Goal: Task Accomplishment & Management: Manage account settings

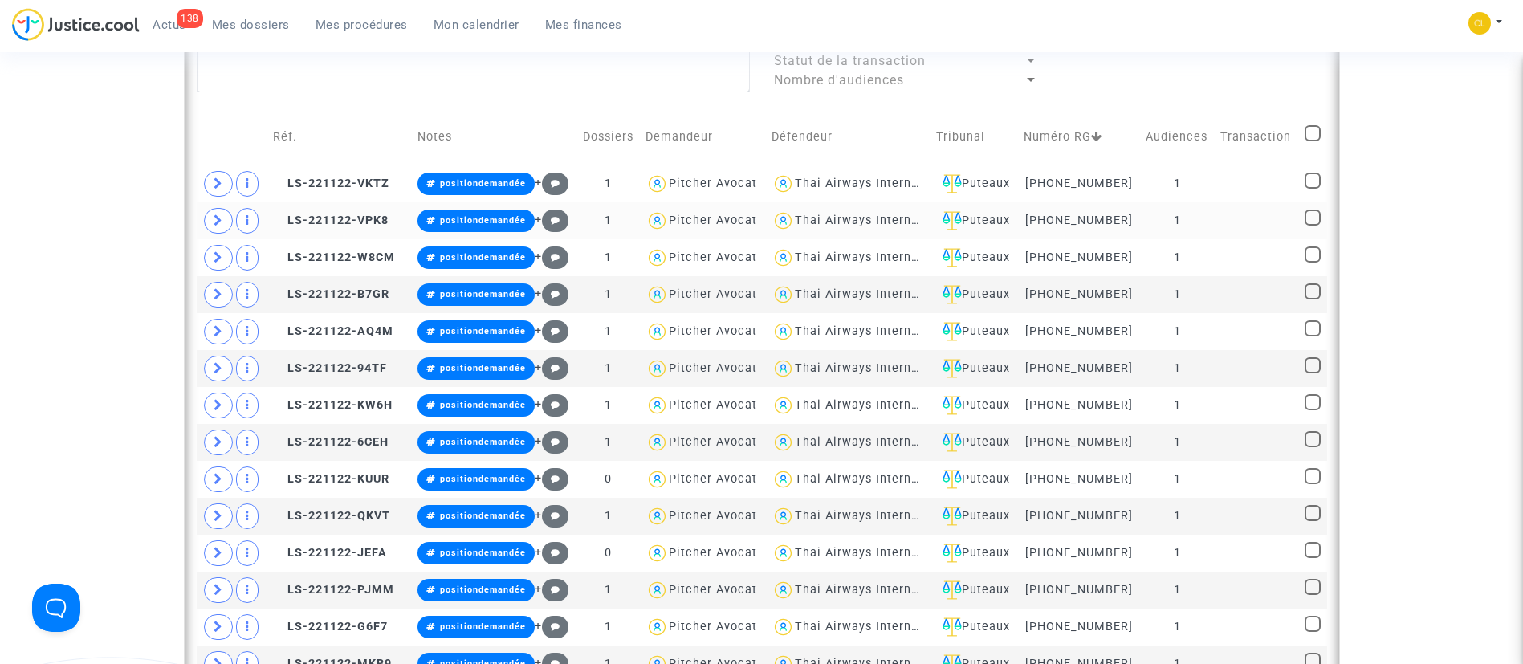
scroll to position [550, 0]
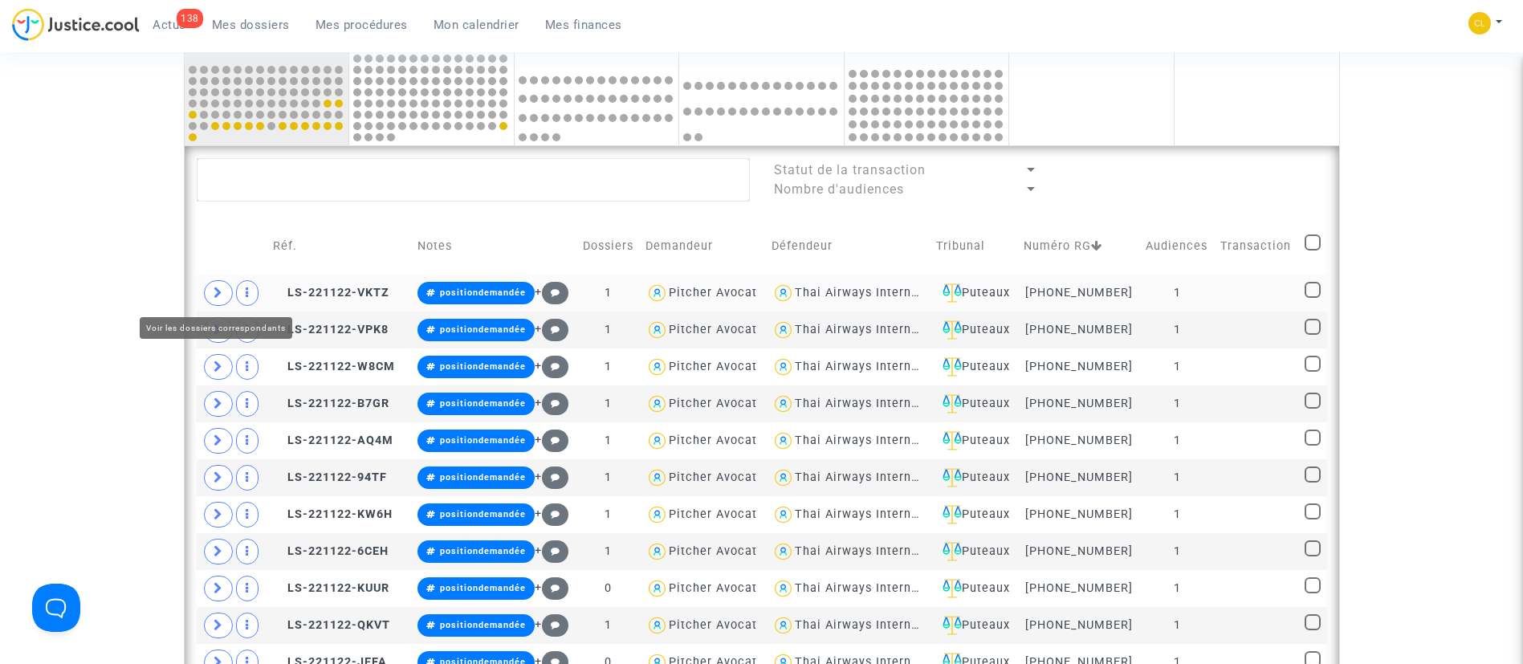
click at [213, 282] on span at bounding box center [218, 293] width 29 height 26
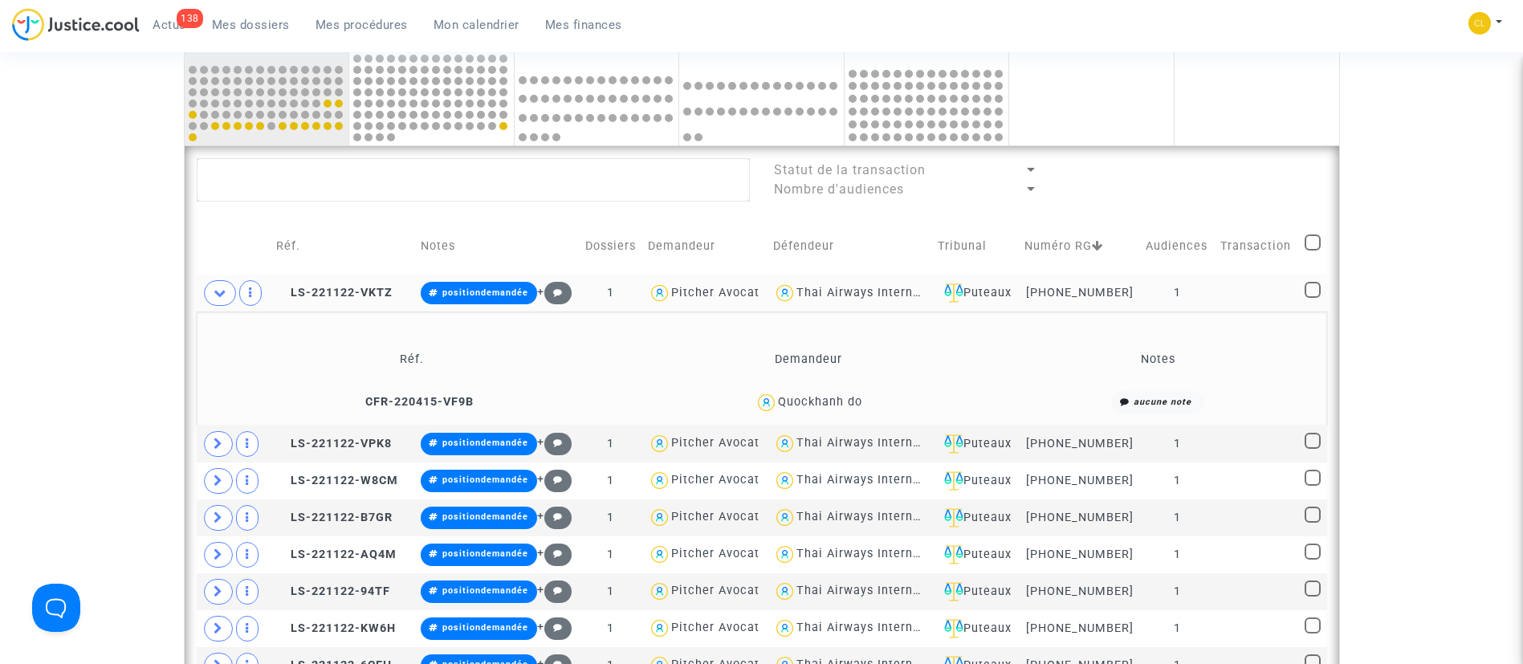
drag, startPoint x: 817, startPoint y: 396, endPoint x: 772, endPoint y: 359, distance: 58.7
click at [696, 337] on td "Demandeur" at bounding box center [808, 359] width 372 height 52
click at [825, 409] on div "Quockhanh do" at bounding box center [808, 402] width 361 height 23
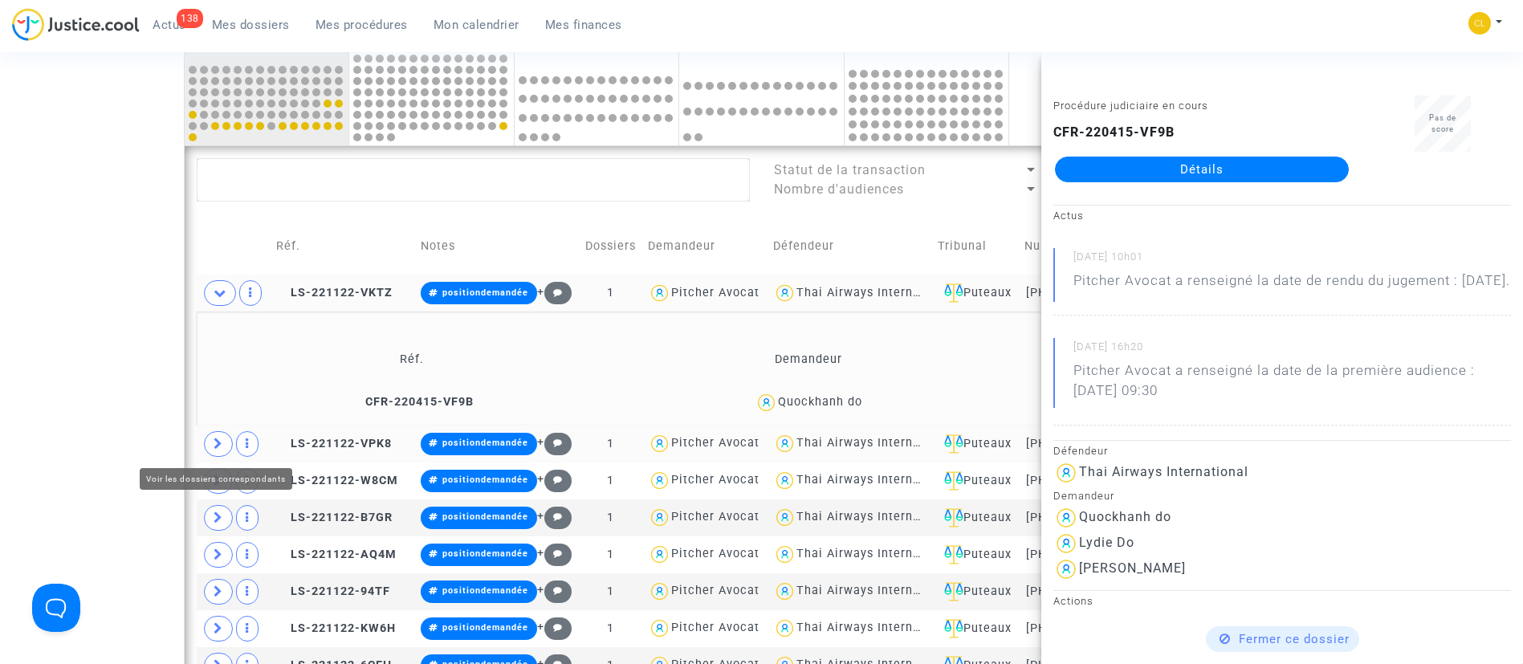
click at [208, 443] on span at bounding box center [218, 444] width 29 height 26
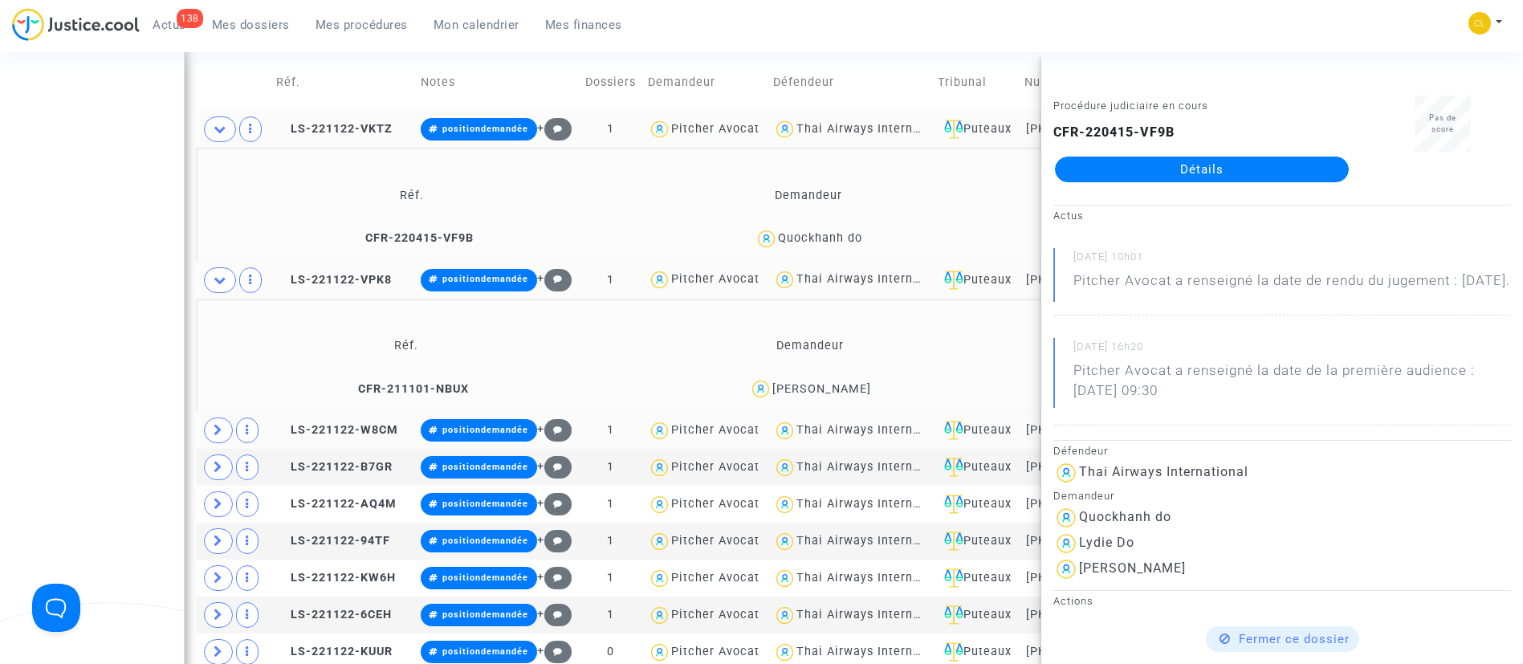
scroll to position [791, 0]
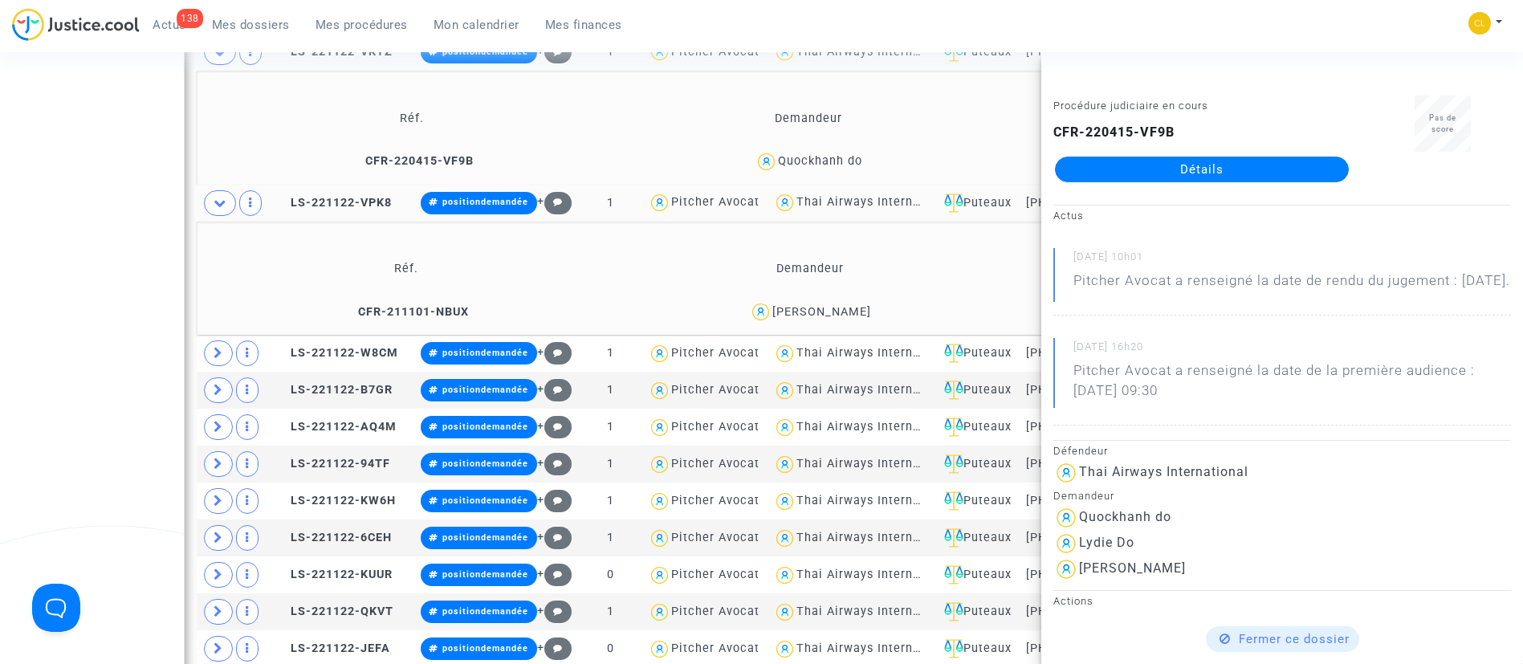
click at [836, 317] on div "Nezha Ramdani" at bounding box center [821, 312] width 99 height 14
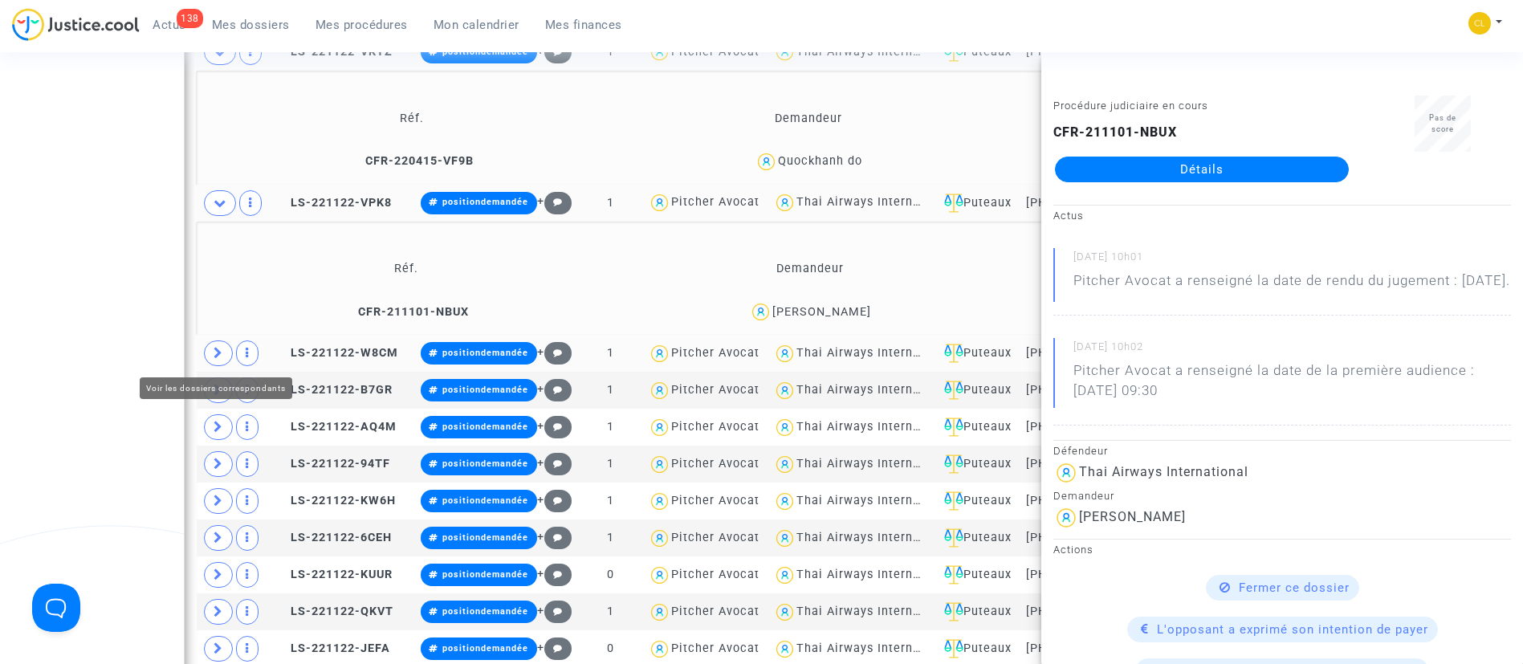
click at [221, 350] on icon at bounding box center [218, 353] width 10 height 12
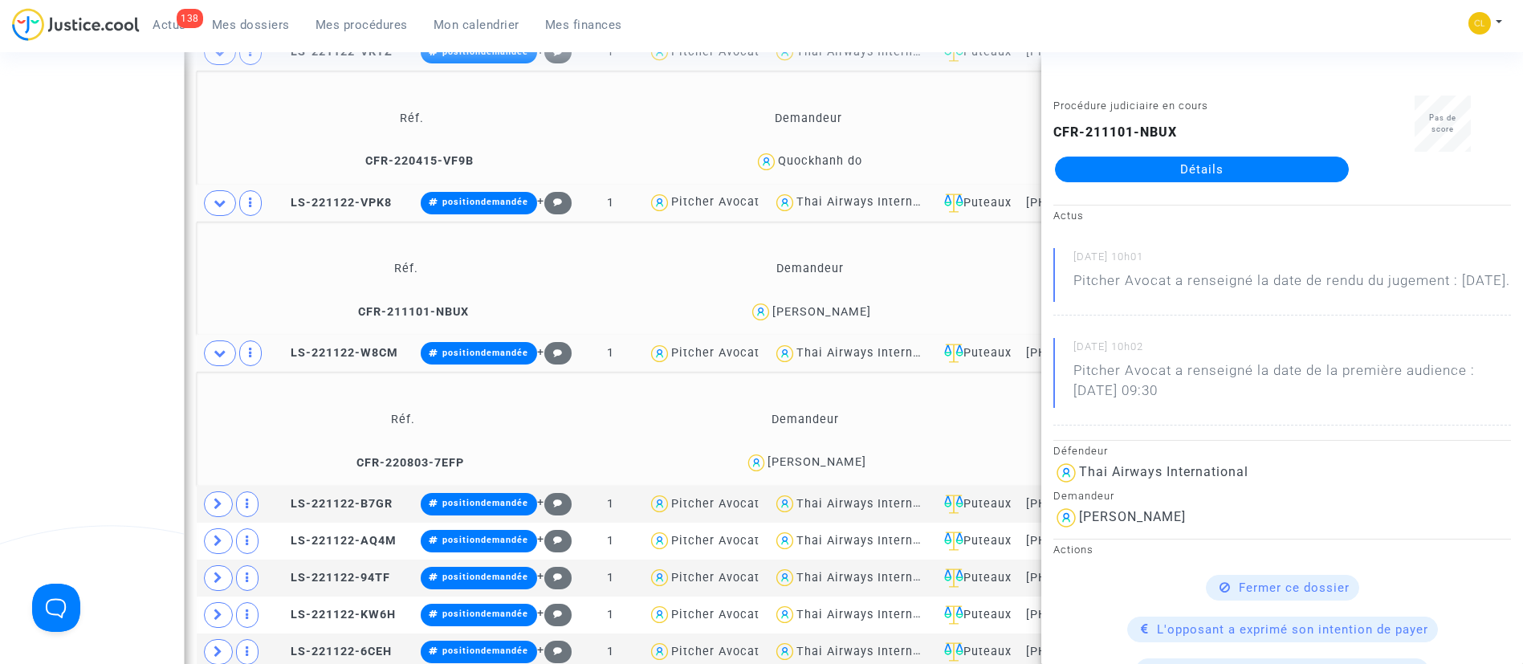
click at [839, 466] on div "Caroline Andries" at bounding box center [816, 462] width 99 height 14
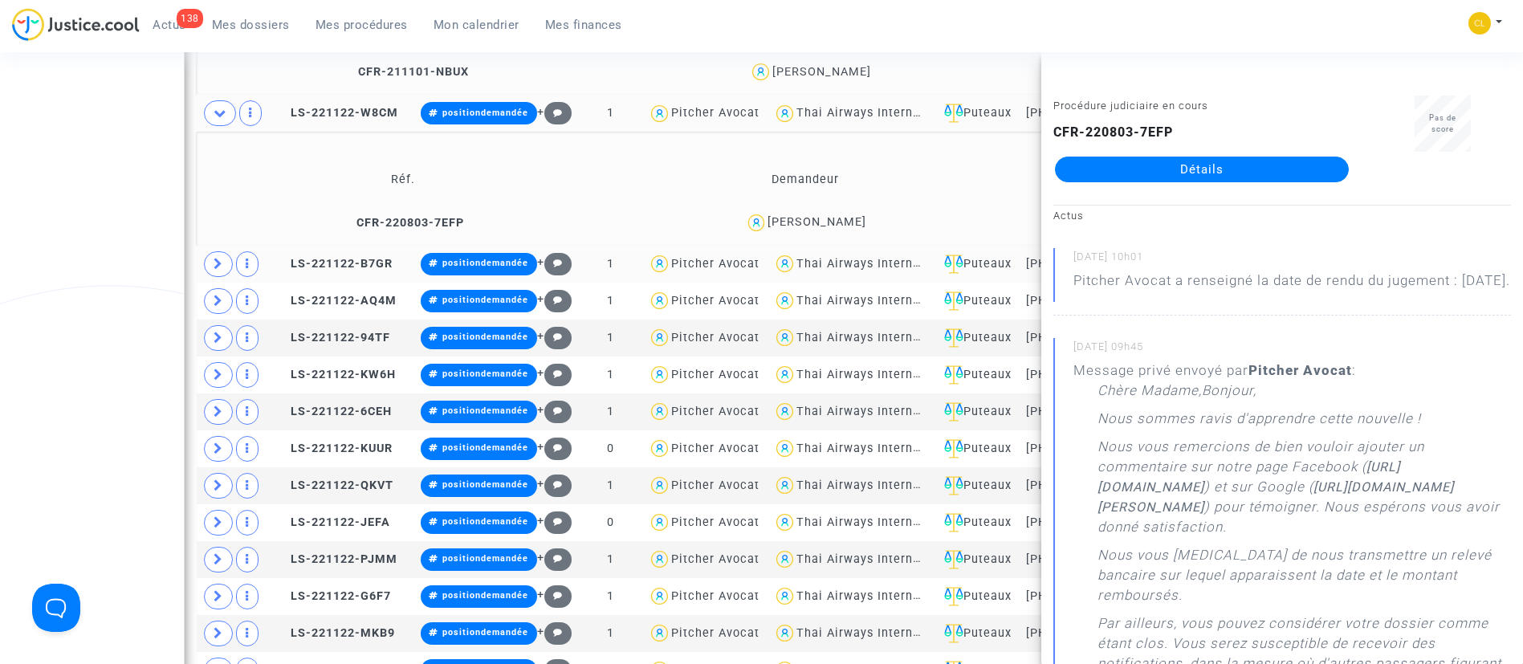
scroll to position [1031, 0]
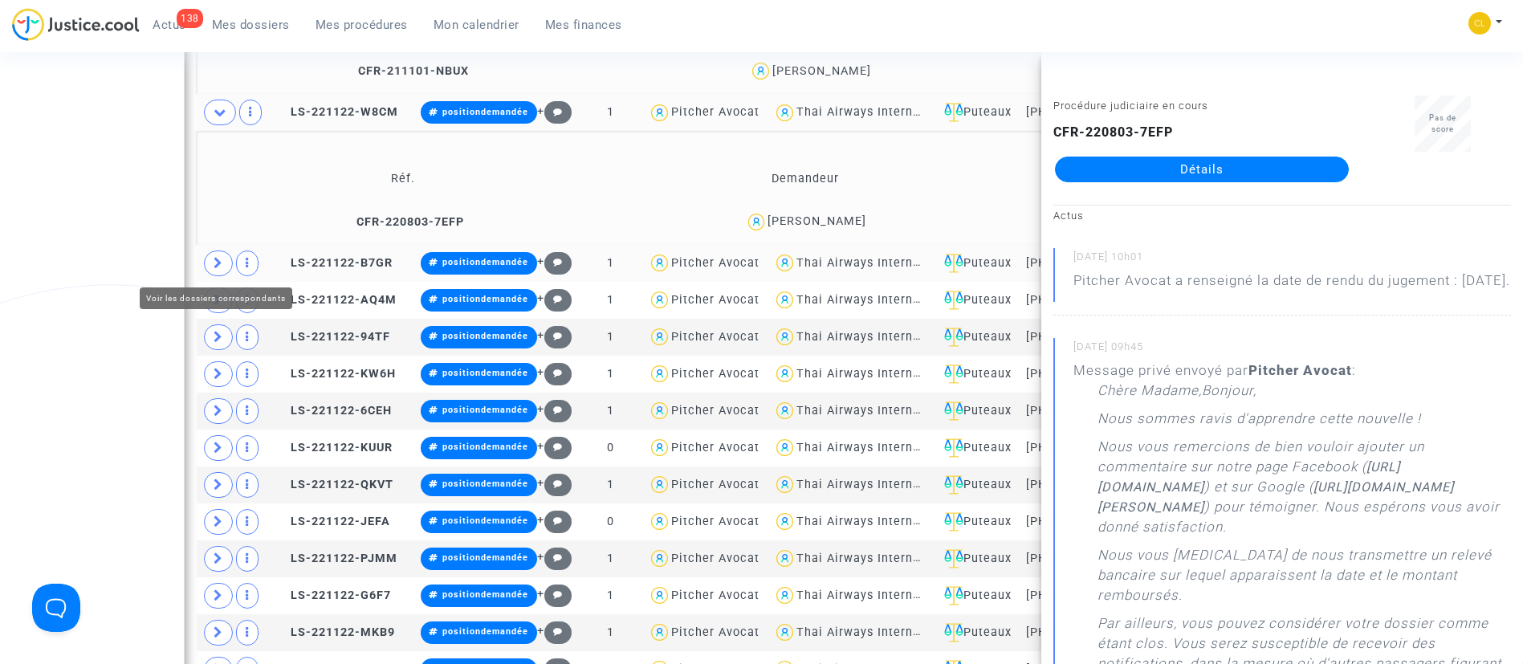
click at [219, 263] on icon at bounding box center [218, 263] width 10 height 12
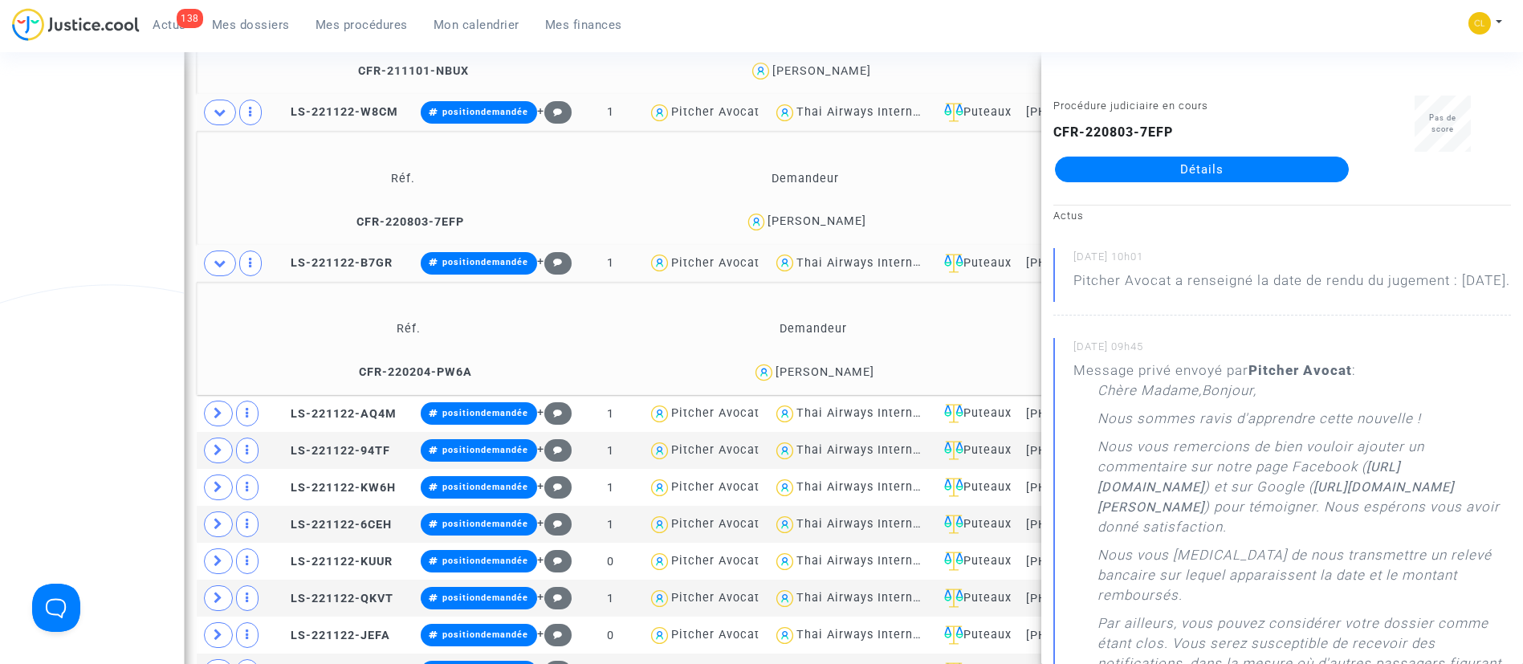
click at [851, 368] on div "Philippe Peignet" at bounding box center [824, 372] width 99 height 14
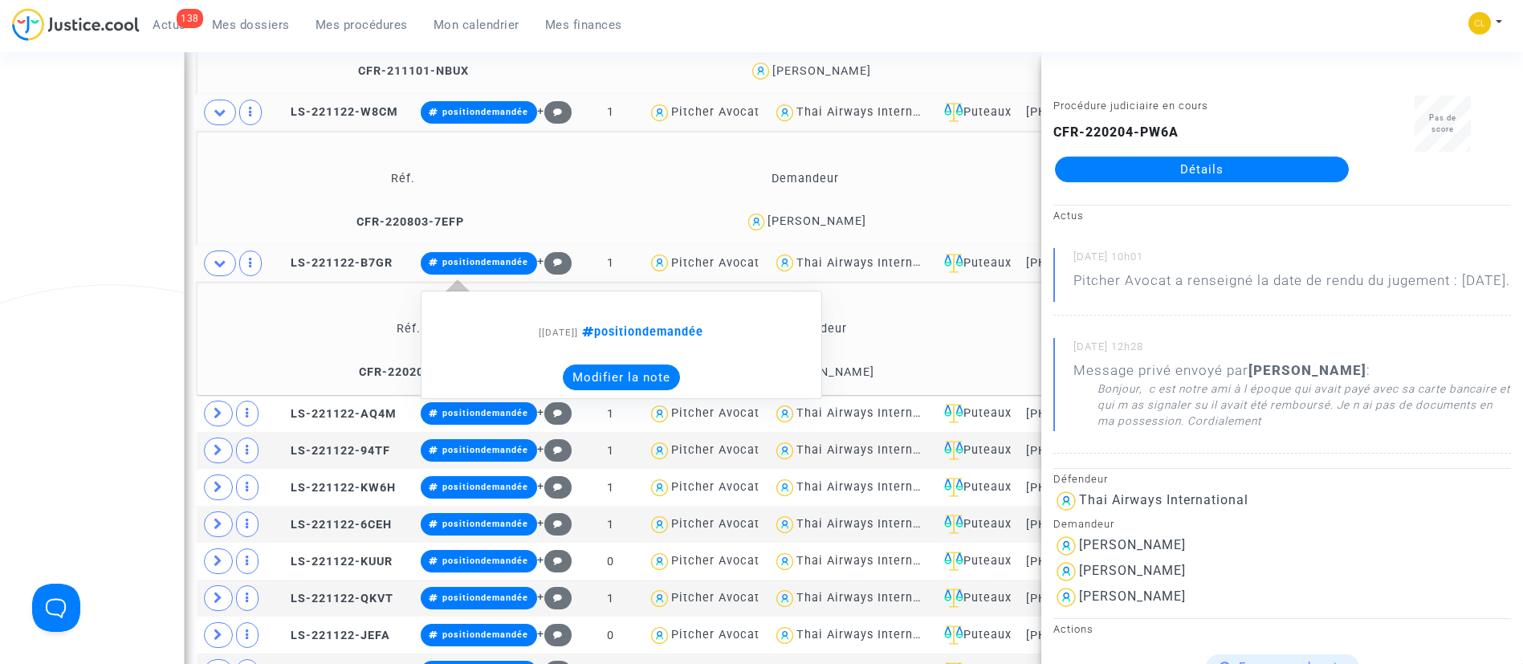
click at [660, 371] on button "Modifier la note" at bounding box center [621, 377] width 117 height 26
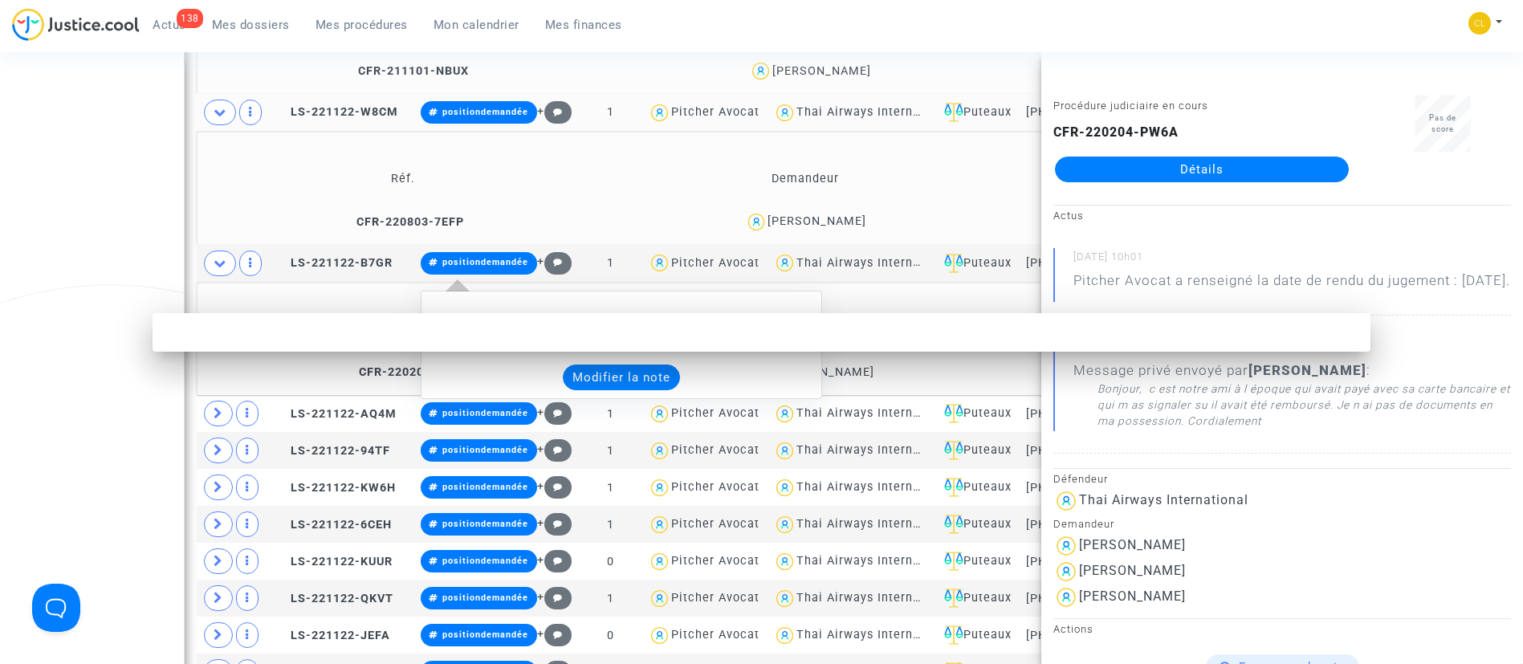
scroll to position [0, 0]
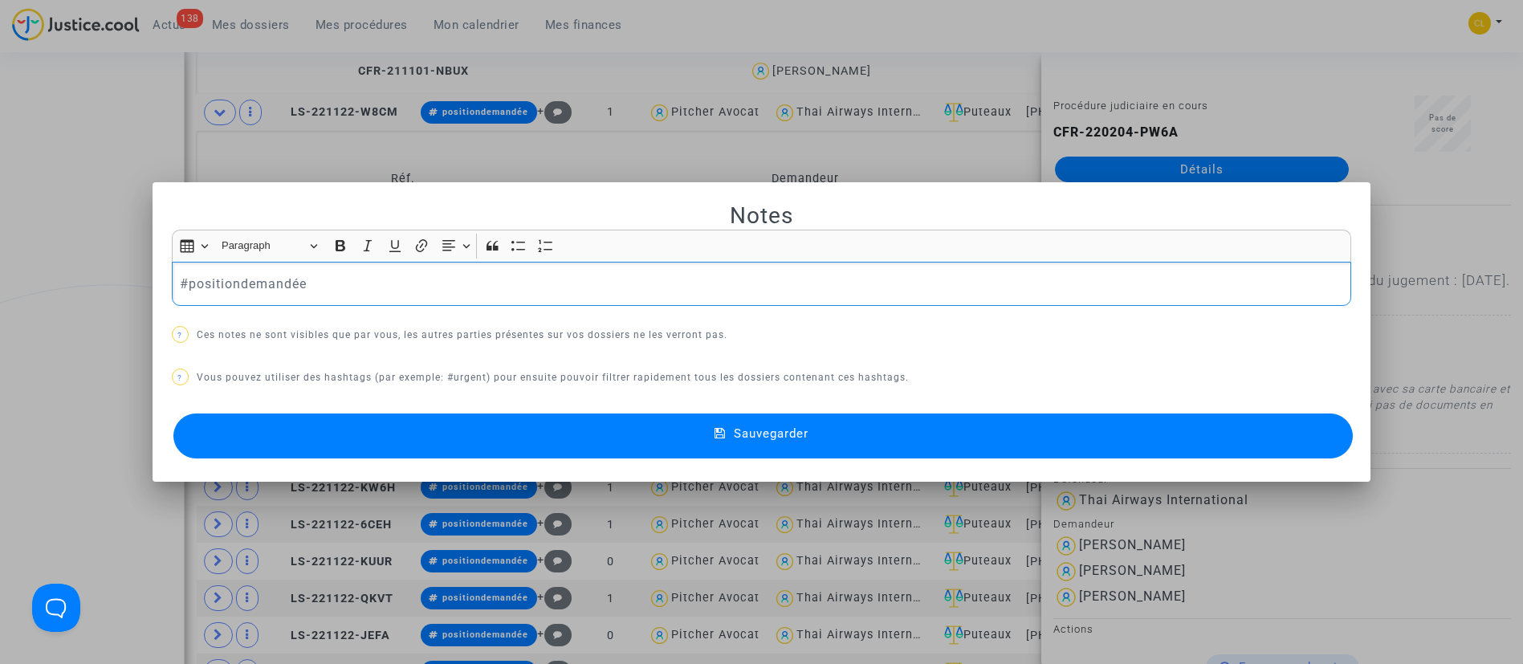
click at [238, 279] on p "#positiondemandée" at bounding box center [761, 284] width 1162 height 20
click at [974, 429] on button "Sauvegarder" at bounding box center [763, 435] width 1180 height 45
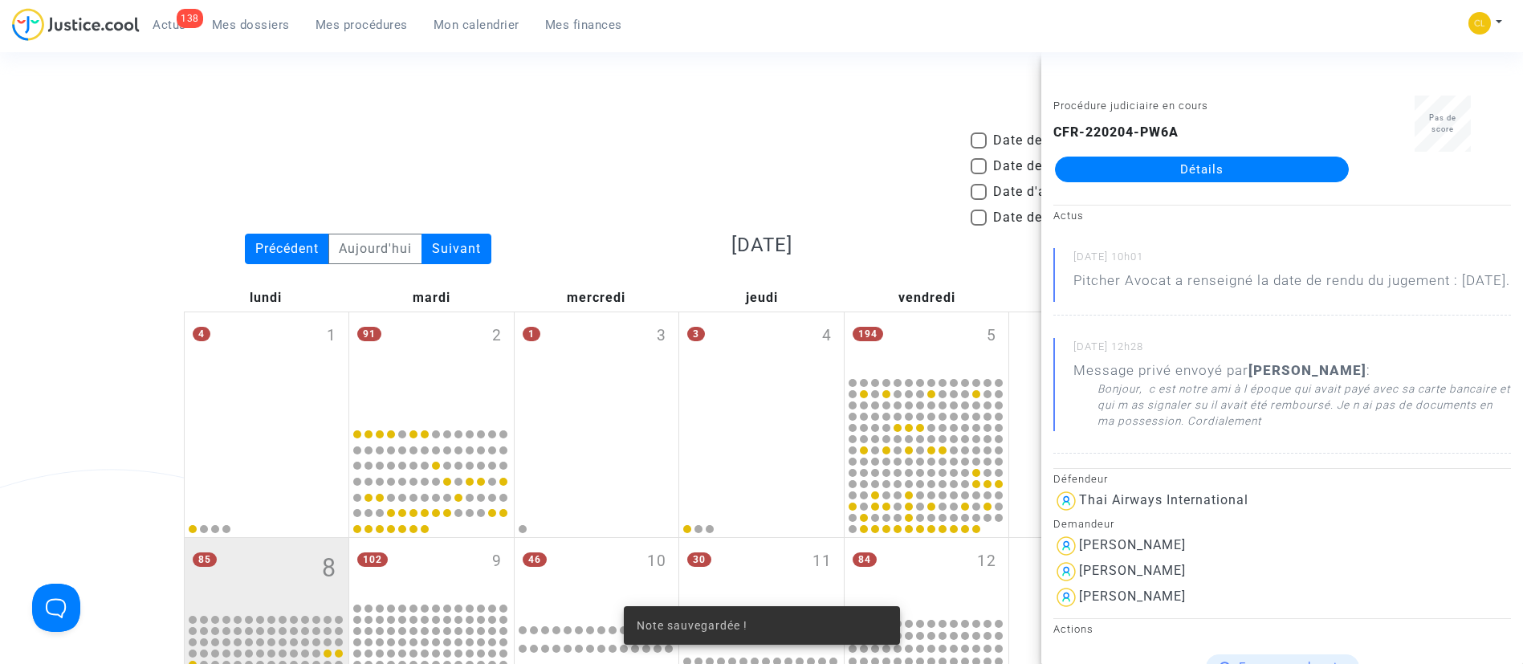
scroll to position [1031, 0]
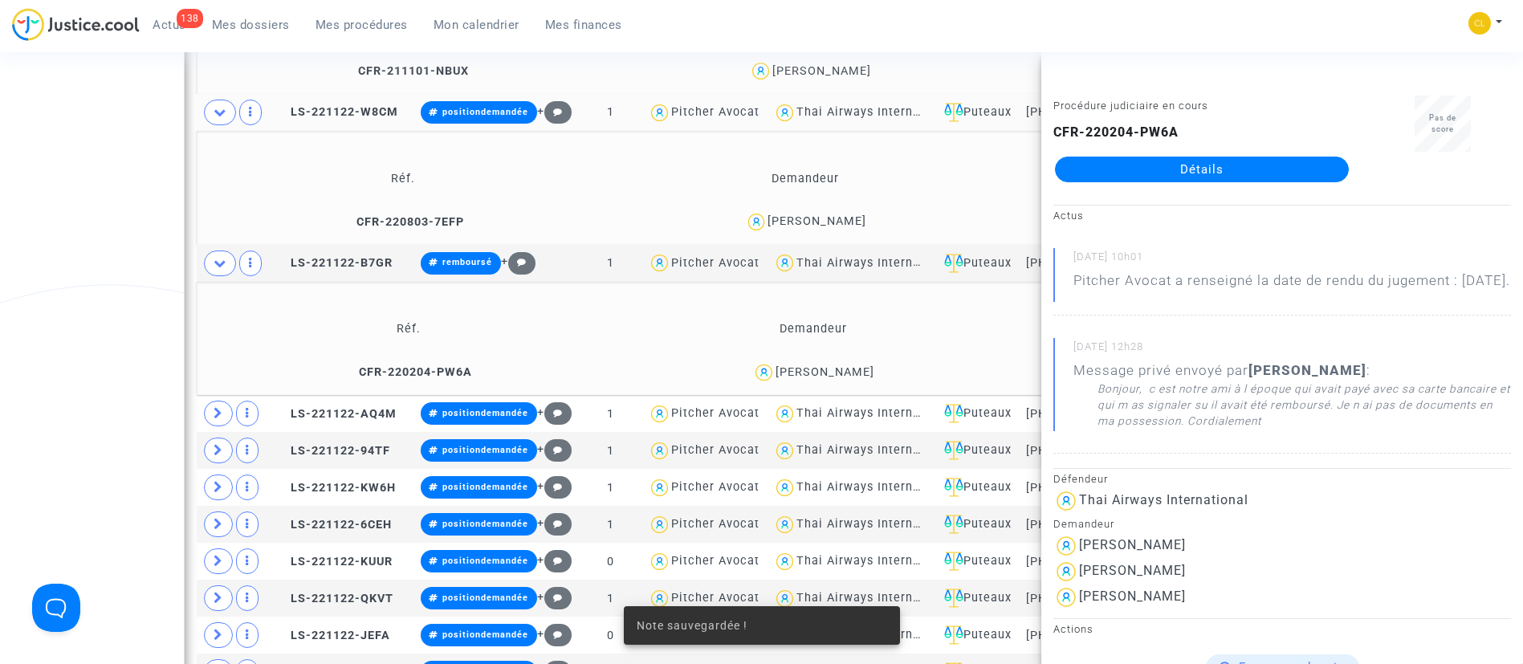
click at [644, 334] on td "Demandeur" at bounding box center [813, 329] width 396 height 52
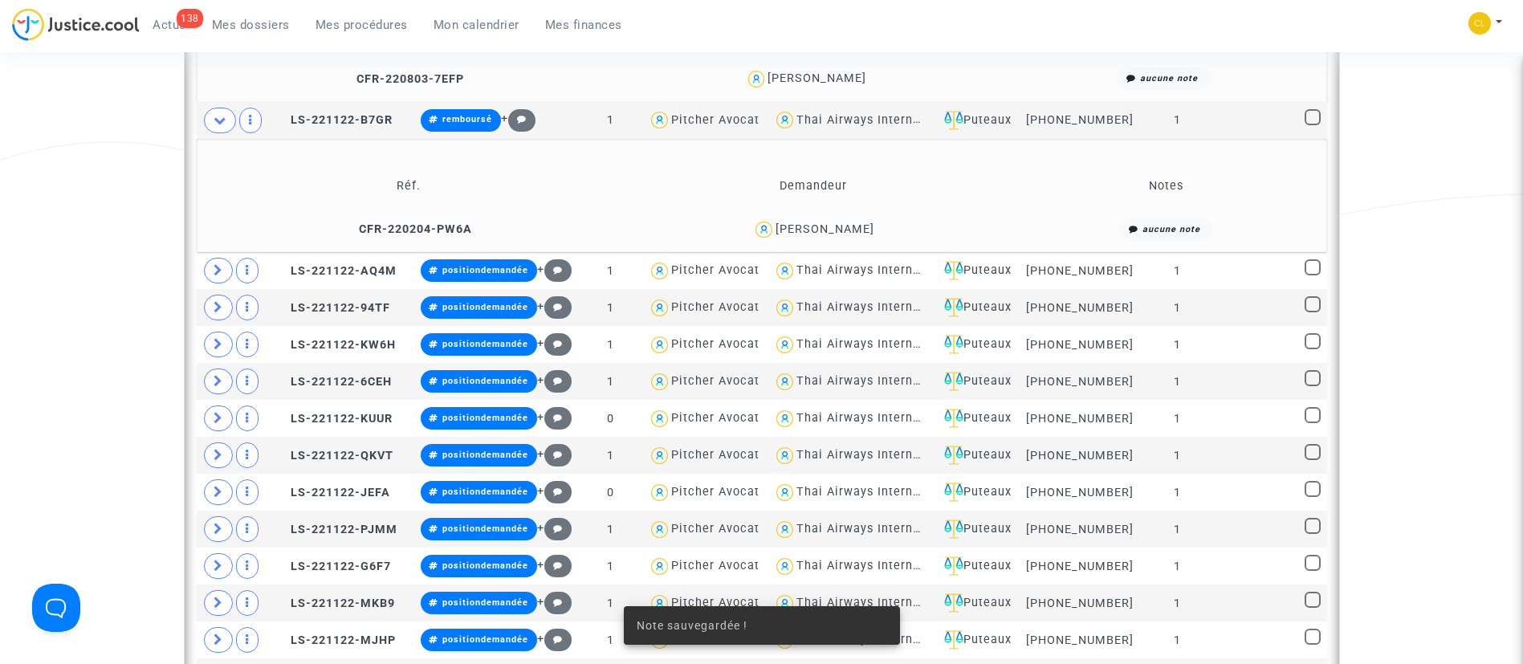
scroll to position [1272, 0]
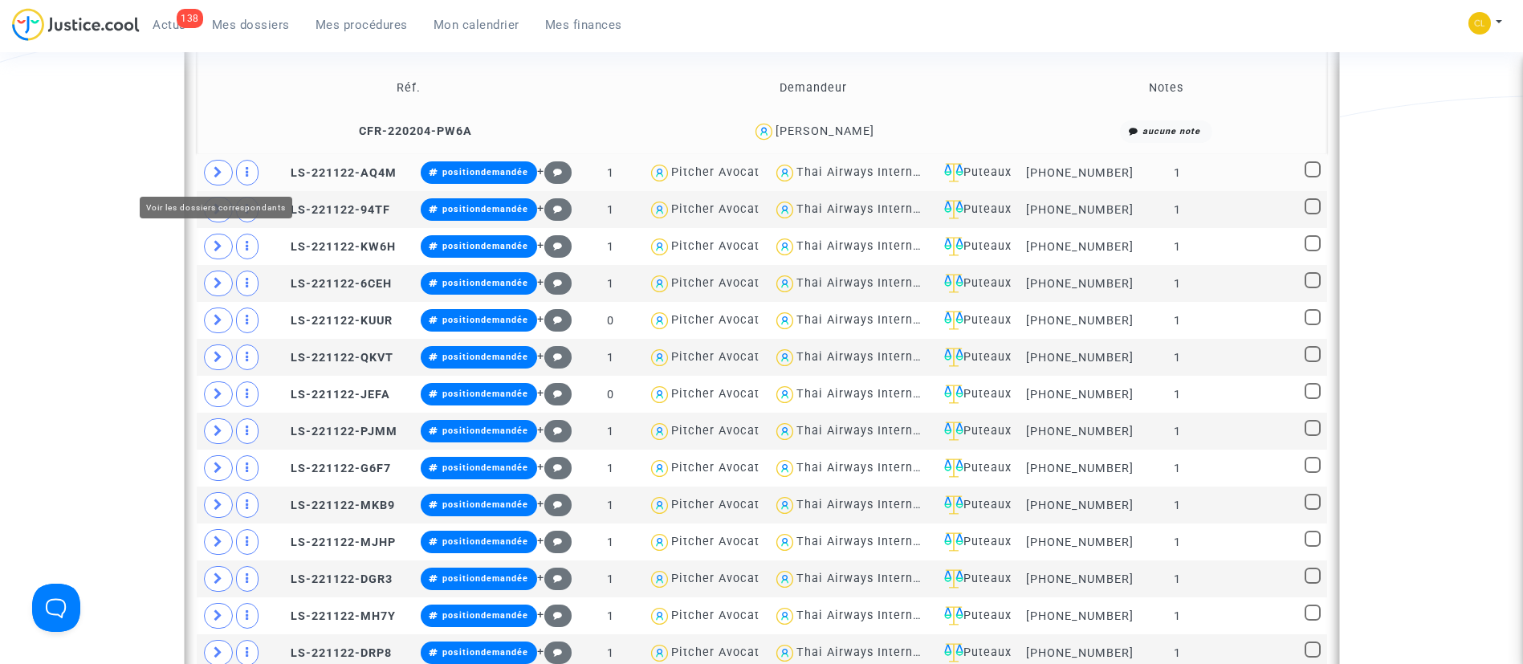
click at [208, 173] on span at bounding box center [218, 173] width 29 height 26
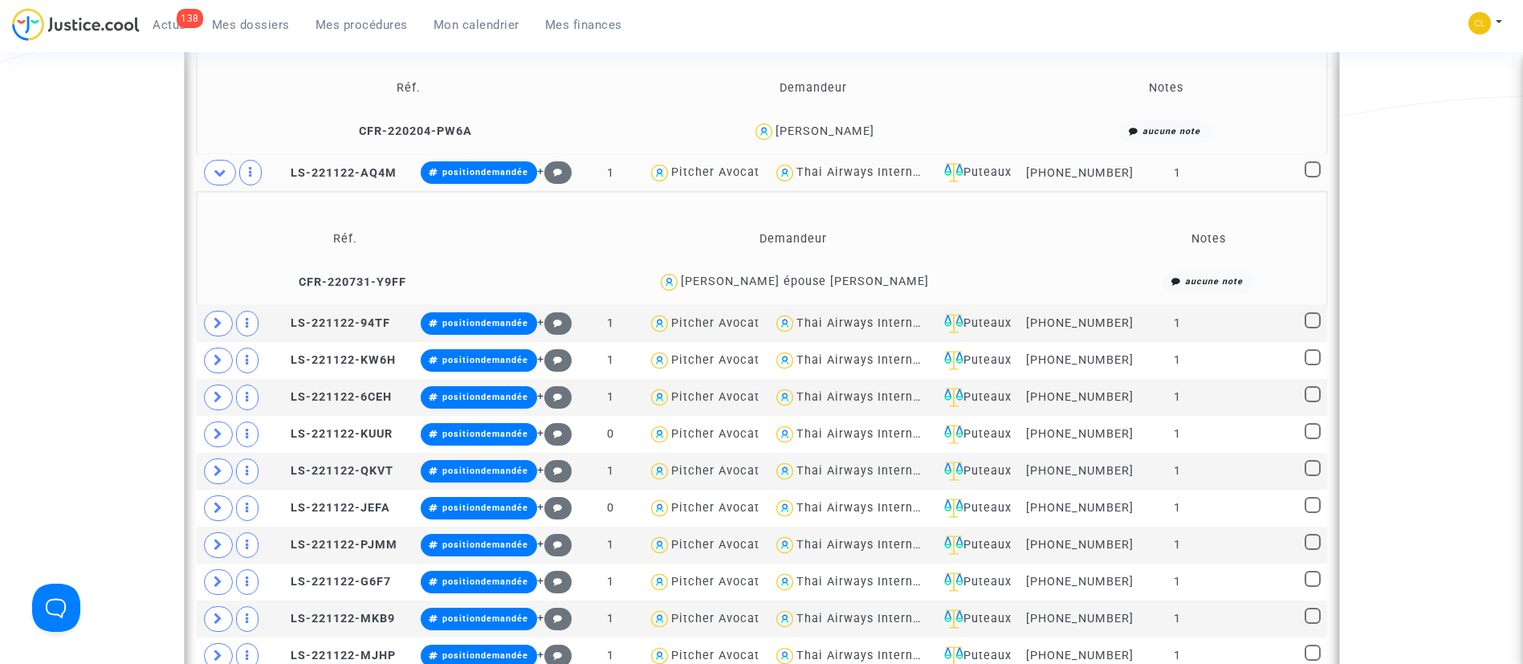
click at [869, 279] on div "Laura OZENFANT épouse BATTEUX" at bounding box center [805, 281] width 248 height 14
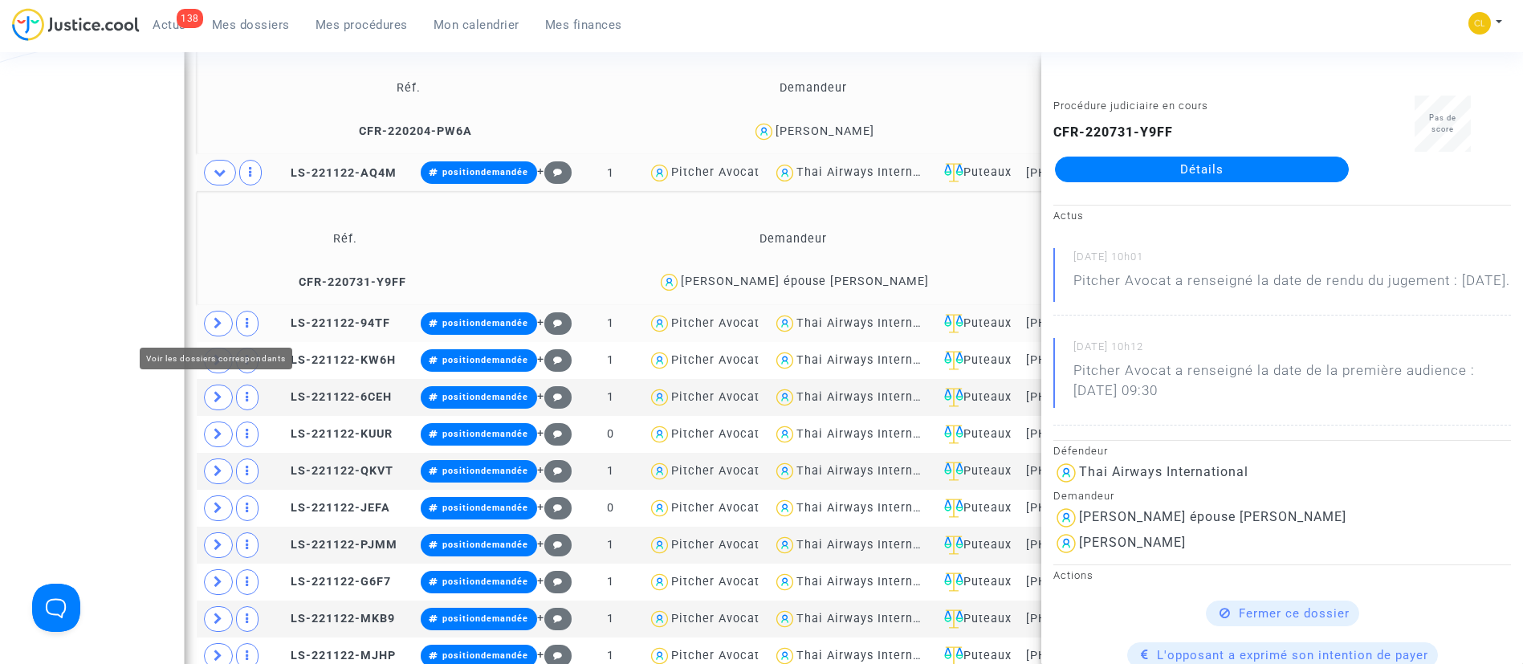
click at [213, 324] on icon at bounding box center [218, 323] width 10 height 12
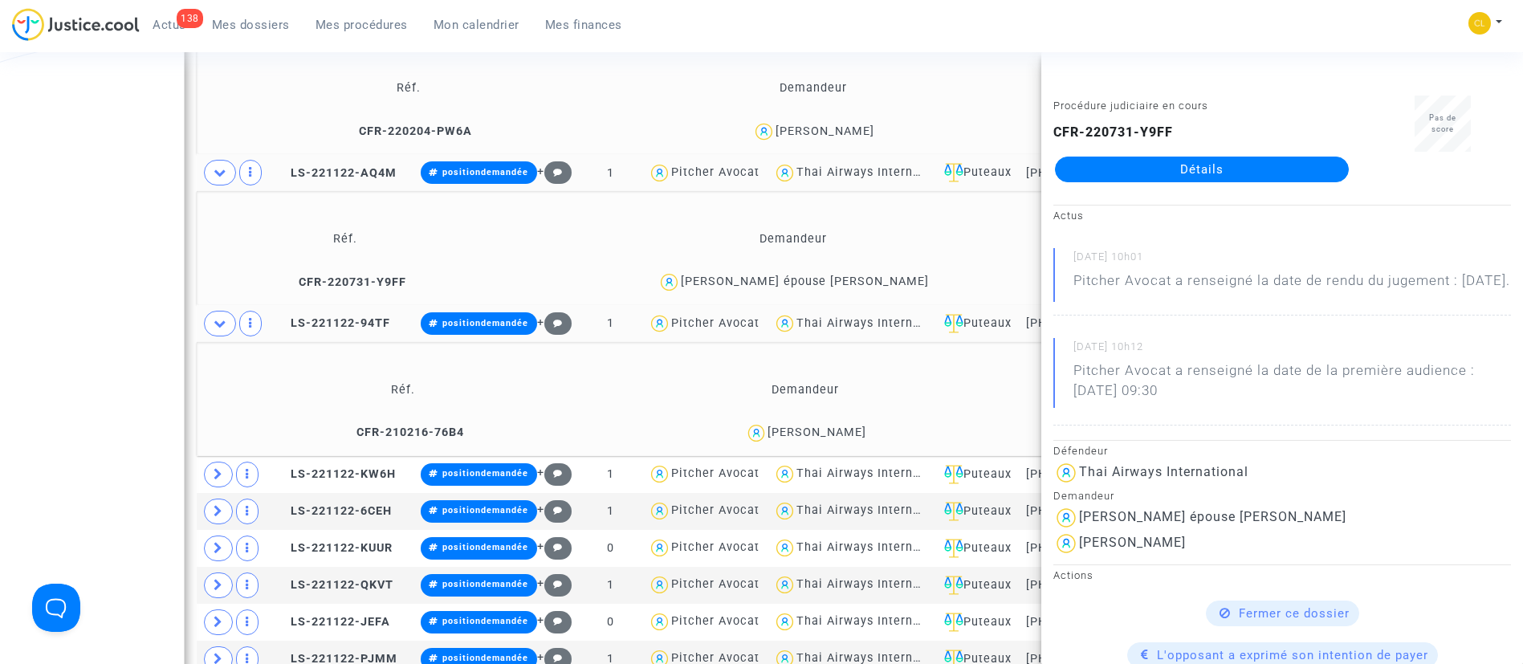
click at [852, 432] on div "Marguerite Burgard" at bounding box center [816, 432] width 99 height 14
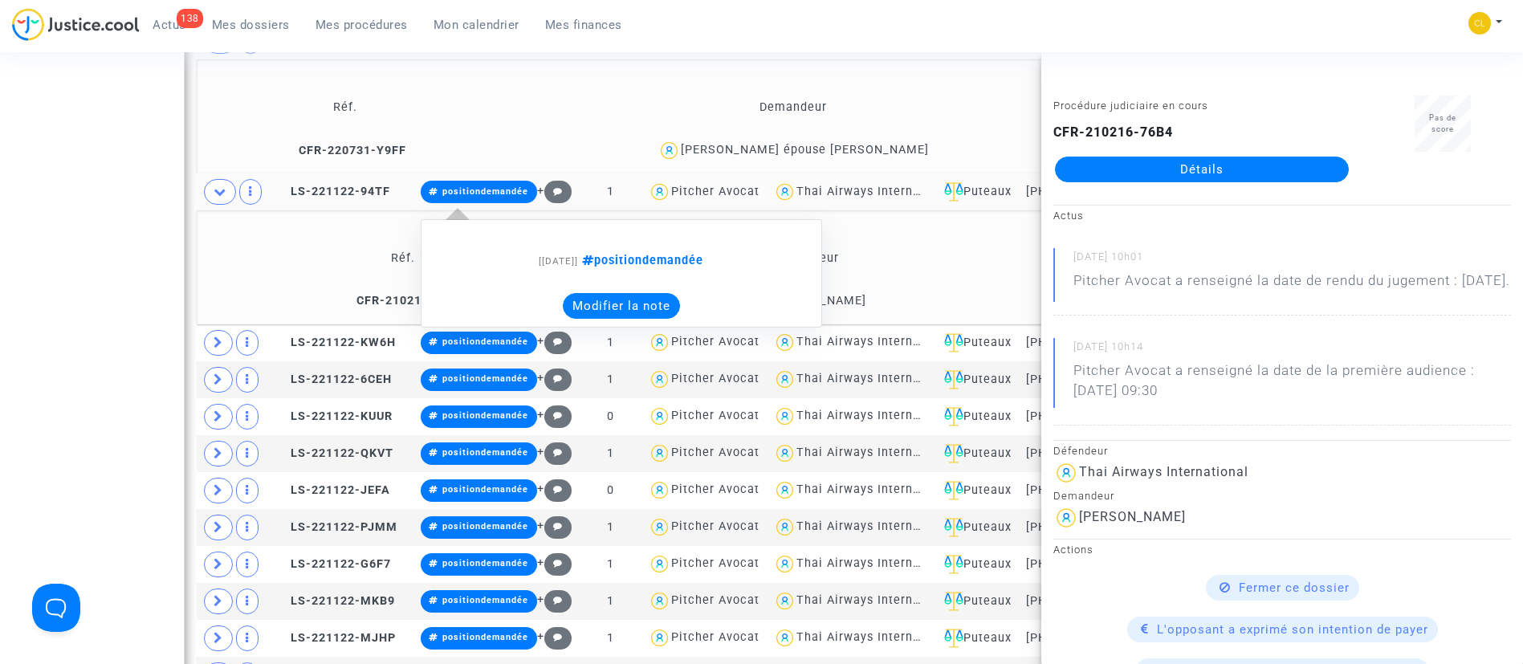
scroll to position [1513, 0]
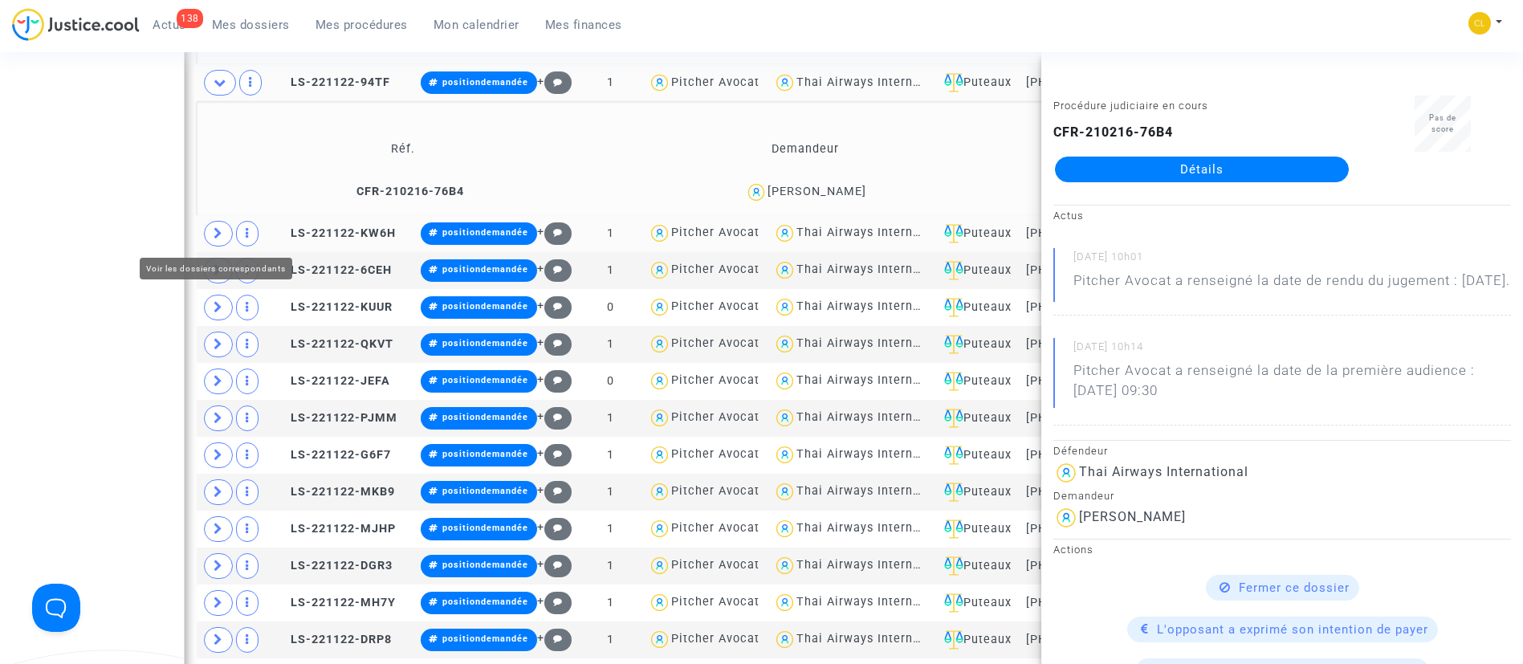
click at [221, 233] on icon at bounding box center [218, 233] width 10 height 12
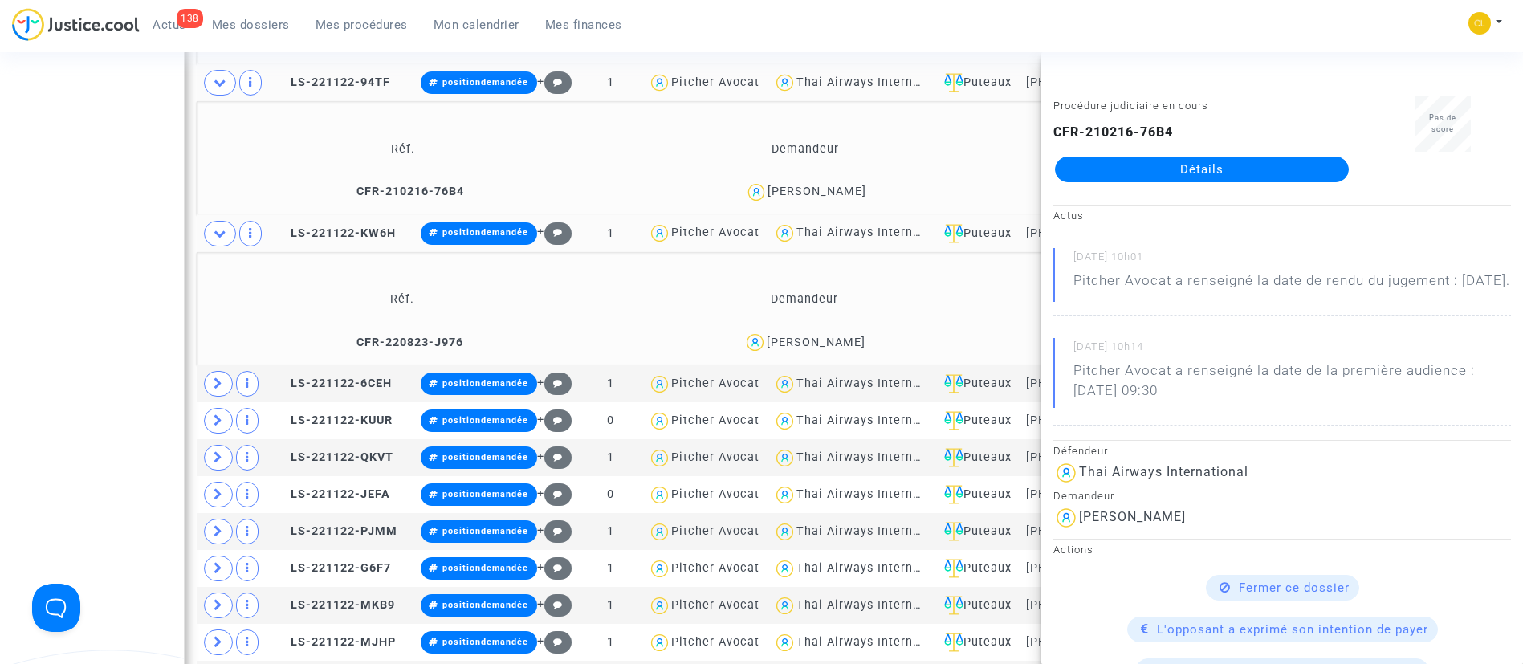
drag, startPoint x: 822, startPoint y: 341, endPoint x: 803, endPoint y: 348, distance: 19.5
click at [803, 348] on div "estelle Granseigne" at bounding box center [815, 342] width 99 height 14
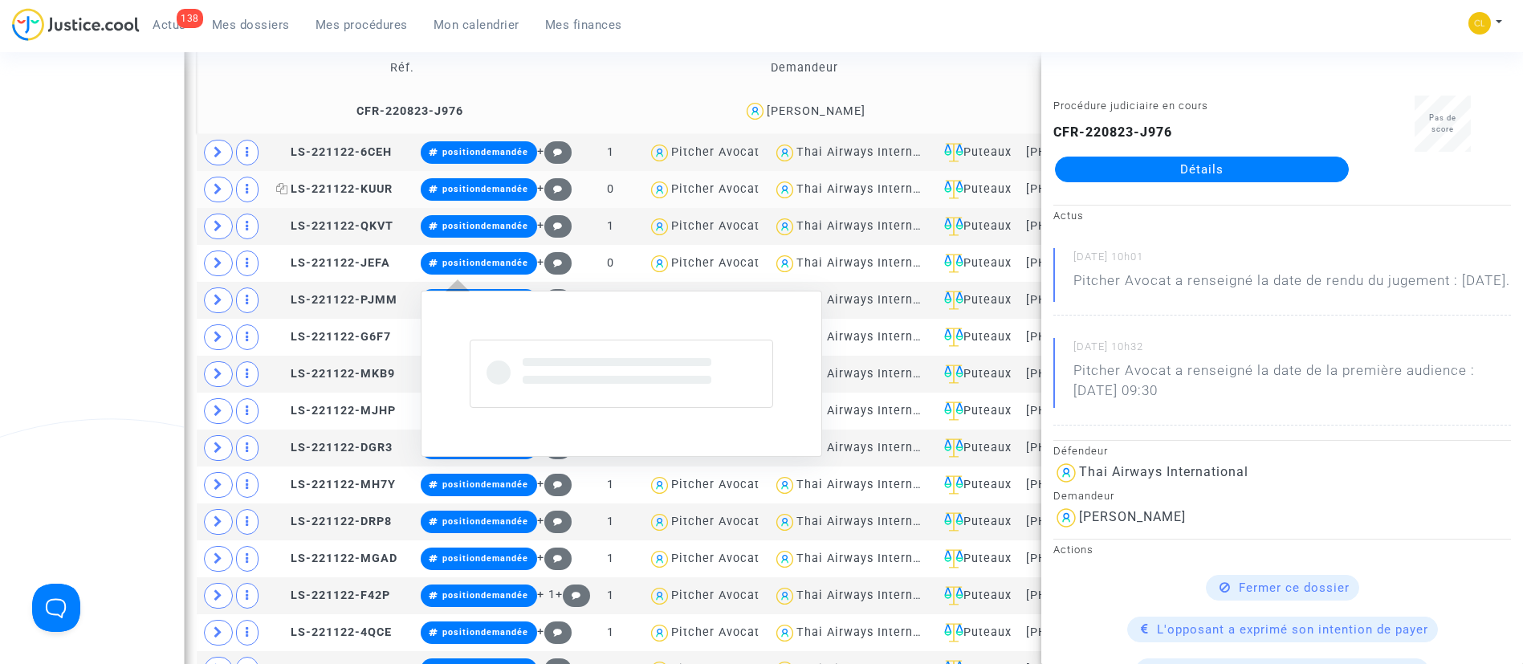
scroll to position [1754, 0]
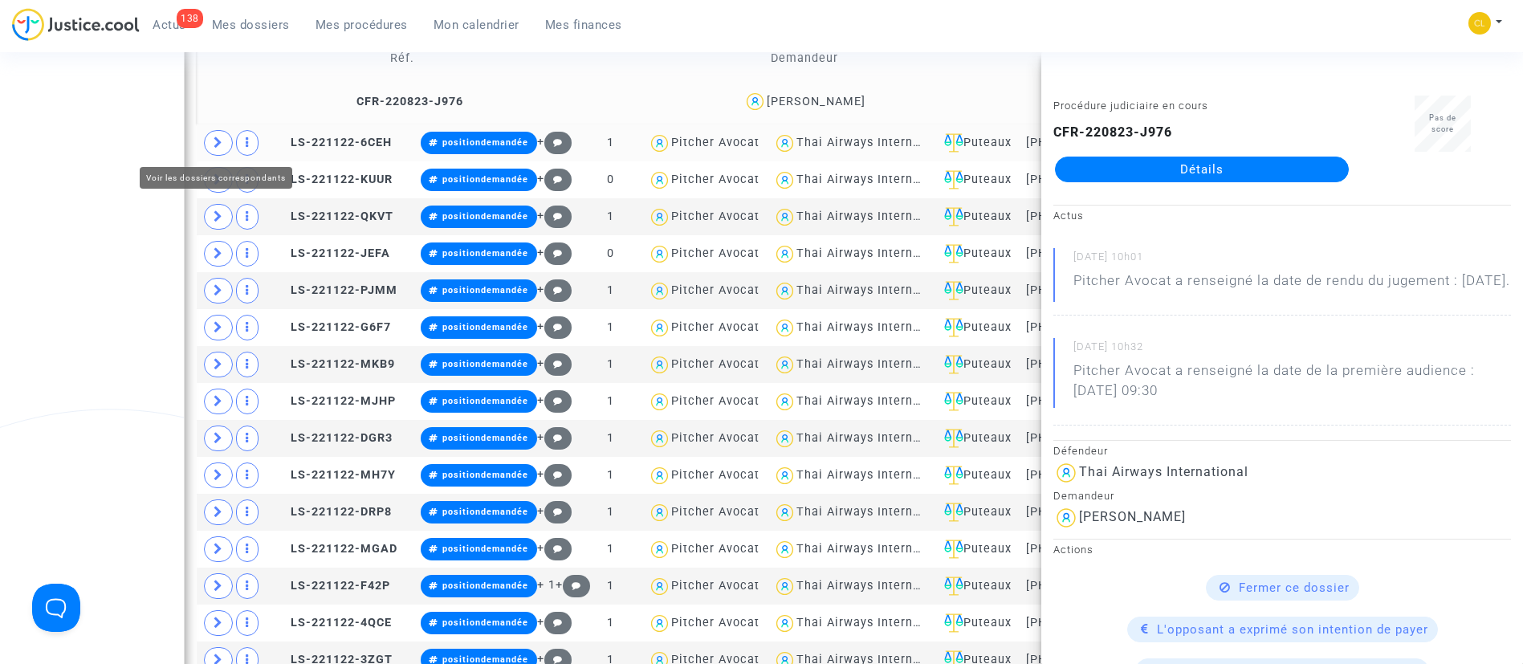
click at [214, 140] on icon at bounding box center [218, 142] width 10 height 12
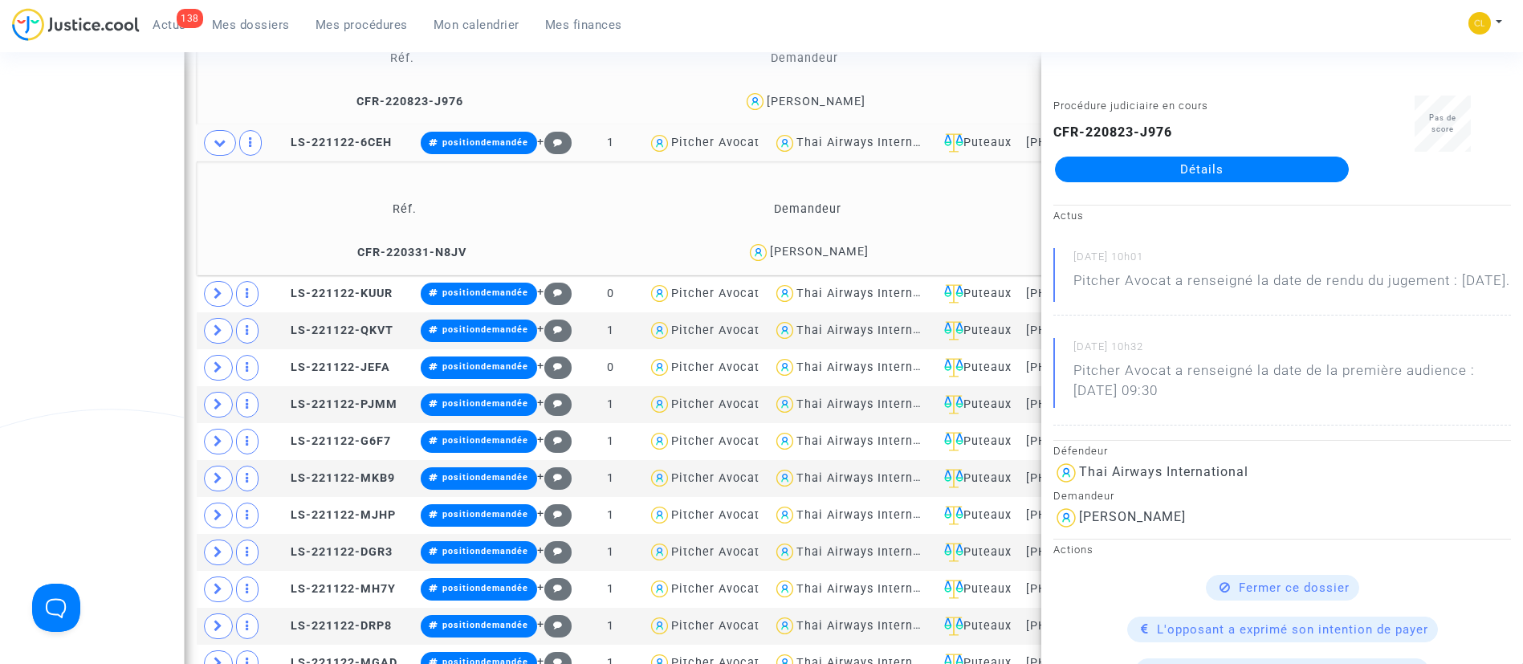
click at [815, 251] on div "carole MANENT" at bounding box center [819, 252] width 99 height 14
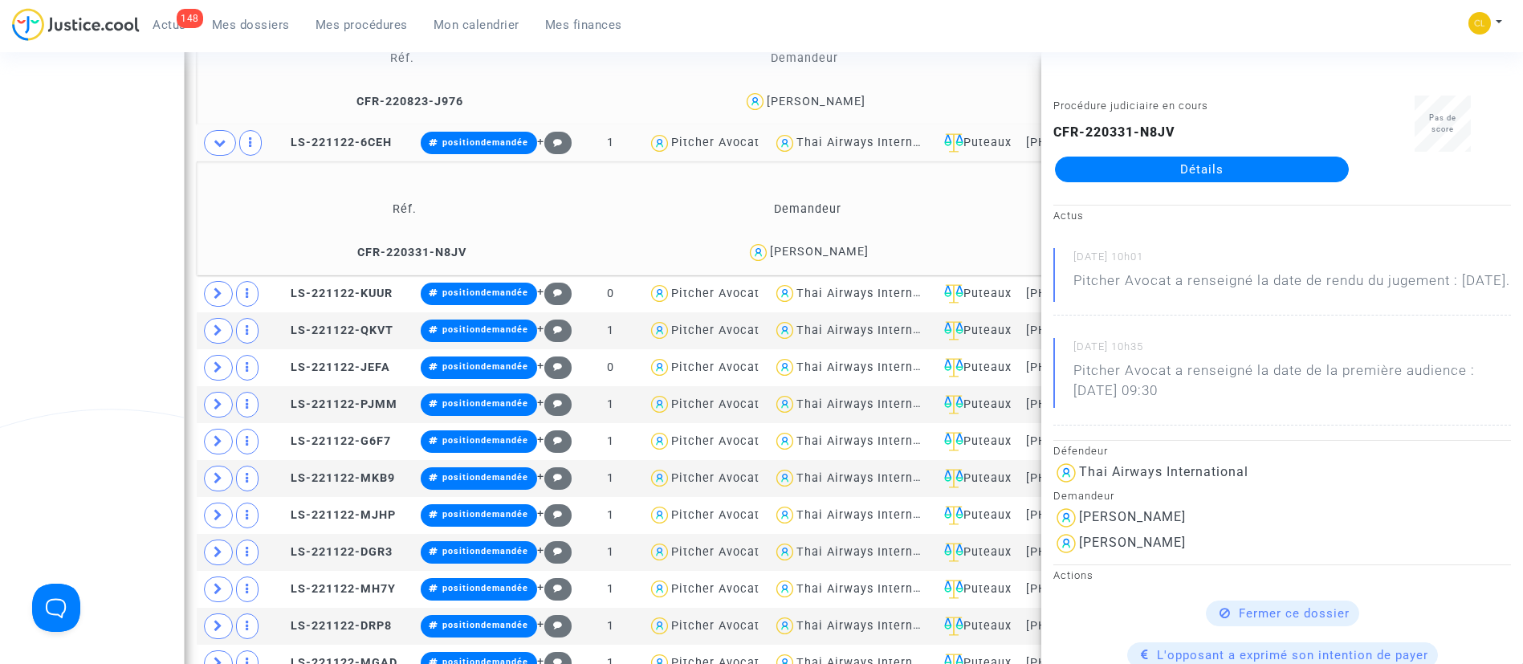
click at [633, 207] on td "Demandeur" at bounding box center [808, 209] width 401 height 52
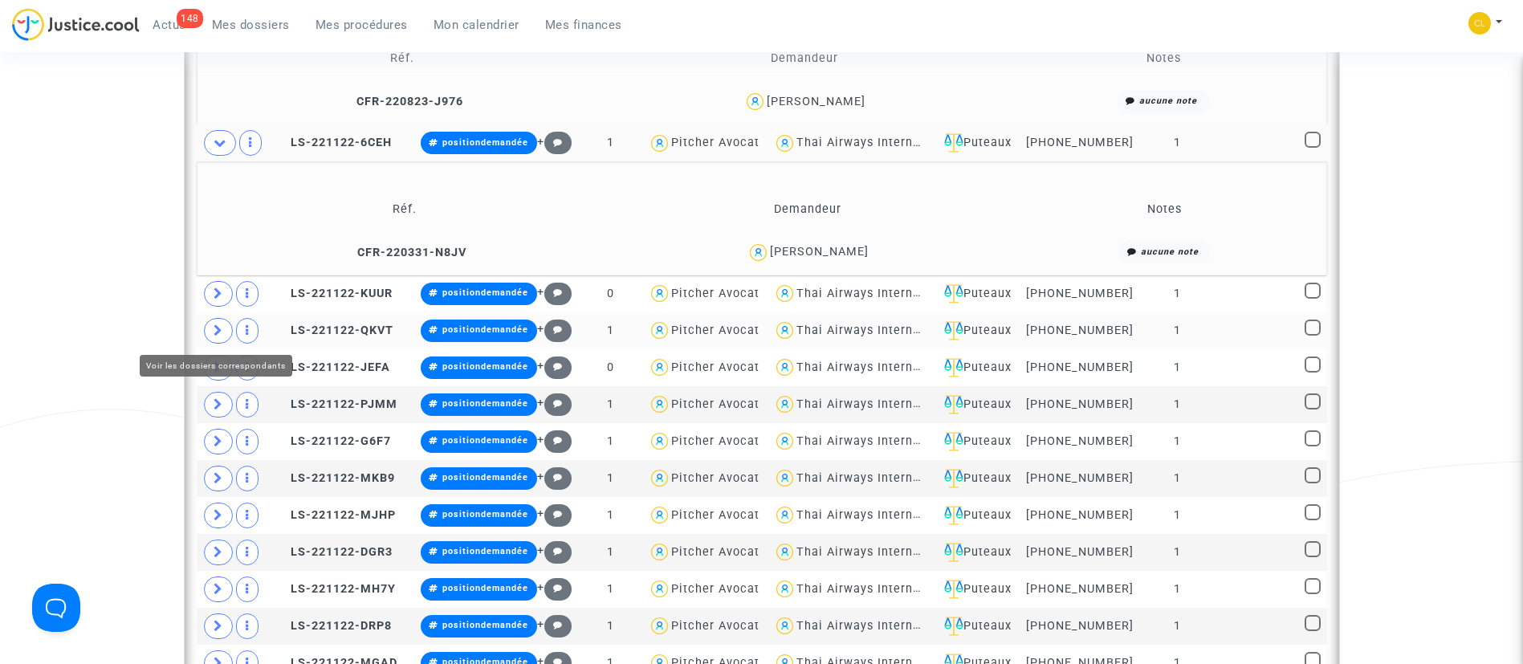
click at [213, 337] on span at bounding box center [218, 331] width 29 height 26
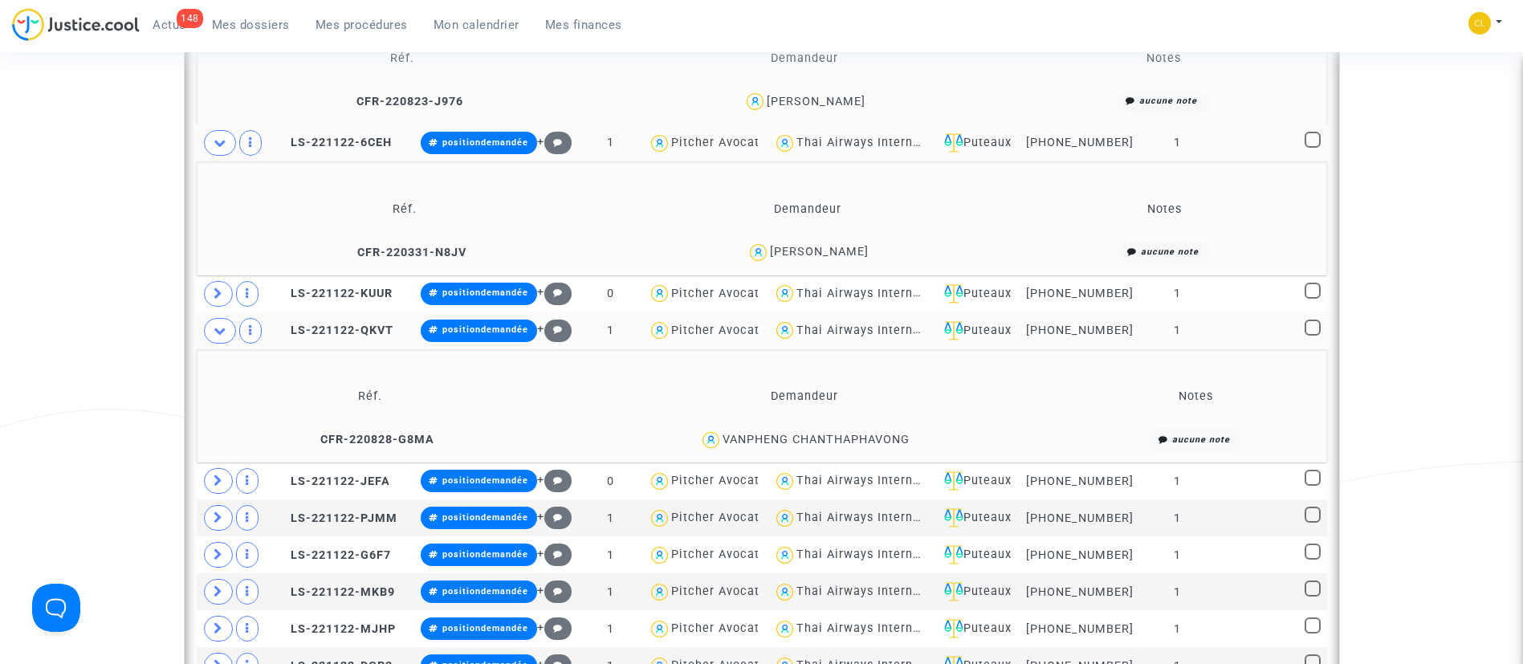
click at [878, 434] on div "VANPHENG CHANTHAPHAVONG" at bounding box center [815, 440] width 187 height 14
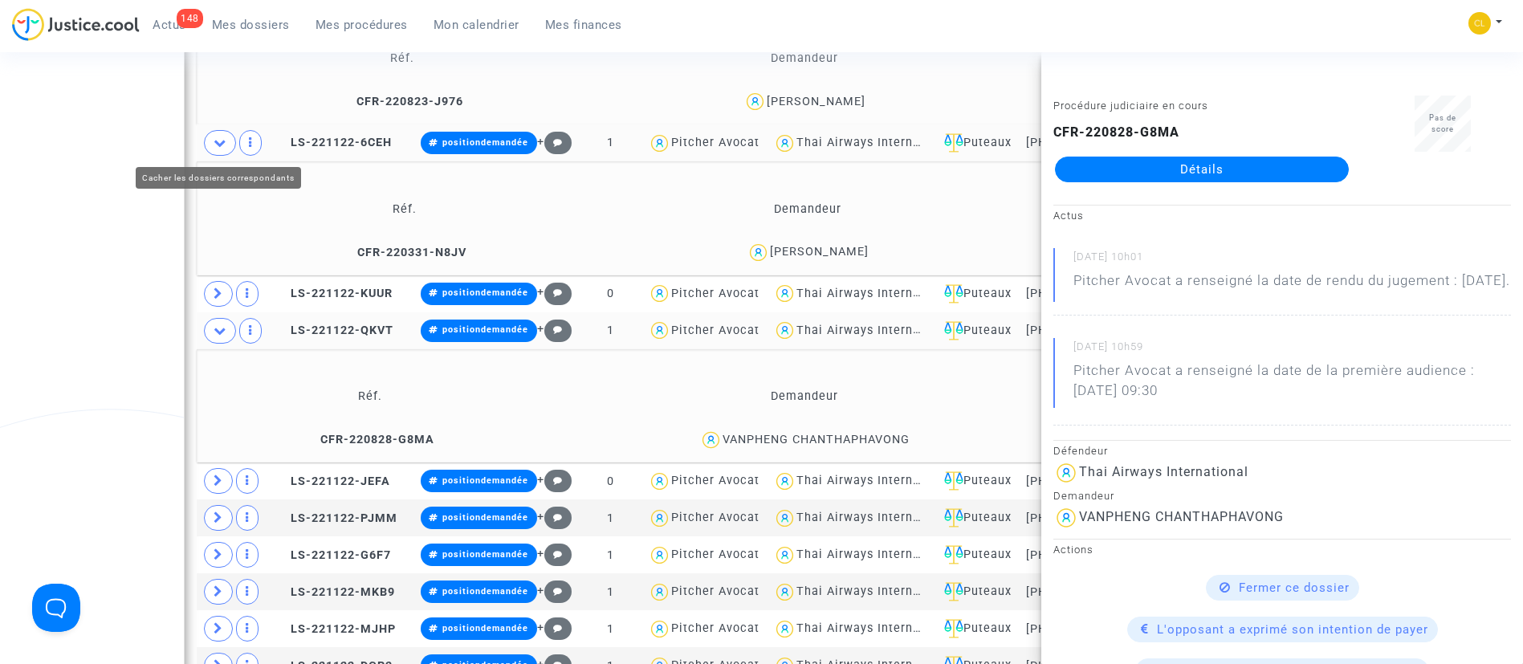
click at [221, 137] on icon at bounding box center [219, 142] width 13 height 12
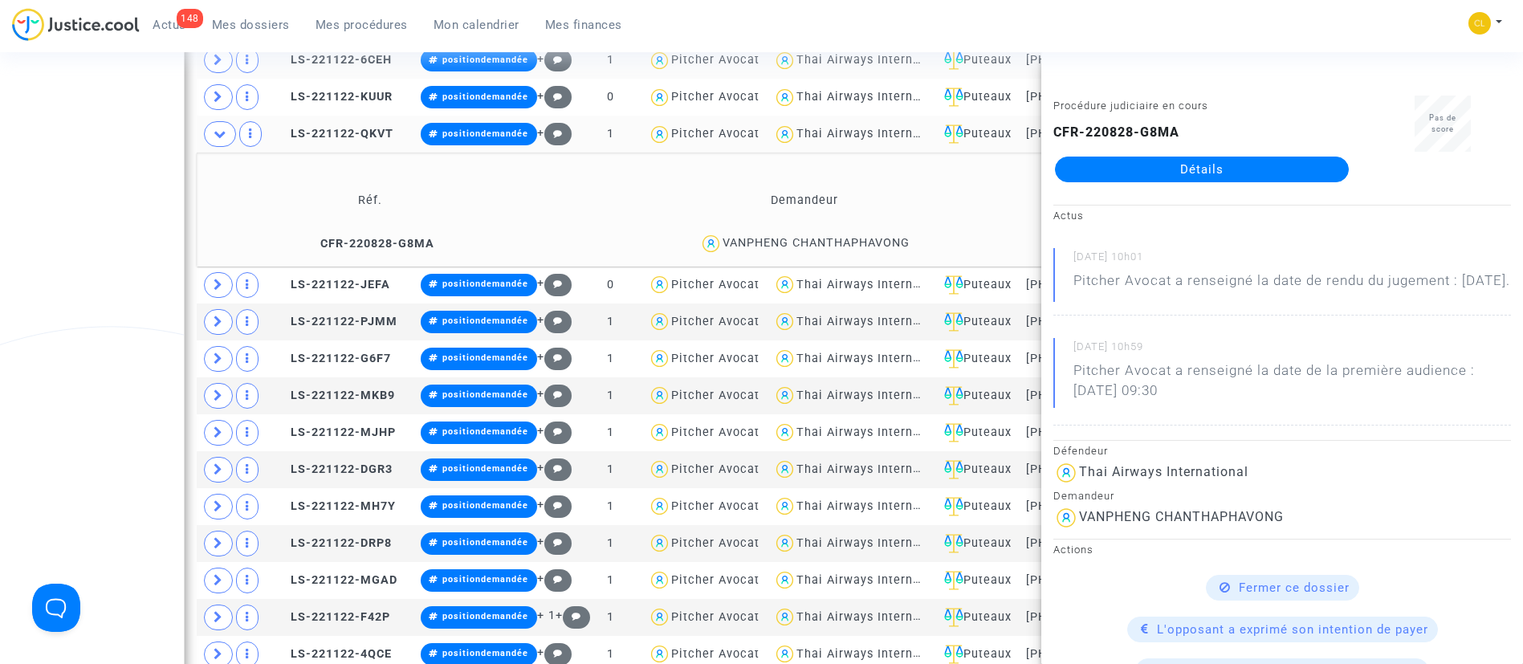
scroll to position [1874, 0]
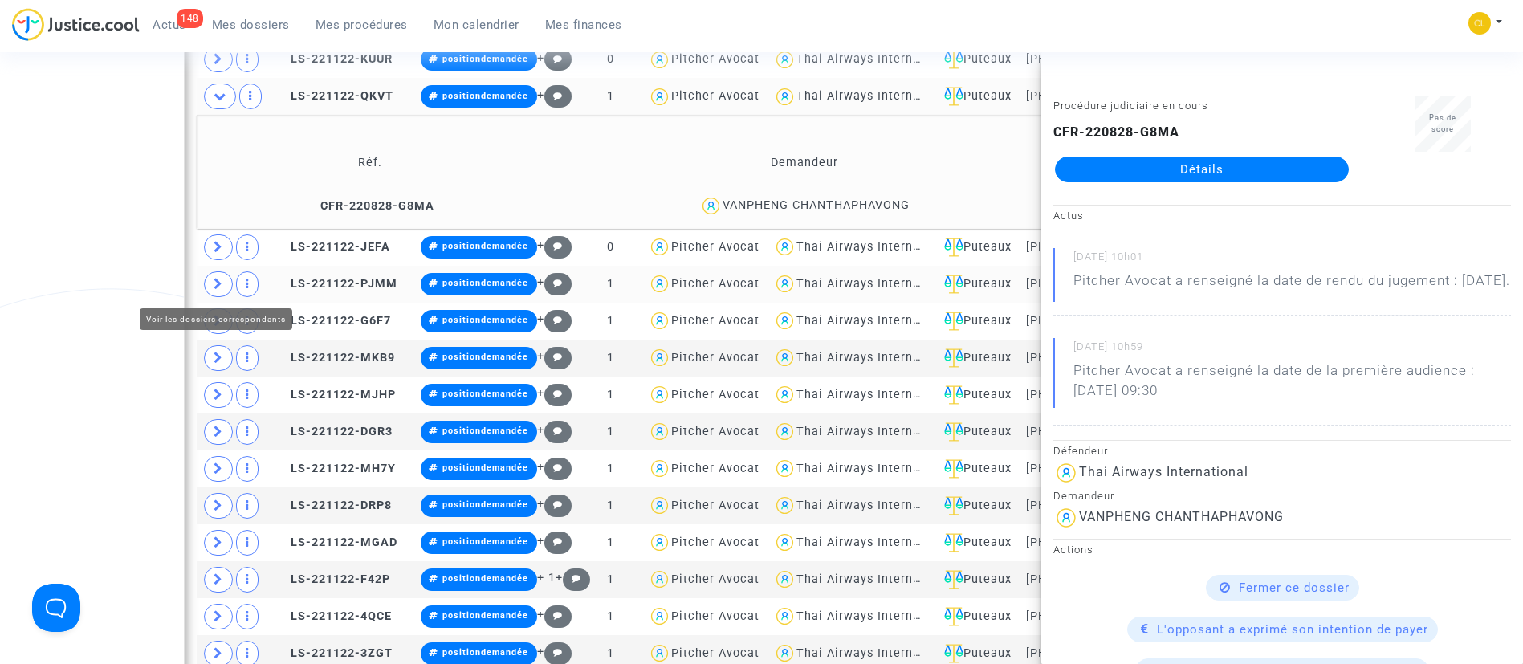
click at [214, 280] on icon at bounding box center [218, 284] width 10 height 12
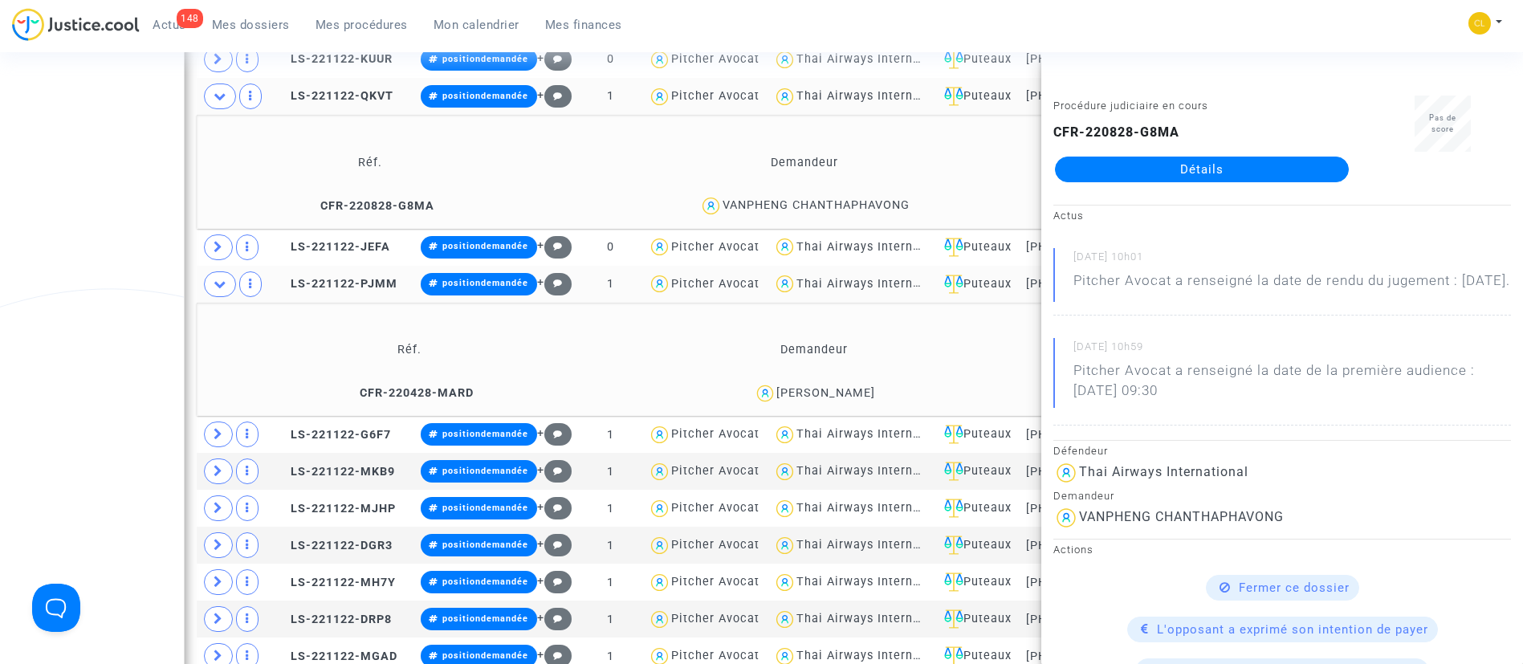
click at [875, 392] on div "STEPHANIE FAUGERON" at bounding box center [825, 393] width 99 height 14
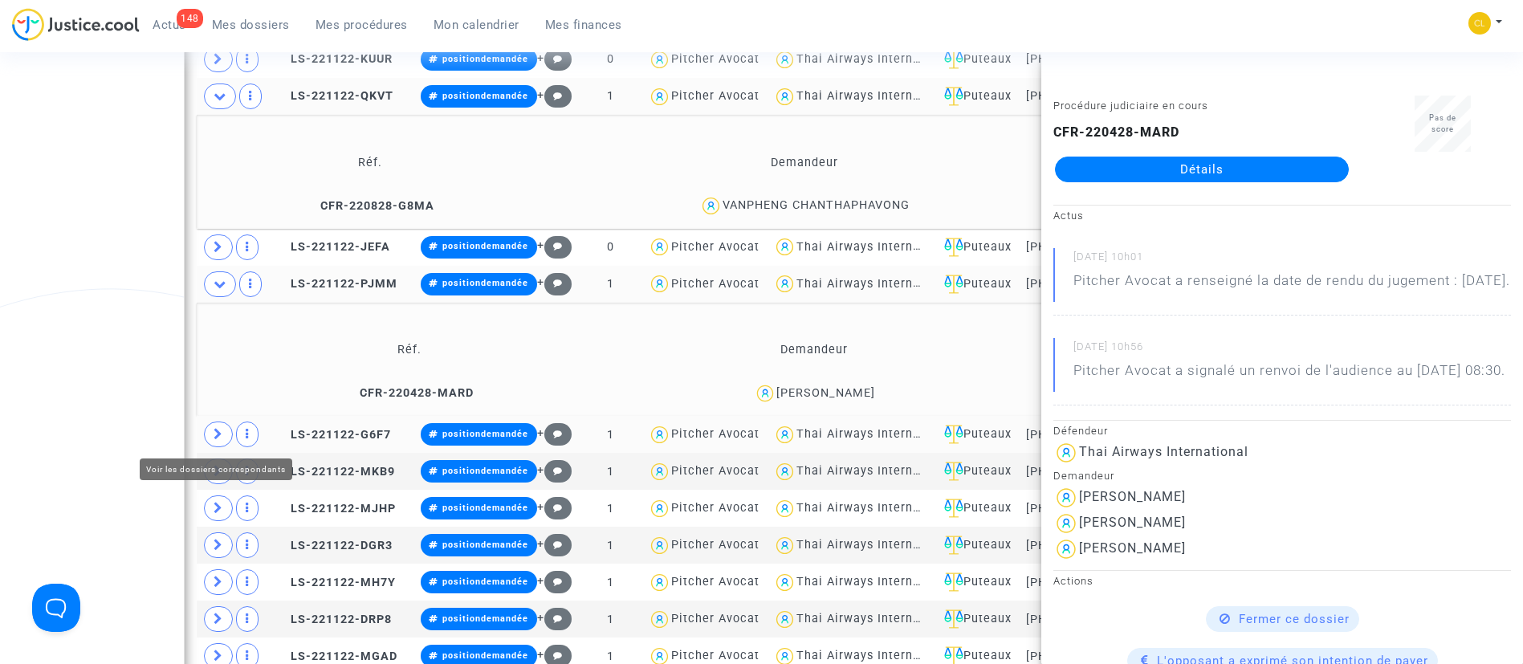
click at [213, 433] on icon at bounding box center [218, 434] width 10 height 12
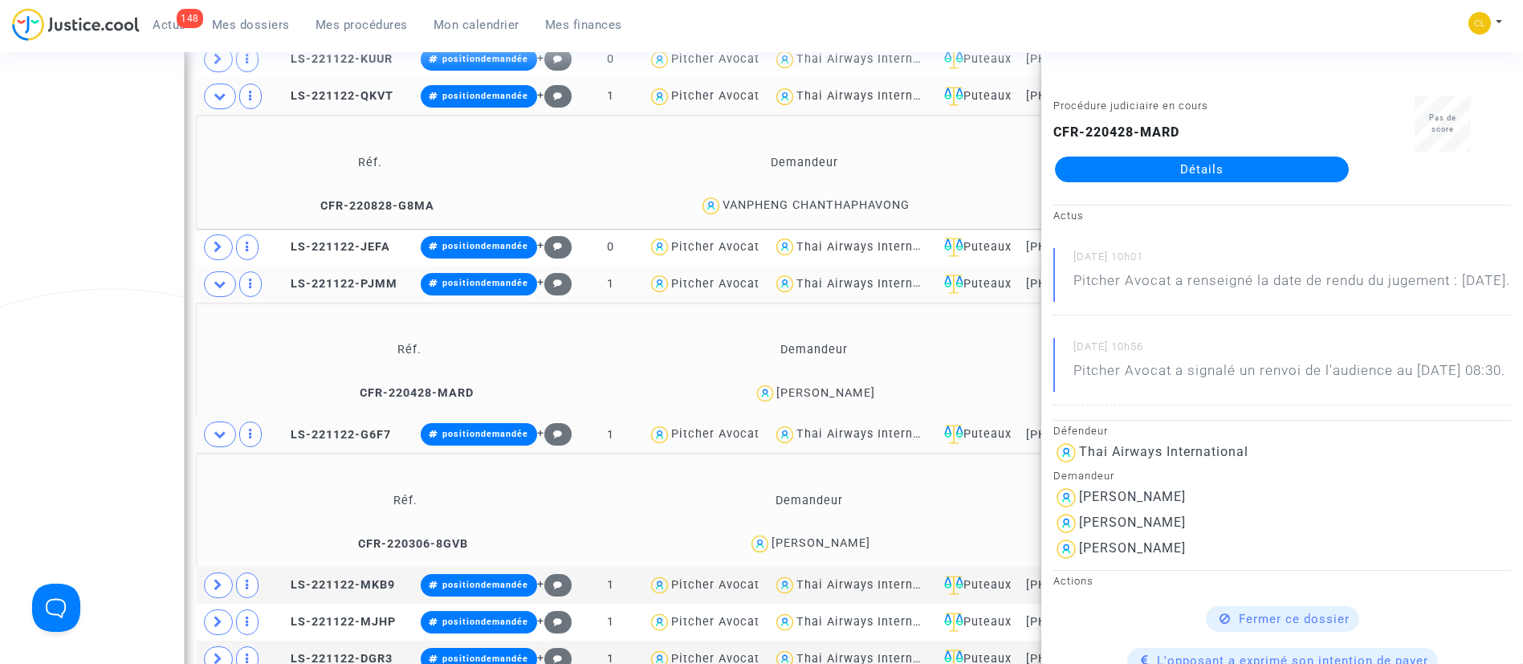
click at [833, 543] on div "Nicole Chanel" at bounding box center [820, 543] width 99 height 14
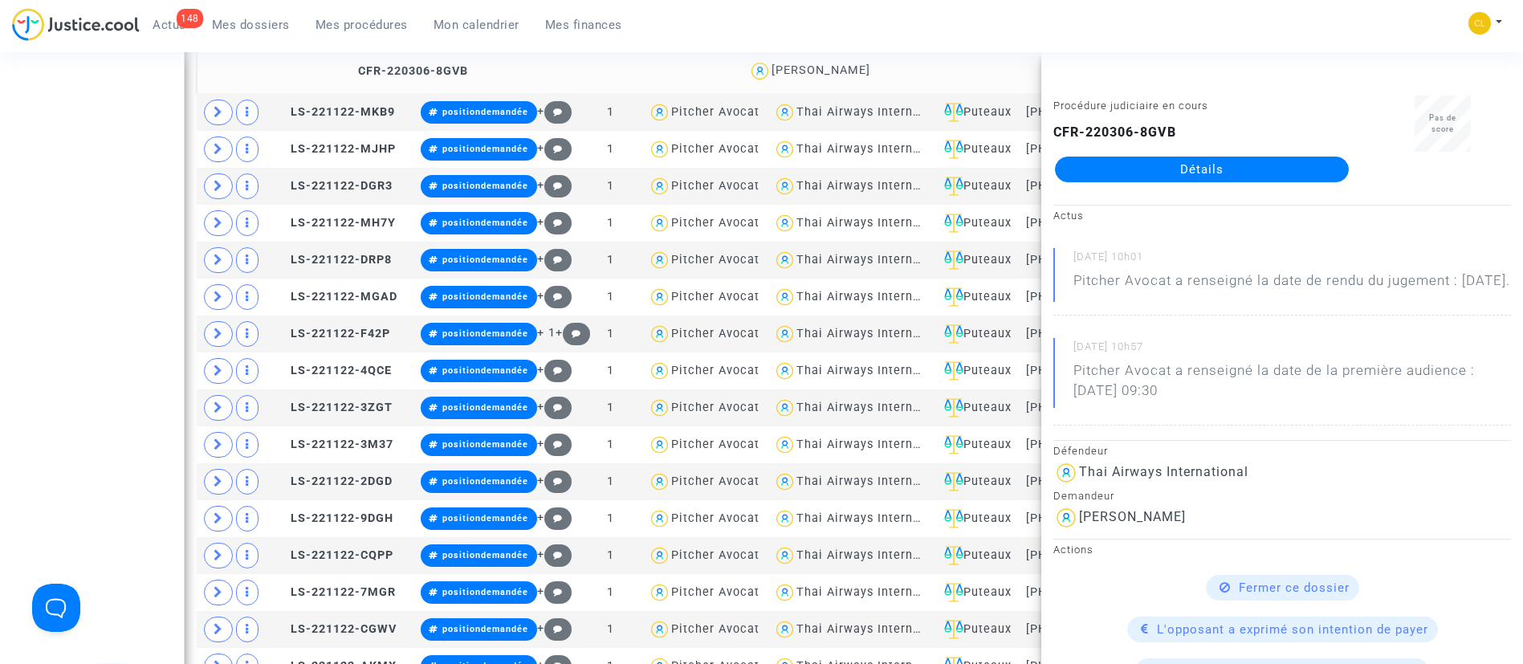
scroll to position [2356, 0]
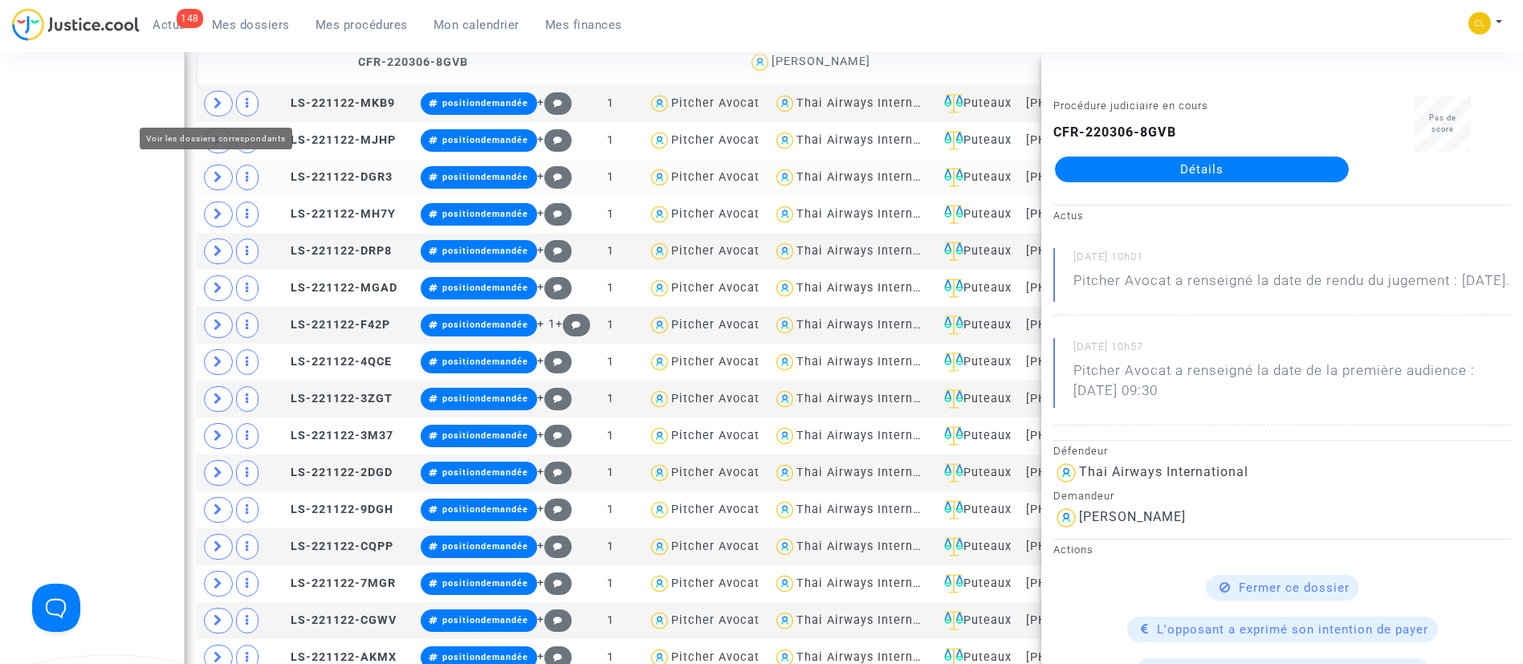
drag, startPoint x: 220, startPoint y: 100, endPoint x: 401, endPoint y: 170, distance: 193.6
click at [221, 100] on icon at bounding box center [218, 103] width 10 height 12
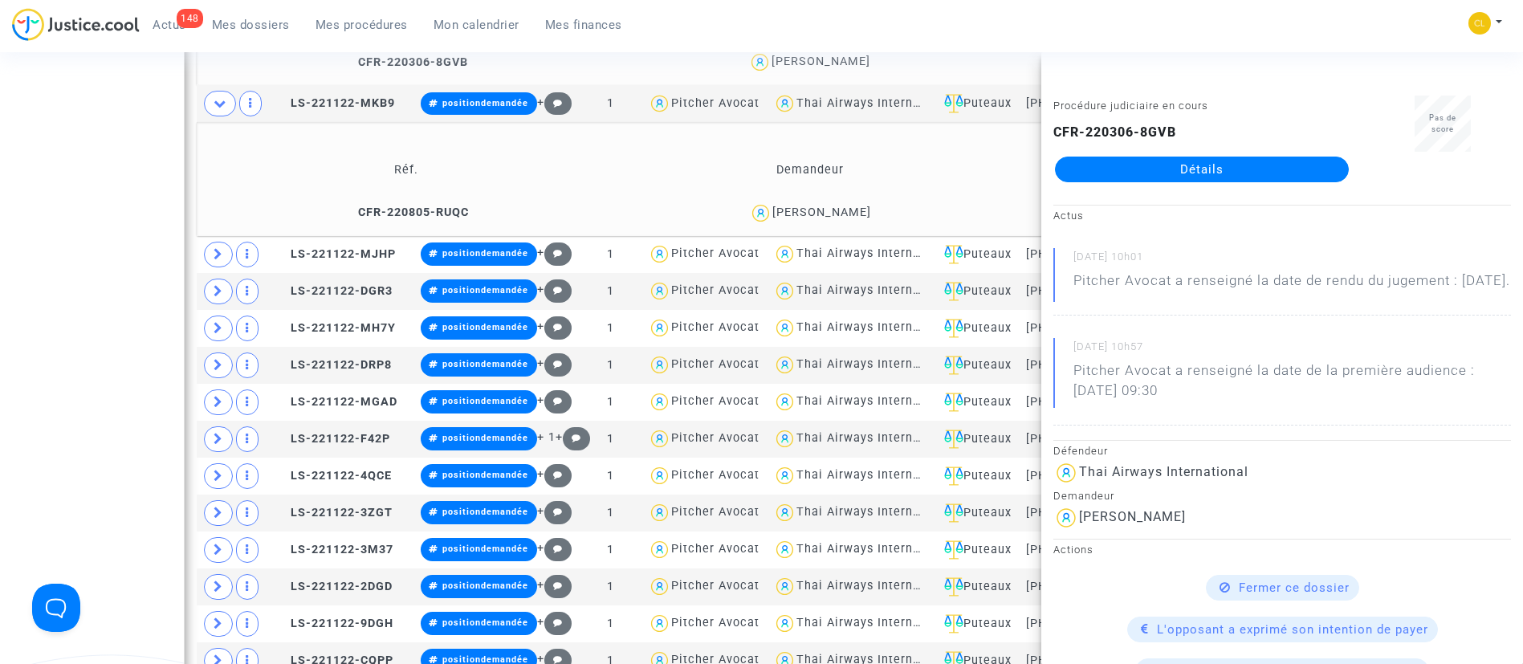
click at [842, 209] on div "Marie elodie Faure" at bounding box center [821, 212] width 99 height 14
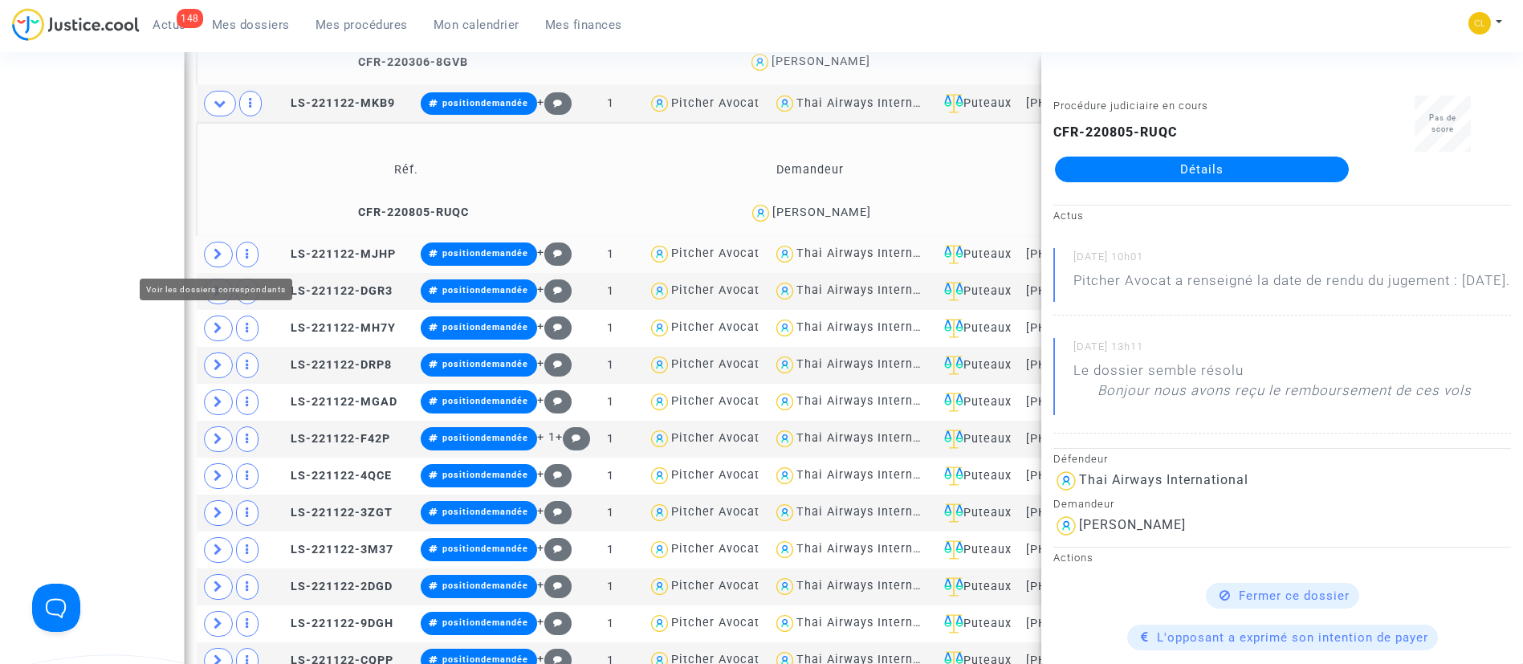
click at [214, 250] on icon at bounding box center [218, 254] width 10 height 12
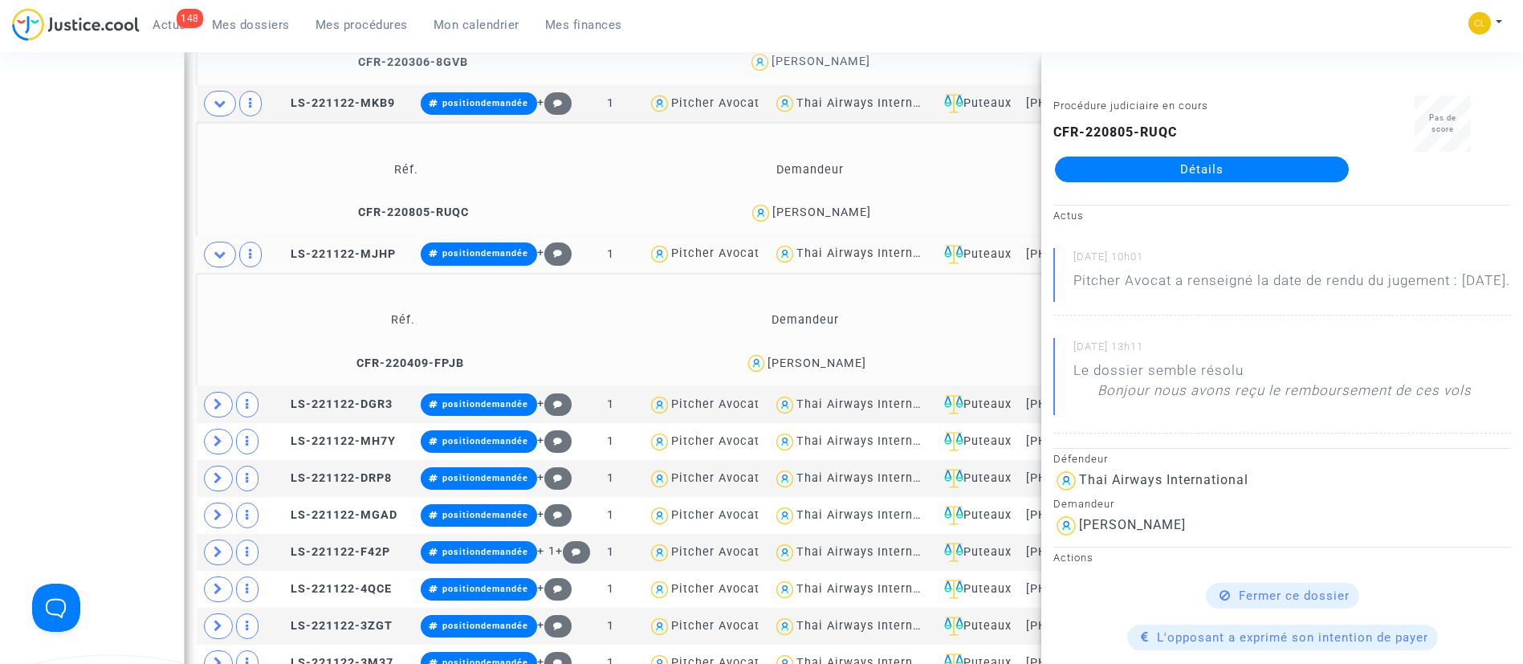
click at [848, 361] on div "Damien Ponthier" at bounding box center [816, 363] width 99 height 14
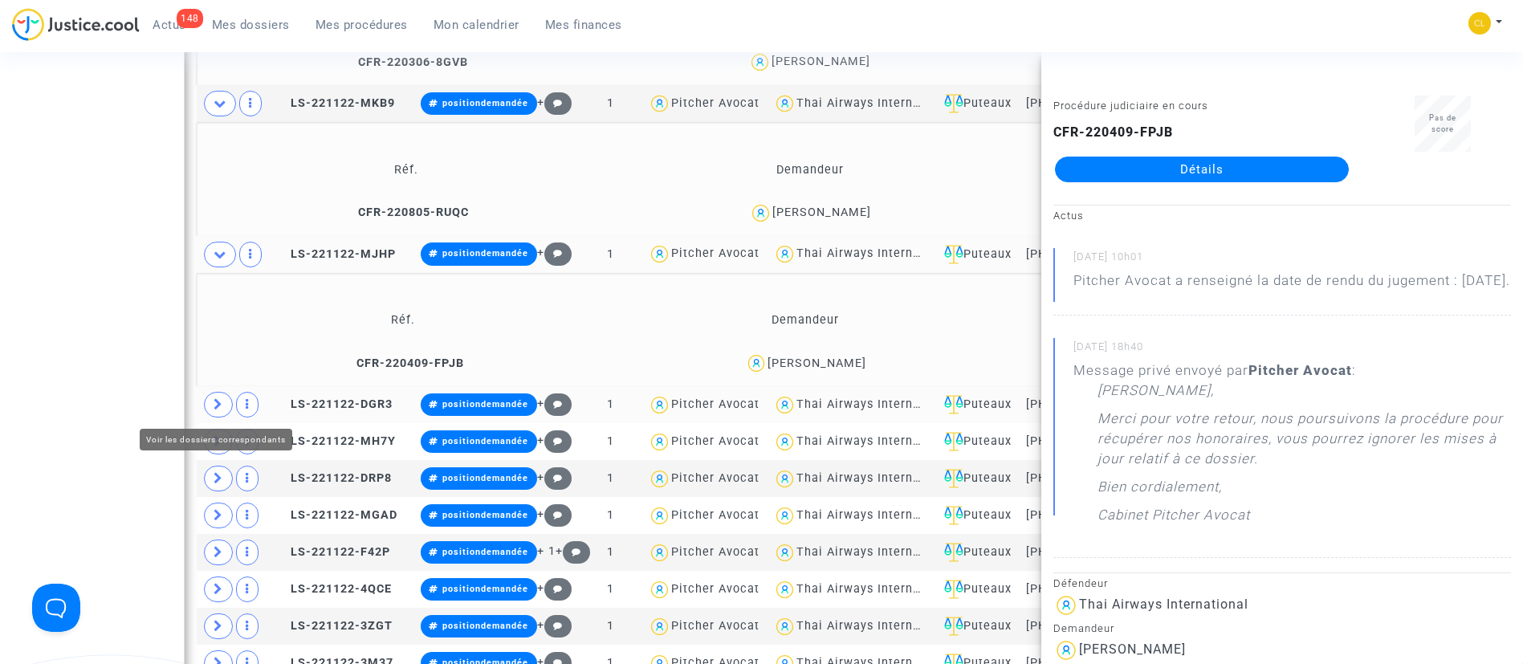
click at [213, 400] on icon at bounding box center [218, 404] width 10 height 12
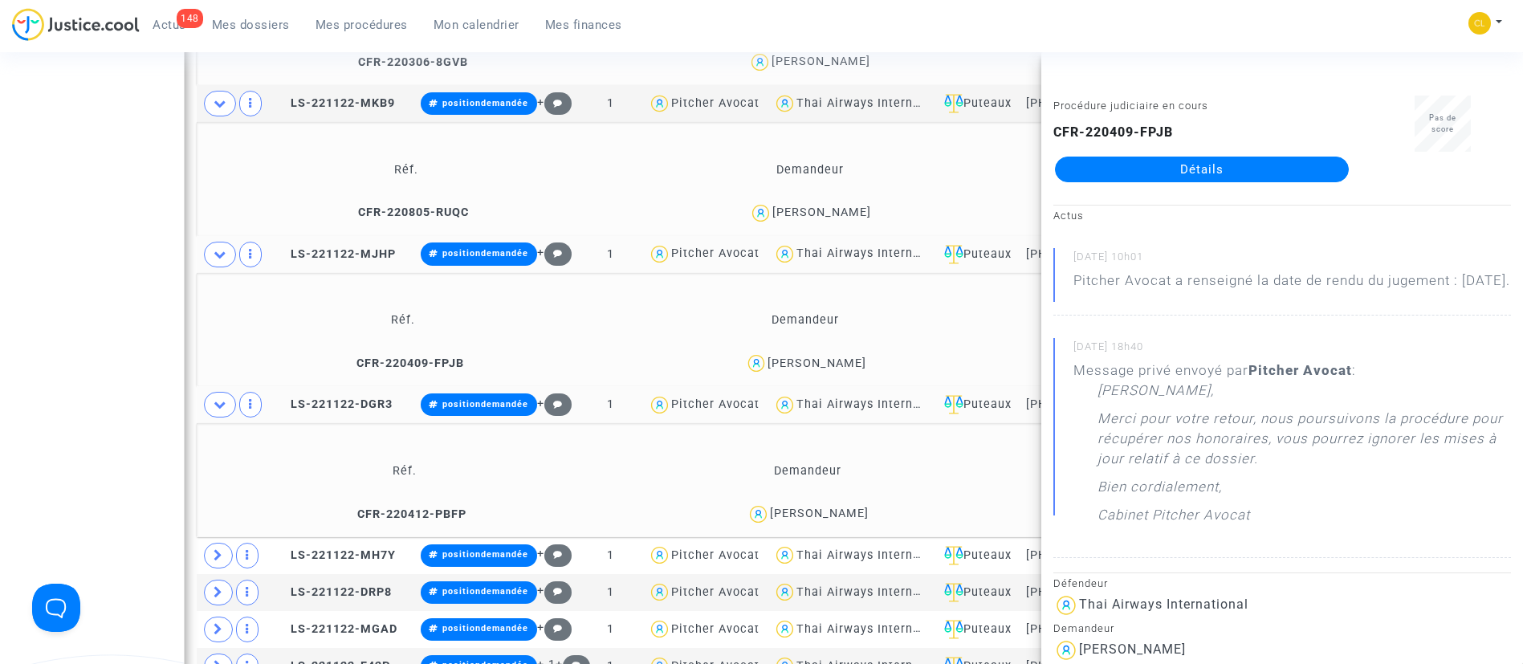
click at [868, 518] on div "GWENAELLE DEBRUYNE" at bounding box center [819, 513] width 99 height 14
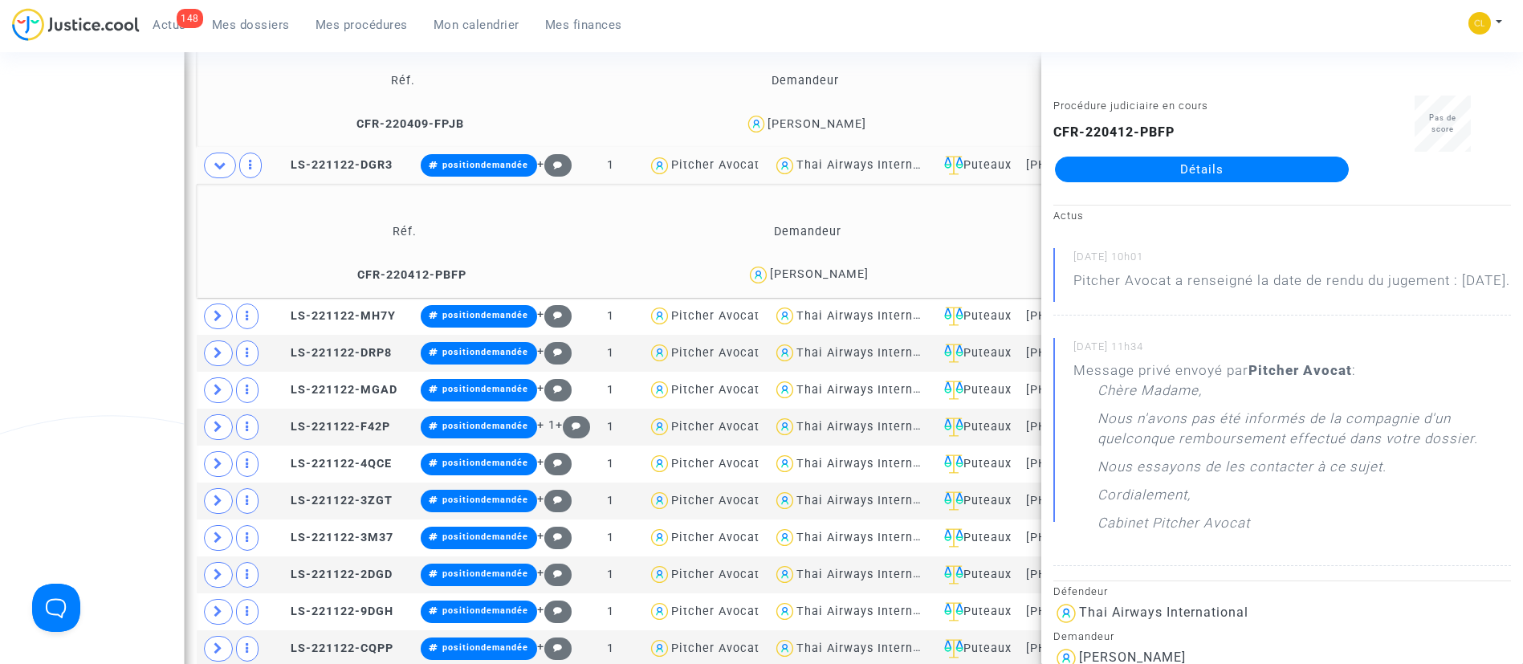
scroll to position [2596, 0]
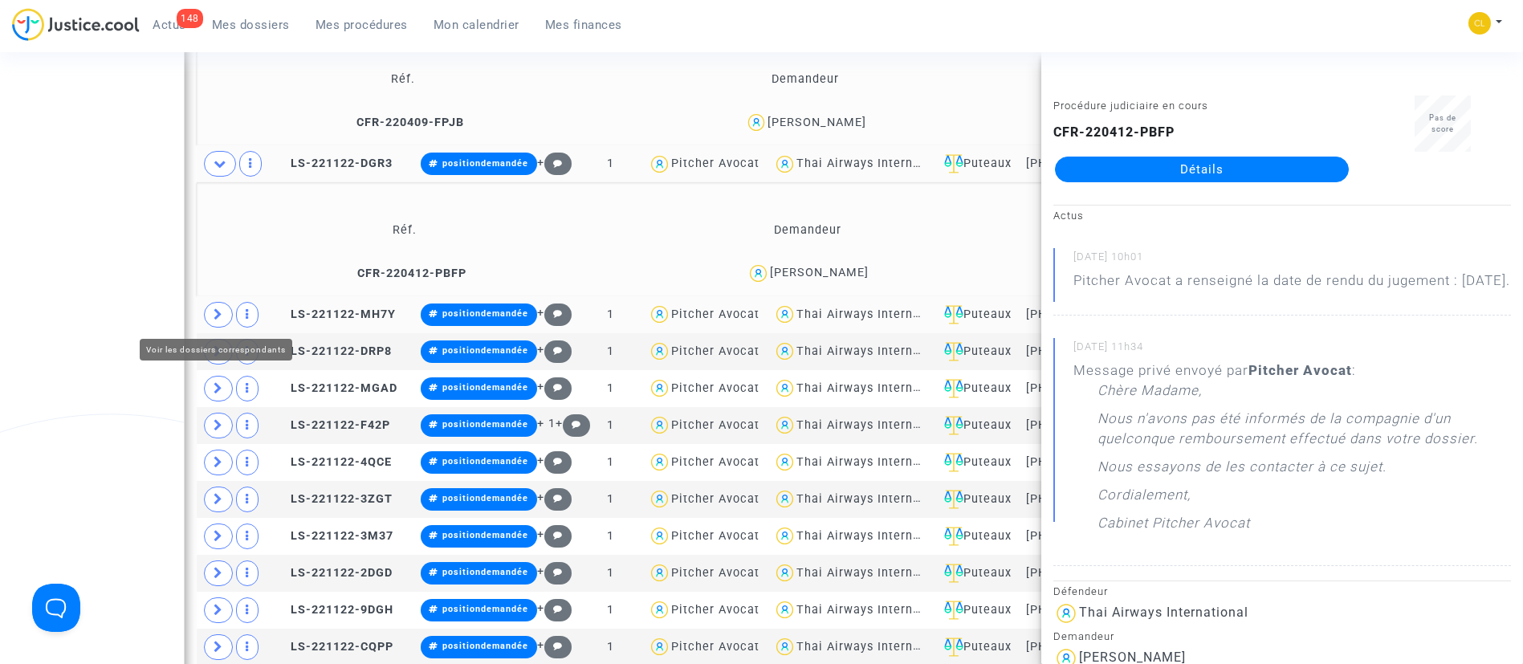
click at [210, 313] on span at bounding box center [218, 315] width 29 height 26
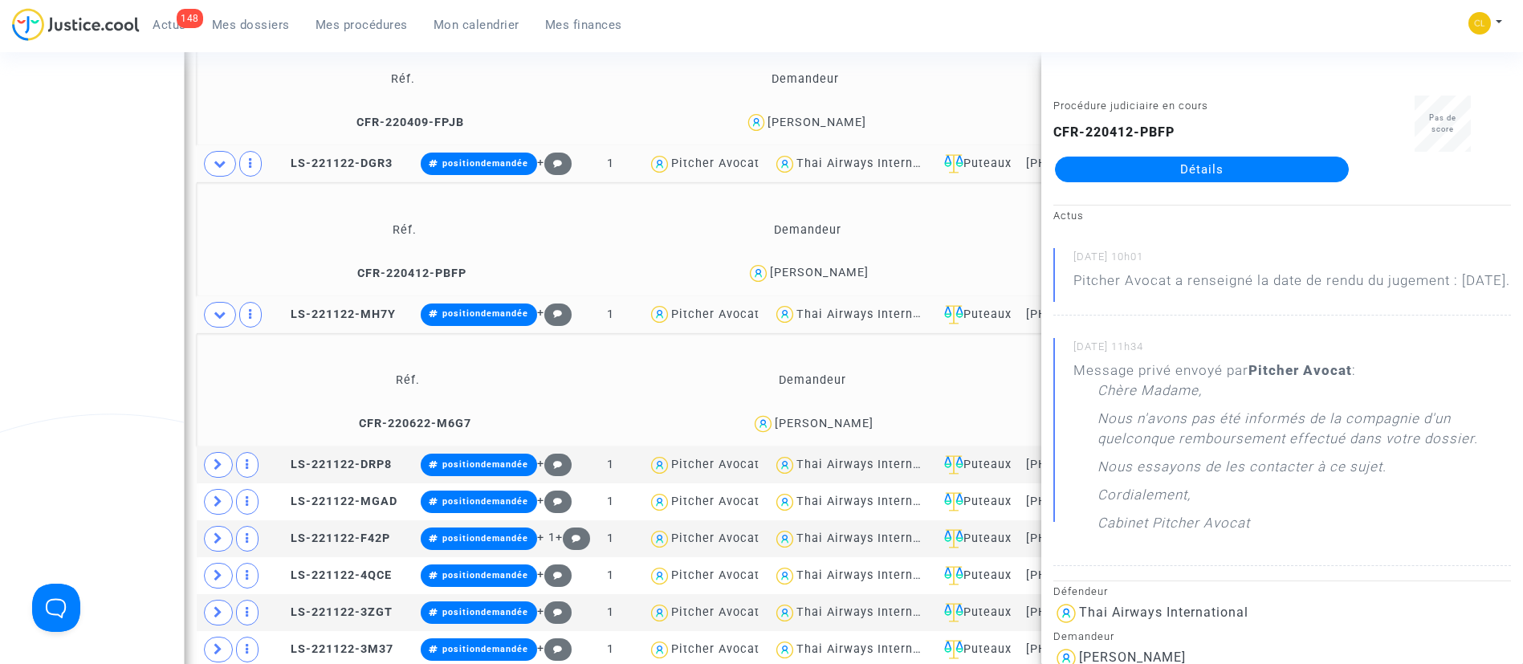
click at [852, 425] on div "Tine Rijsbrack" at bounding box center [824, 424] width 99 height 14
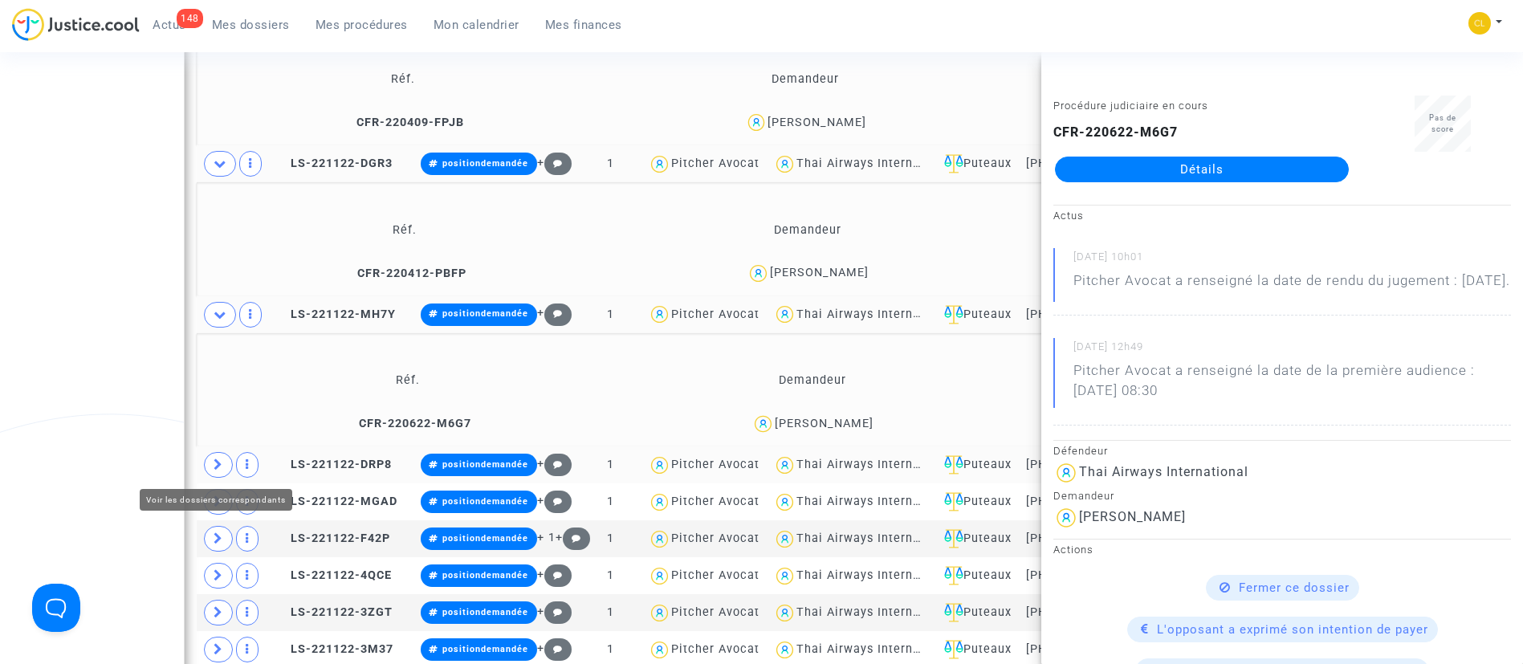
click at [211, 467] on span at bounding box center [218, 465] width 29 height 26
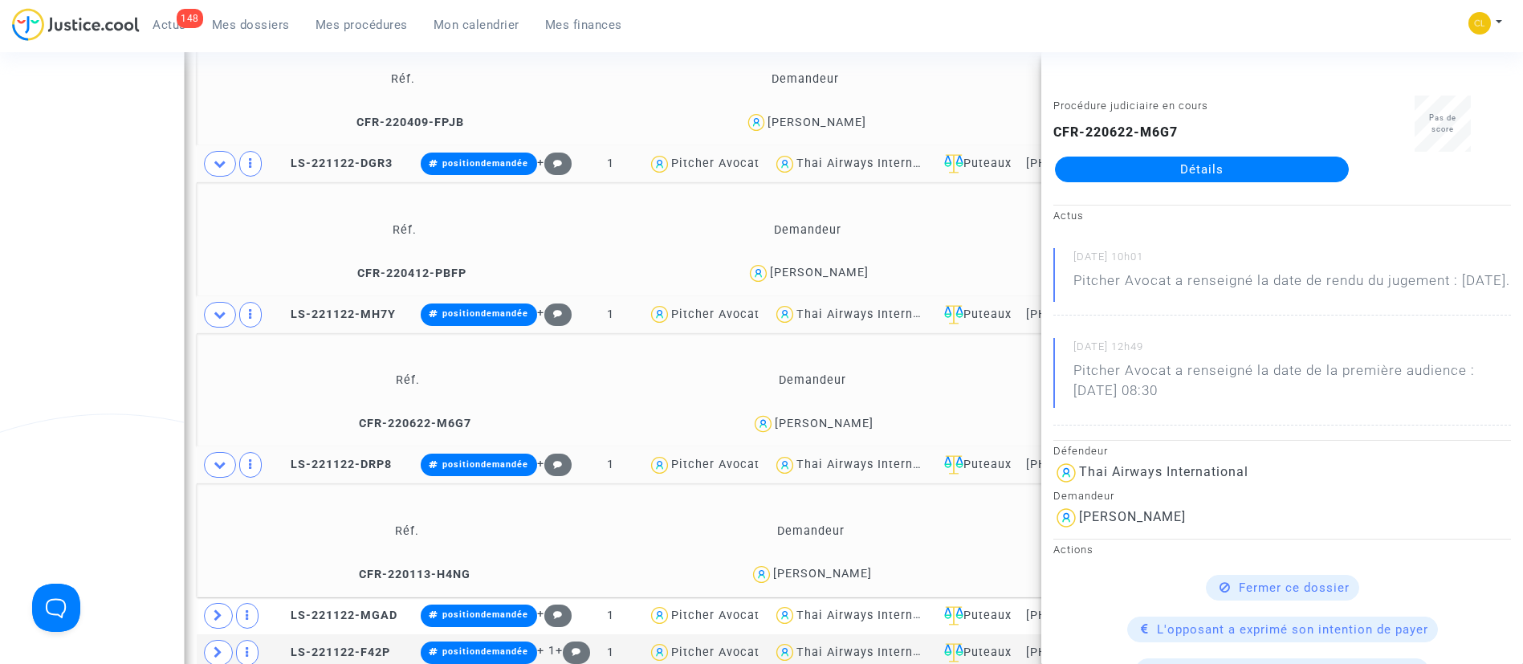
click at [860, 568] on div "JACKY LORAND" at bounding box center [822, 574] width 99 height 14
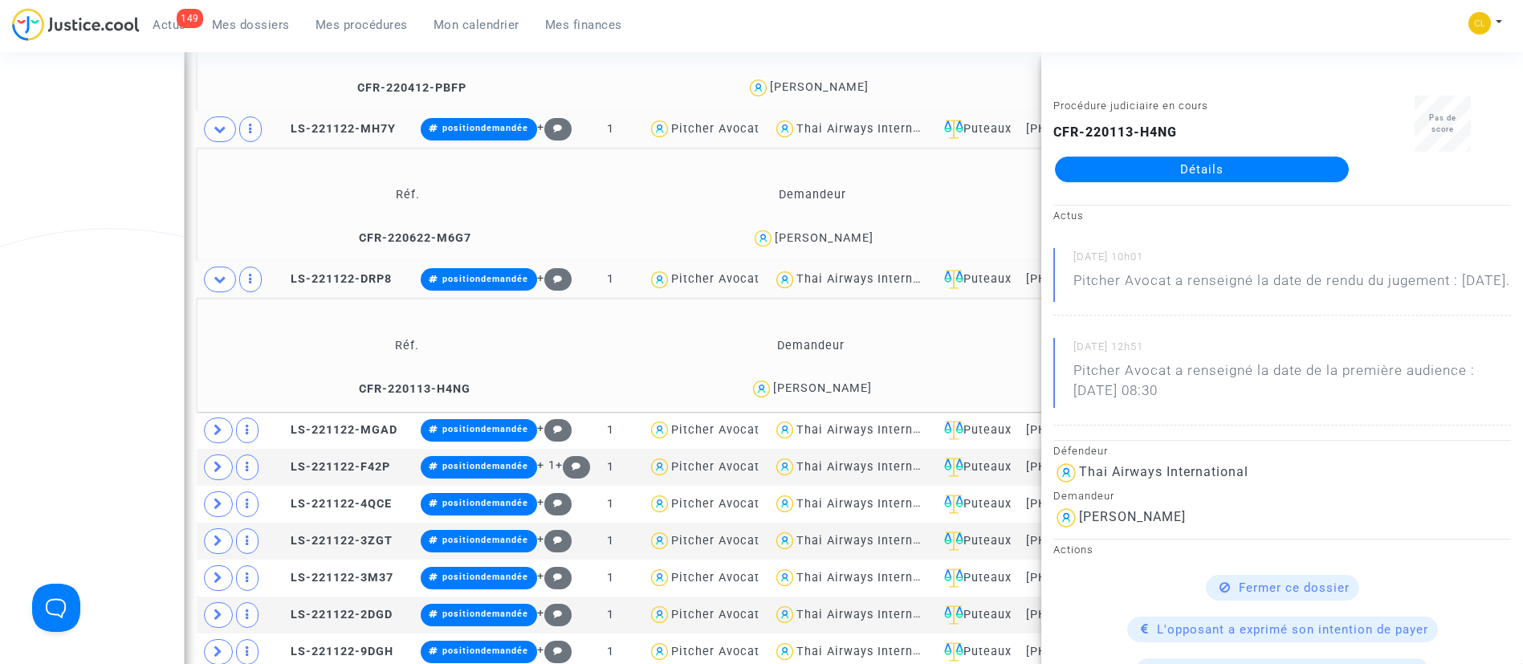
scroll to position [2837, 0]
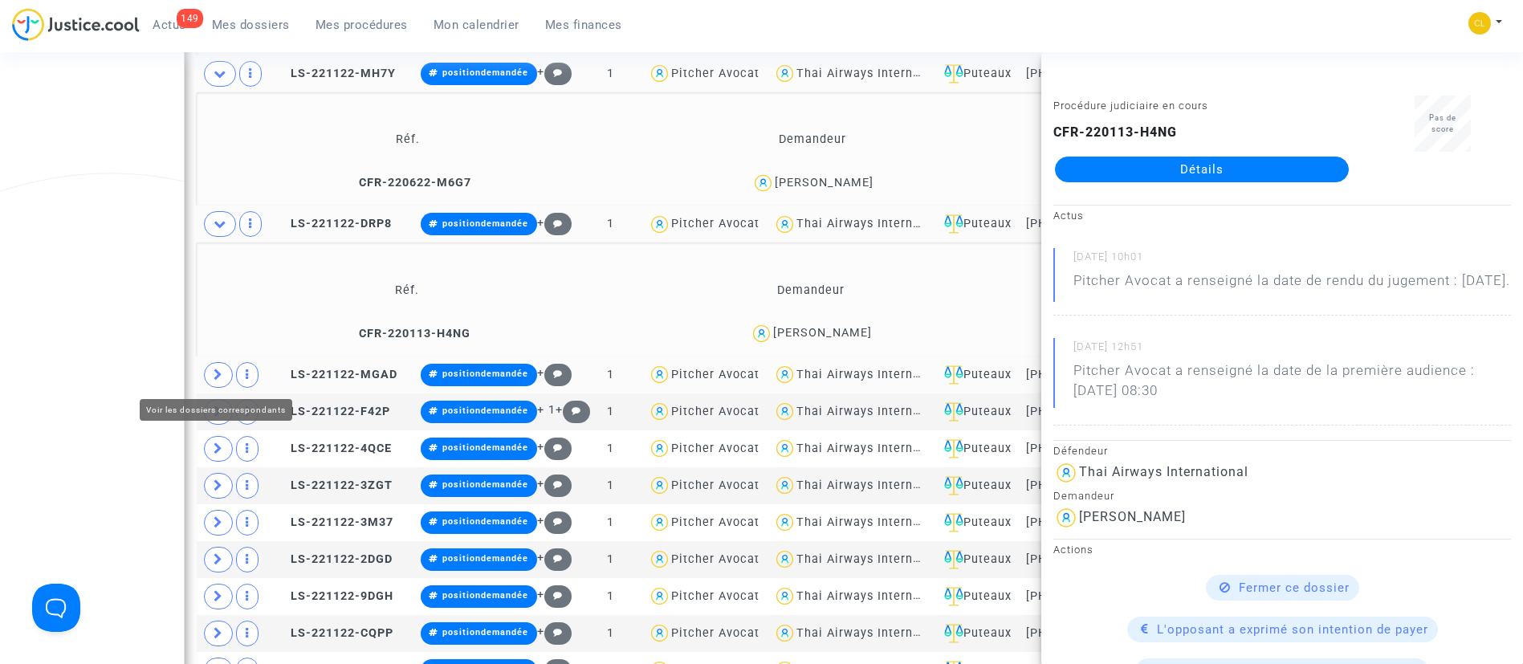
click at [209, 386] on td at bounding box center [234, 374] width 74 height 37
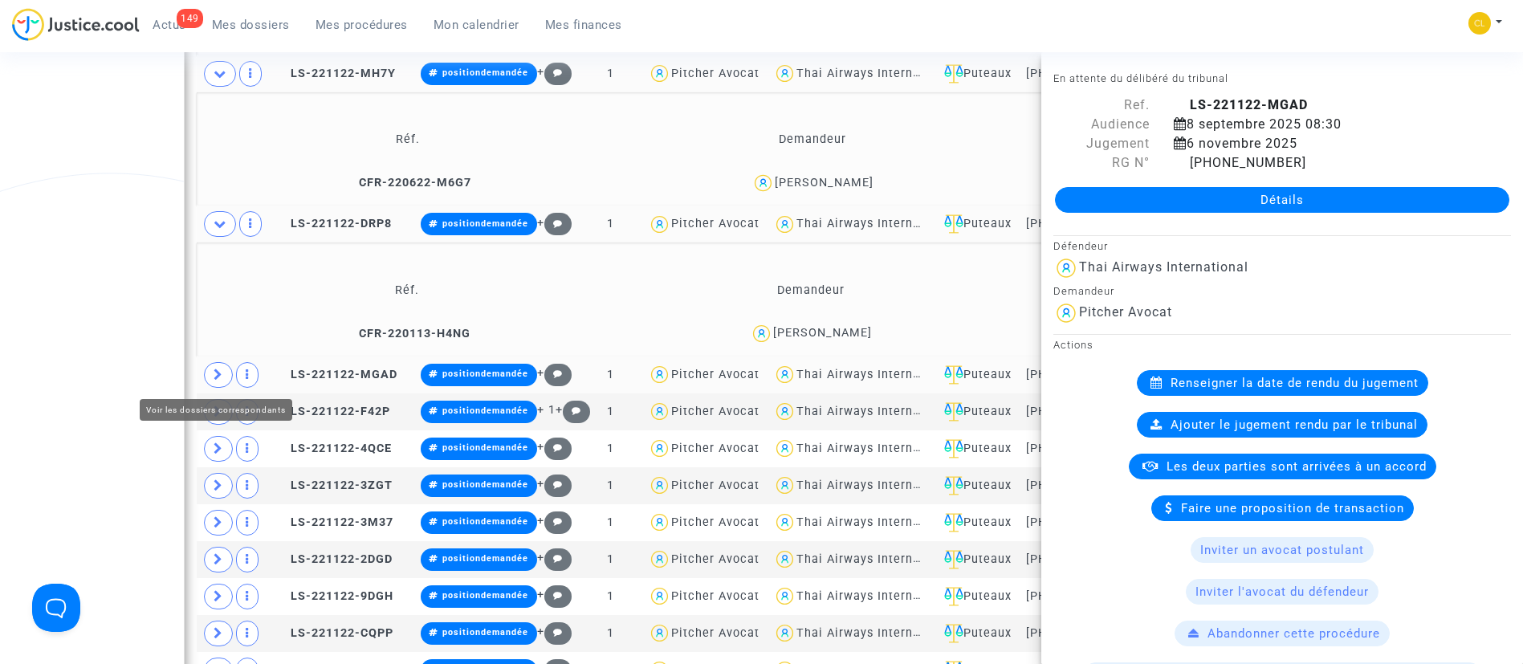
click at [222, 378] on icon at bounding box center [218, 374] width 10 height 12
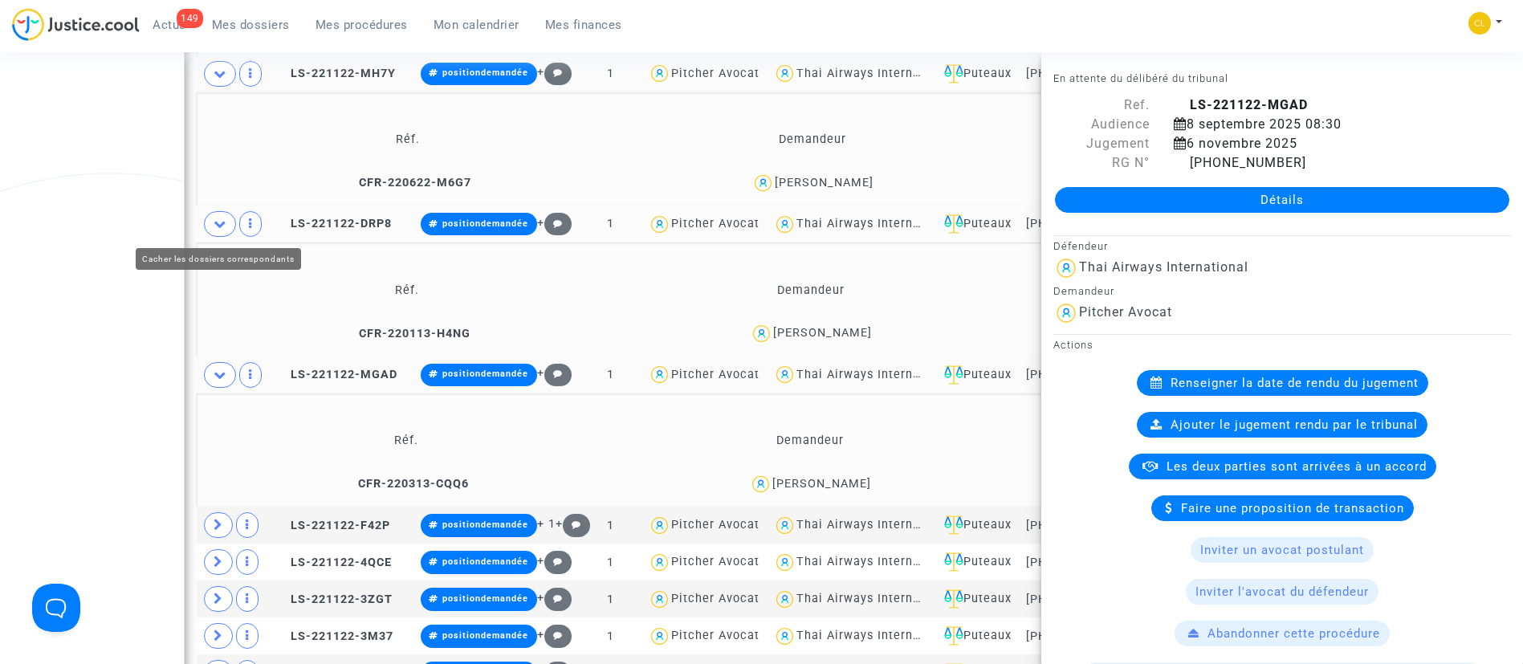
click at [216, 223] on icon at bounding box center [219, 224] width 13 height 12
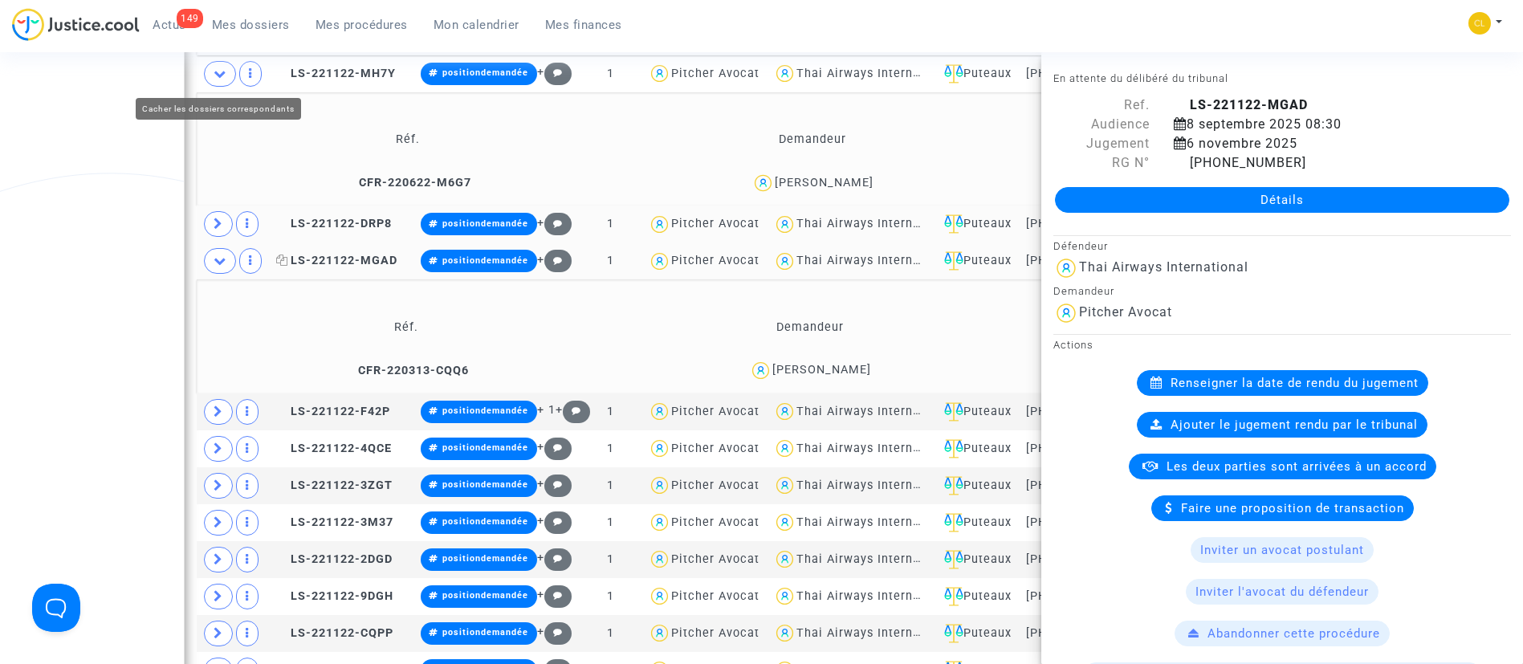
drag, startPoint x: 220, startPoint y: 71, endPoint x: 289, endPoint y: 148, distance: 103.4
click at [220, 71] on icon at bounding box center [219, 73] width 13 height 12
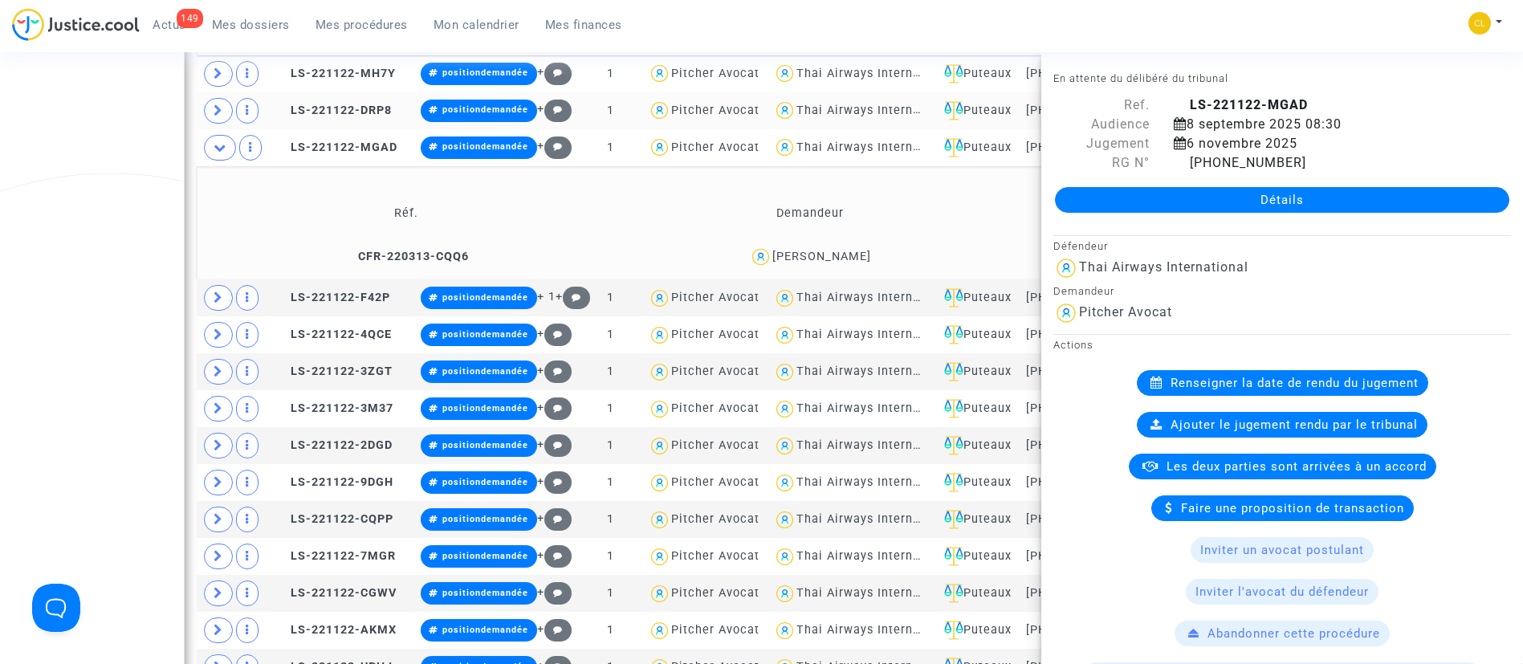
click at [860, 260] on div "julien saunier" at bounding box center [821, 257] width 99 height 14
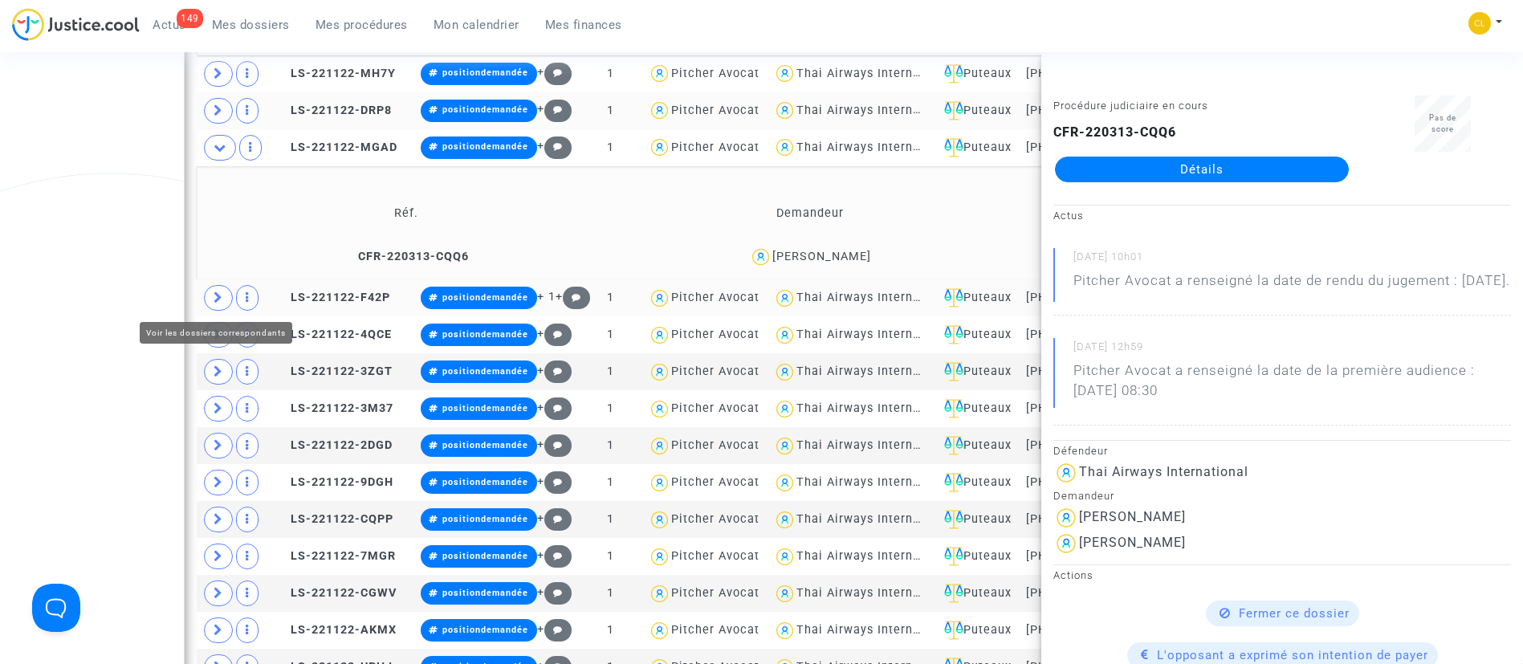
click at [218, 291] on icon at bounding box center [218, 297] width 10 height 12
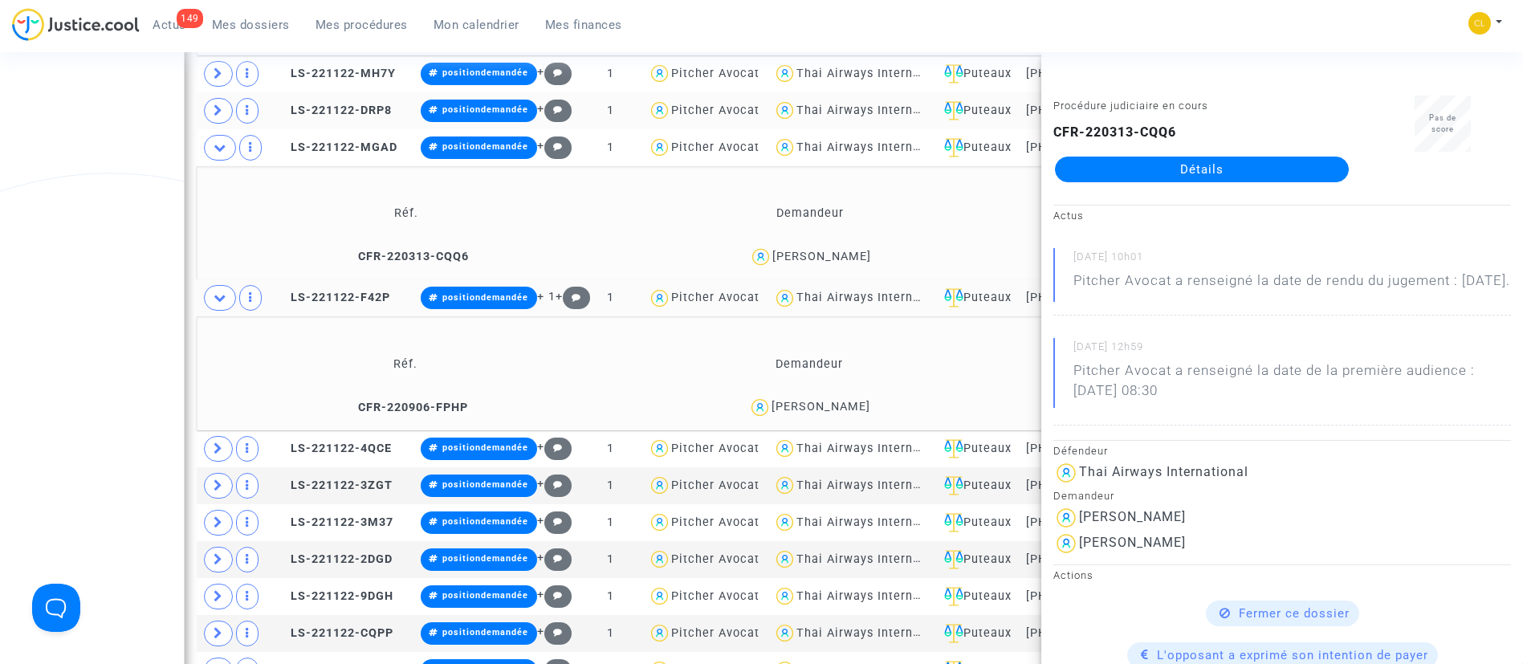
click at [870, 401] on div "Catherine LESCURE" at bounding box center [820, 407] width 99 height 14
click at [214, 450] on icon at bounding box center [218, 448] width 10 height 12
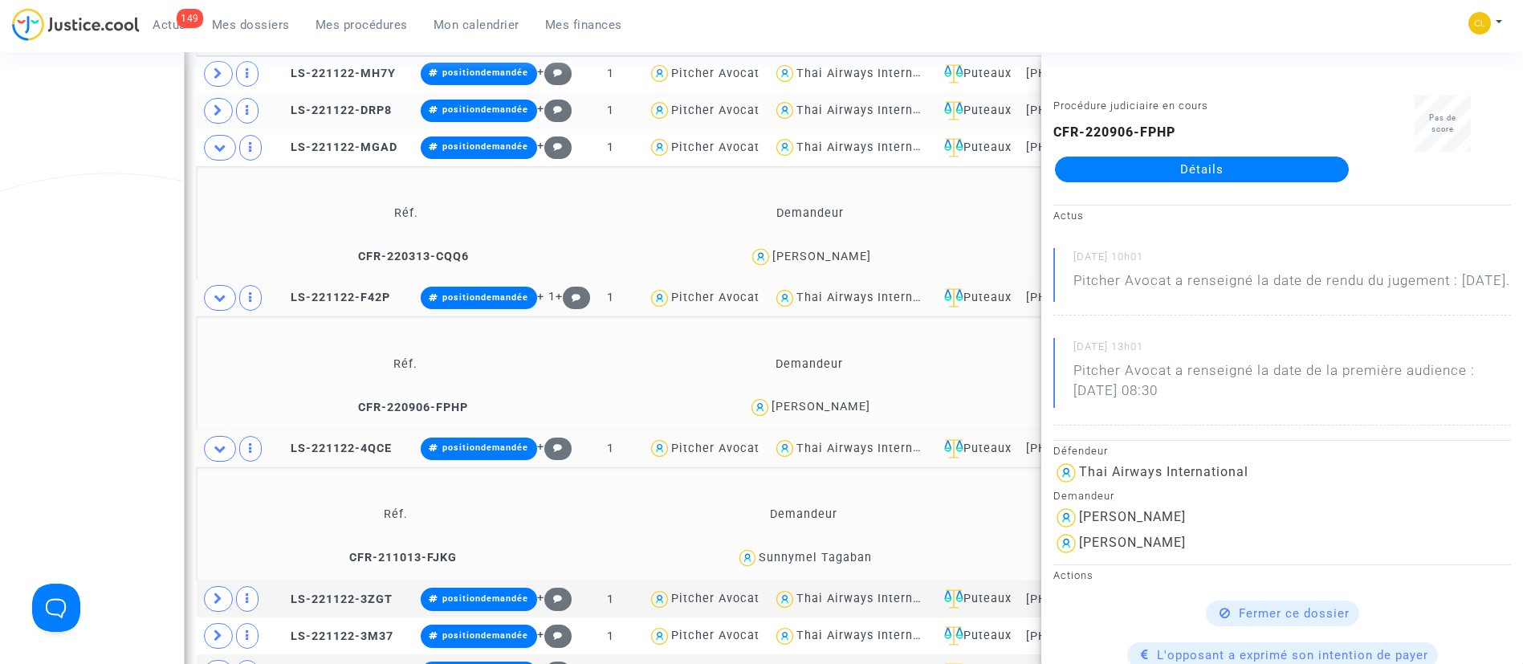
click at [861, 559] on div "Sunnymel Tagaban" at bounding box center [814, 558] width 113 height 14
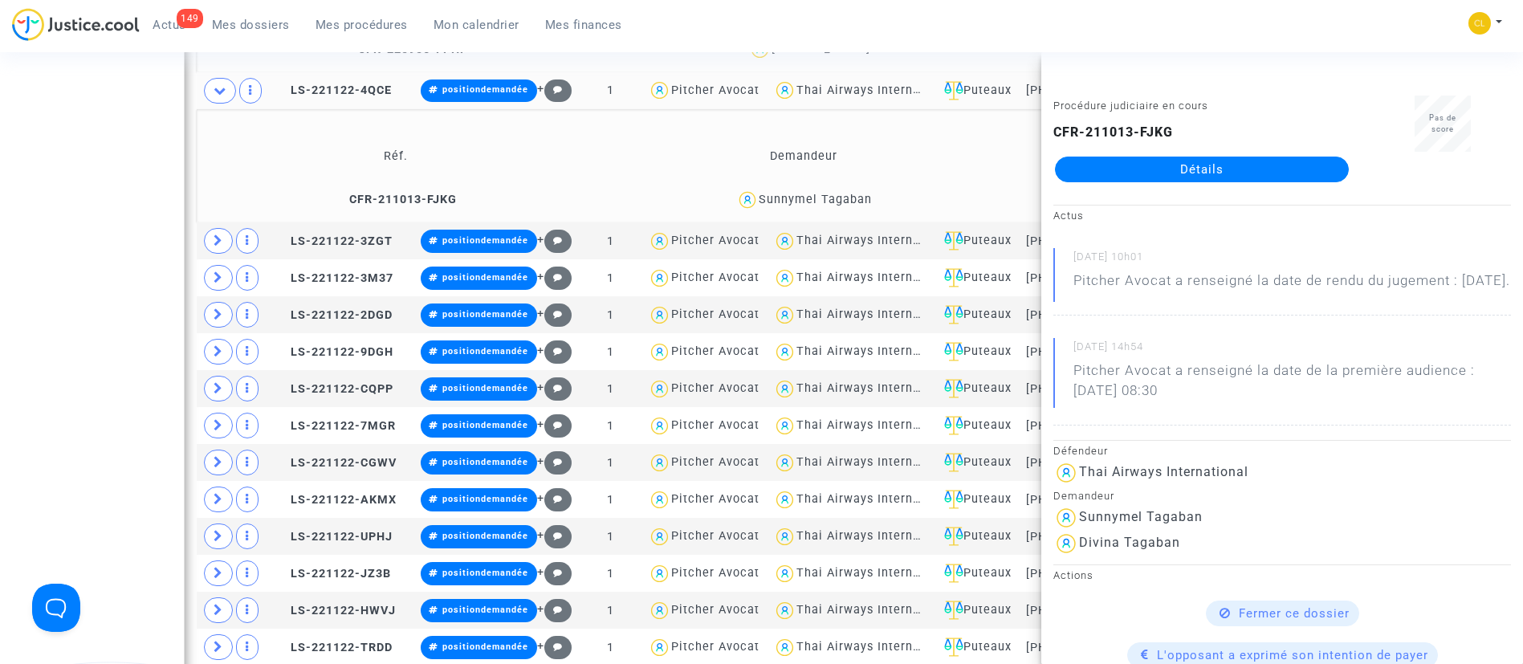
scroll to position [3198, 0]
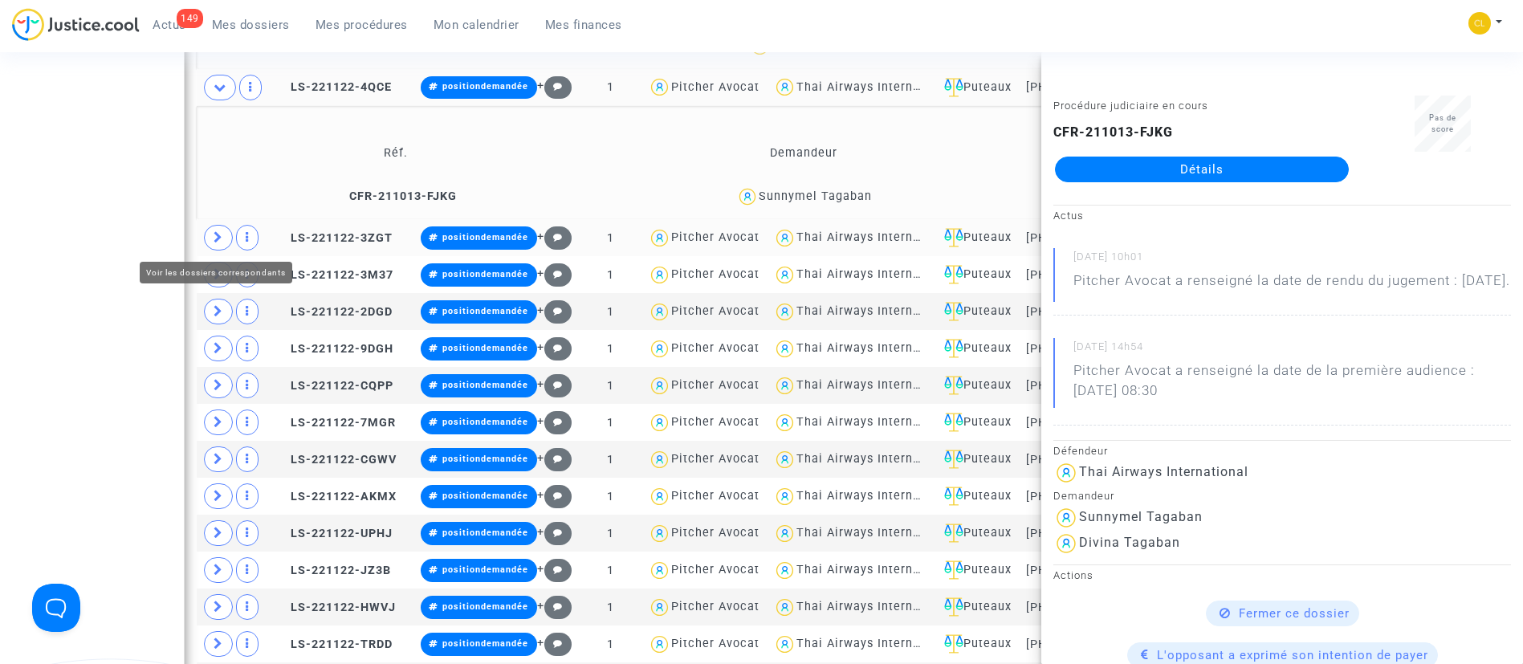
click at [220, 234] on icon at bounding box center [218, 237] width 10 height 12
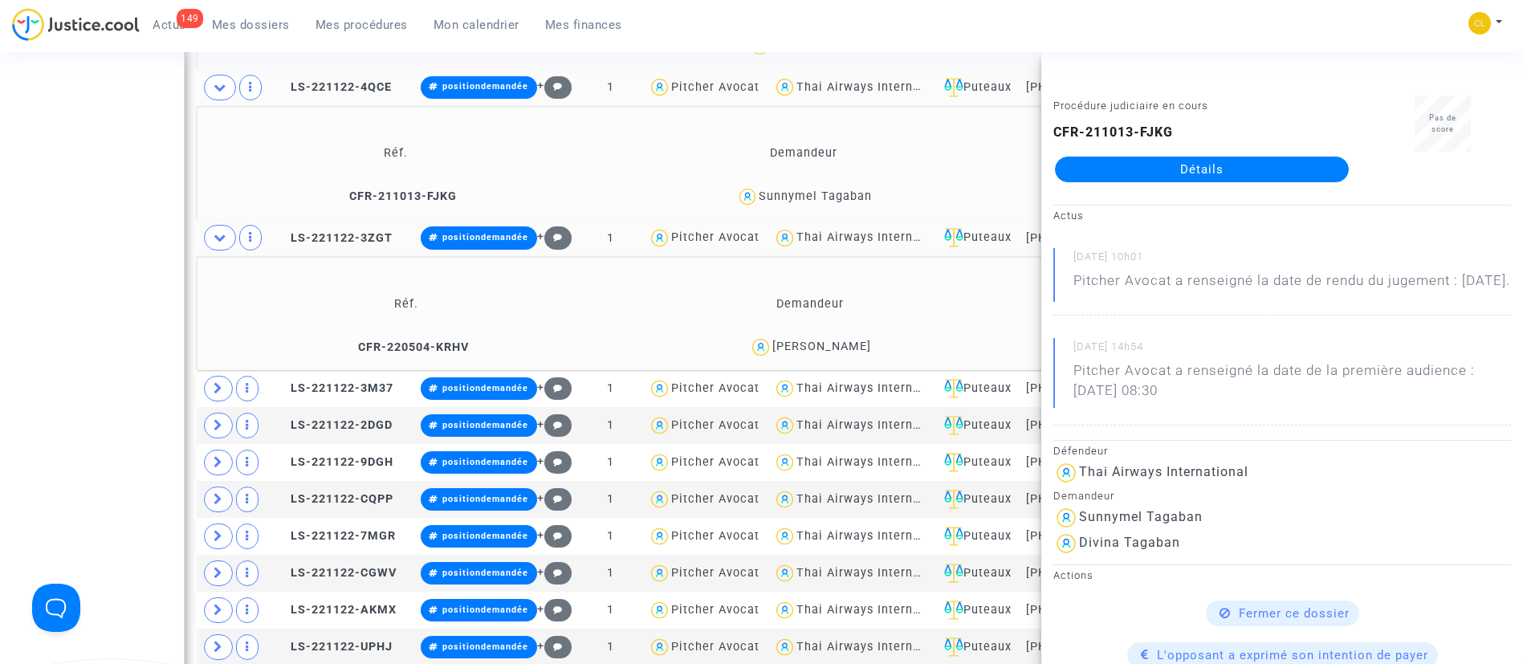
click at [826, 354] on div "Léo Flotterer" at bounding box center [810, 346] width 388 height 23
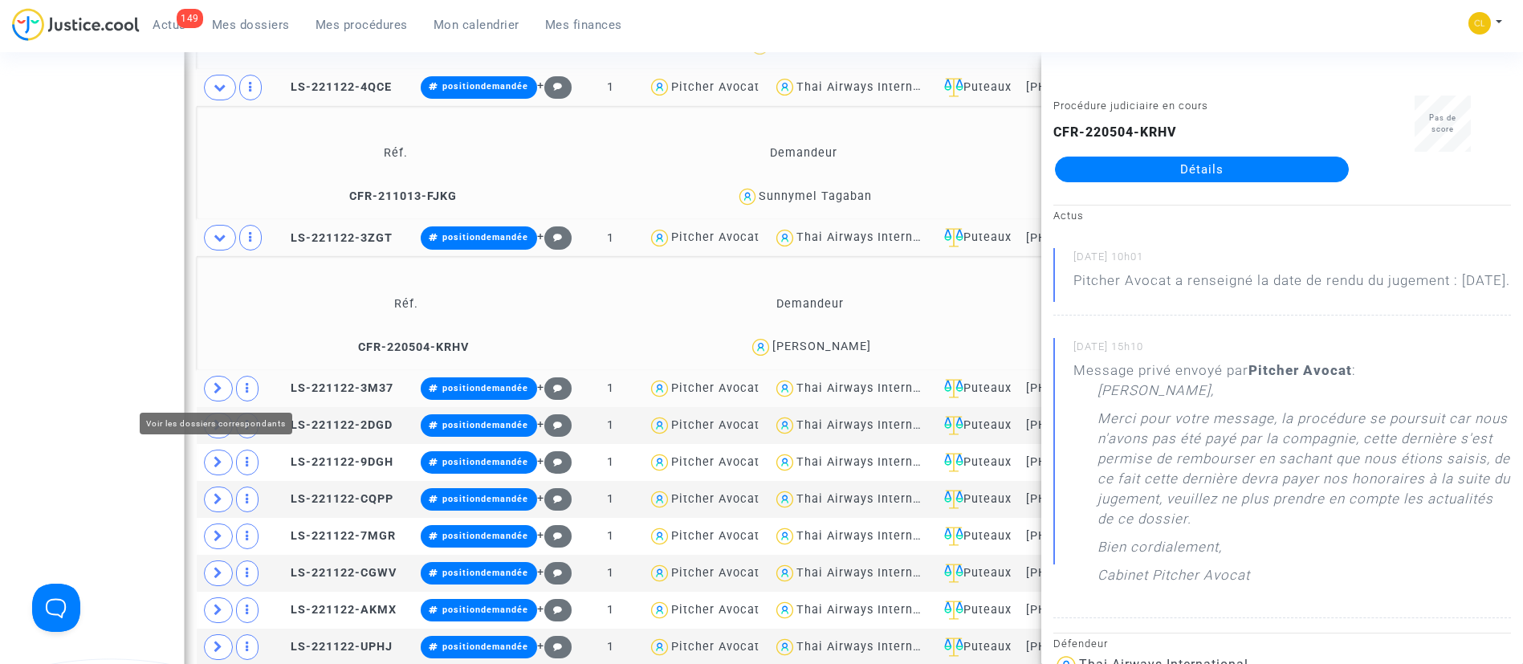
click at [219, 387] on icon at bounding box center [218, 388] width 10 height 12
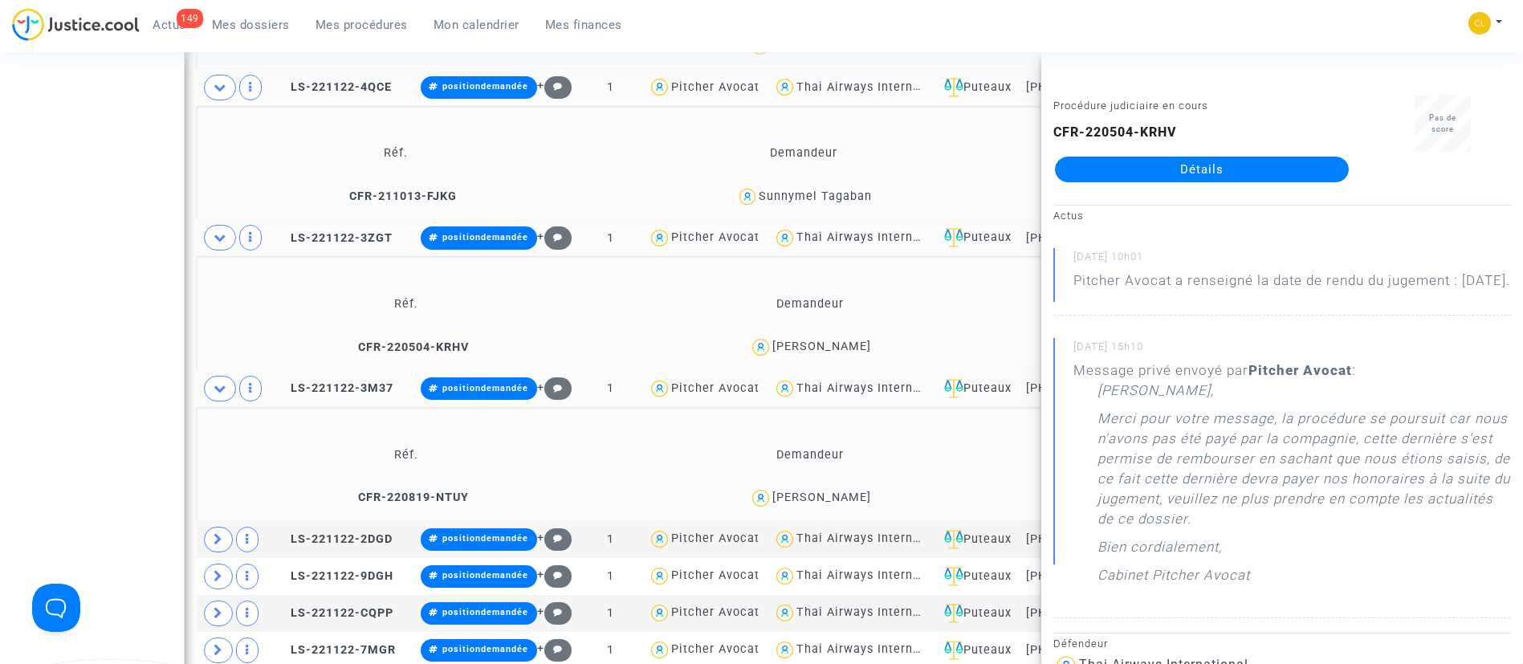
click at [849, 498] on div "Jim Parish" at bounding box center [821, 497] width 99 height 14
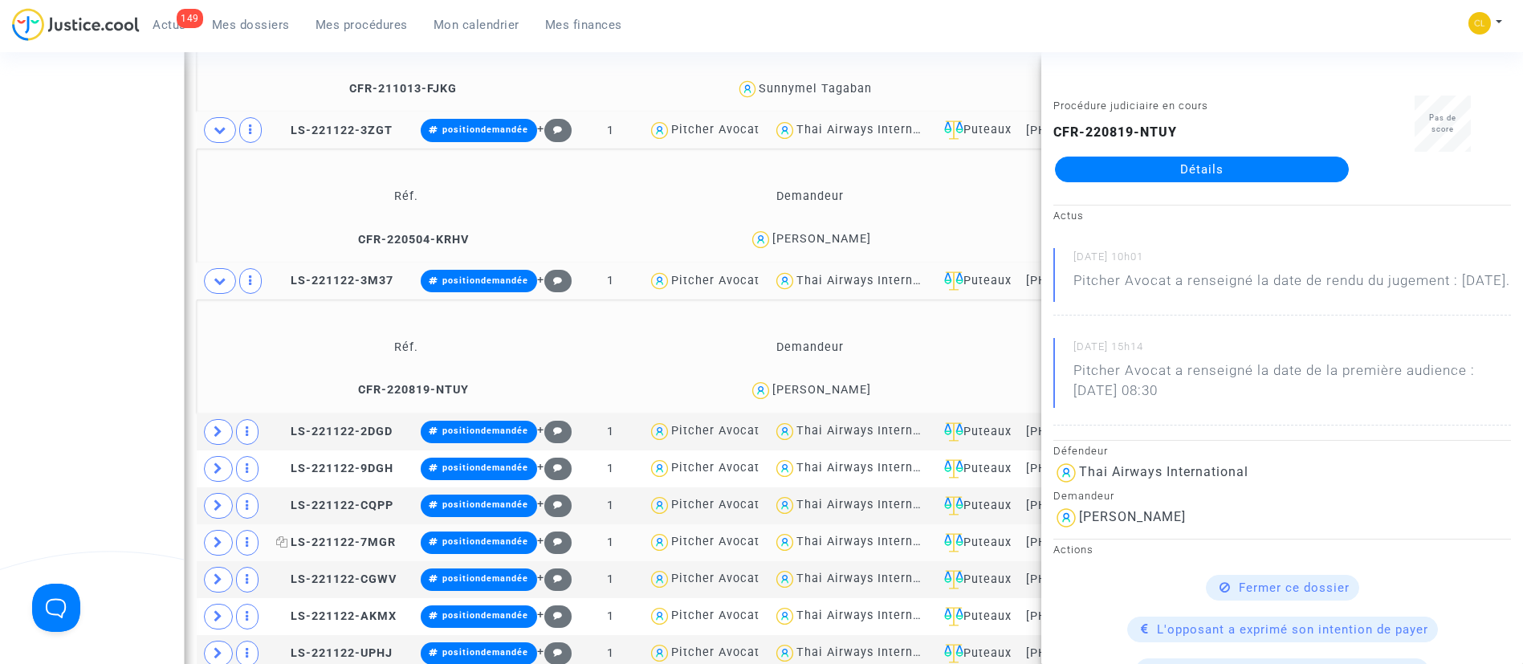
scroll to position [3439, 0]
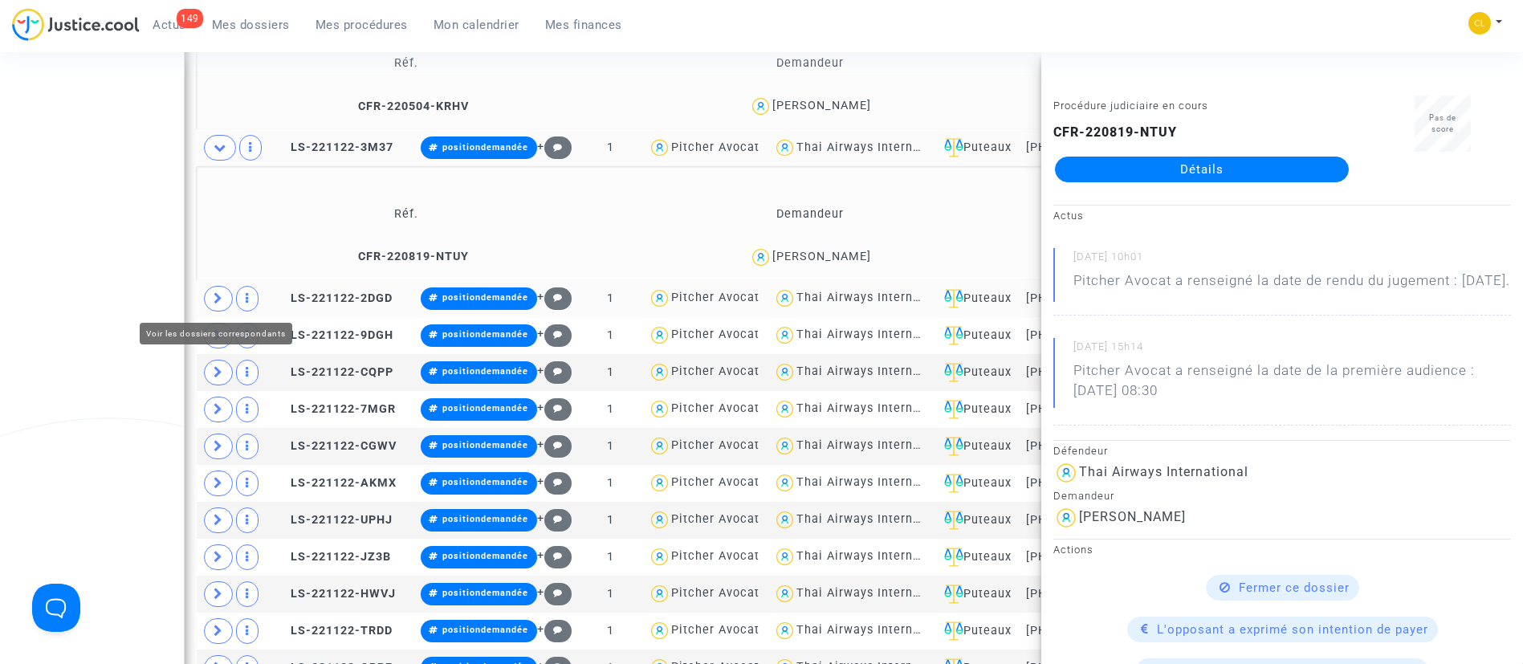
click at [222, 299] on icon at bounding box center [218, 298] width 10 height 12
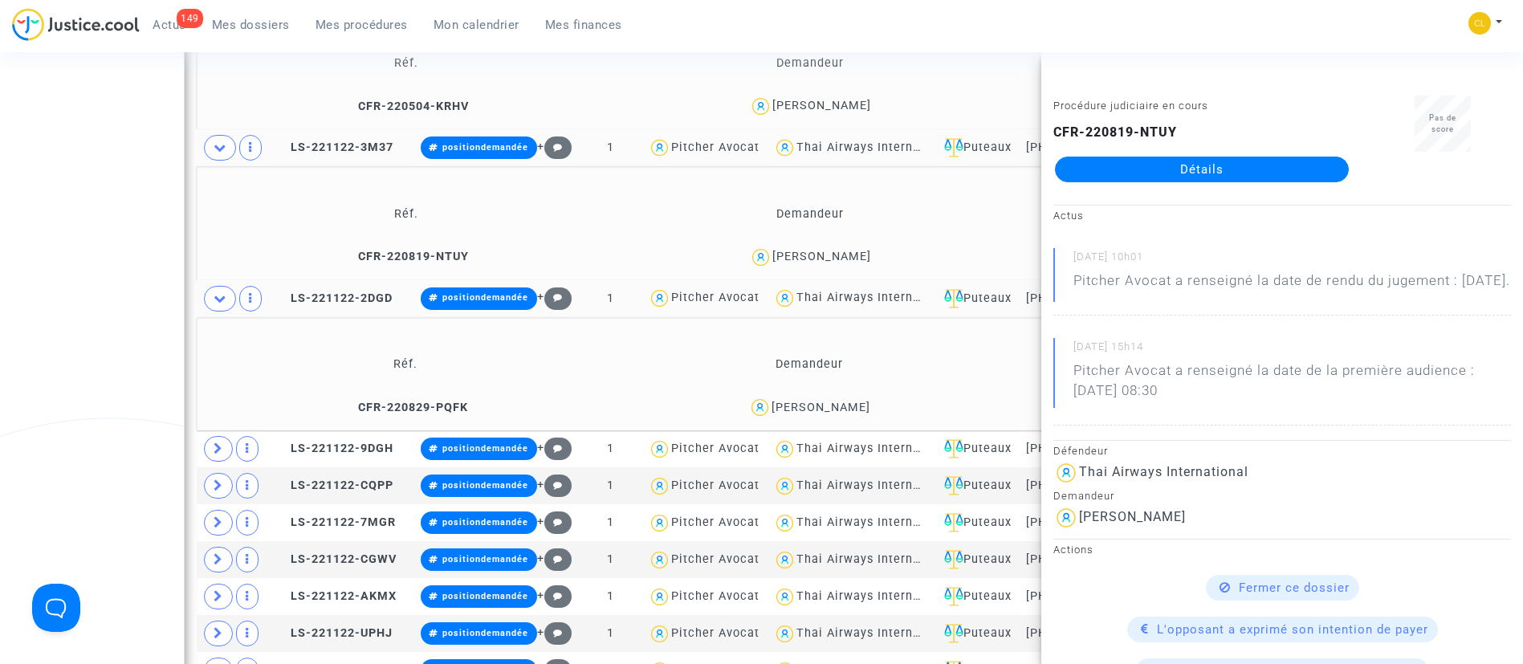
click at [838, 410] on div "Dominique De vlieger" at bounding box center [820, 408] width 99 height 14
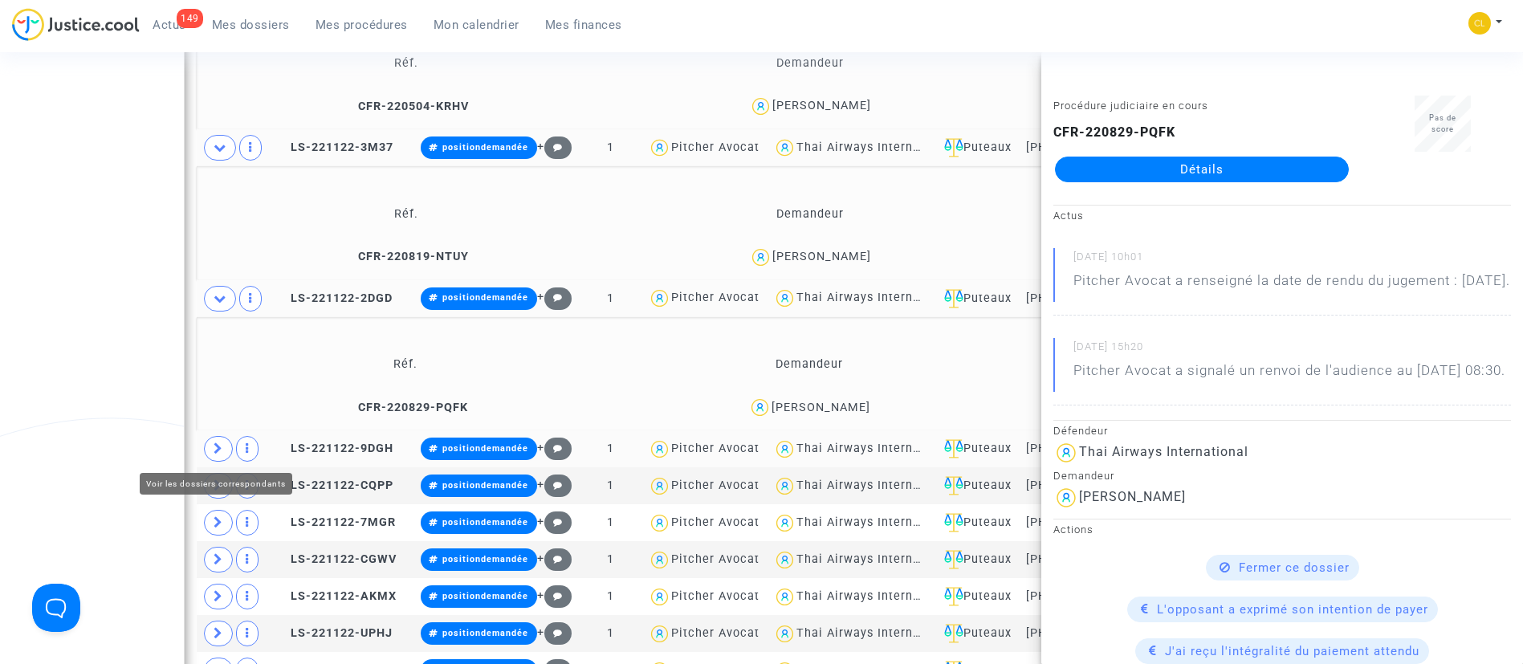
click at [218, 449] on icon at bounding box center [218, 448] width 10 height 12
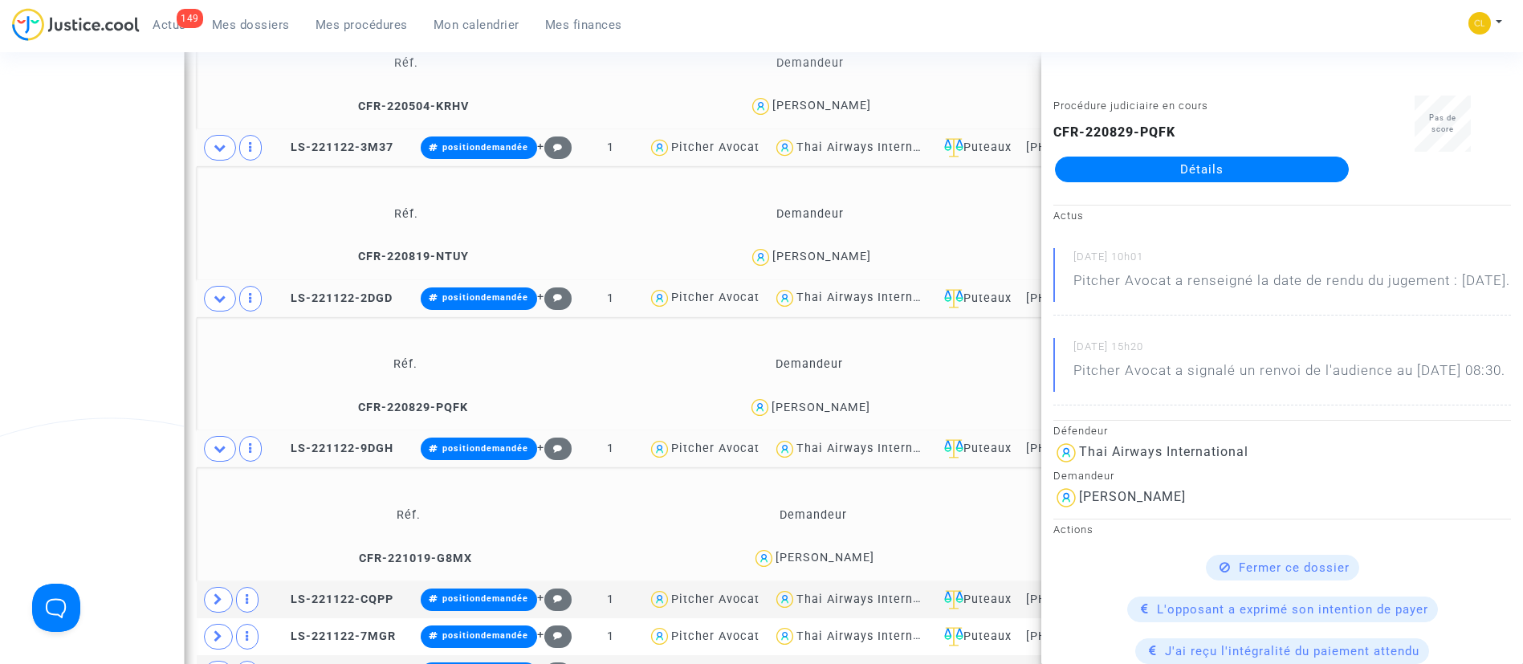
drag, startPoint x: 868, startPoint y: 558, endPoint x: 921, endPoint y: 478, distance: 95.9
click at [868, 557] on div "Sacha Bensimon" at bounding box center [824, 558] width 99 height 14
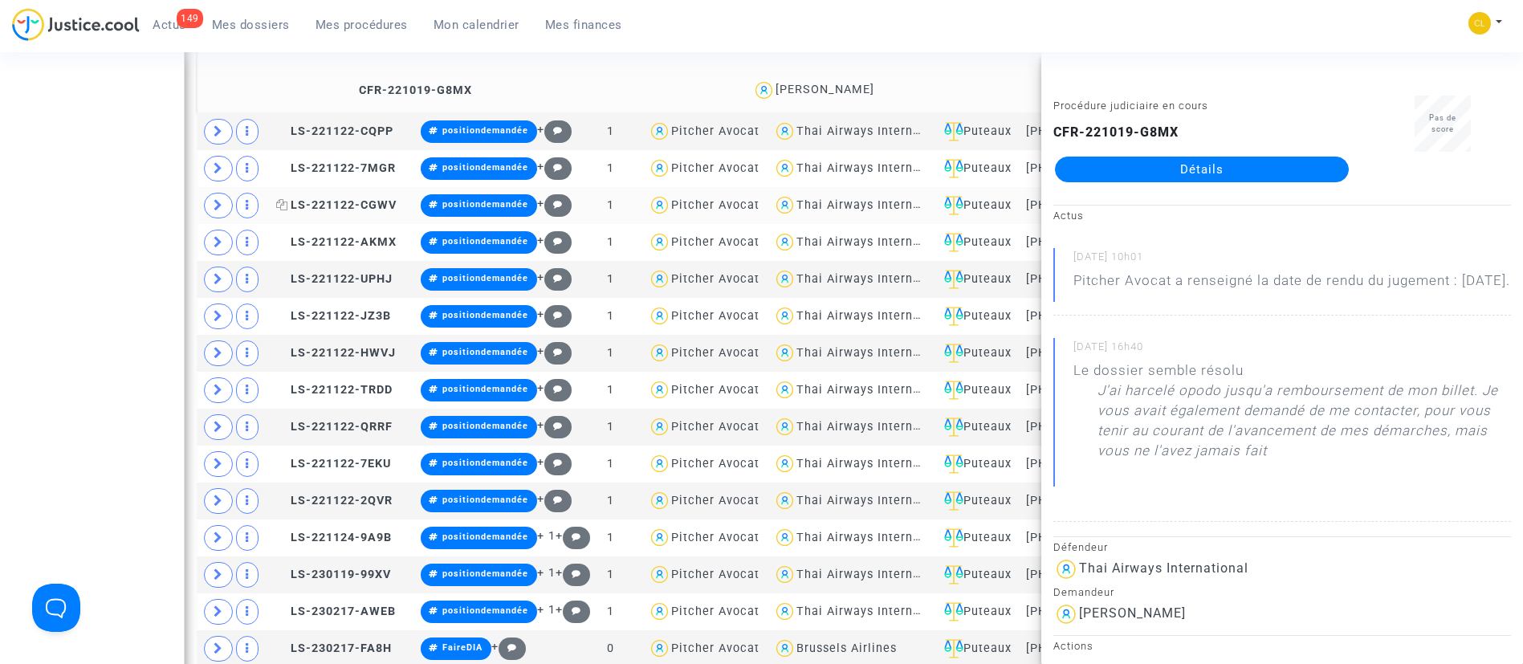
scroll to position [3921, 0]
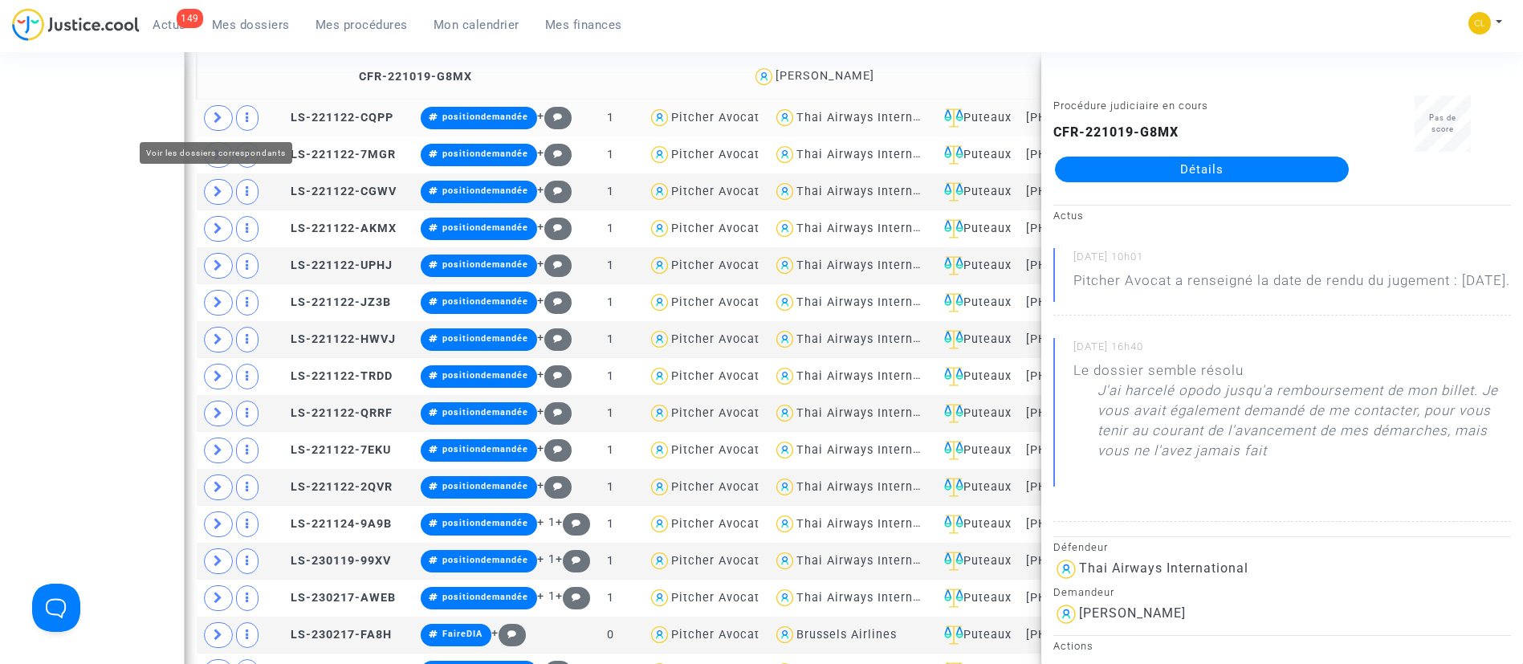
click at [213, 117] on icon at bounding box center [218, 118] width 10 height 12
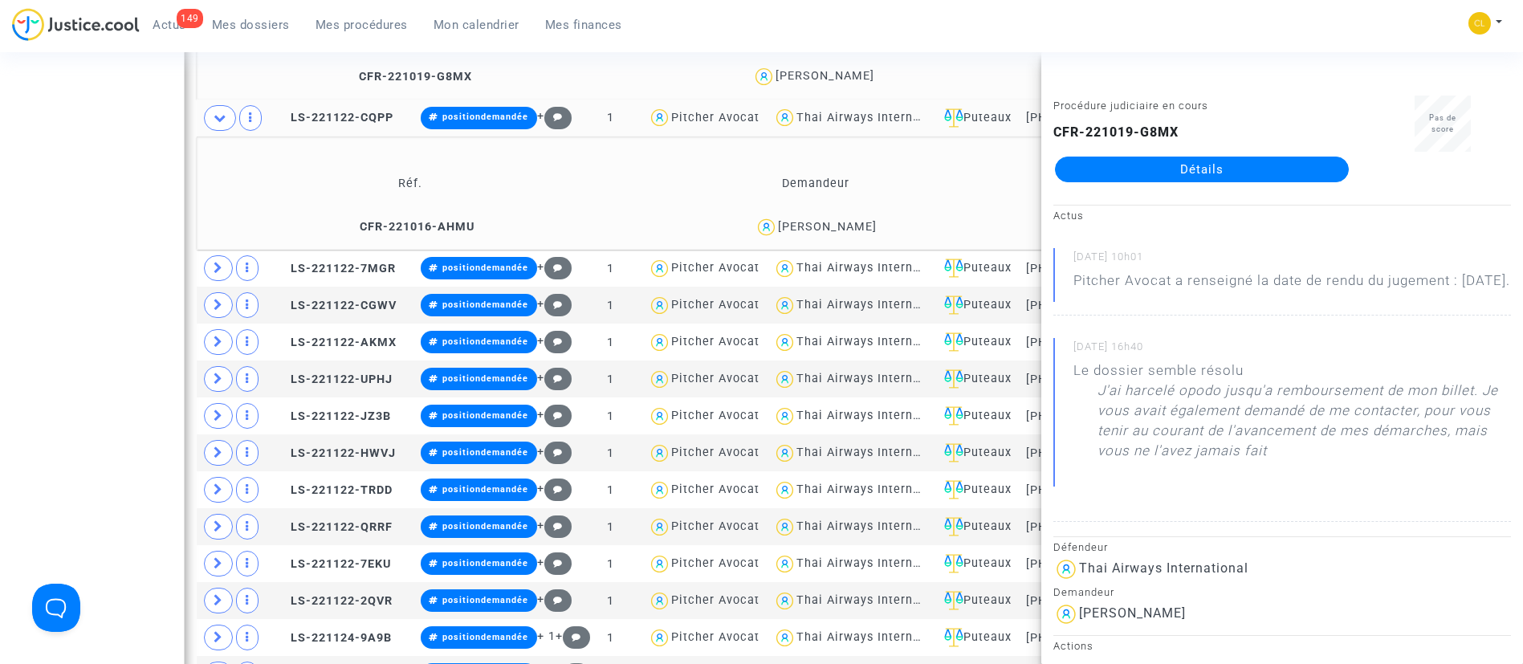
click at [870, 225] on div "Mazarine Mazouyer" at bounding box center [827, 227] width 99 height 14
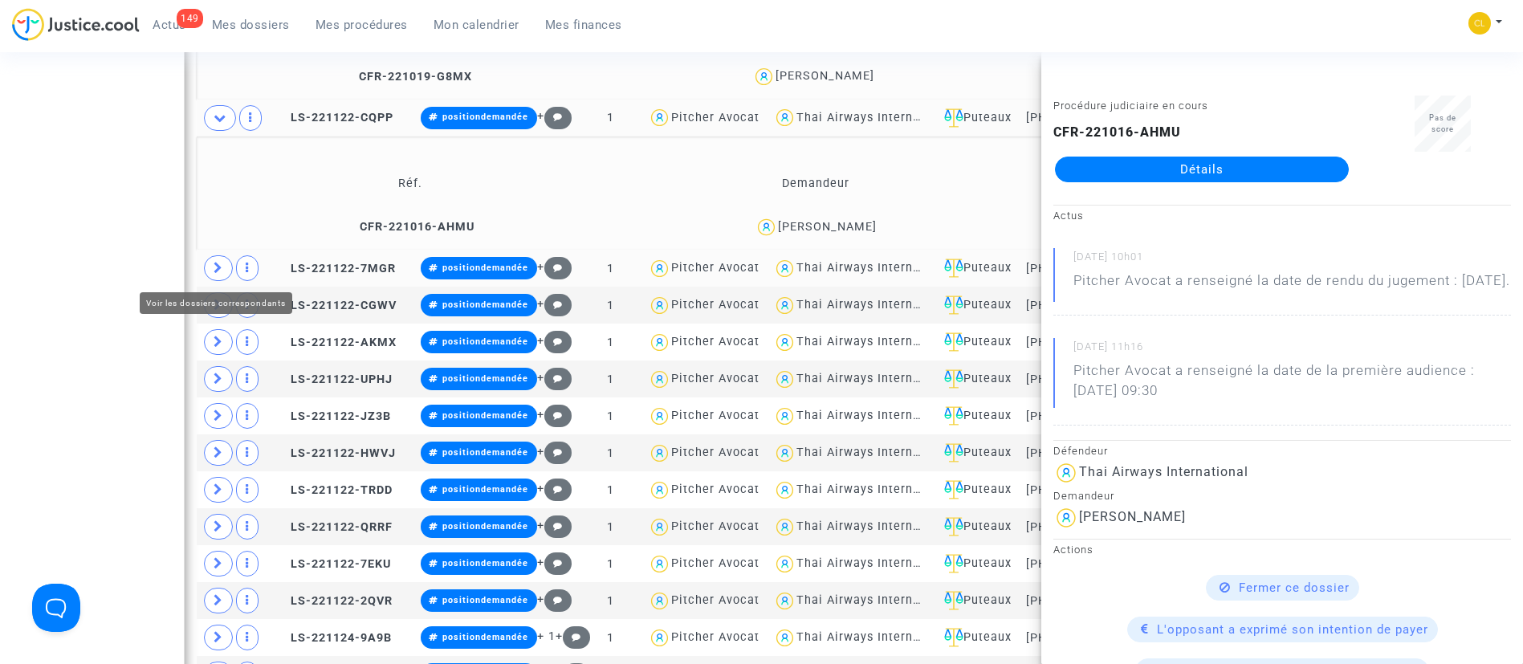
click at [220, 273] on icon at bounding box center [218, 268] width 10 height 12
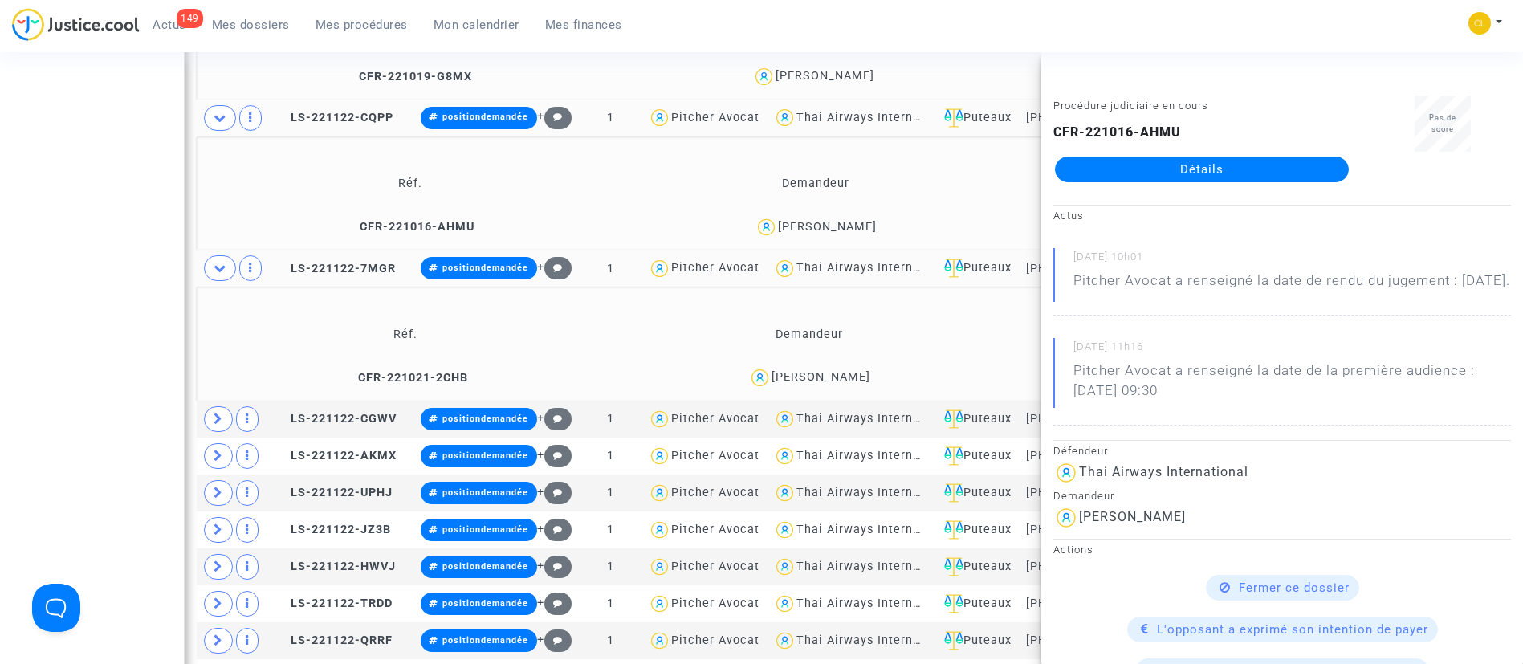
click at [839, 379] on div "Aline TAN" at bounding box center [820, 377] width 99 height 14
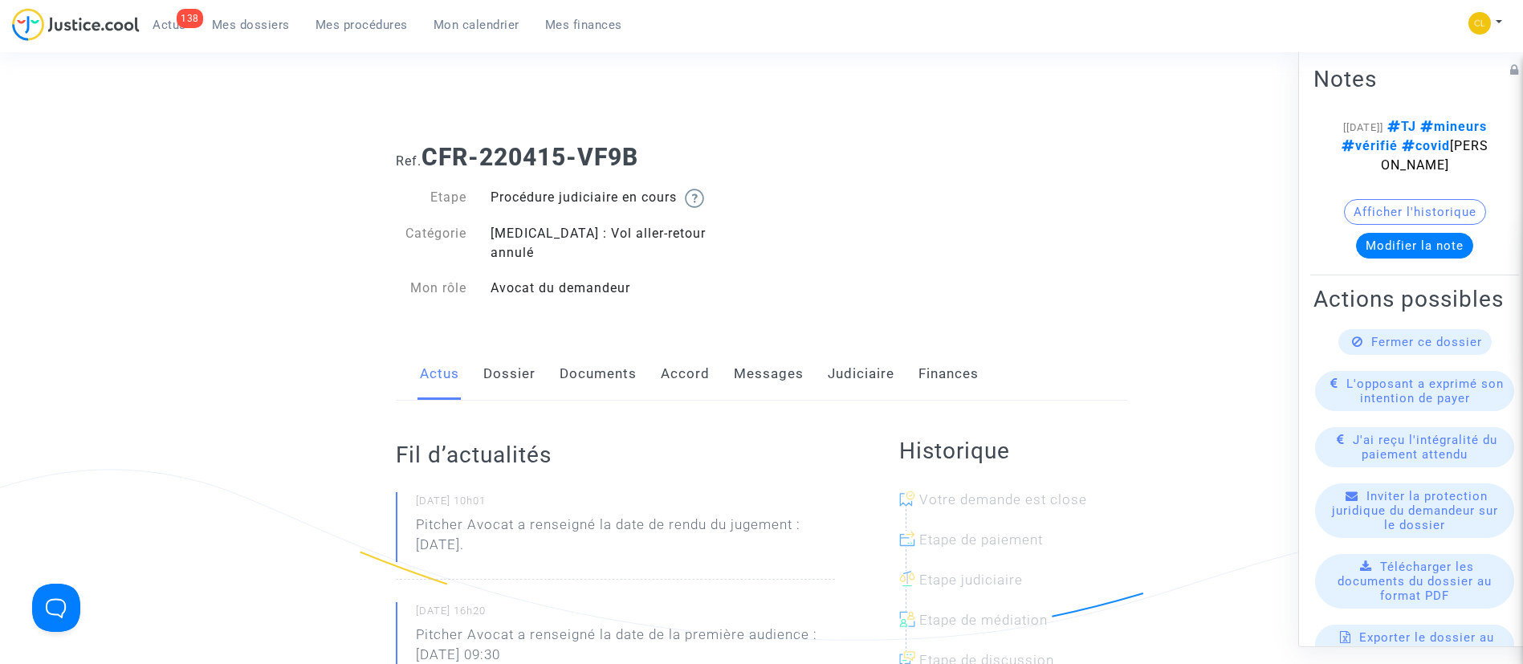
click at [848, 356] on link "Judiciaire" at bounding box center [860, 374] width 67 height 53
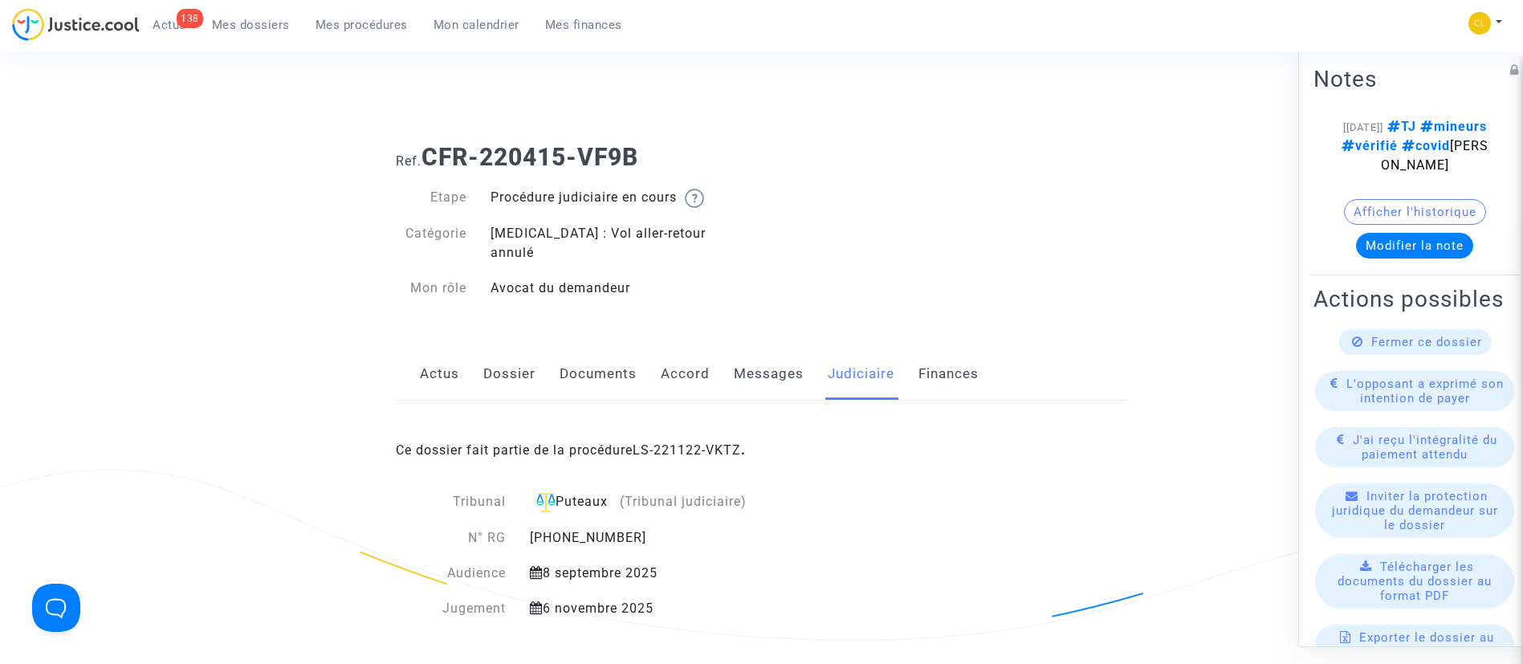
click at [742, 353] on link "Messages" at bounding box center [769, 374] width 70 height 53
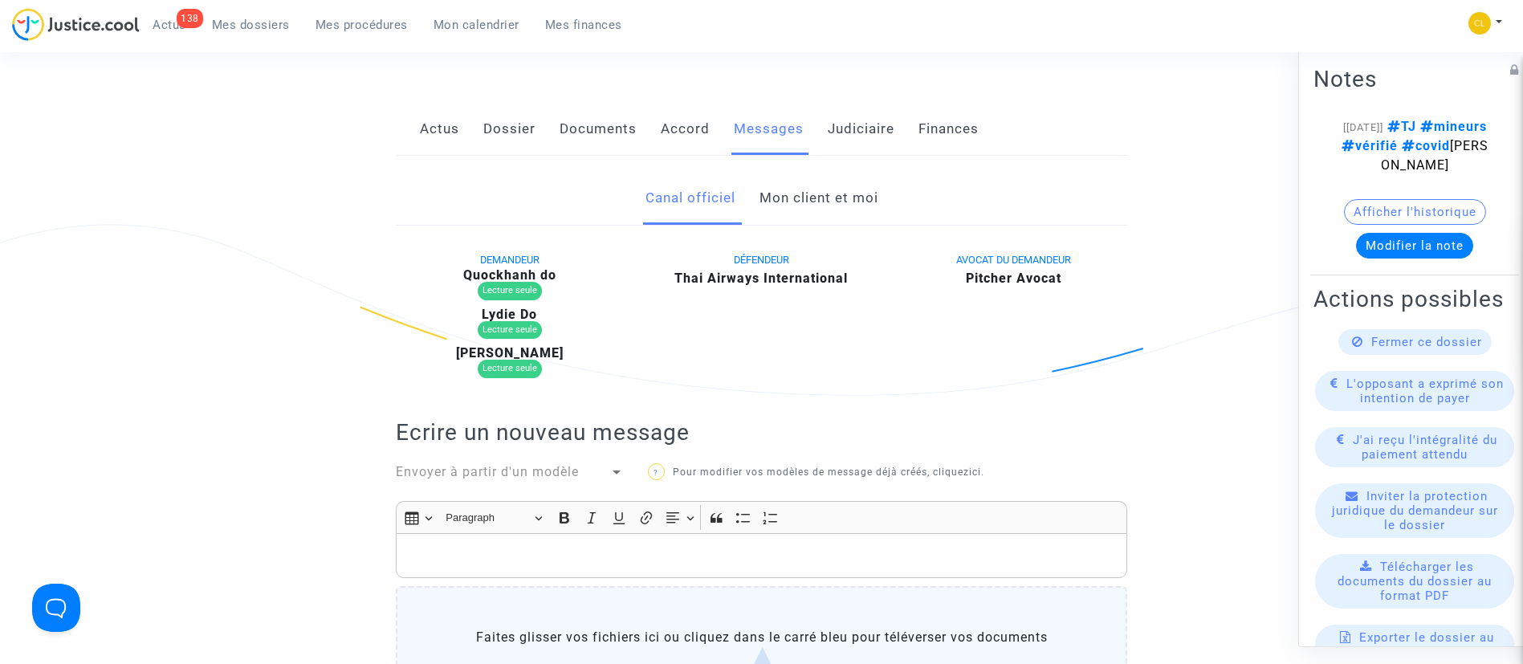
scroll to position [241, 0]
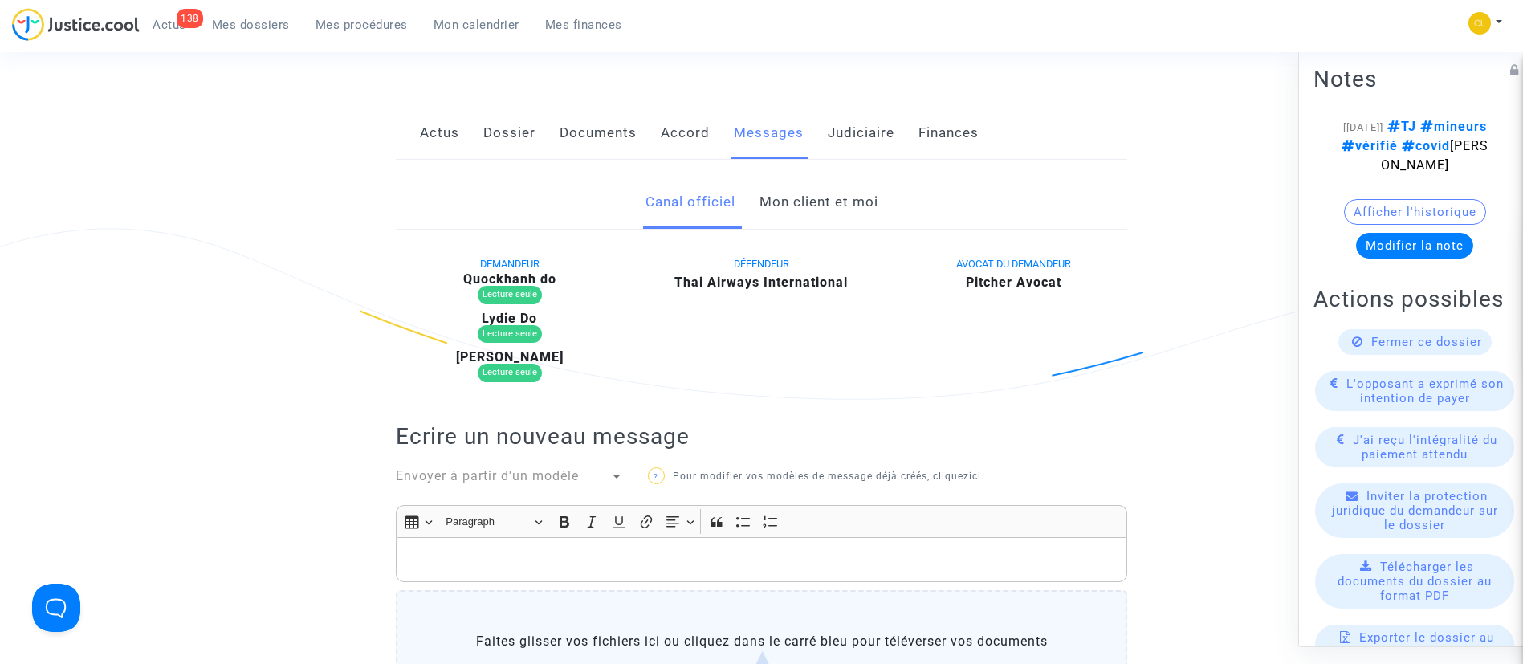
click at [795, 176] on link "Mon client et moi" at bounding box center [818, 202] width 119 height 53
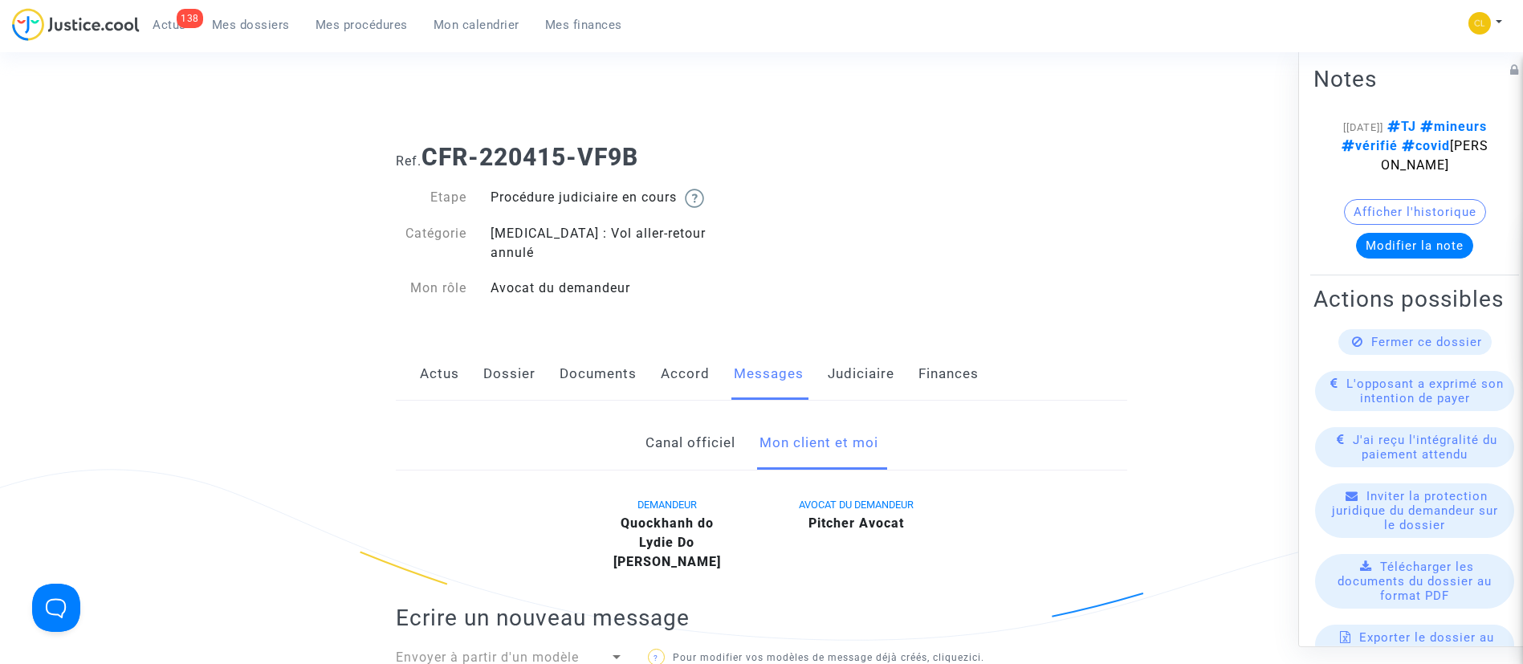
click at [540, 364] on div "Actus Dossier Documents Accord Messages Judiciaire Finances" at bounding box center [761, 375] width 731 height 54
drag, startPoint x: 518, startPoint y: 350, endPoint x: 515, endPoint y: 320, distance: 29.9
click at [518, 348] on link "Dossier" at bounding box center [509, 374] width 52 height 53
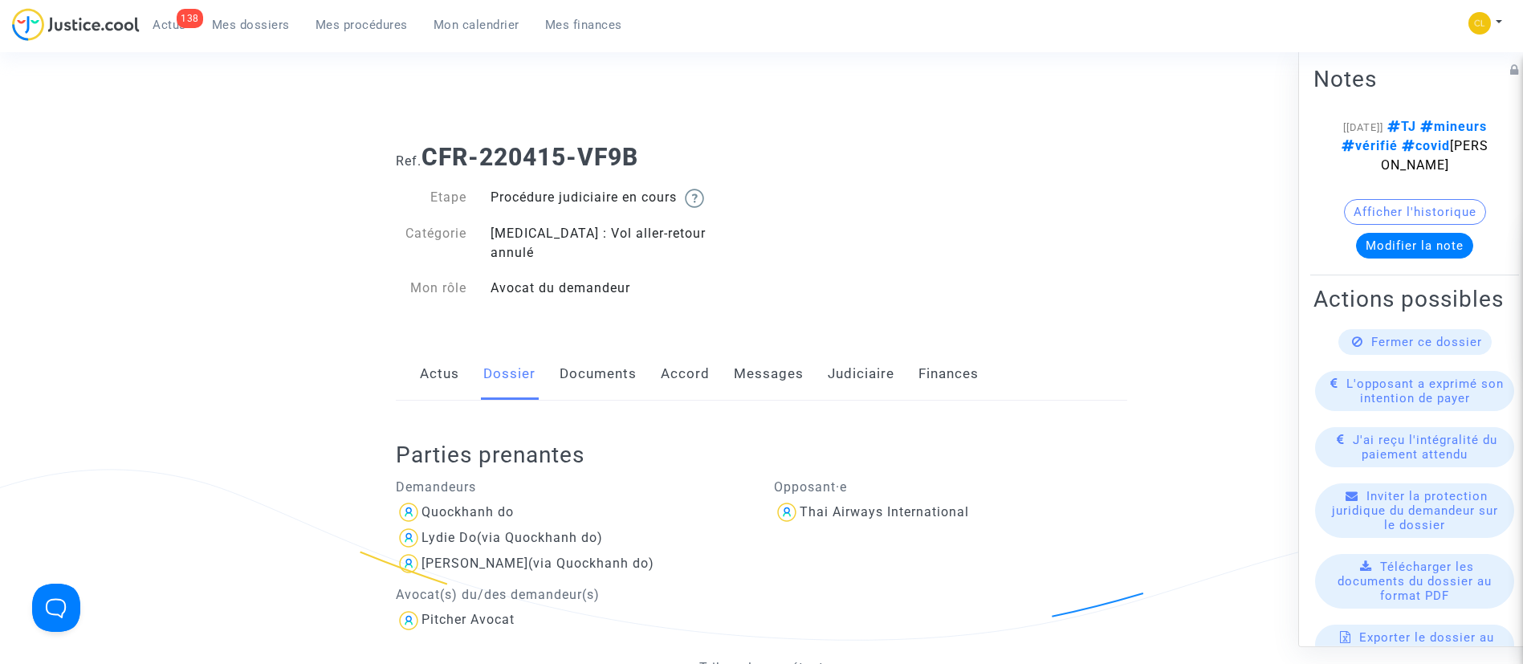
click at [428, 357] on link "Actus" at bounding box center [439, 374] width 39 height 53
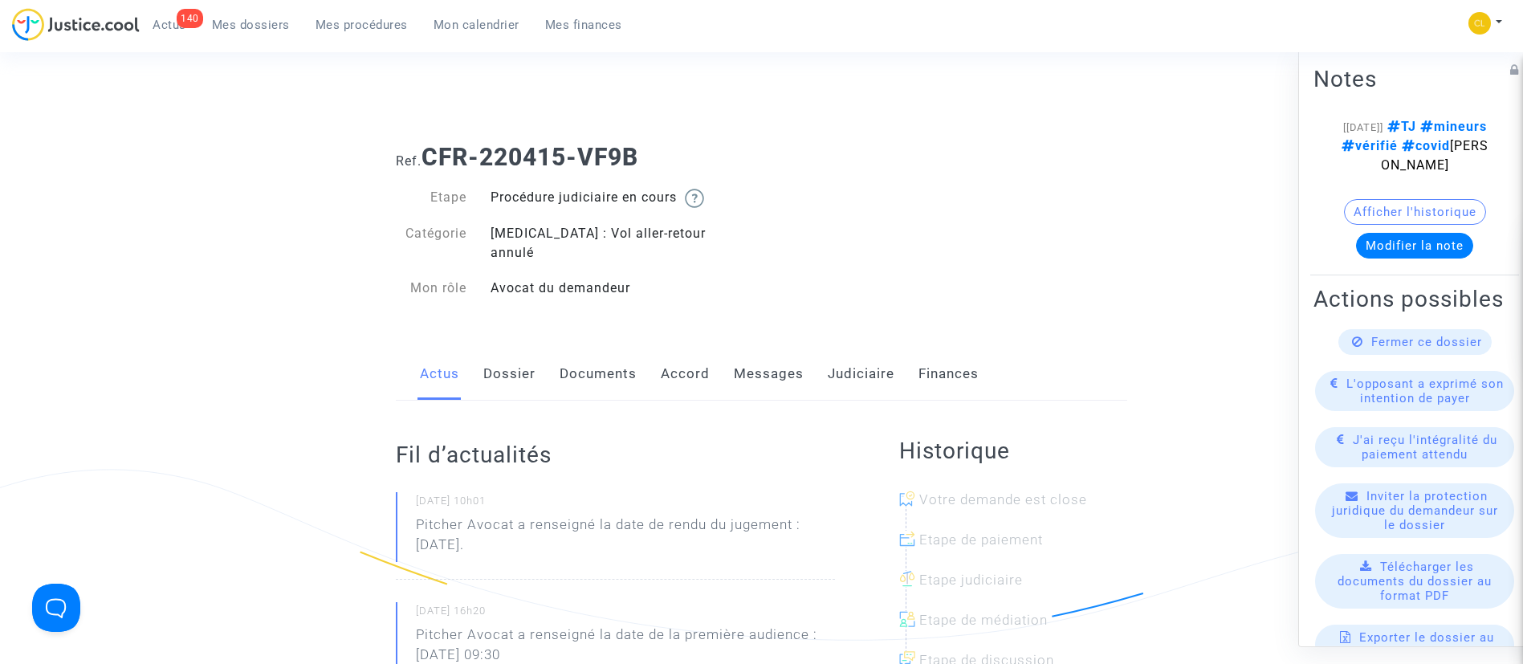
click at [848, 364] on link "Judiciaire" at bounding box center [860, 374] width 67 height 53
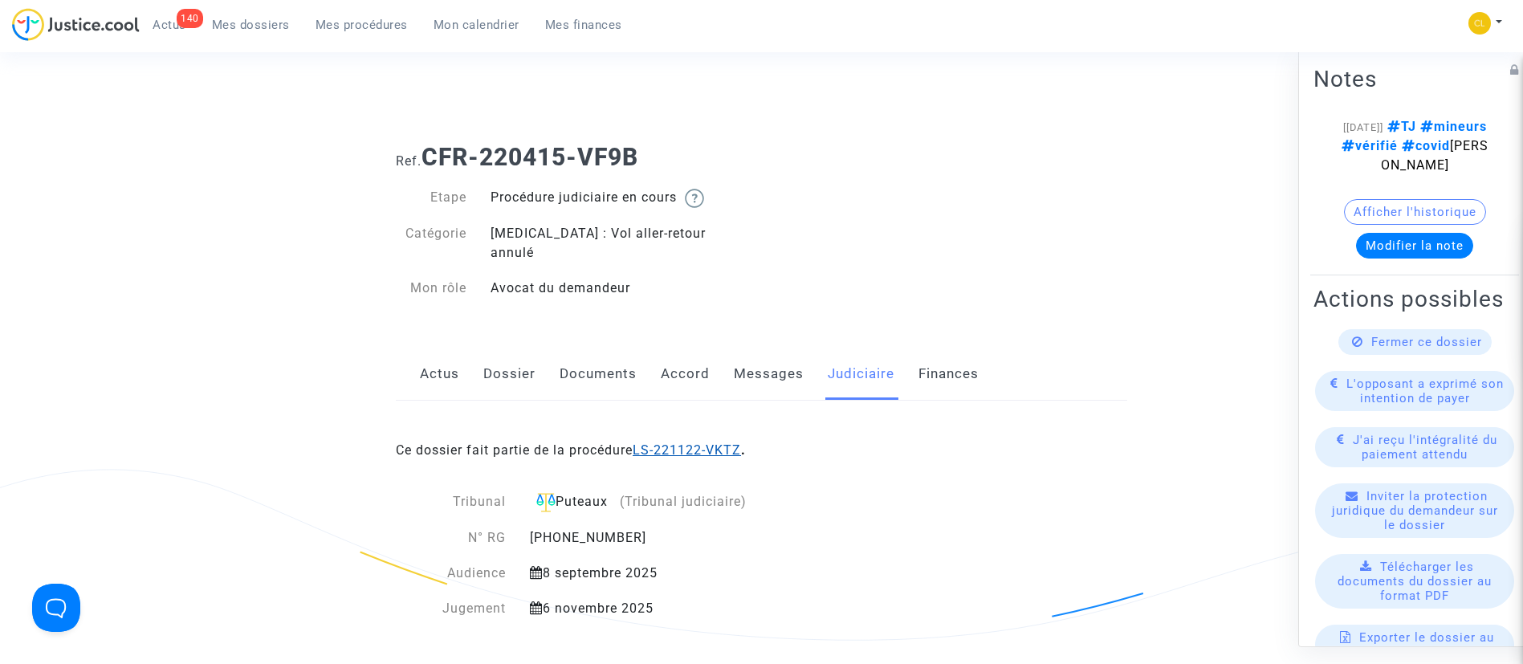
click at [669, 442] on link "LS-221122-VKTZ" at bounding box center [686, 449] width 108 height 15
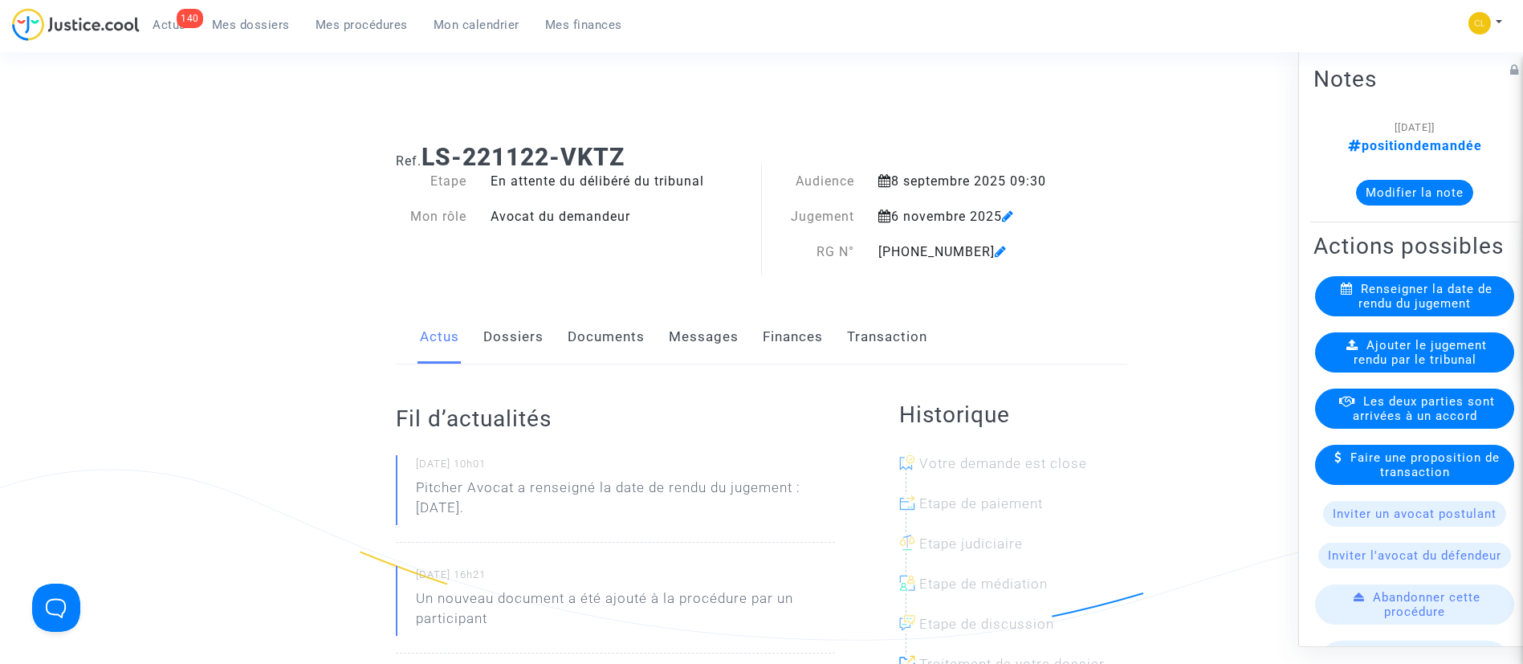
click at [1409, 201] on button "Modifier la note" at bounding box center [1414, 192] width 117 height 26
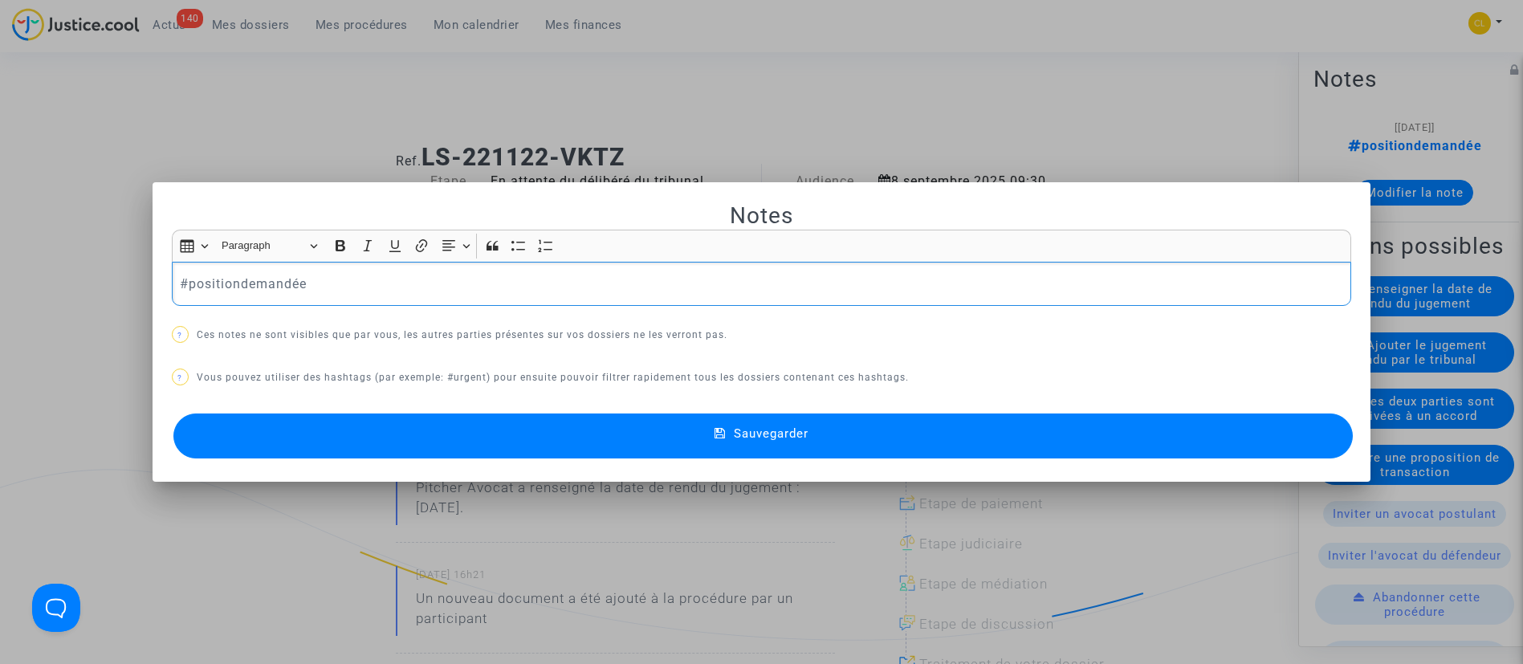
click at [274, 288] on p "#positiondemandée" at bounding box center [761, 284] width 1162 height 20
click at [878, 437] on button "Sauvegarder" at bounding box center [763, 435] width 1180 height 45
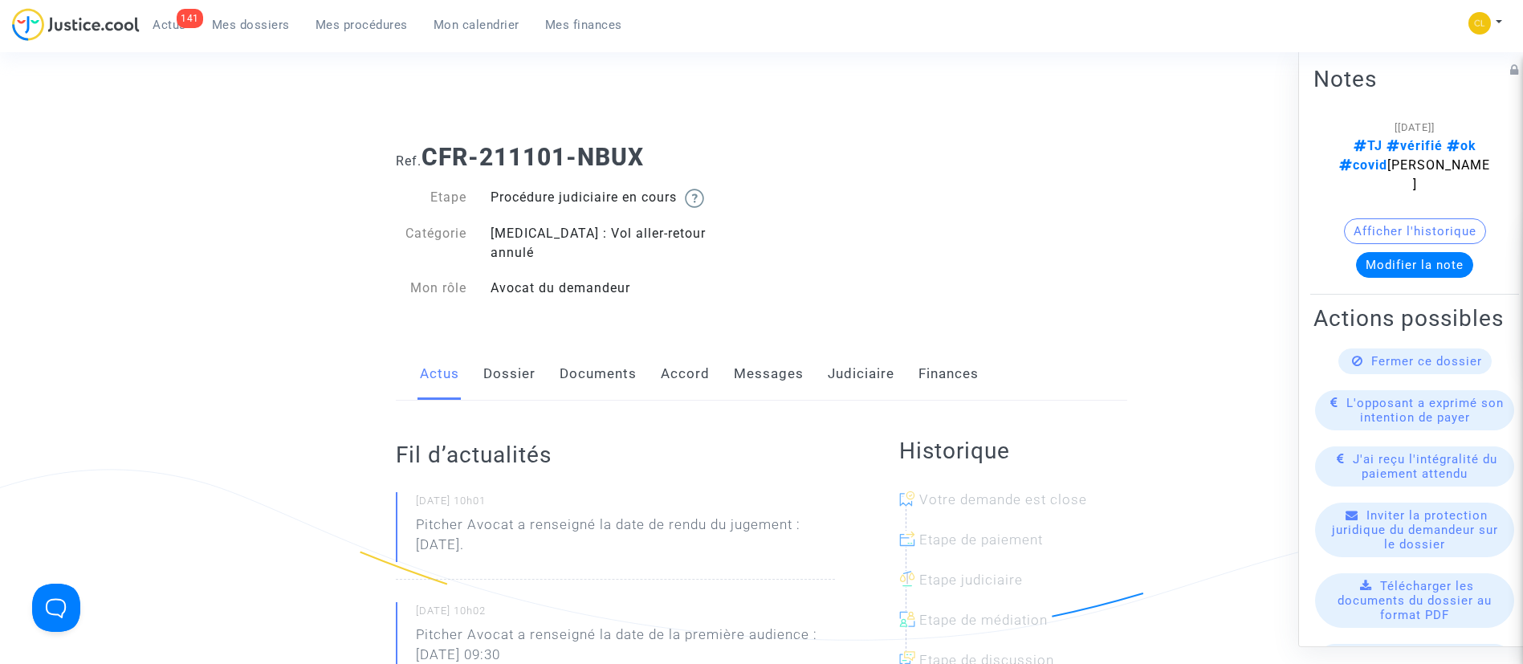
click at [775, 348] on link "Messages" at bounding box center [769, 374] width 70 height 53
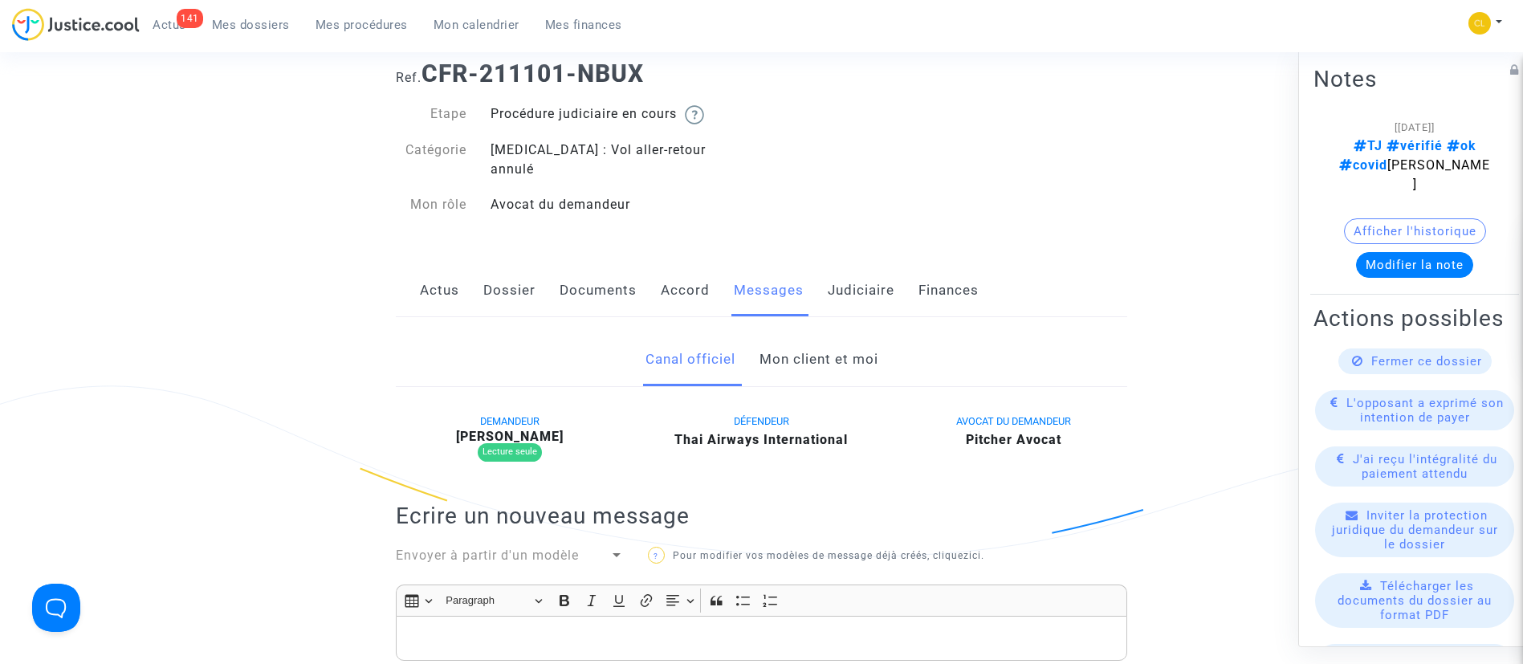
scroll to position [241, 0]
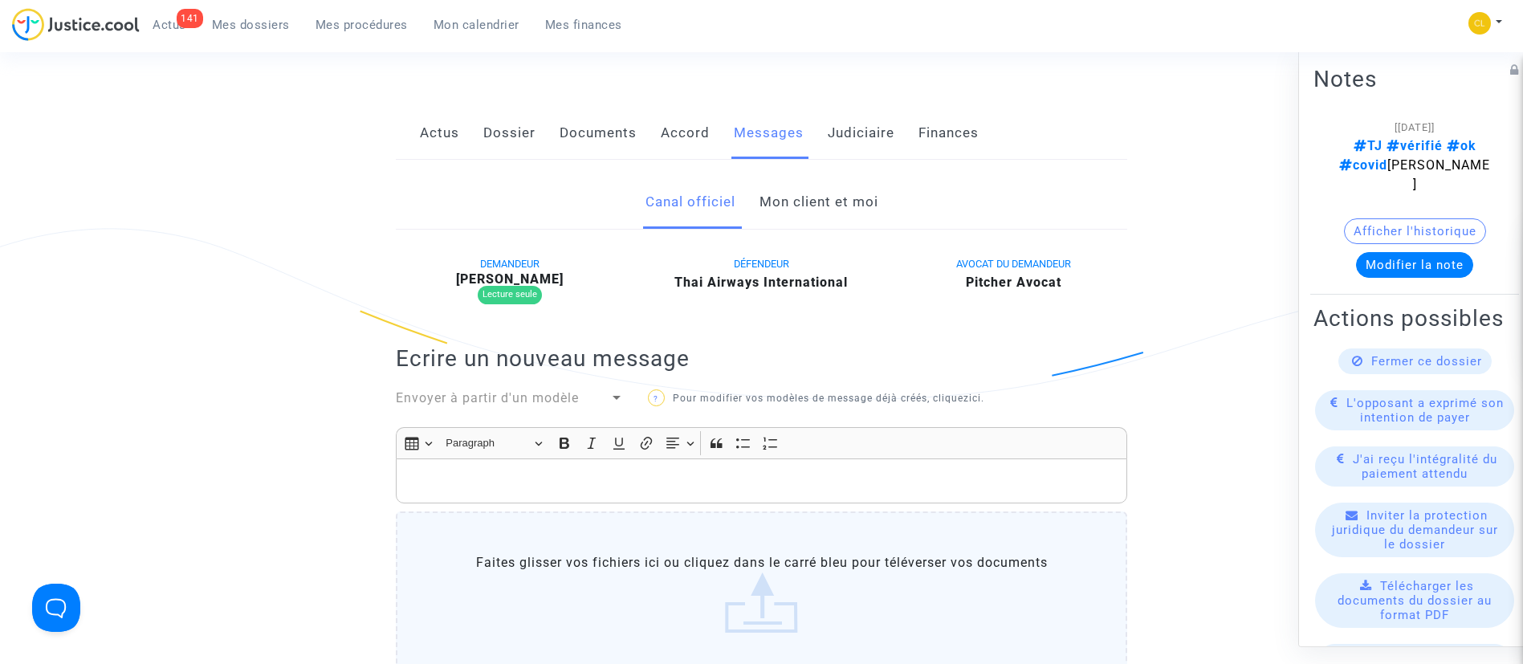
click at [797, 176] on link "Mon client et moi" at bounding box center [818, 202] width 119 height 53
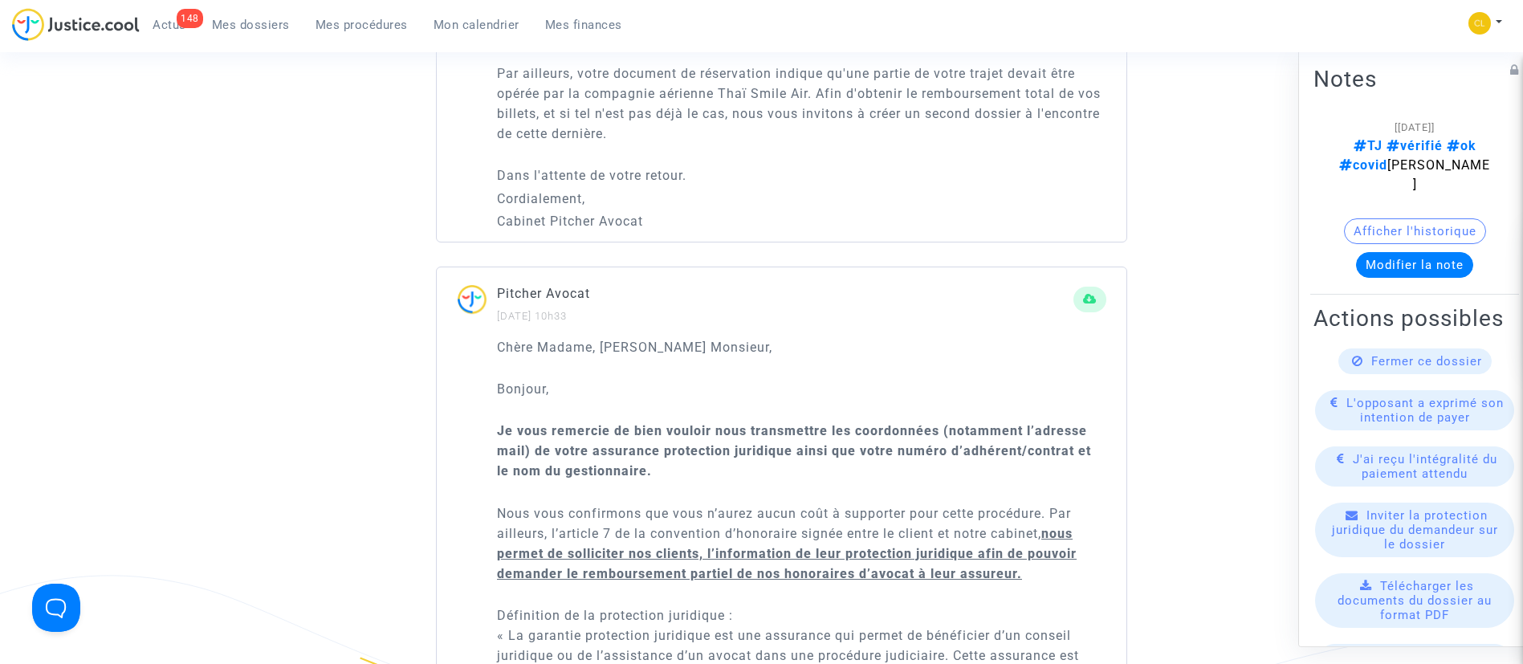
scroll to position [1445, 0]
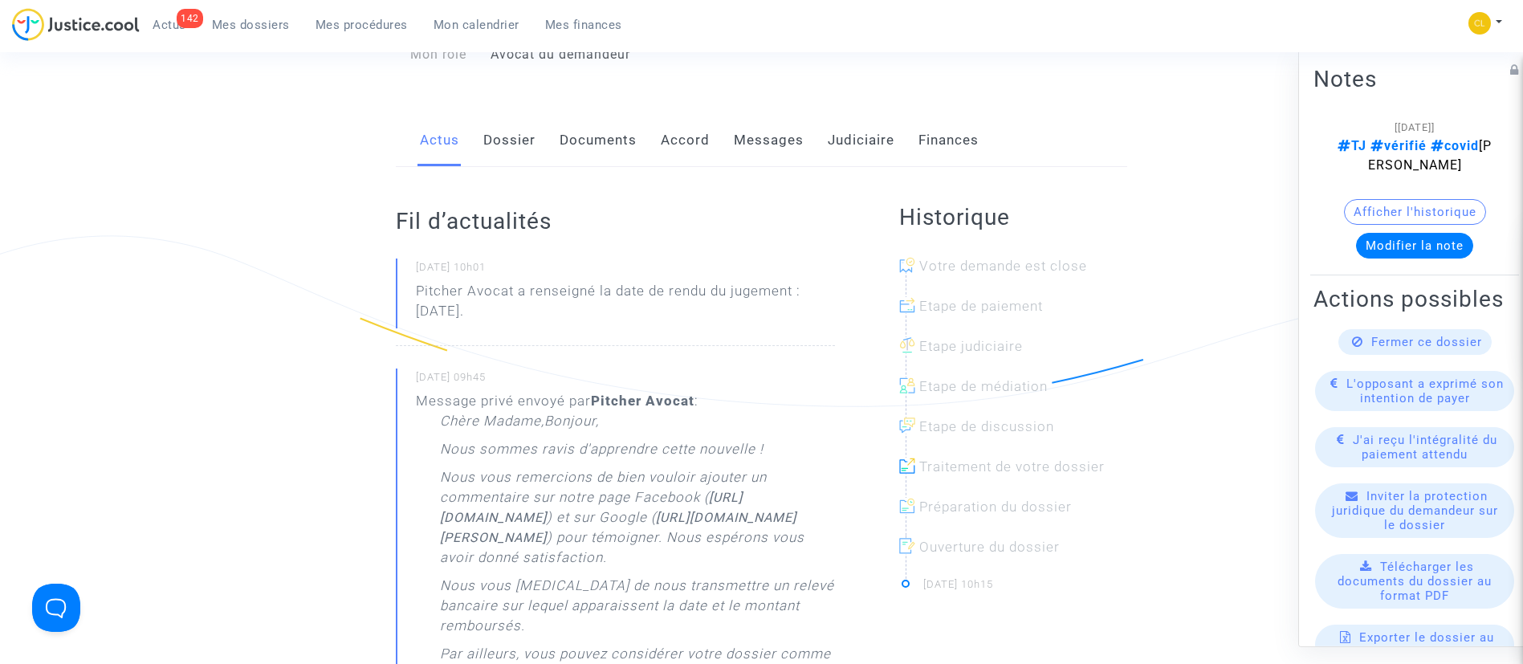
scroll to position [241, 0]
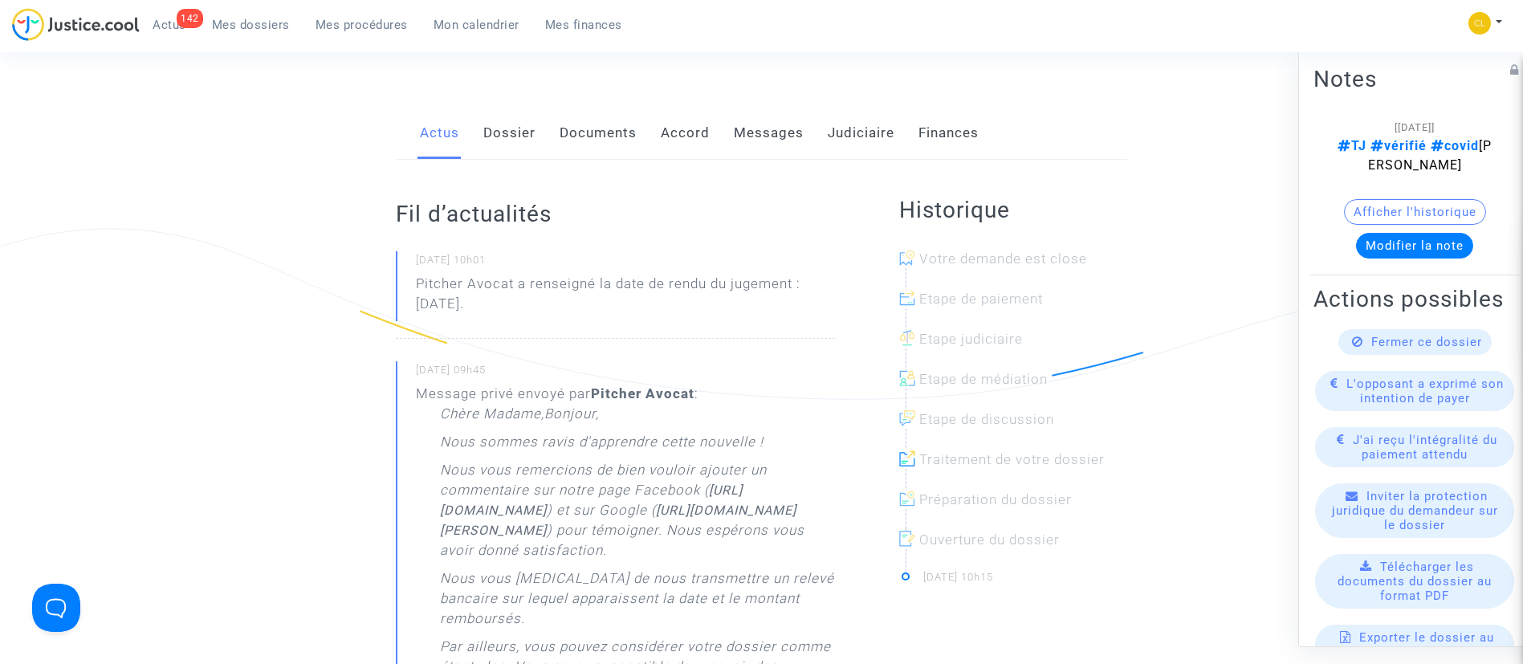
click at [845, 122] on link "Judiciaire" at bounding box center [860, 133] width 67 height 53
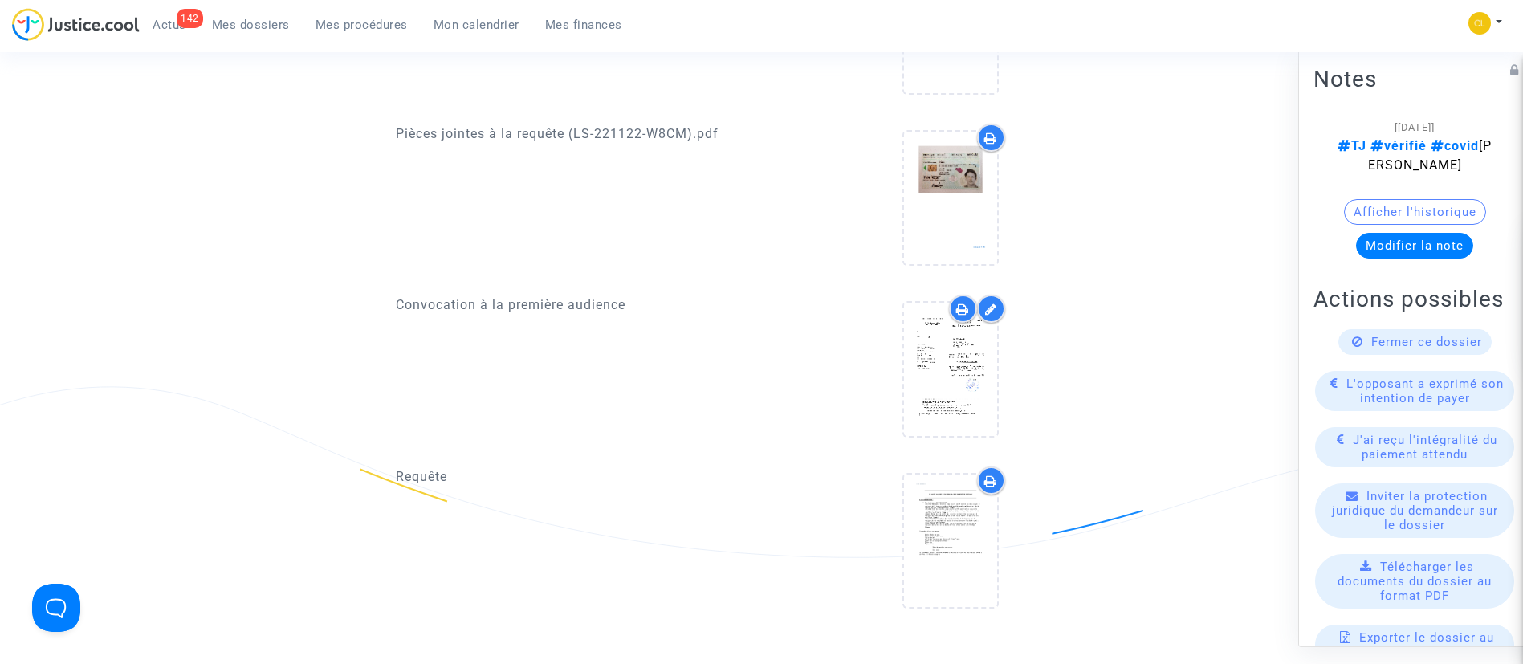
scroll to position [963, 0]
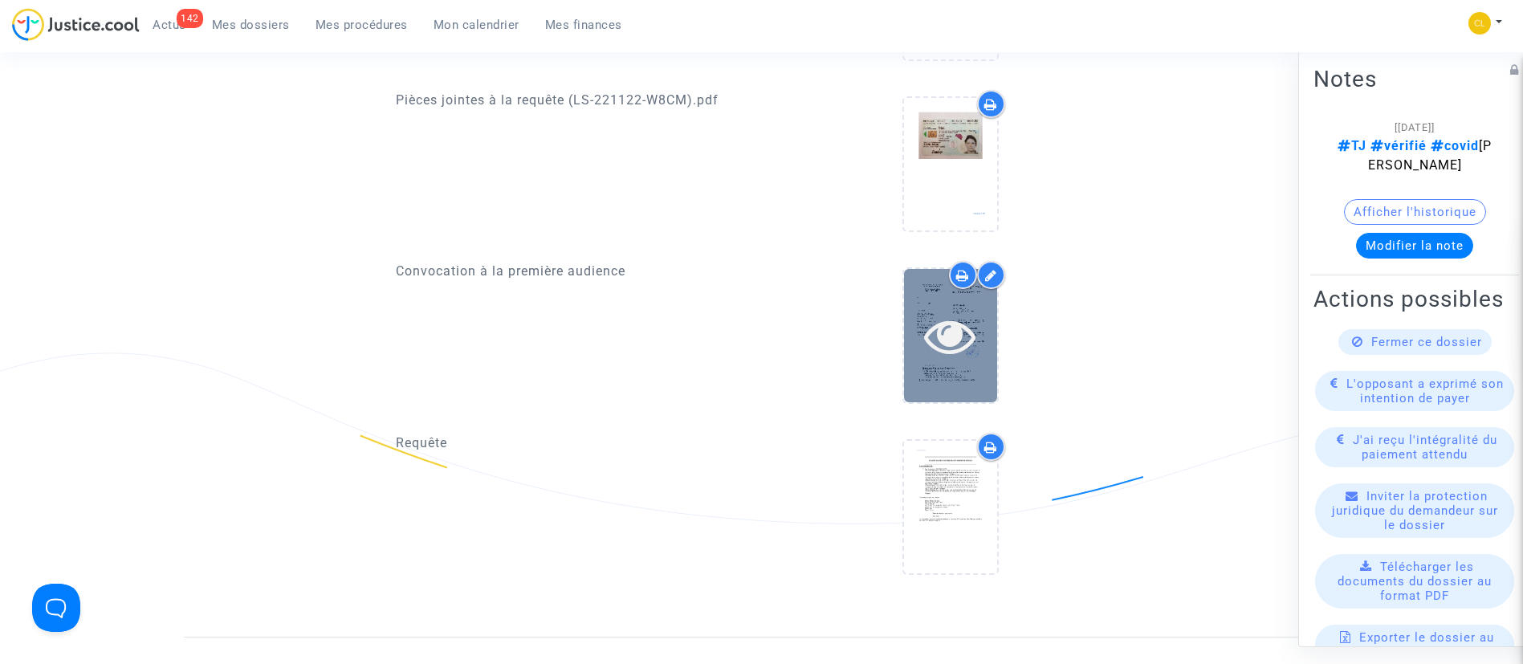
click at [978, 315] on div at bounding box center [950, 335] width 93 height 51
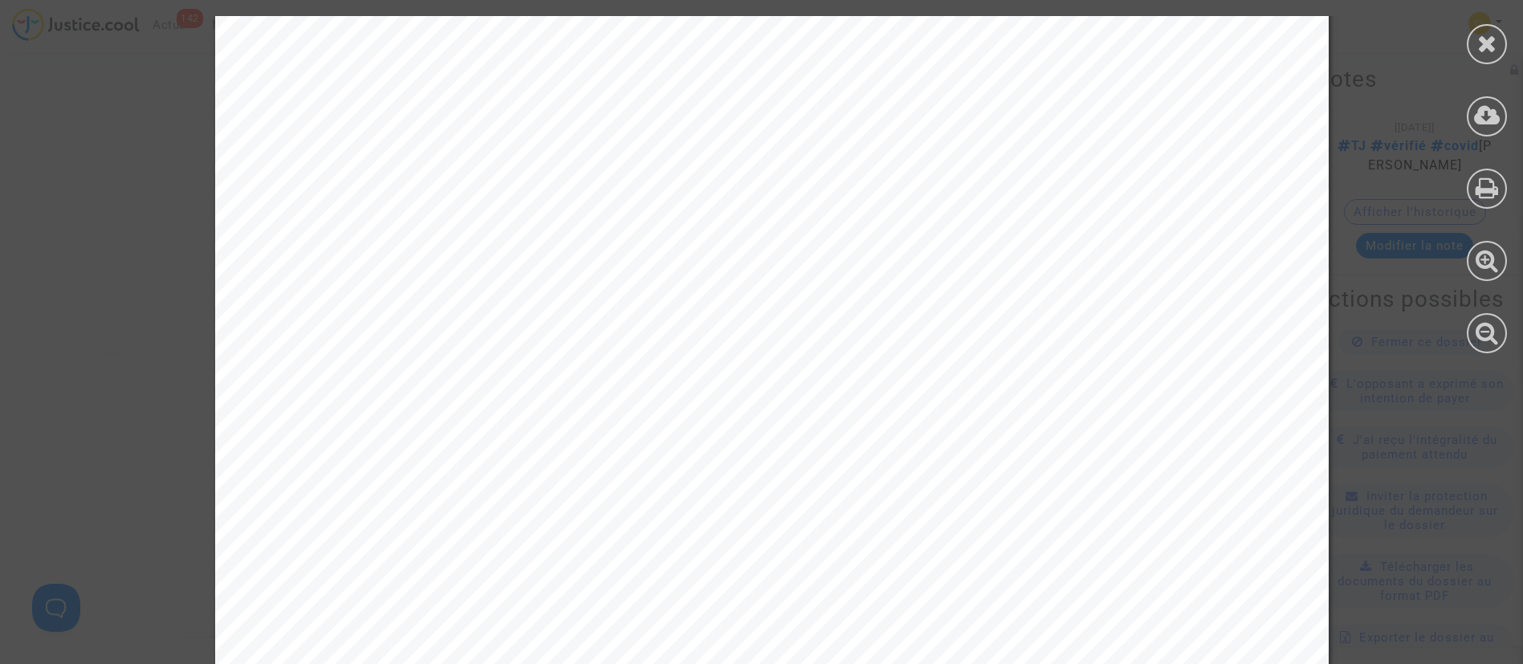
scroll to position [482, 0]
click at [1484, 49] on icon at bounding box center [1487, 43] width 20 height 24
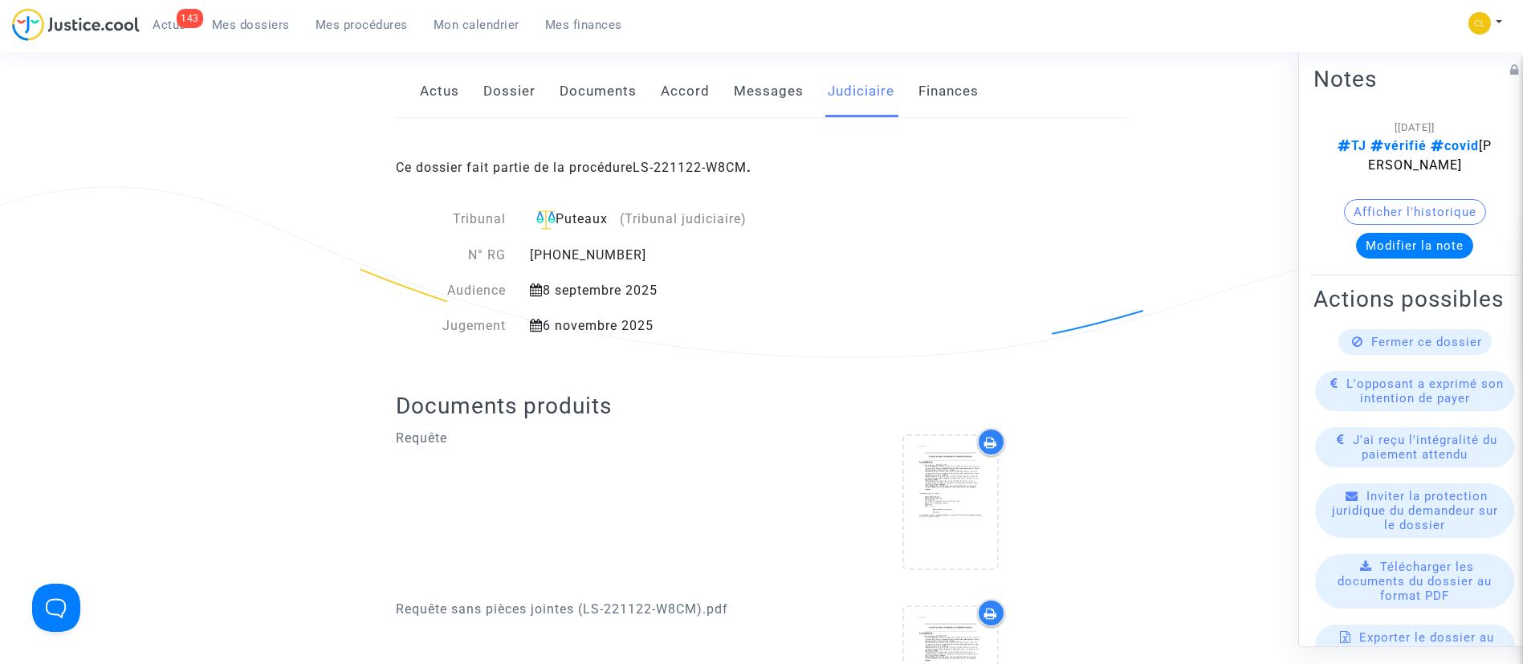
scroll to position [241, 0]
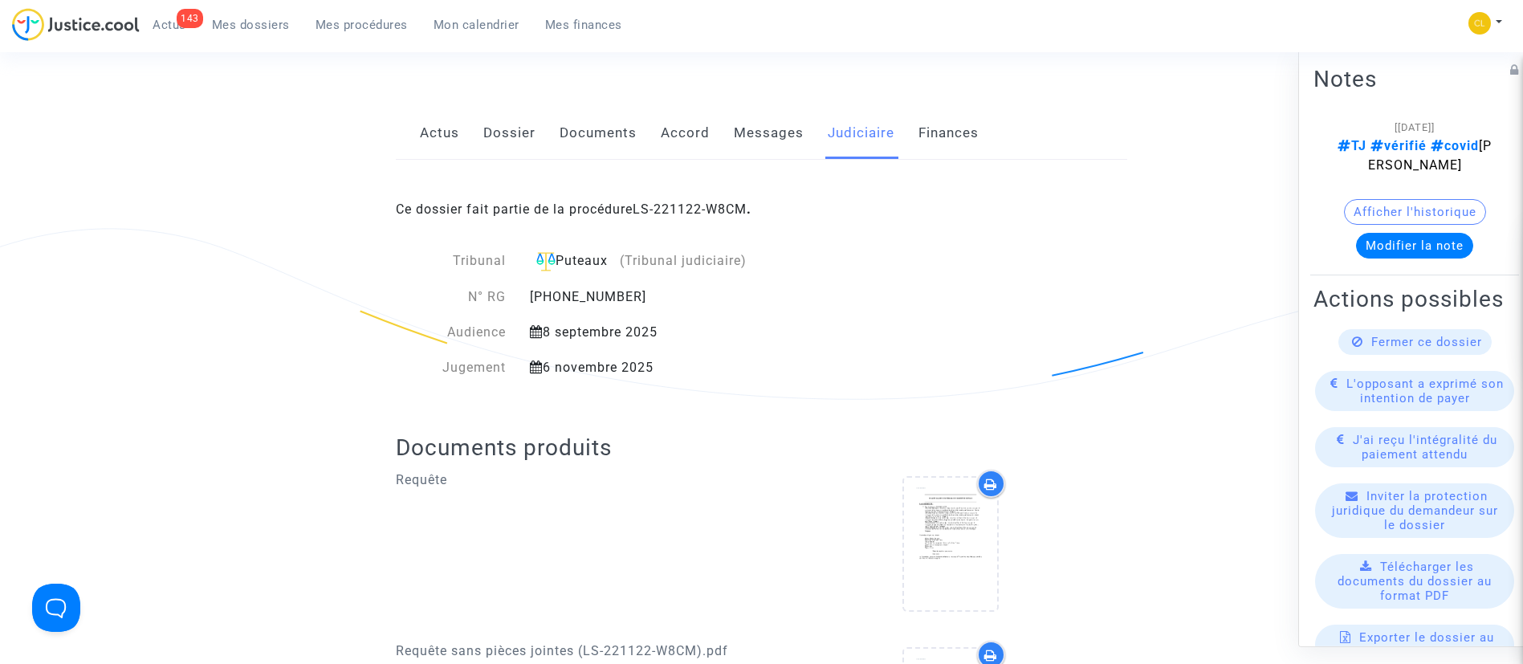
click at [761, 131] on link "Messages" at bounding box center [769, 133] width 70 height 53
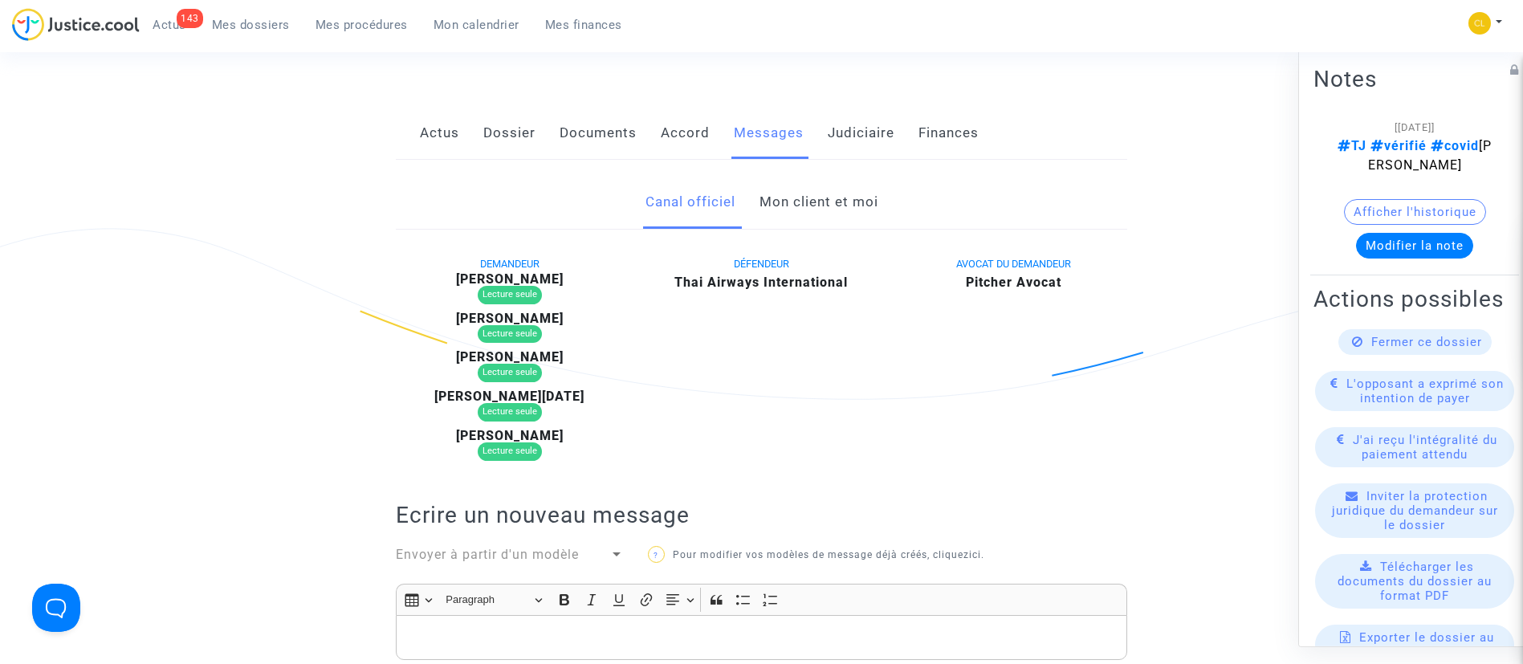
click at [781, 188] on link "Mon client et moi" at bounding box center [818, 202] width 119 height 53
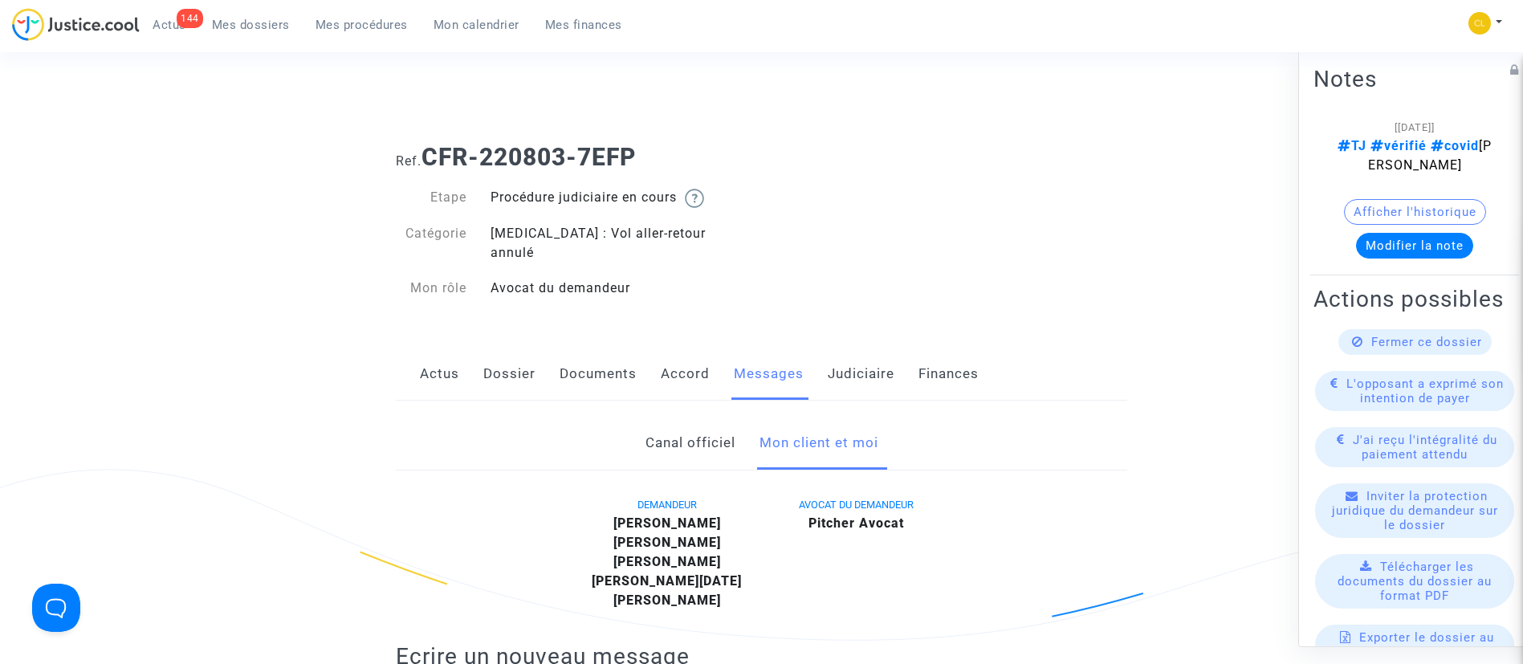
click at [865, 351] on link "Judiciaire" at bounding box center [860, 374] width 67 height 53
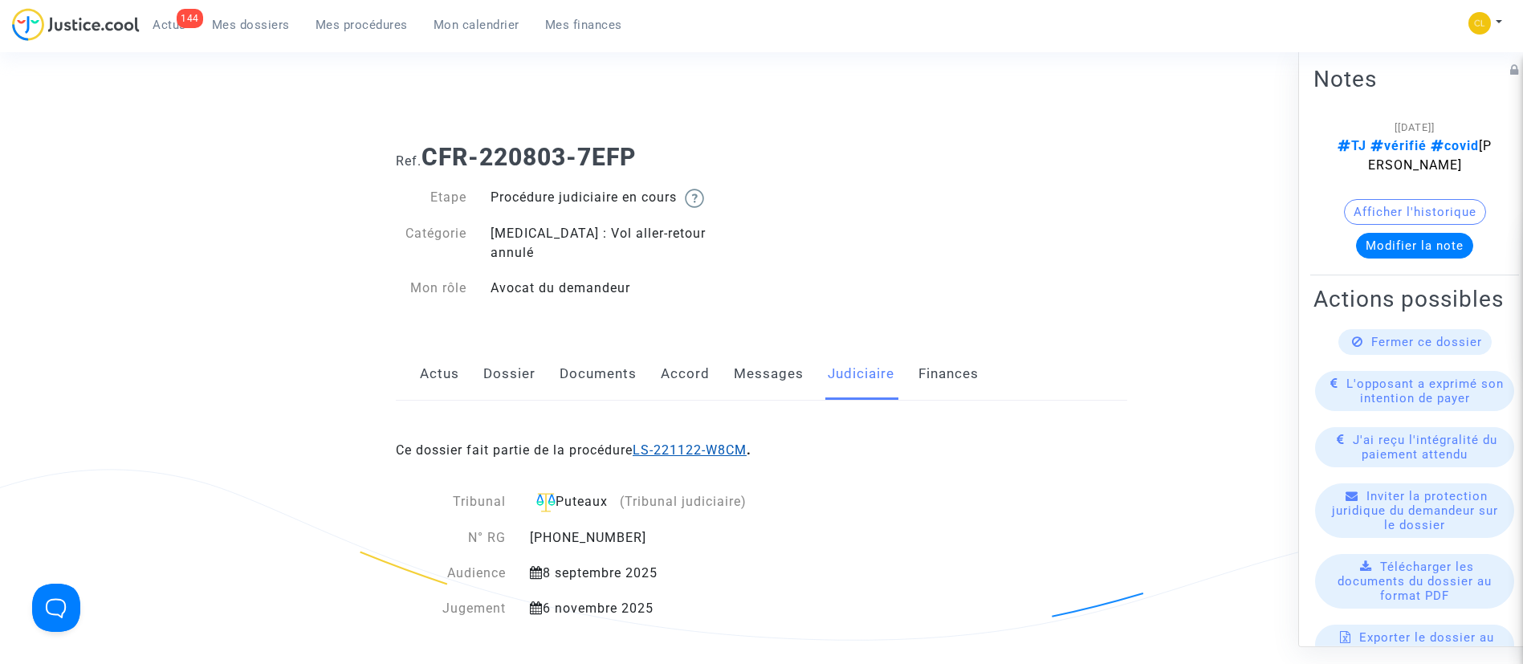
click at [711, 442] on link "LS-221122-W8CM" at bounding box center [689, 449] width 114 height 15
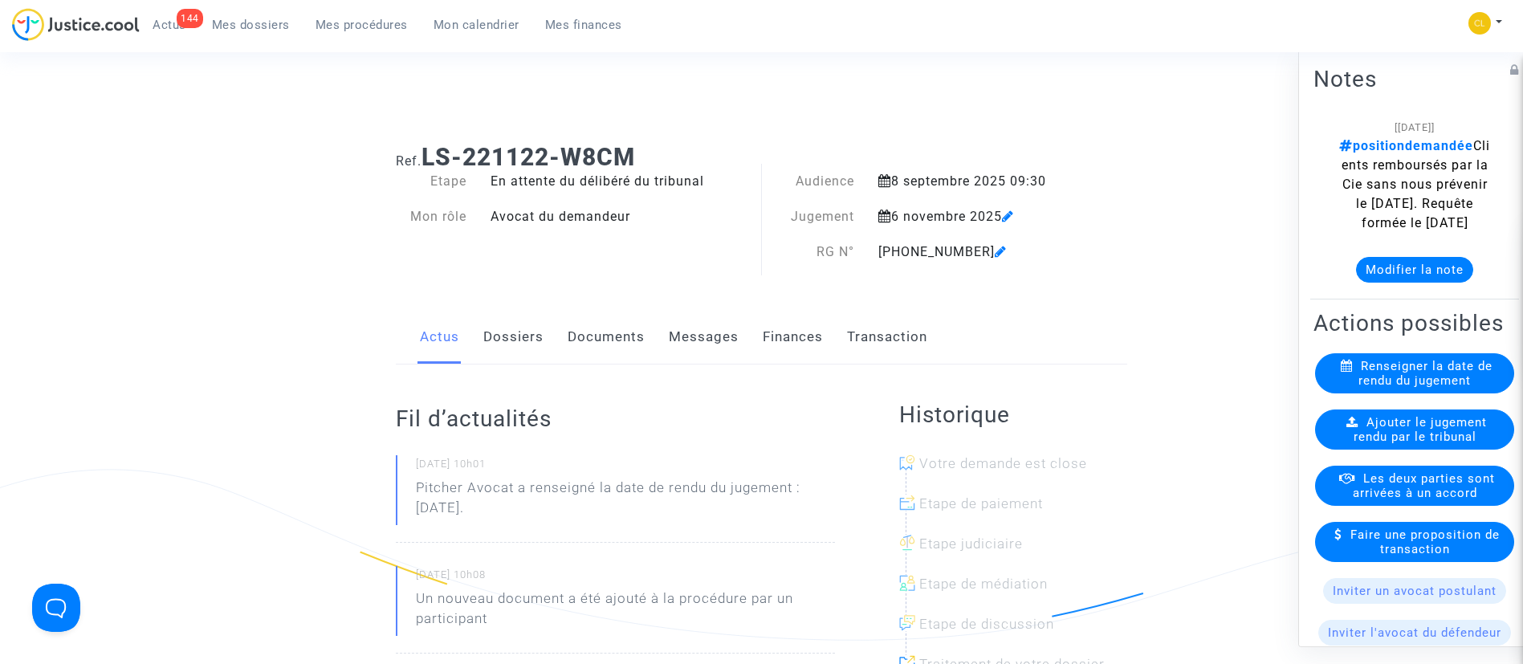
click at [1405, 282] on button "Modifier la note" at bounding box center [1414, 269] width 117 height 26
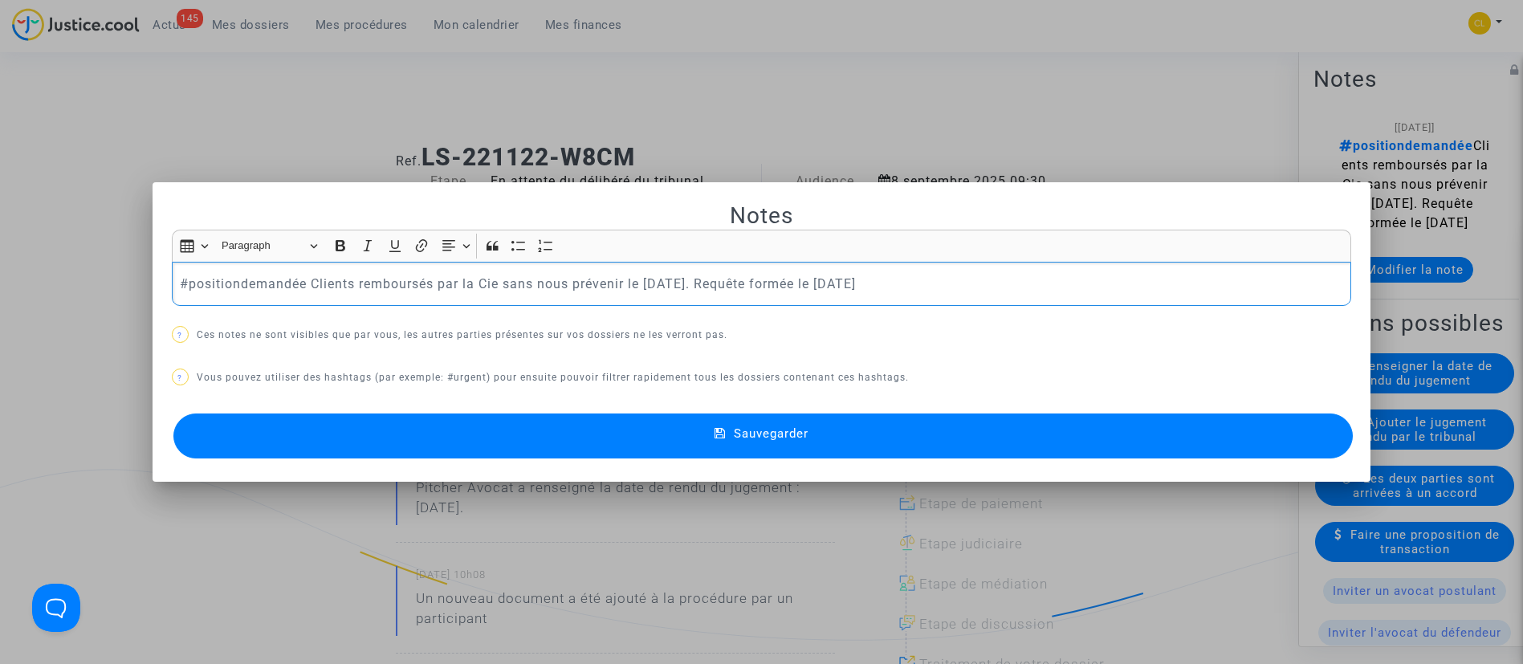
click at [194, 290] on p "#positiondemandée Clients remboursés par la Cie sans nous prévenir le 07/12/202…" at bounding box center [761, 284] width 1162 height 20
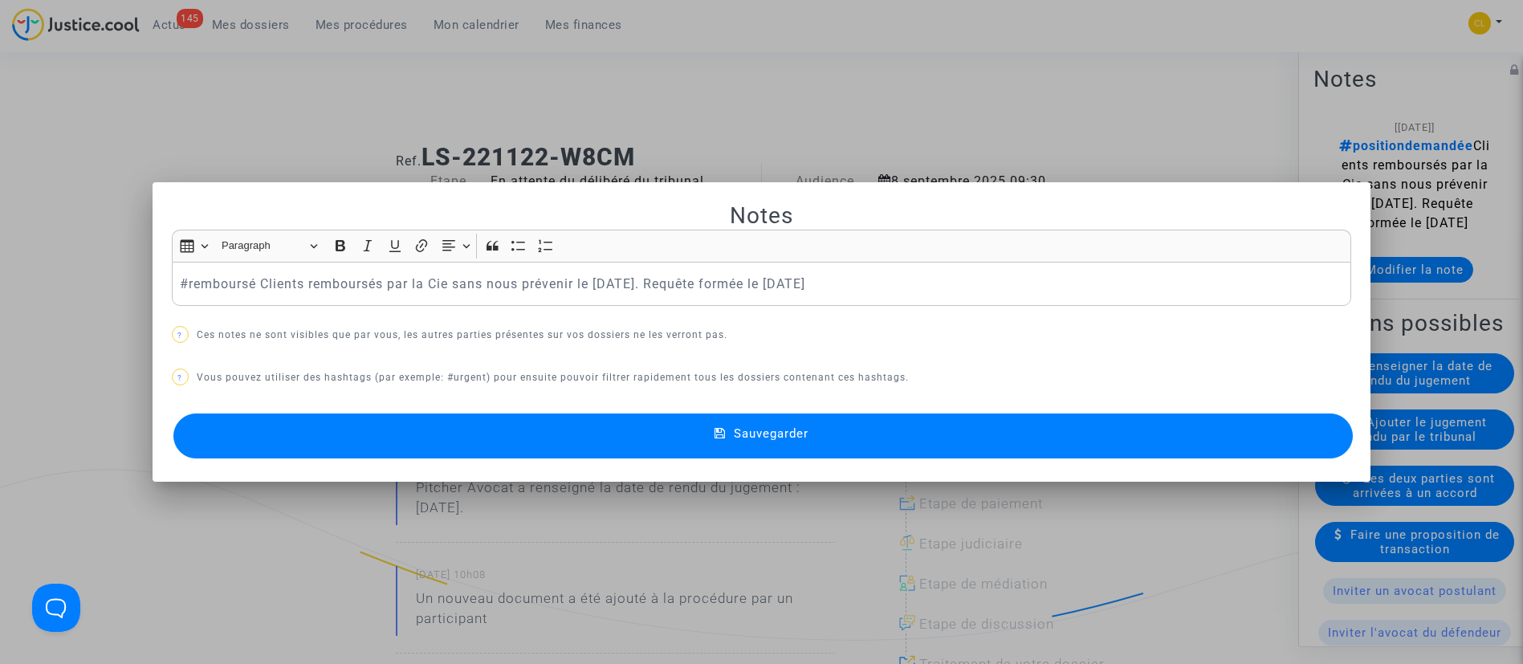
click at [1080, 419] on button "Sauvegarder" at bounding box center [763, 435] width 1180 height 45
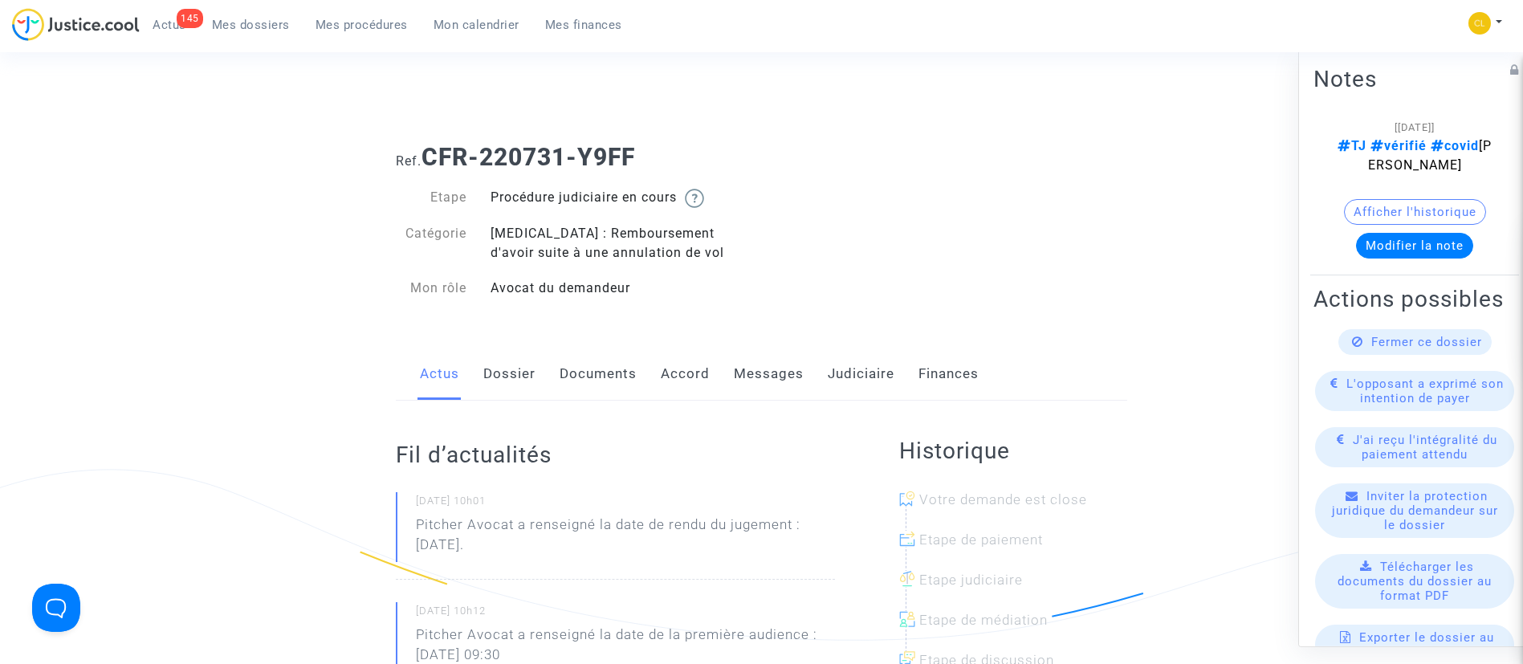
click at [750, 375] on link "Messages" at bounding box center [769, 374] width 70 height 53
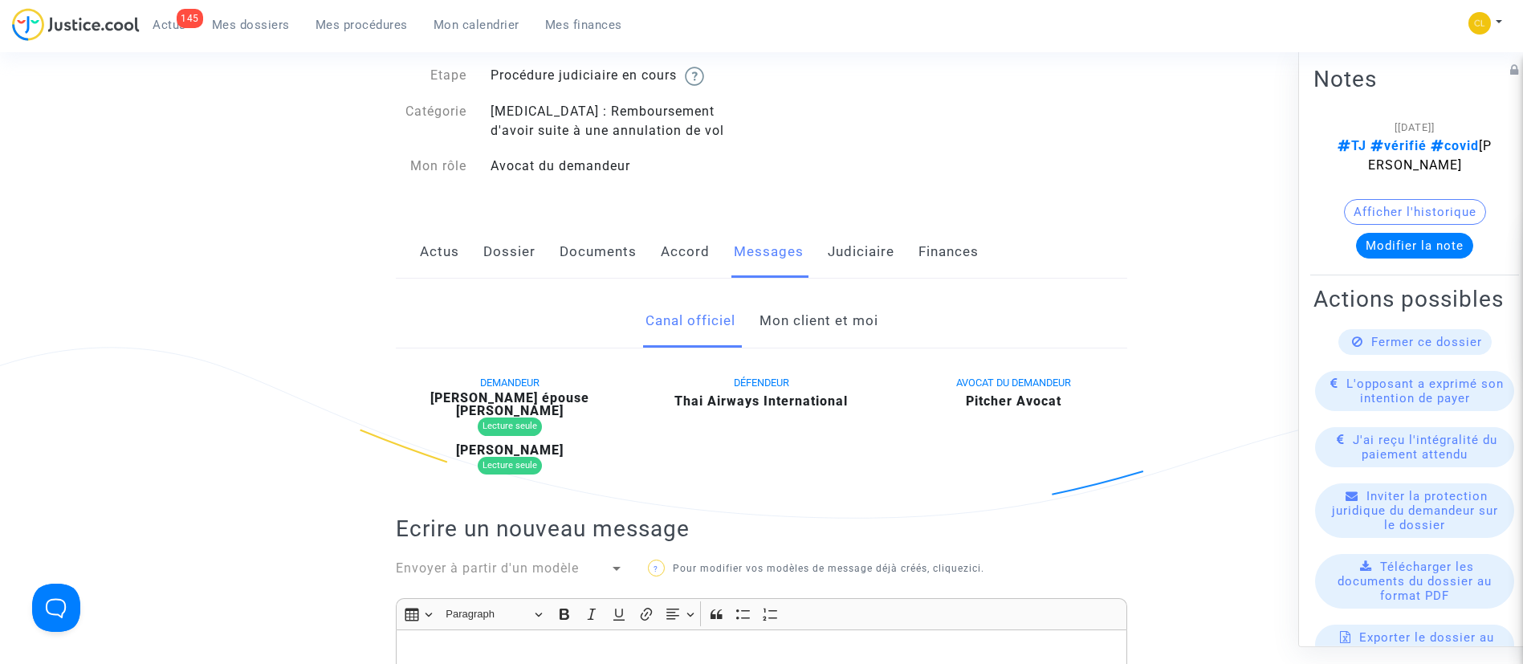
scroll to position [241, 0]
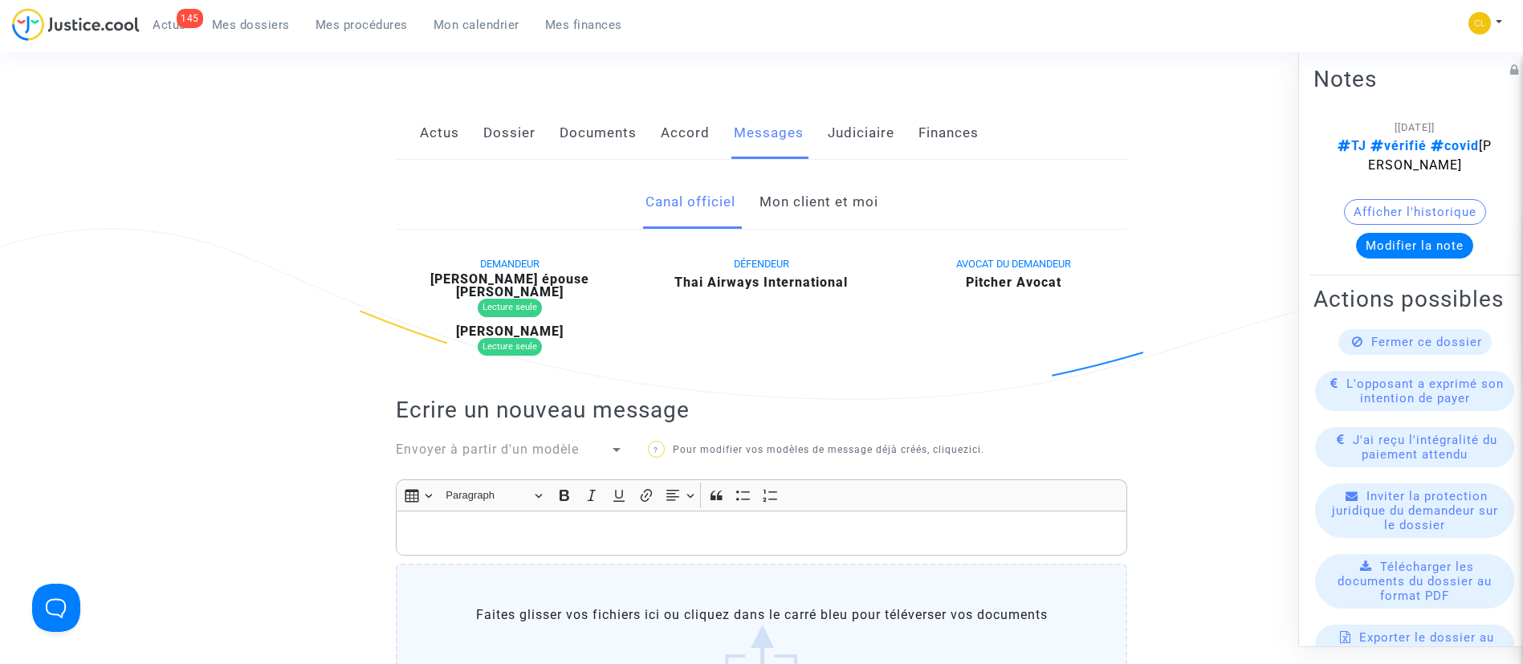
click at [854, 209] on link "Mon client et moi" at bounding box center [818, 202] width 119 height 53
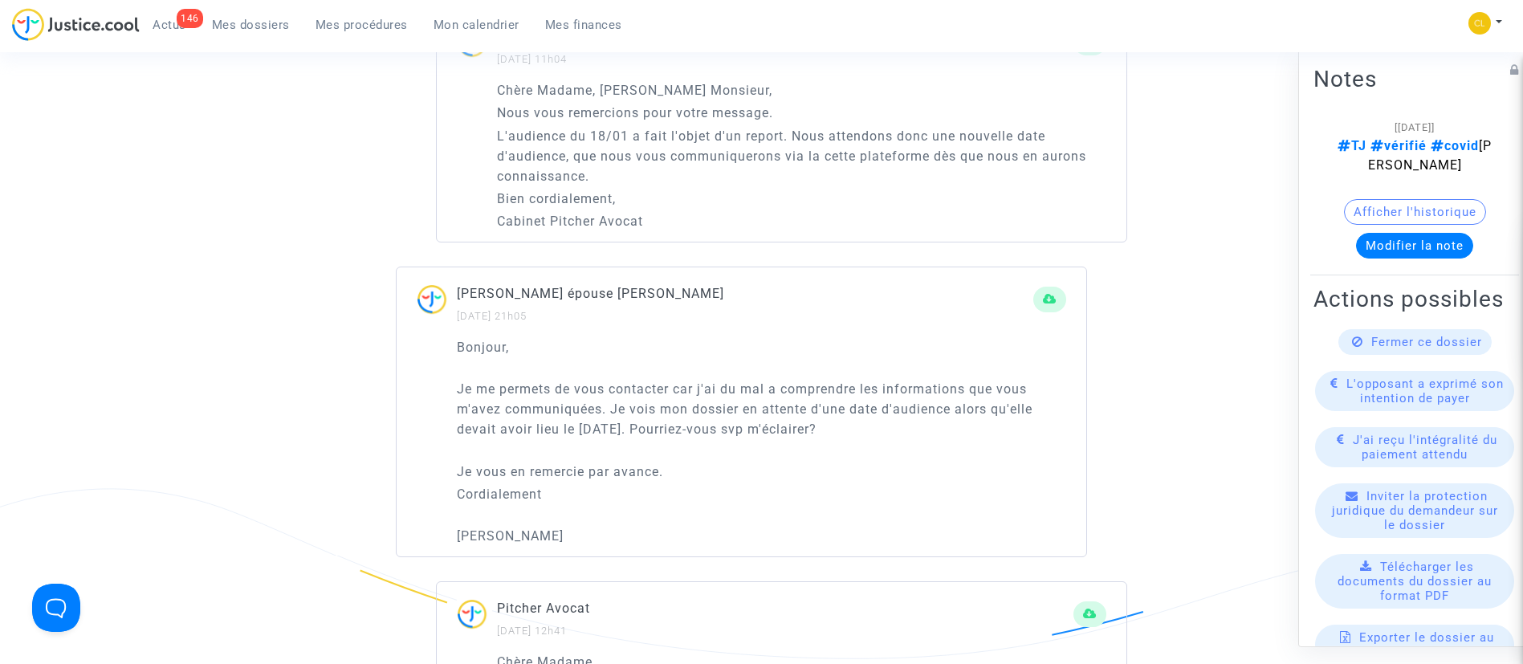
scroll to position [2649, 0]
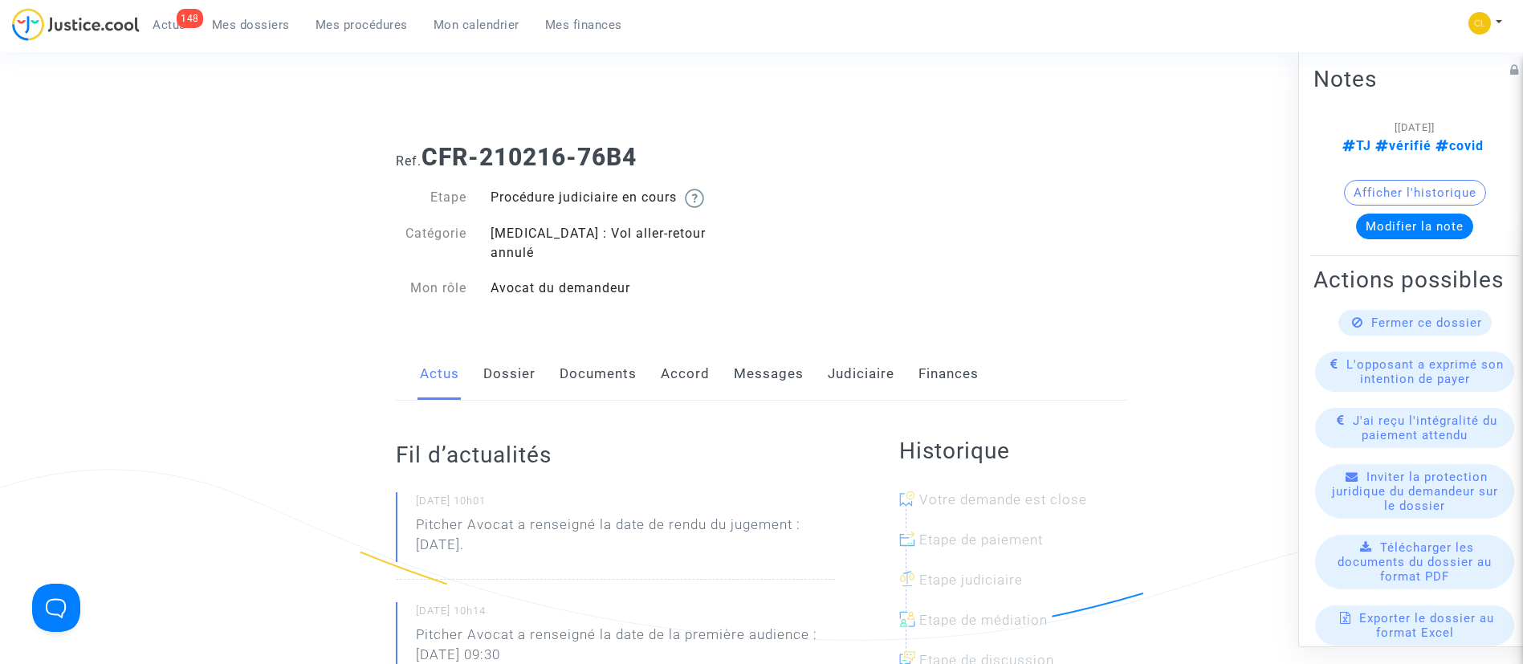
click at [793, 371] on link "Messages" at bounding box center [769, 374] width 70 height 53
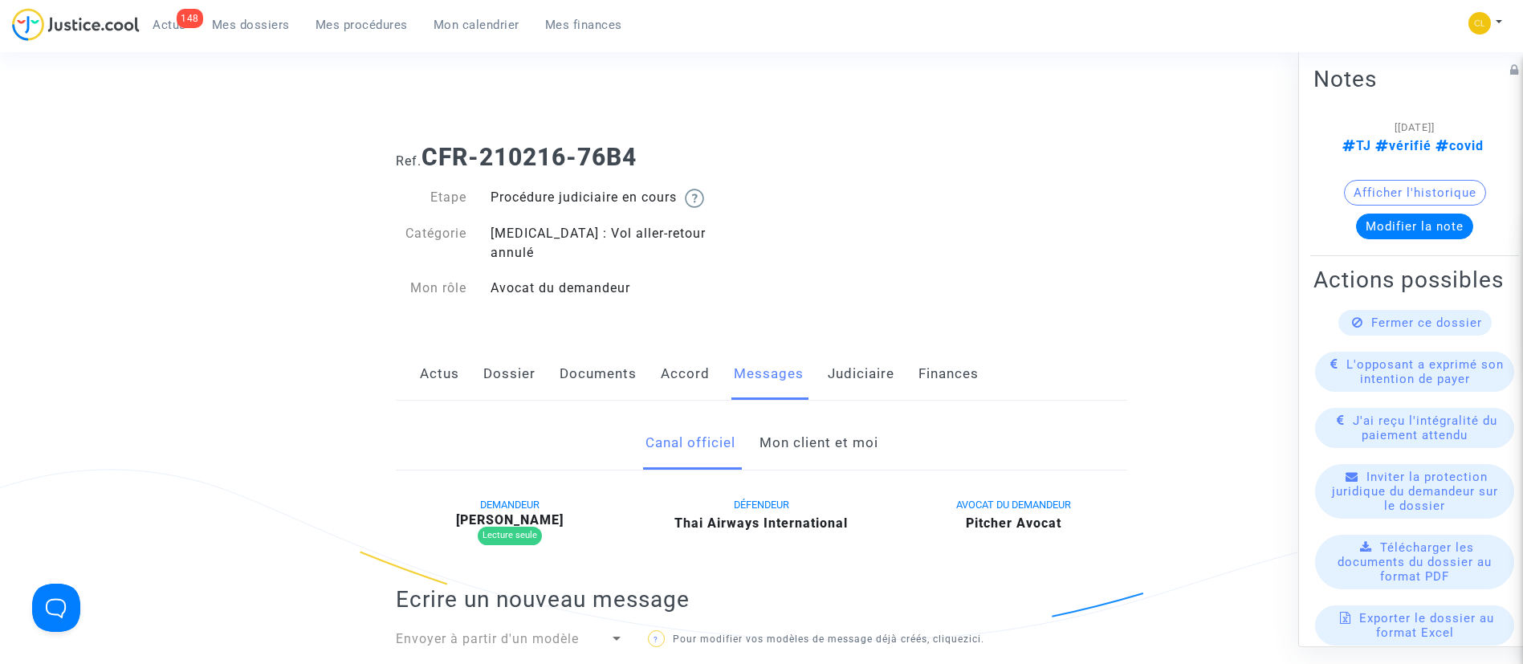
click at [774, 433] on link "Mon client et moi" at bounding box center [818, 443] width 119 height 53
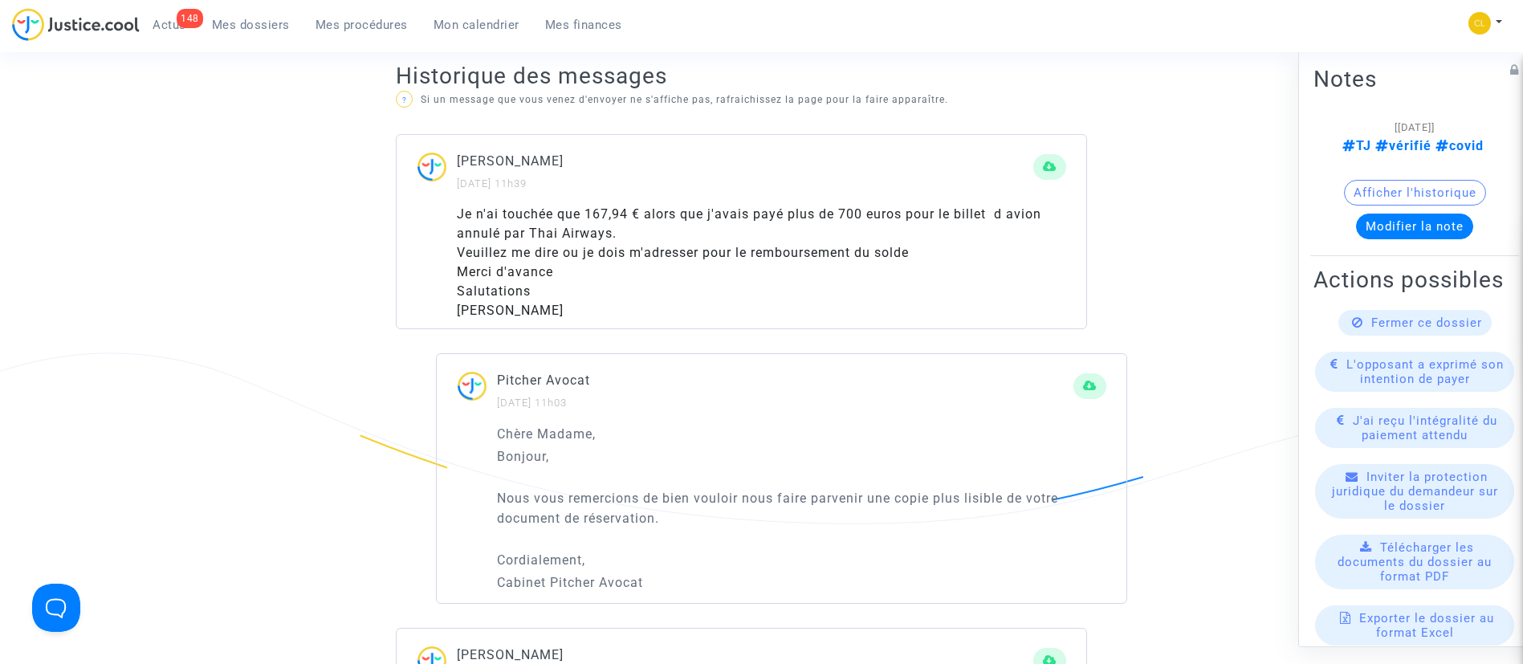
scroll to position [843, 0]
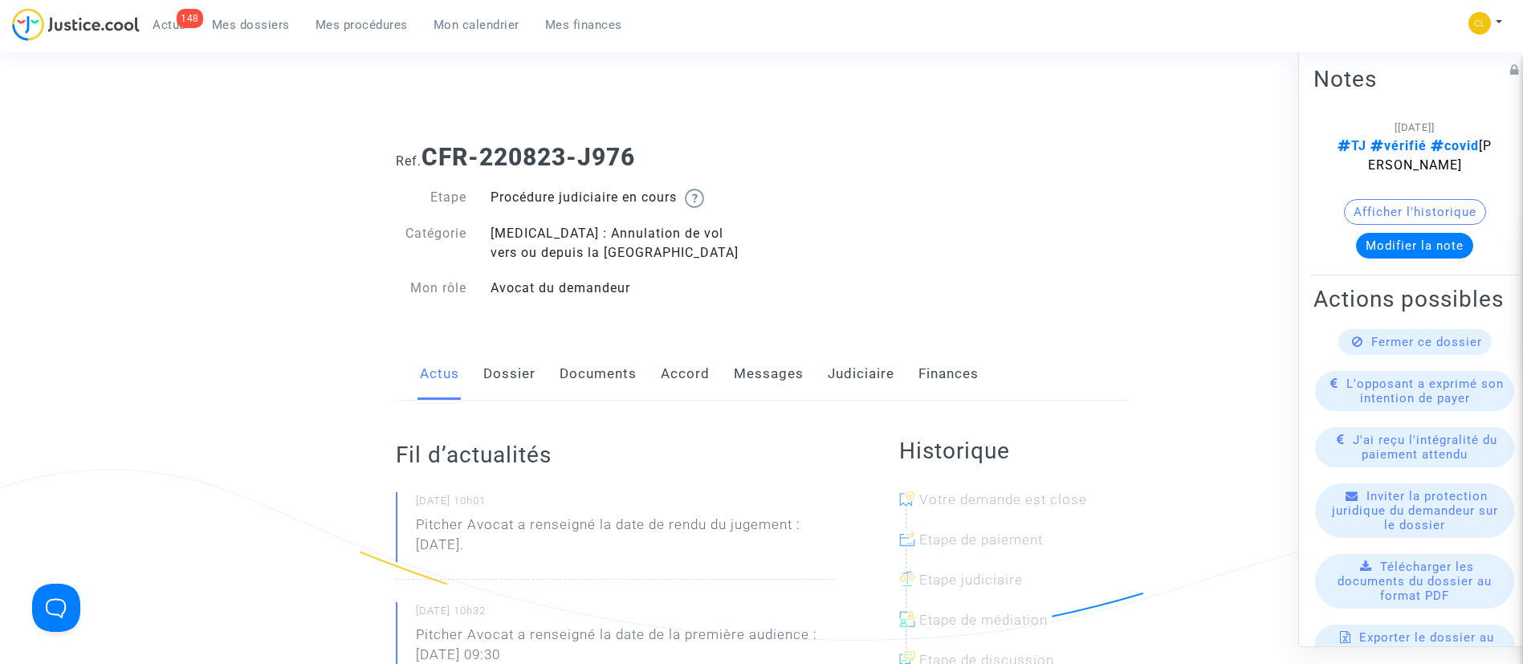
click at [744, 381] on link "Messages" at bounding box center [769, 374] width 70 height 53
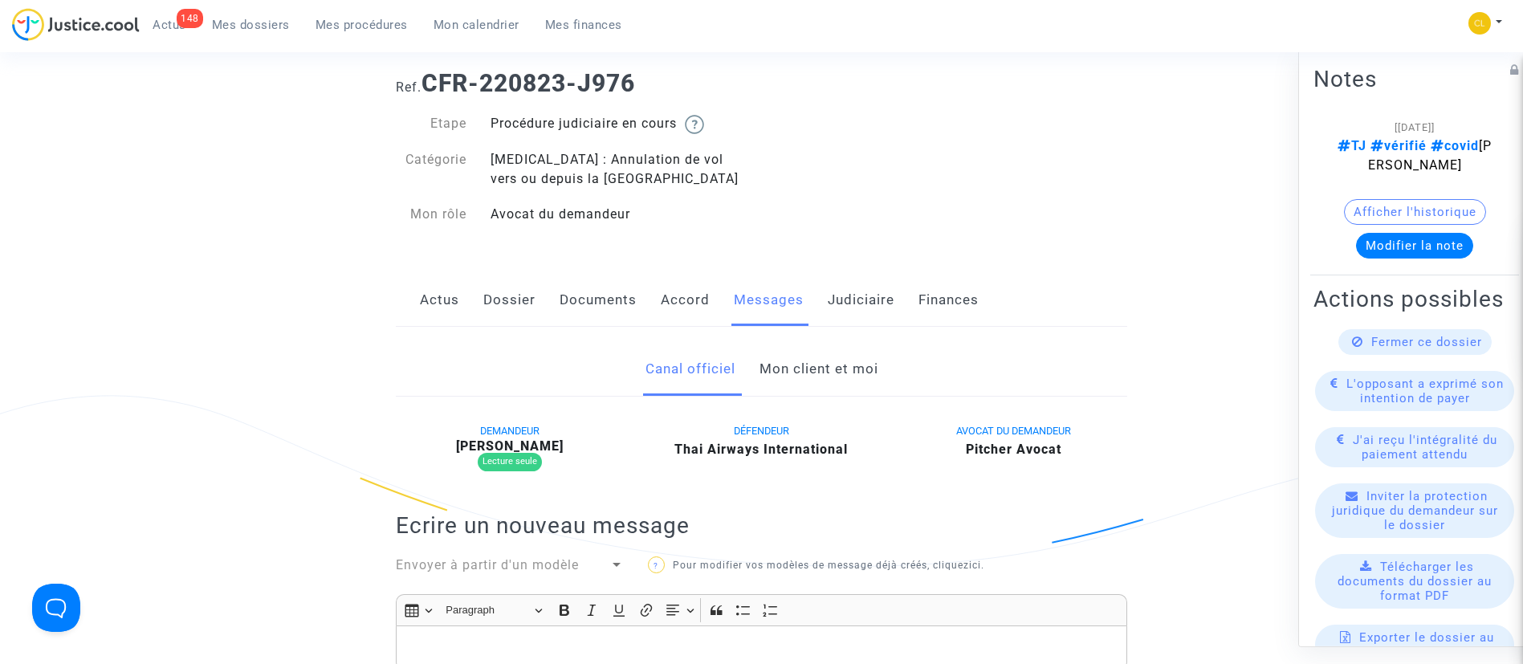
click at [827, 343] on link "Mon client et moi" at bounding box center [818, 369] width 119 height 53
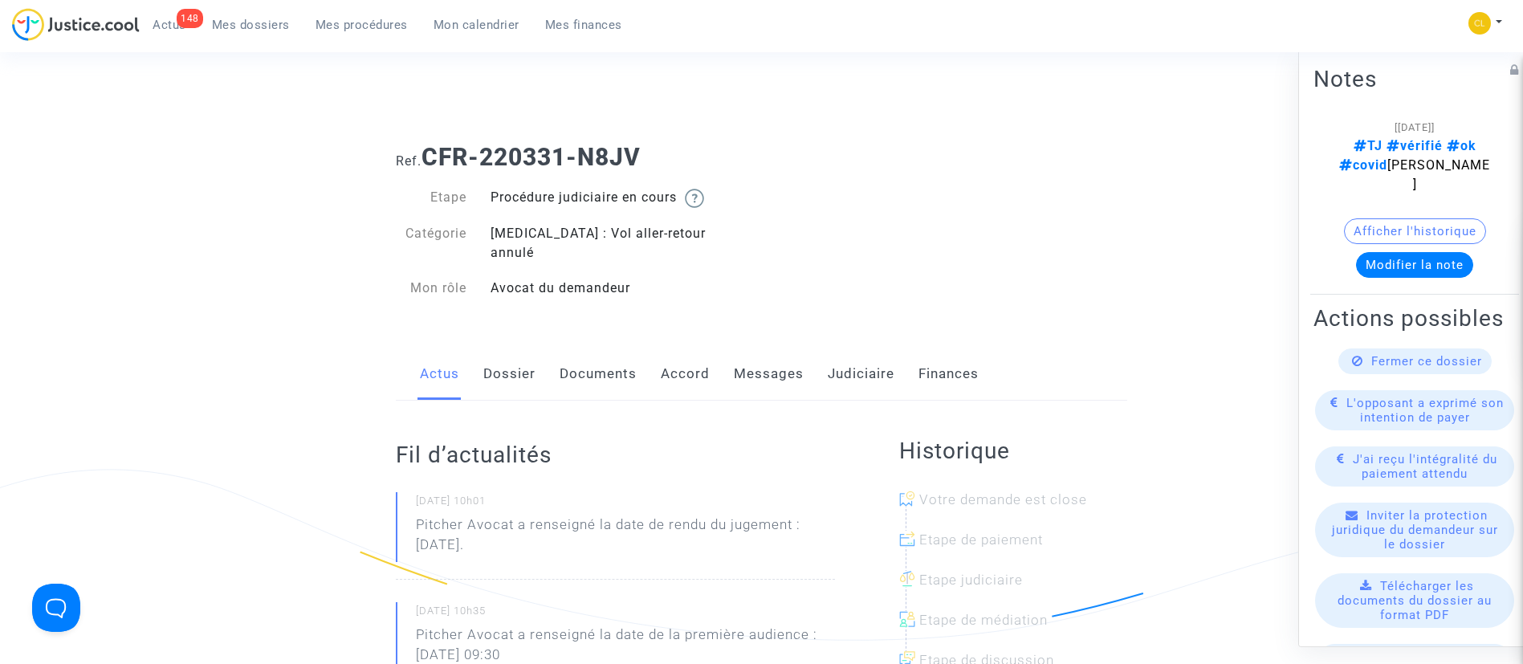
drag, startPoint x: 747, startPoint y: 347, endPoint x: 761, endPoint y: 327, distance: 24.3
click at [747, 348] on link "Messages" at bounding box center [769, 374] width 70 height 53
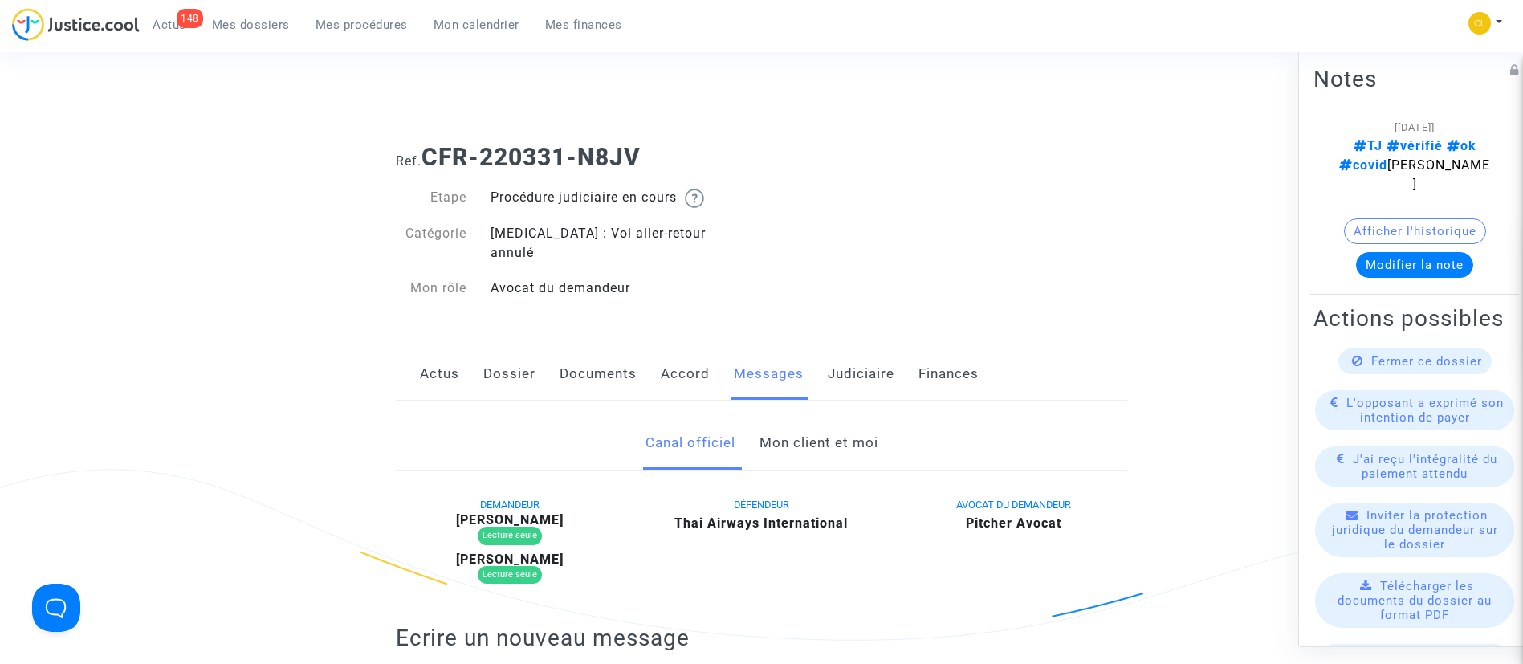
scroll to position [241, 0]
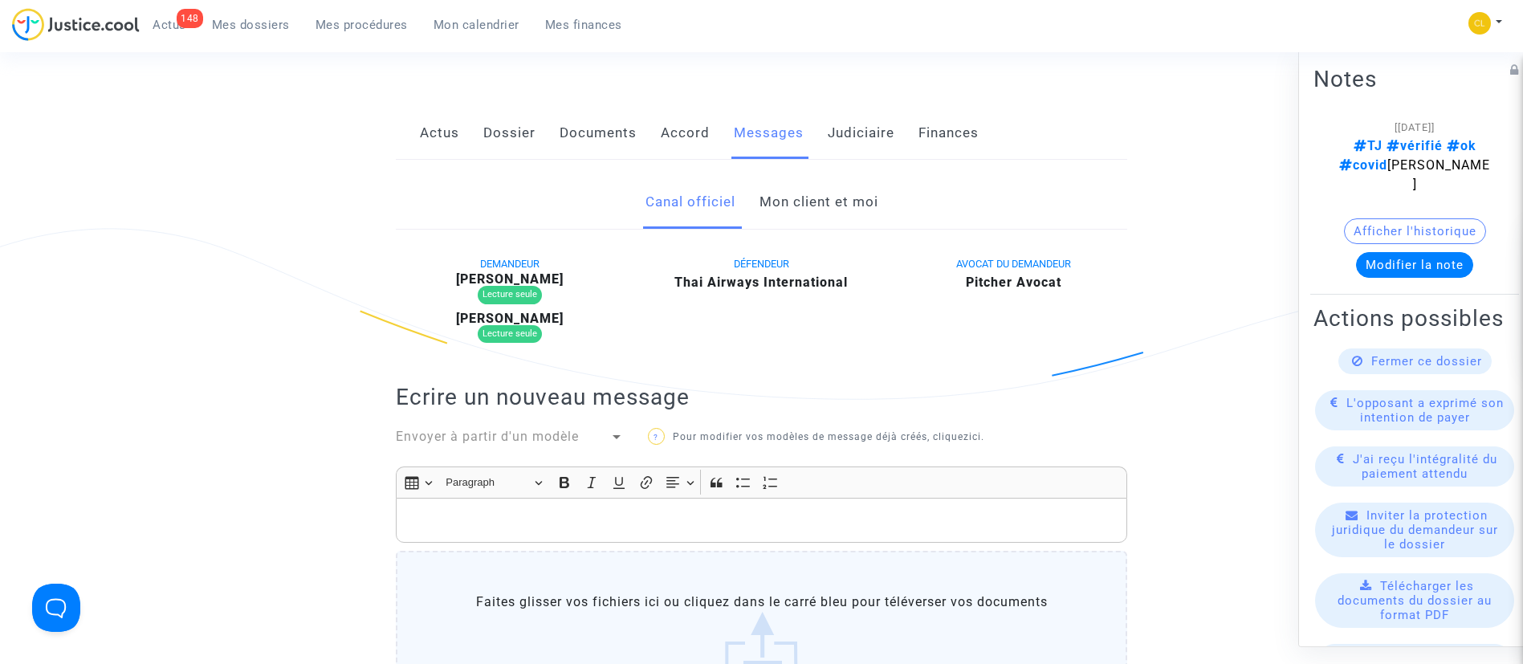
click at [796, 189] on link "Mon client et moi" at bounding box center [818, 202] width 119 height 53
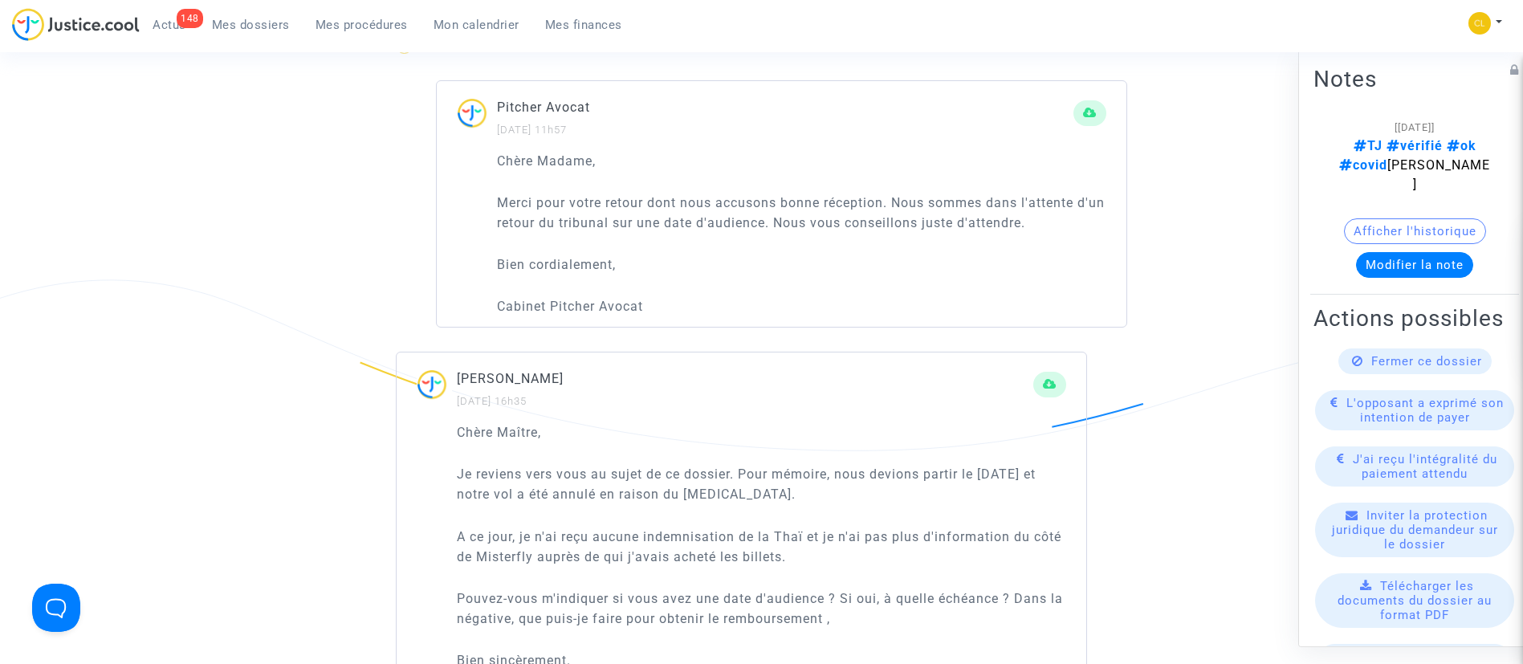
scroll to position [963, 0]
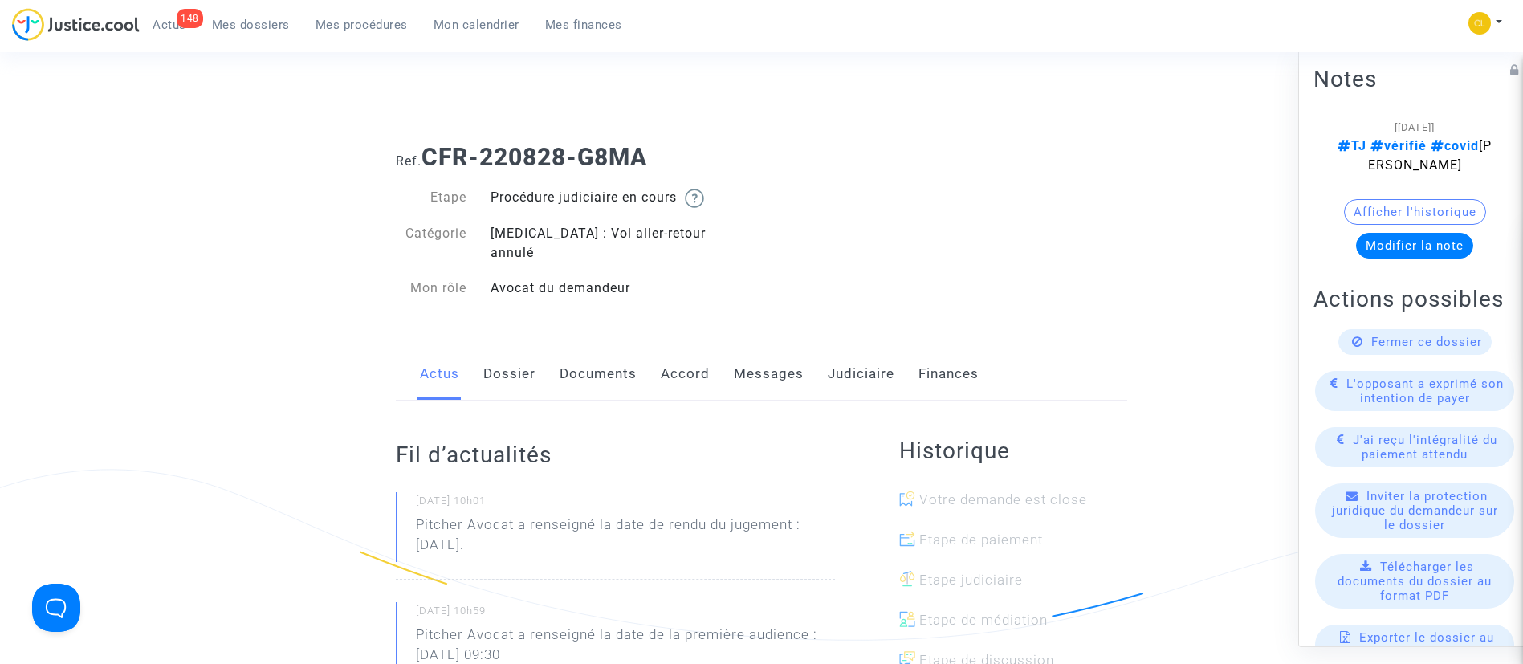
click at [778, 359] on link "Messages" at bounding box center [769, 374] width 70 height 53
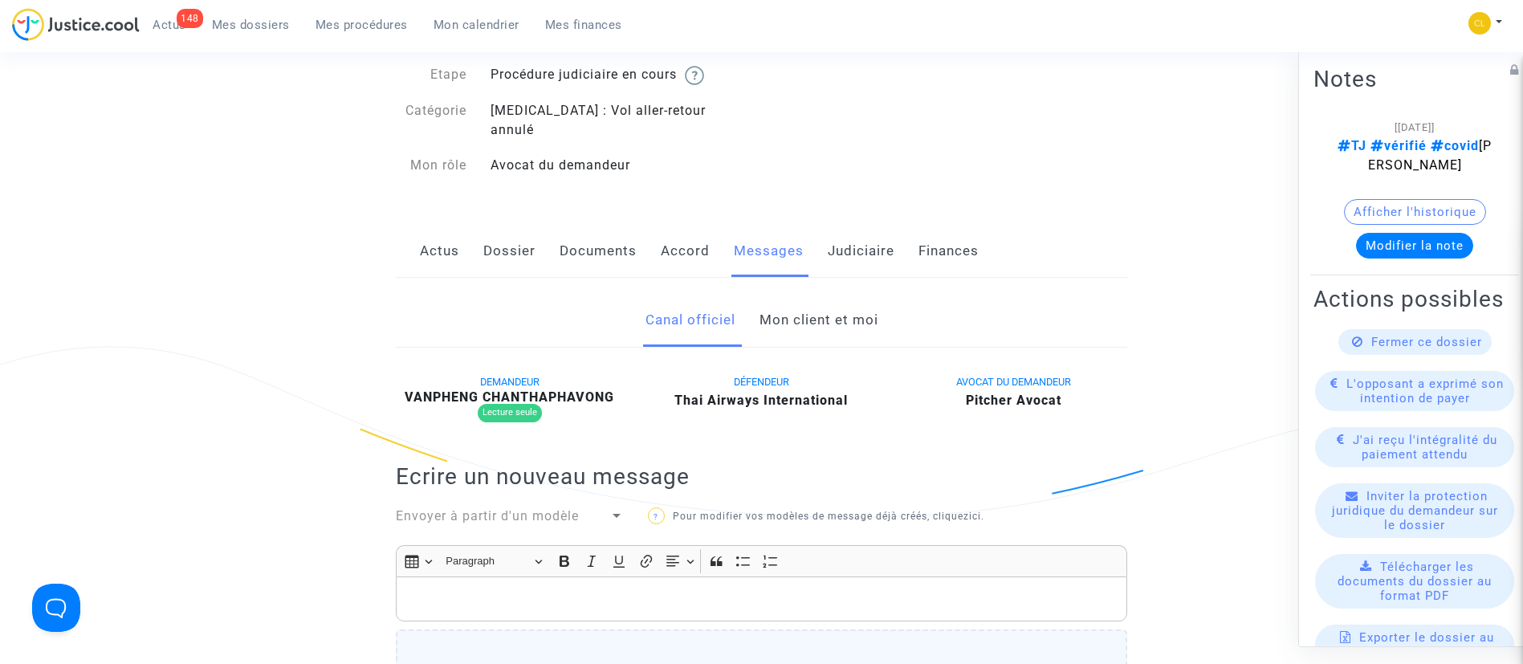
scroll to position [361, 0]
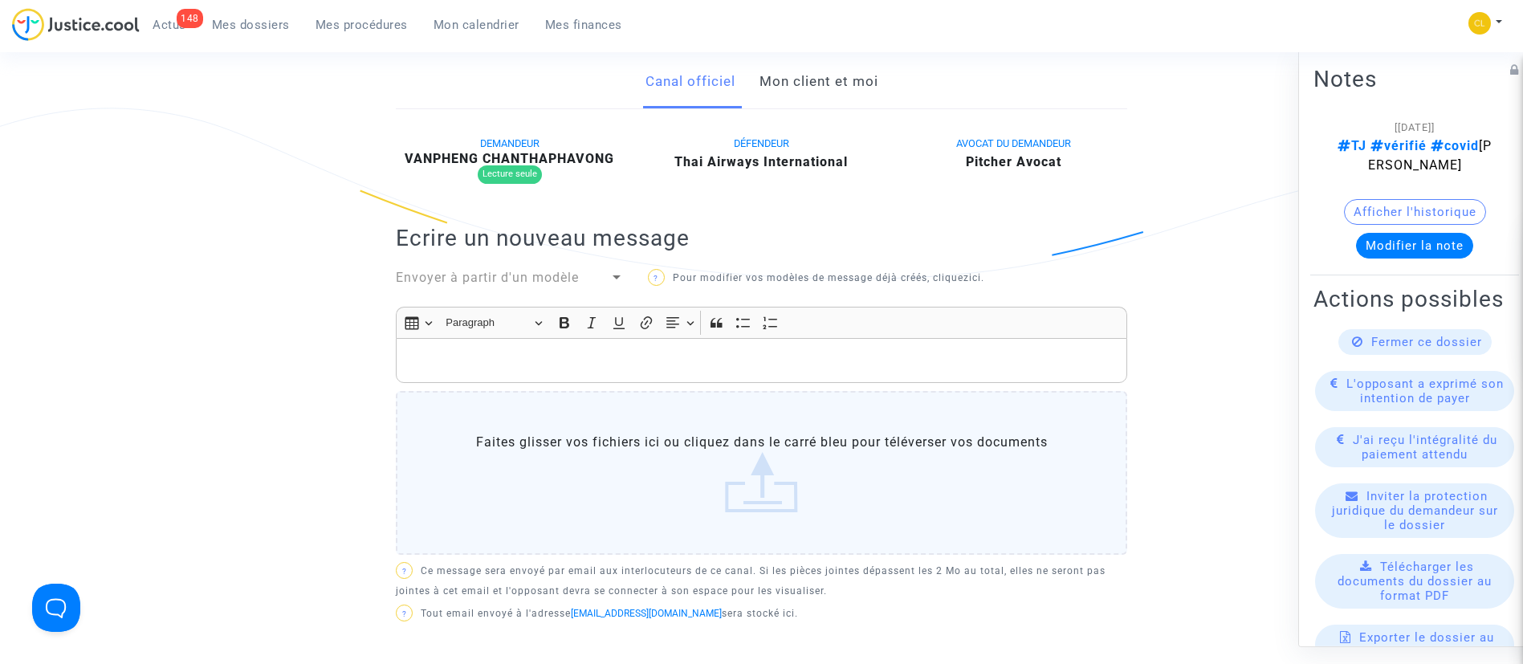
click at [811, 63] on link "Mon client et moi" at bounding box center [818, 81] width 119 height 53
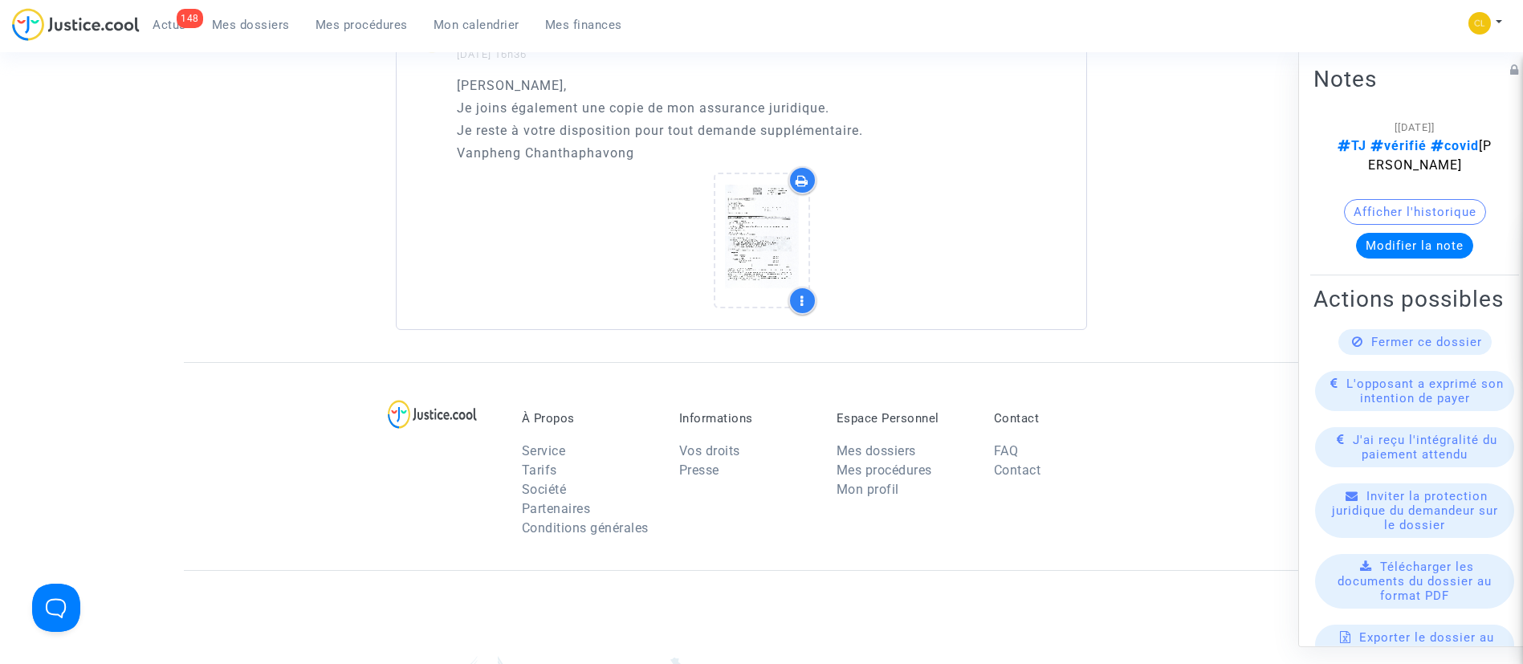
scroll to position [1445, 0]
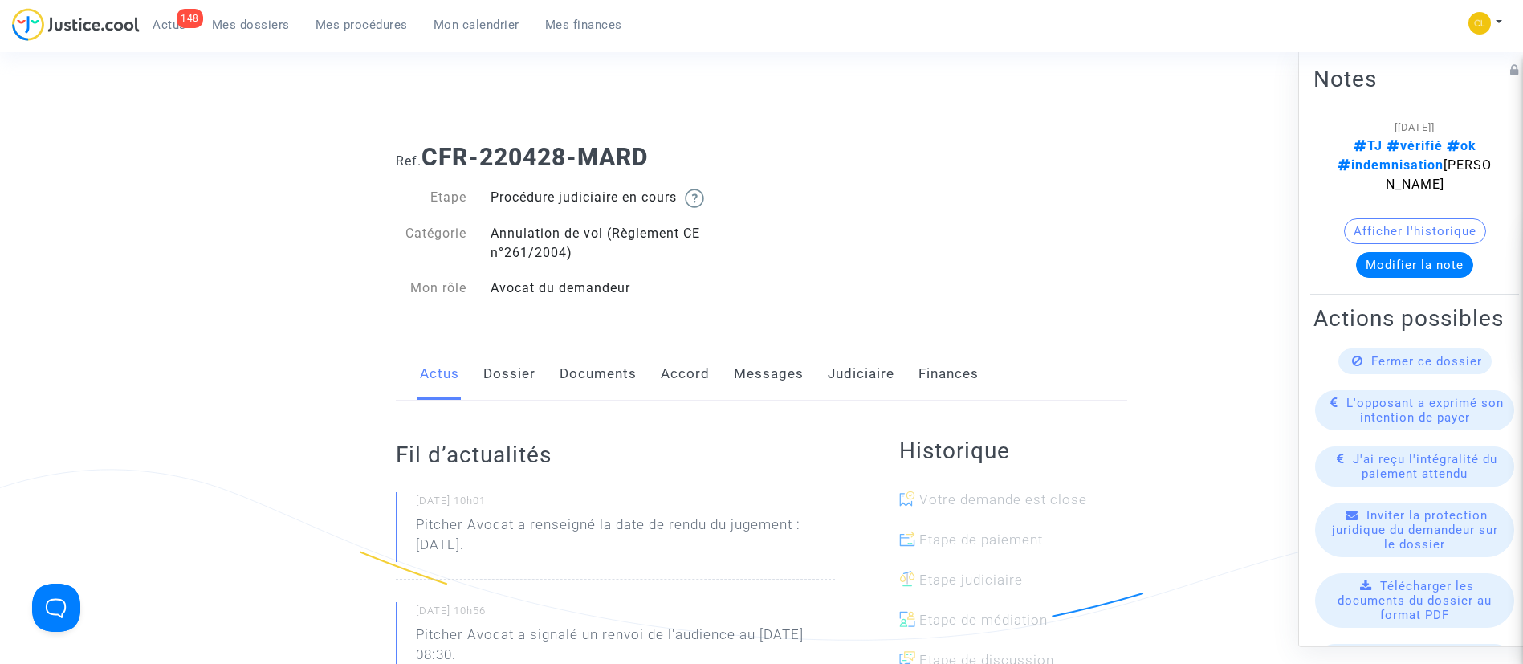
click at [799, 377] on link "Messages" at bounding box center [769, 374] width 70 height 53
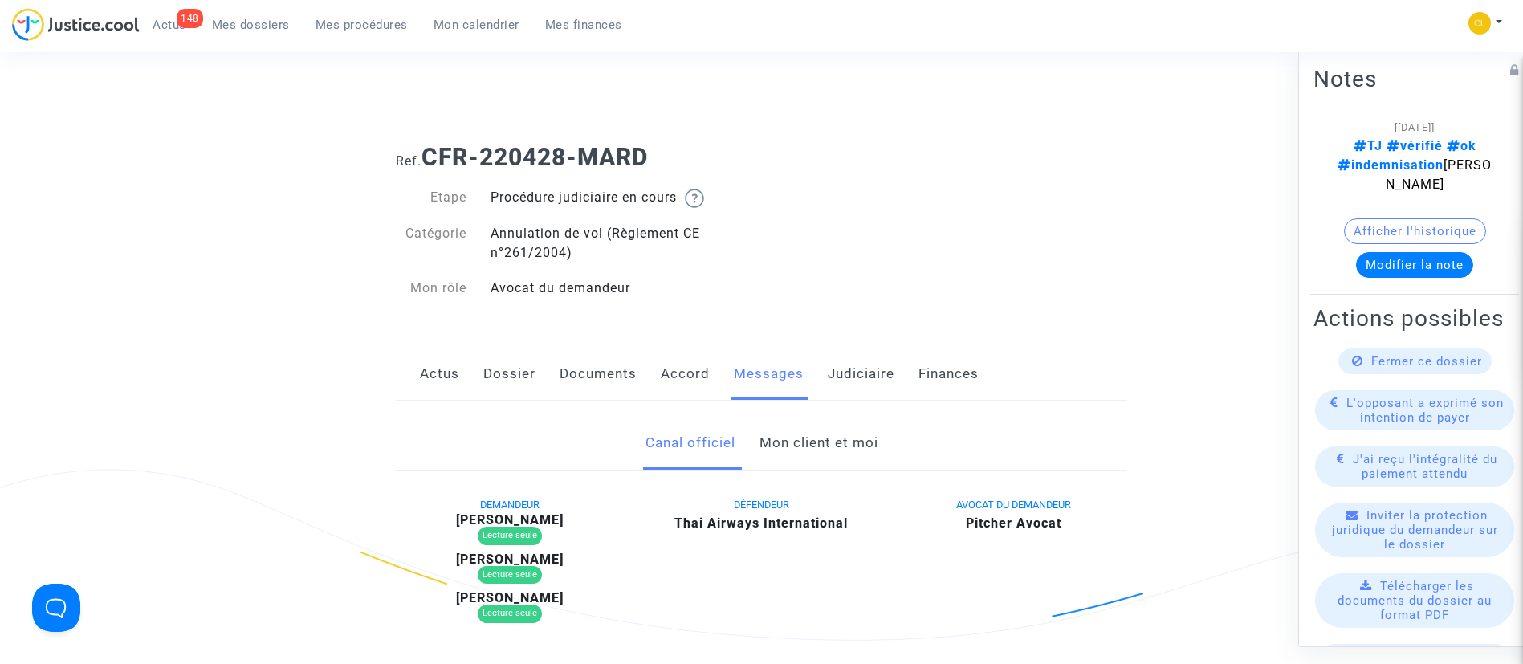
click at [814, 450] on link "Mon client et moi" at bounding box center [818, 443] width 119 height 53
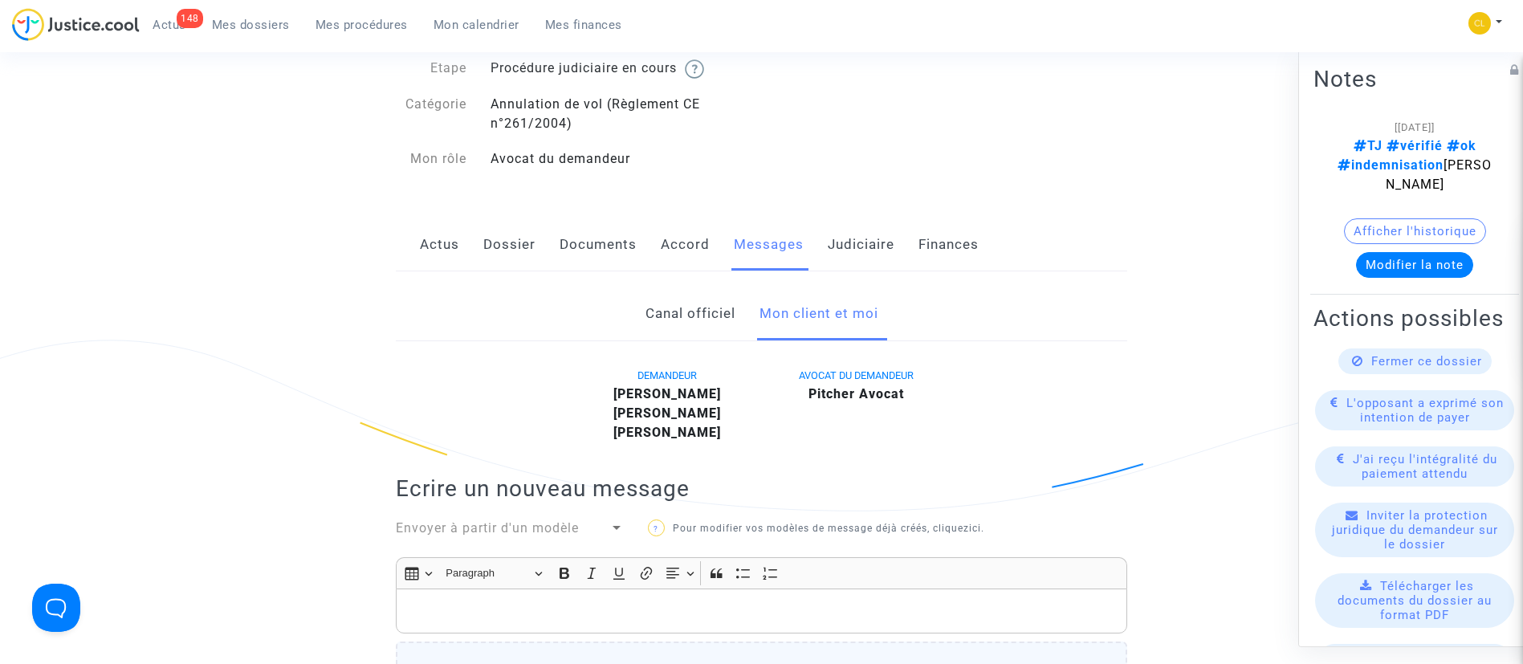
scroll to position [120, 0]
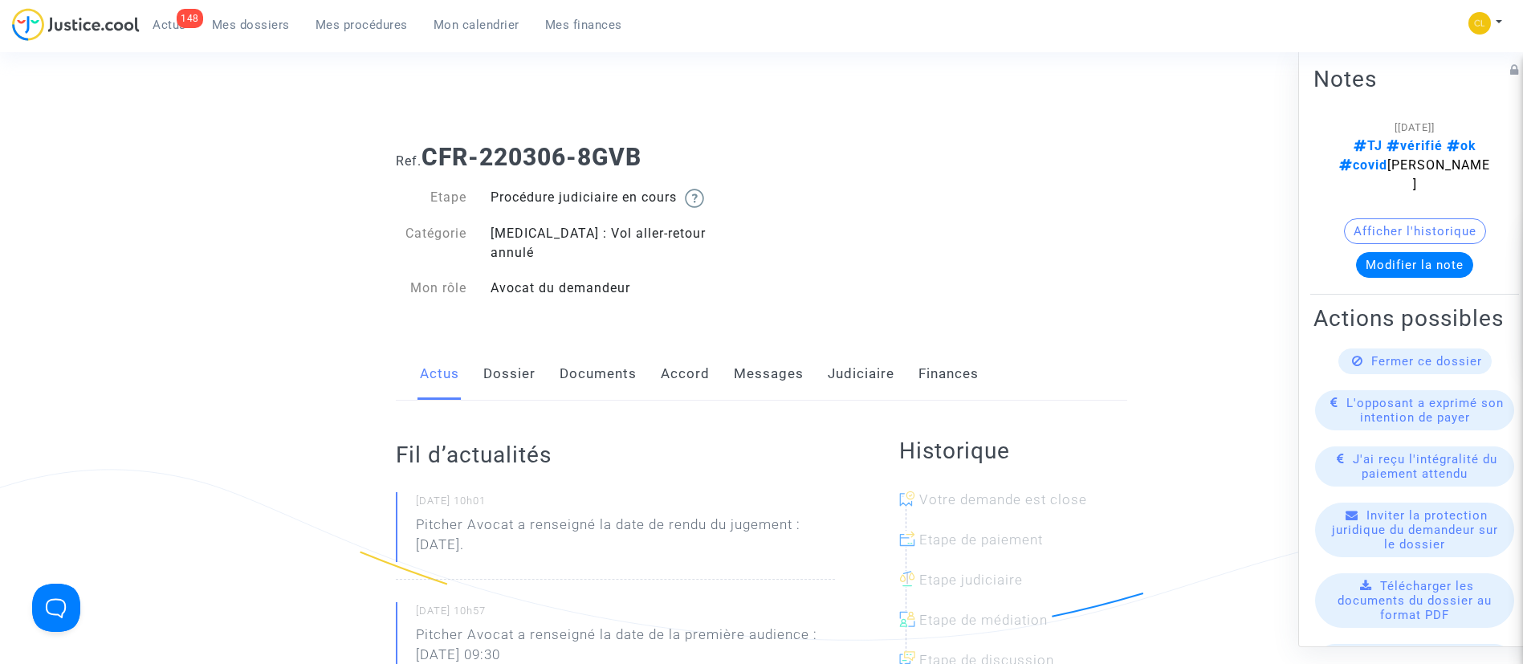
click at [746, 369] on link "Messages" at bounding box center [769, 374] width 70 height 53
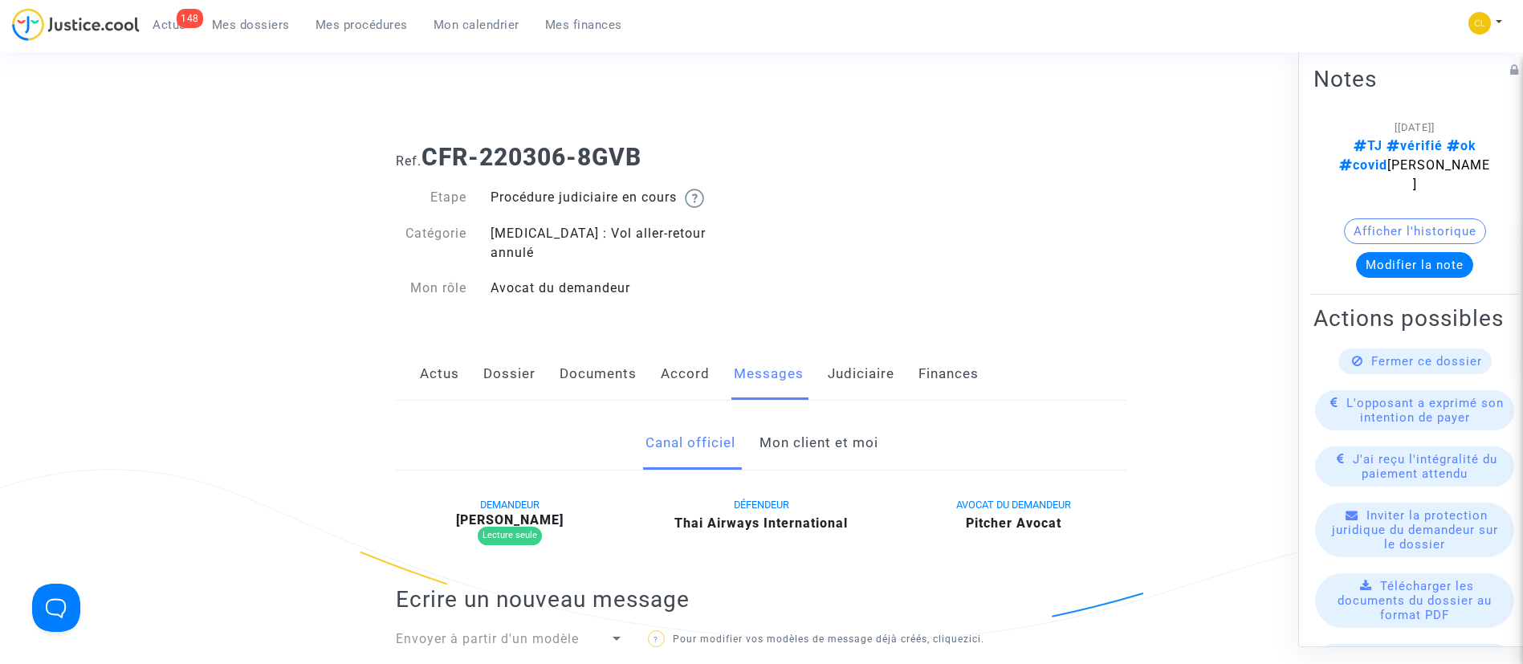
click at [812, 420] on link "Mon client et moi" at bounding box center [818, 443] width 119 height 53
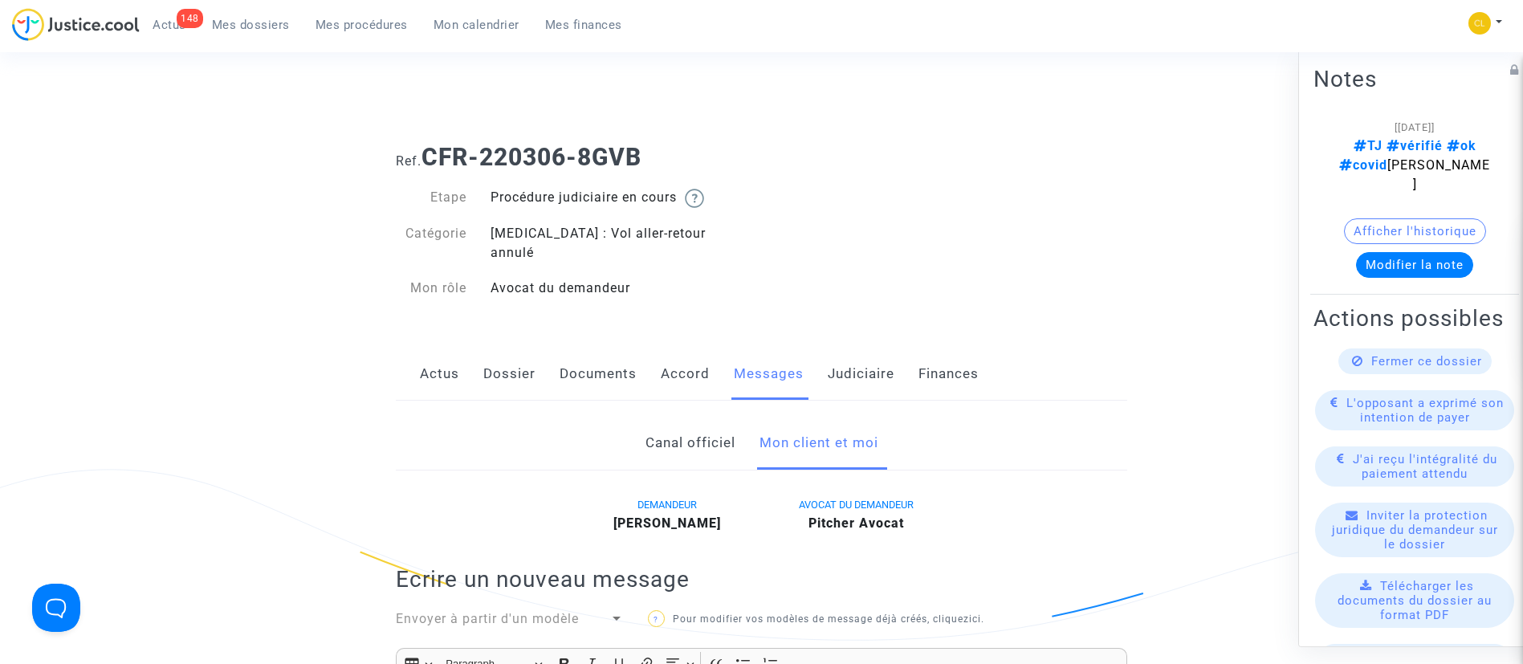
click at [860, 350] on link "Judiciaire" at bounding box center [860, 374] width 67 height 53
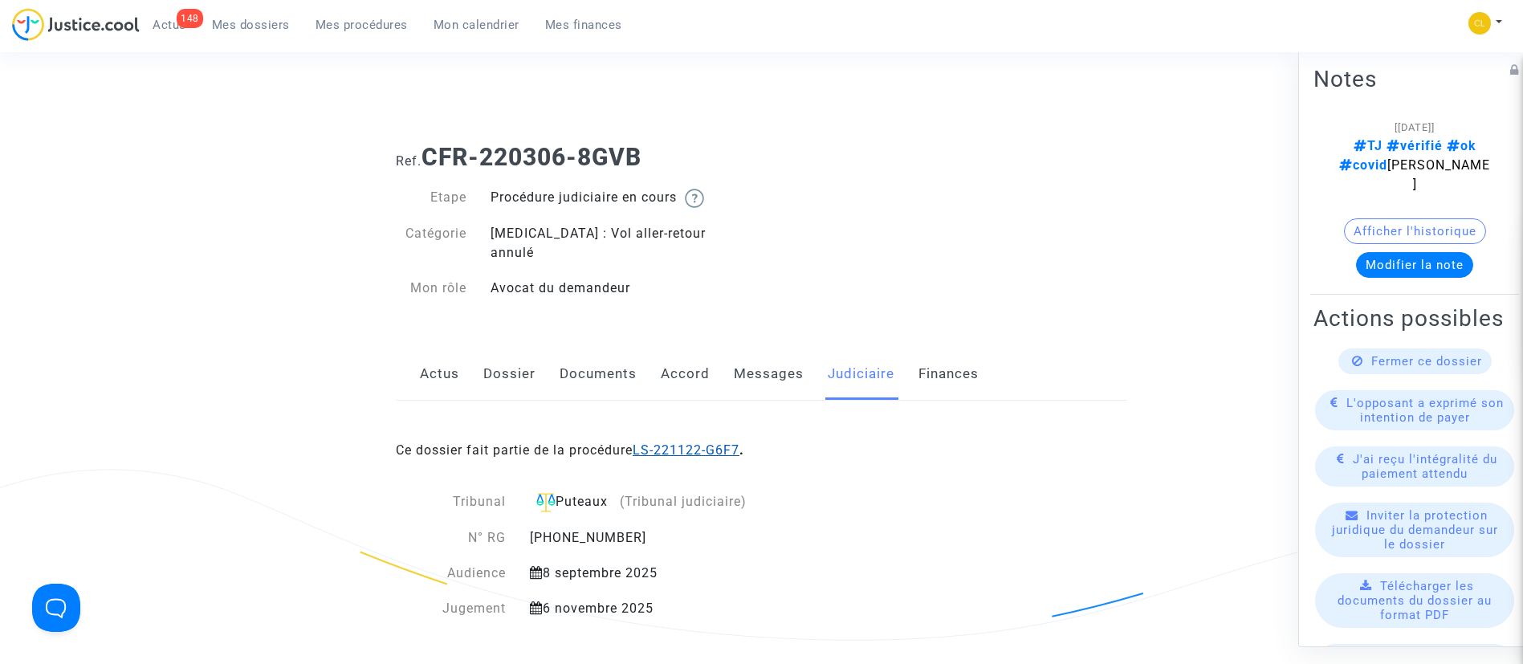
click at [714, 442] on link "LS-221122-G6F7" at bounding box center [685, 449] width 107 height 15
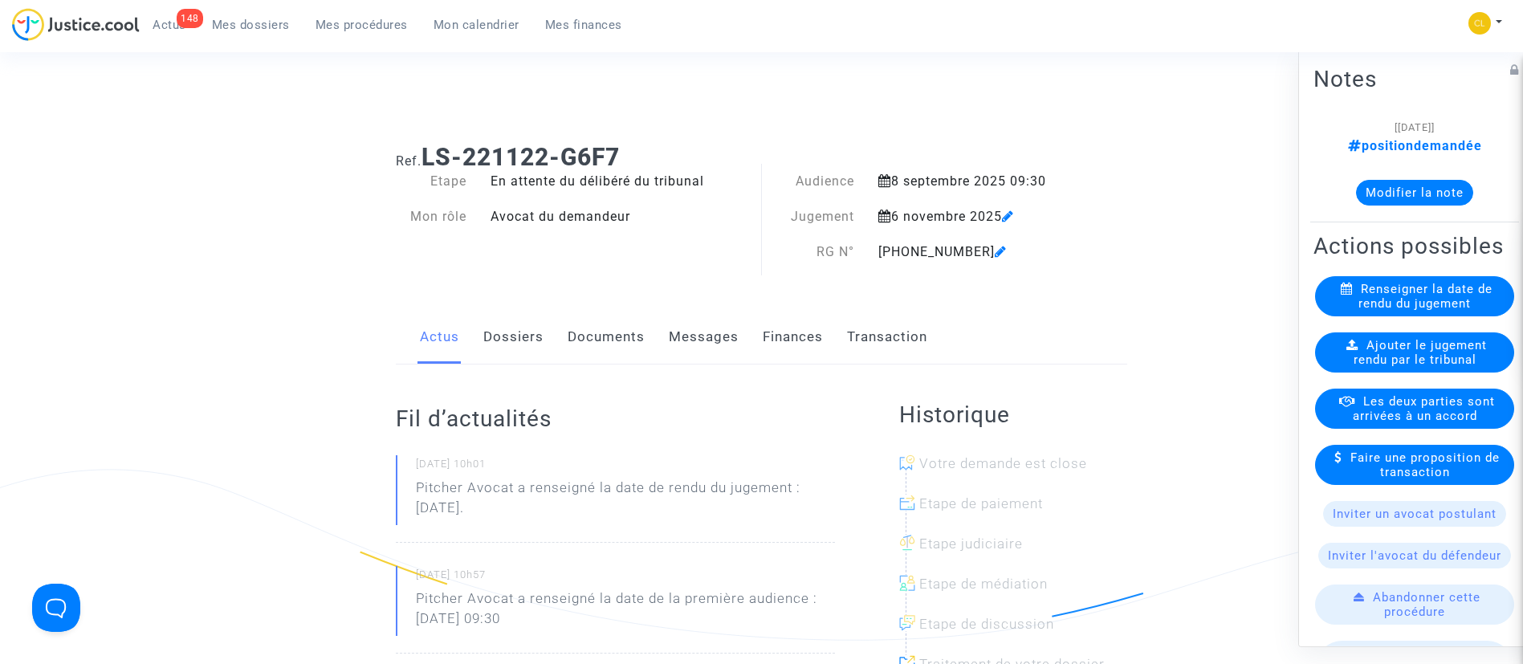
click at [1400, 189] on button "Modifier la note" at bounding box center [1414, 192] width 117 height 26
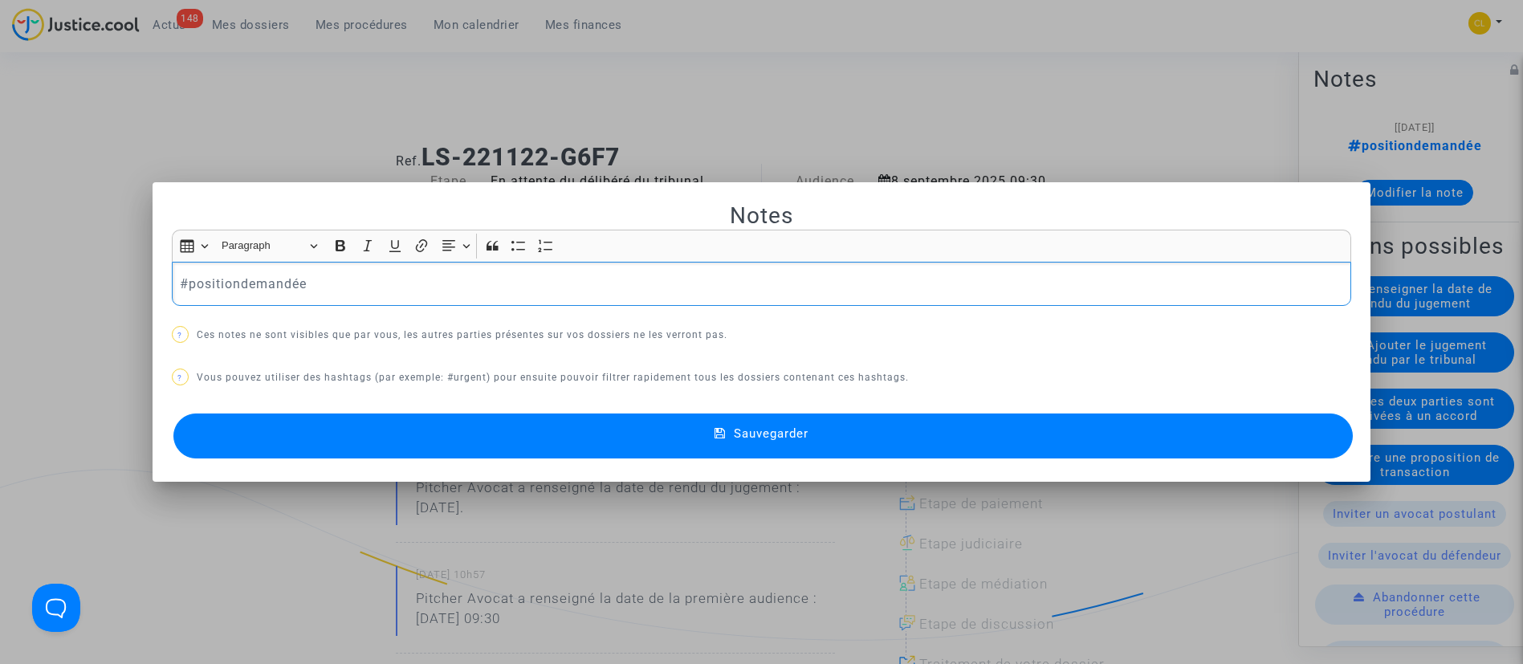
click at [241, 290] on p "#positiondemandée" at bounding box center [761, 284] width 1162 height 20
click at [858, 438] on button "Sauvegarder" at bounding box center [763, 435] width 1180 height 45
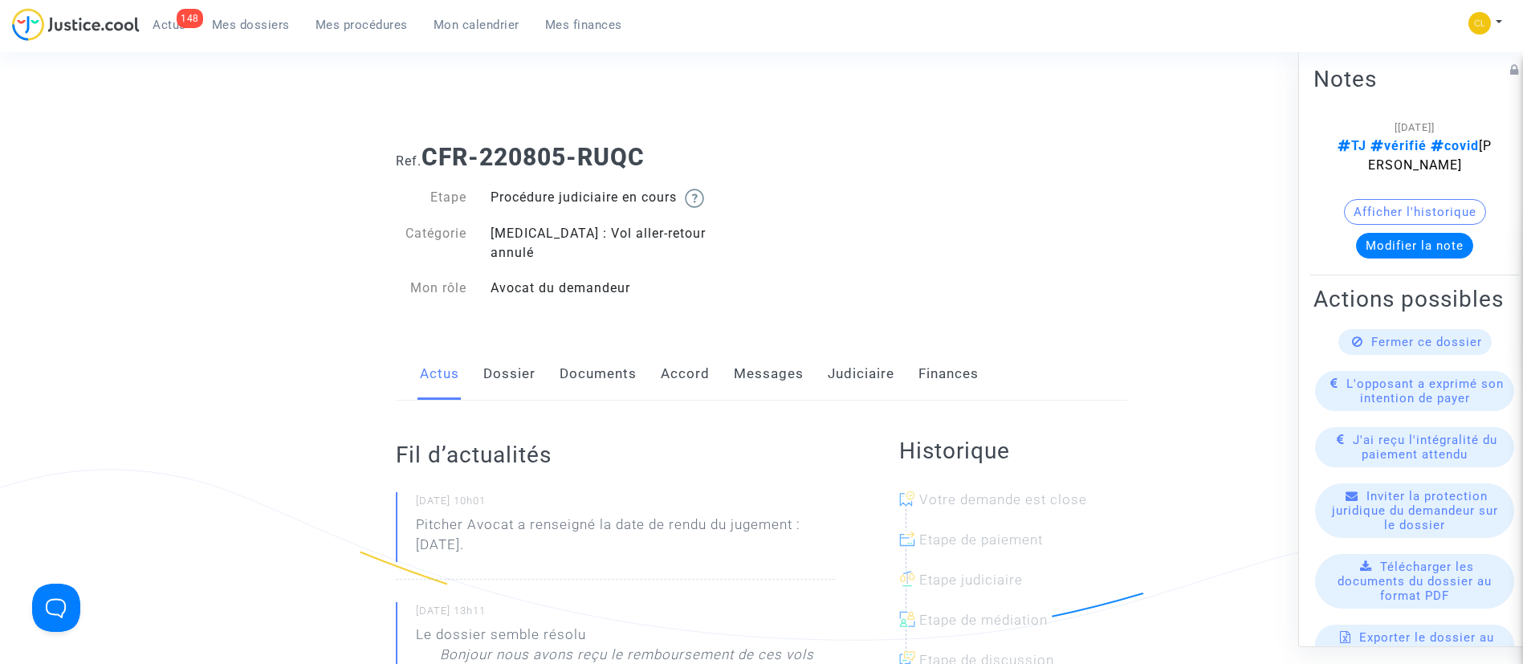
click at [729, 358] on div "Actus Dossier Documents Accord Messages Judiciaire Finances" at bounding box center [761, 375] width 731 height 54
click at [786, 359] on link "Messages" at bounding box center [769, 374] width 70 height 53
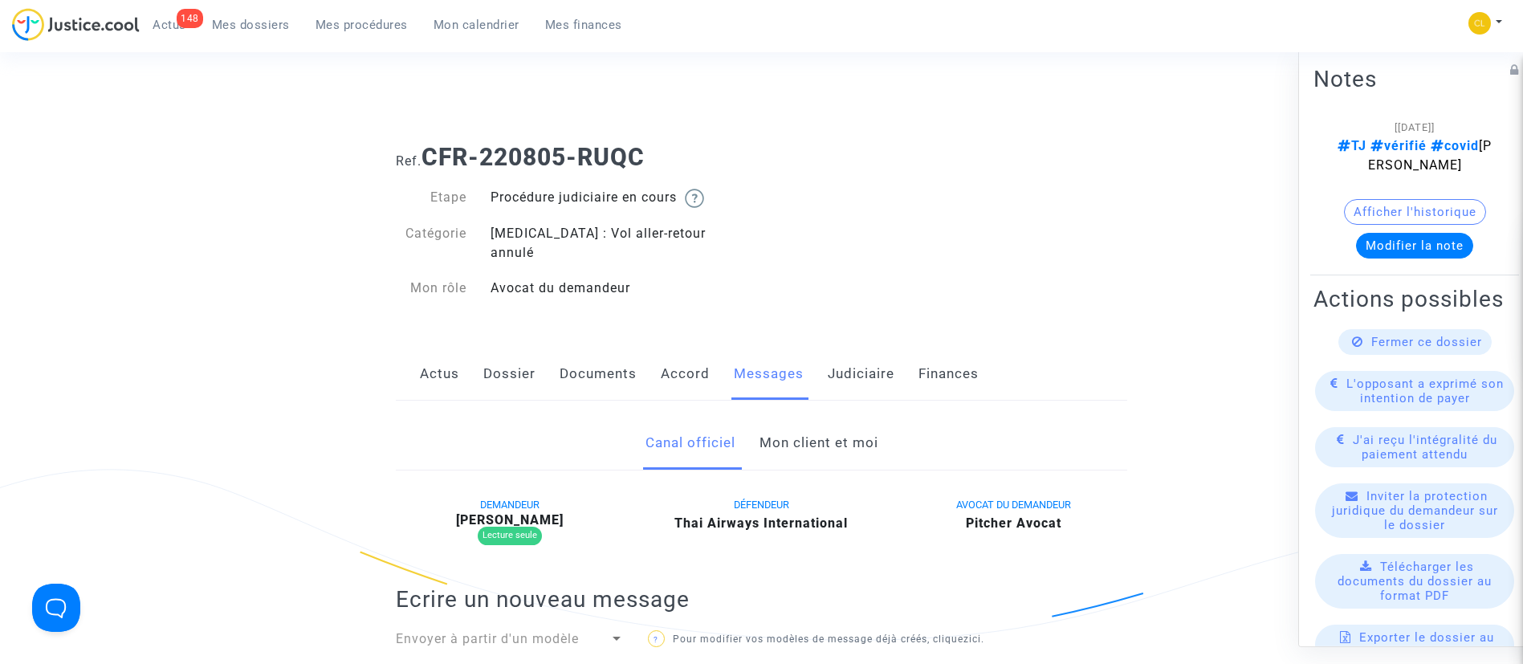
click at [824, 417] on link "Mon client et moi" at bounding box center [818, 443] width 119 height 53
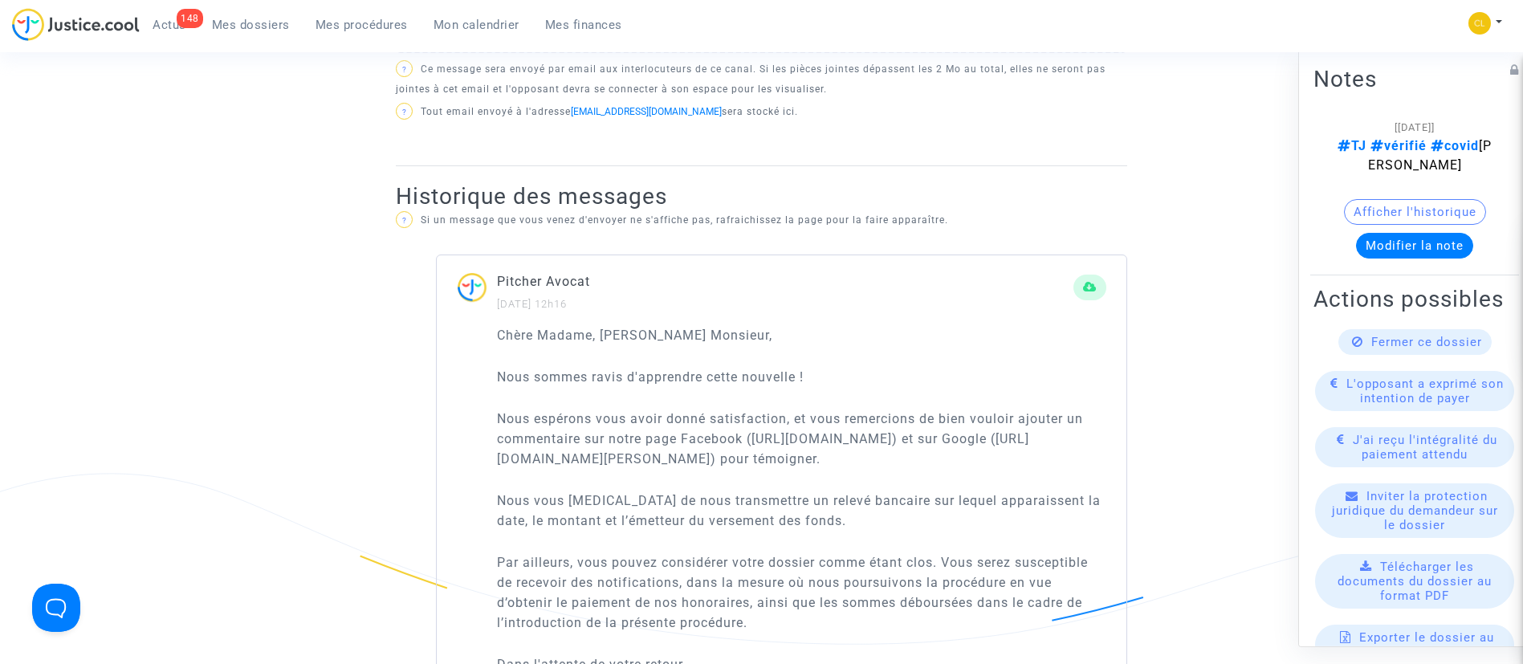
scroll to position [241, 0]
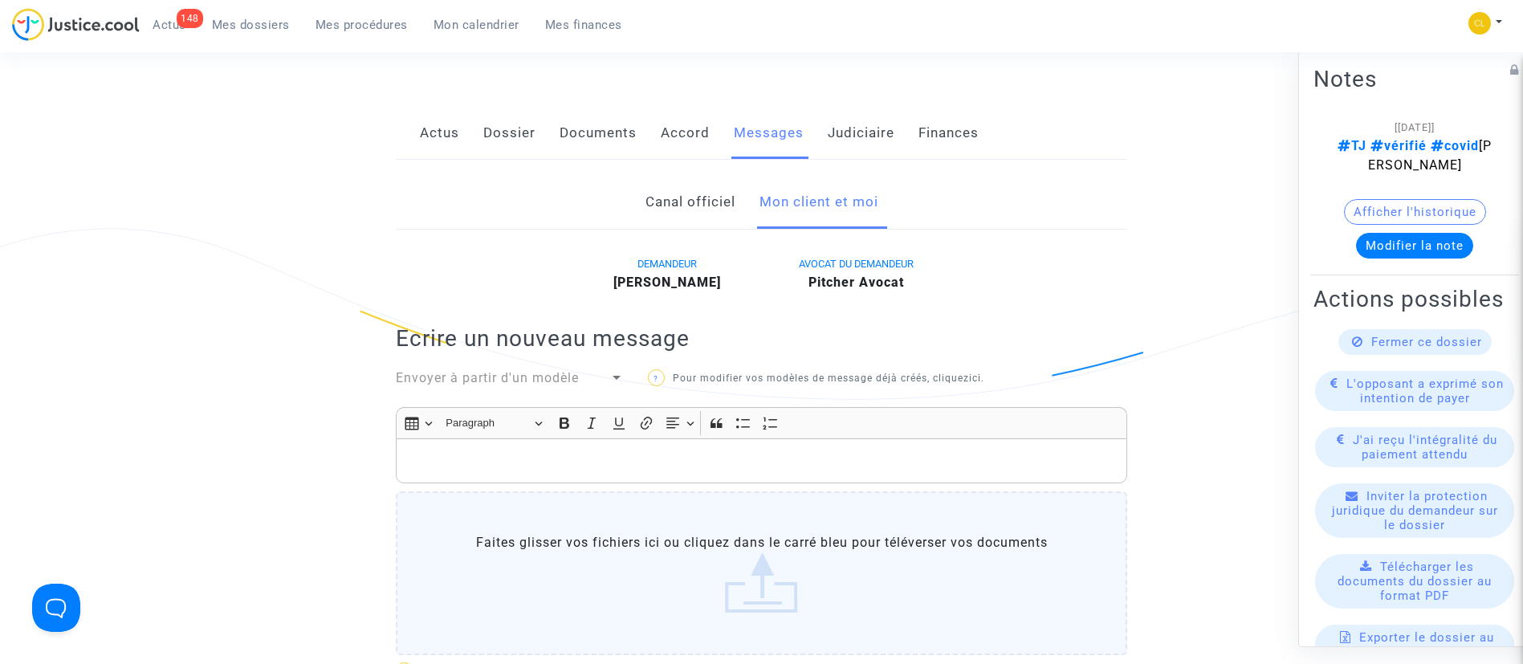
click at [860, 107] on link "Judiciaire" at bounding box center [860, 133] width 67 height 53
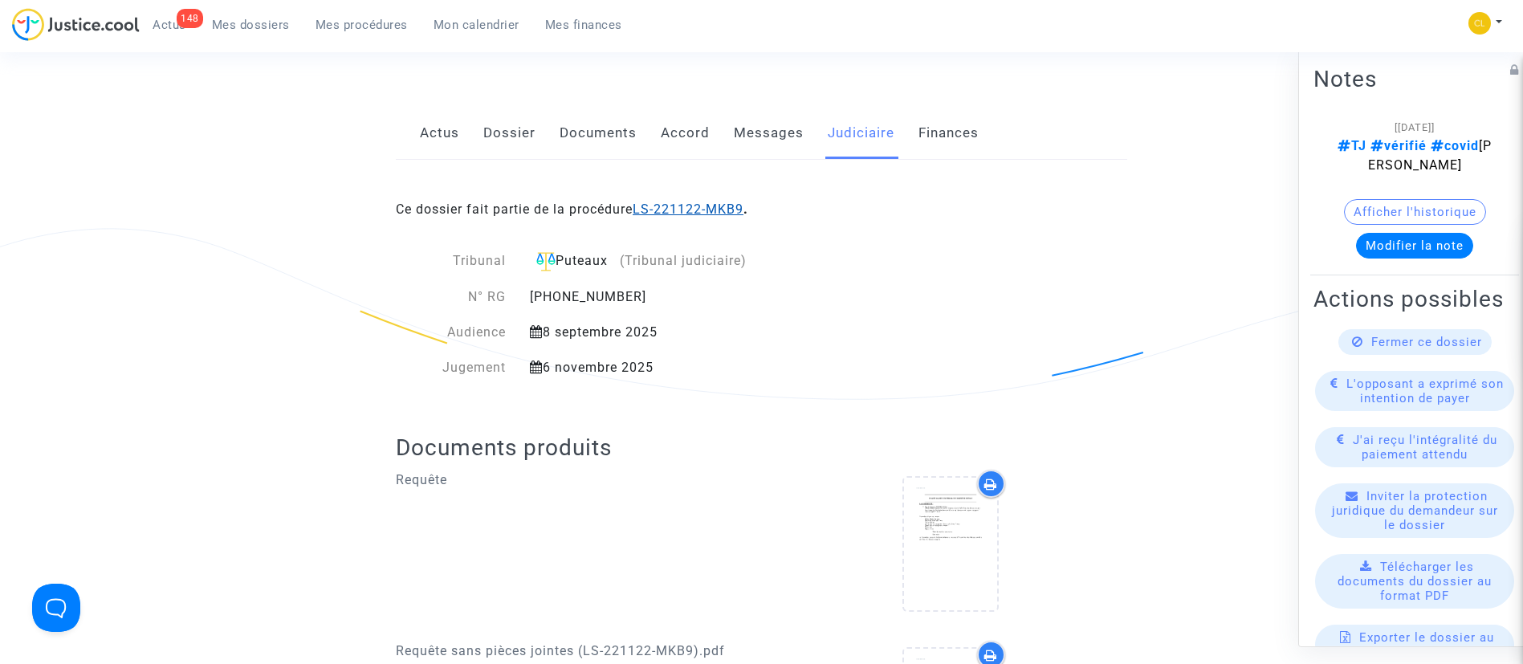
click at [688, 201] on link "LS-221122-MKB9" at bounding box center [687, 208] width 111 height 15
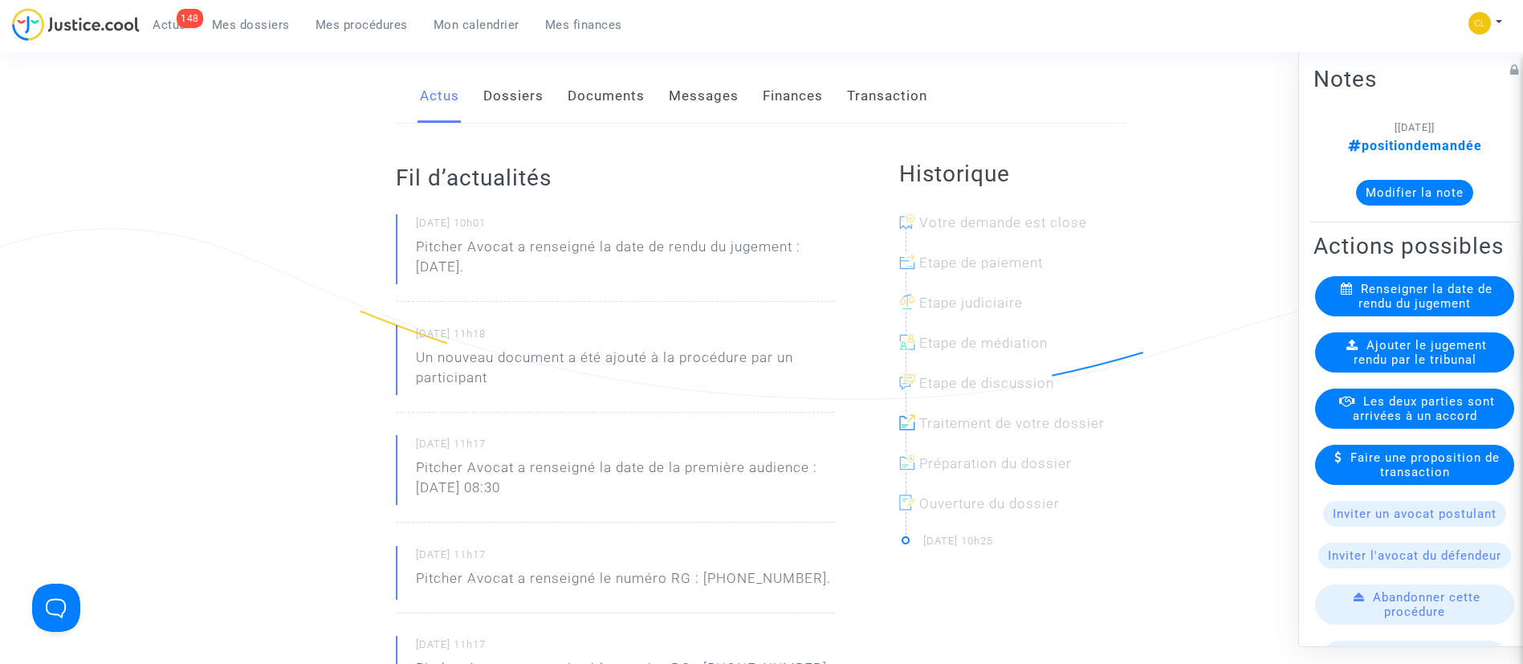
click at [1401, 201] on button "Modifier la note" at bounding box center [1414, 192] width 117 height 26
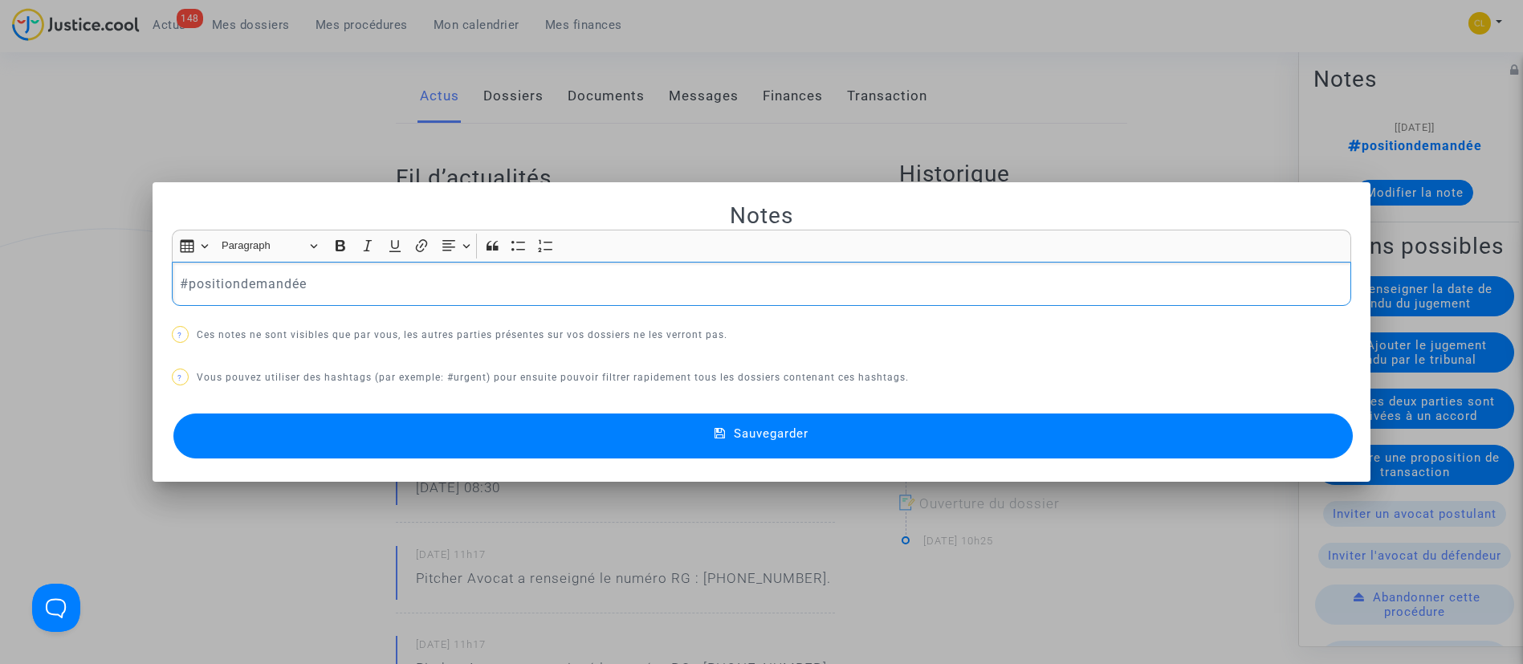
scroll to position [0, 0]
click at [266, 294] on div "#positiondemandée" at bounding box center [762, 284] width 1180 height 45
click at [1081, 419] on button "Sauvegarder" at bounding box center [763, 435] width 1180 height 45
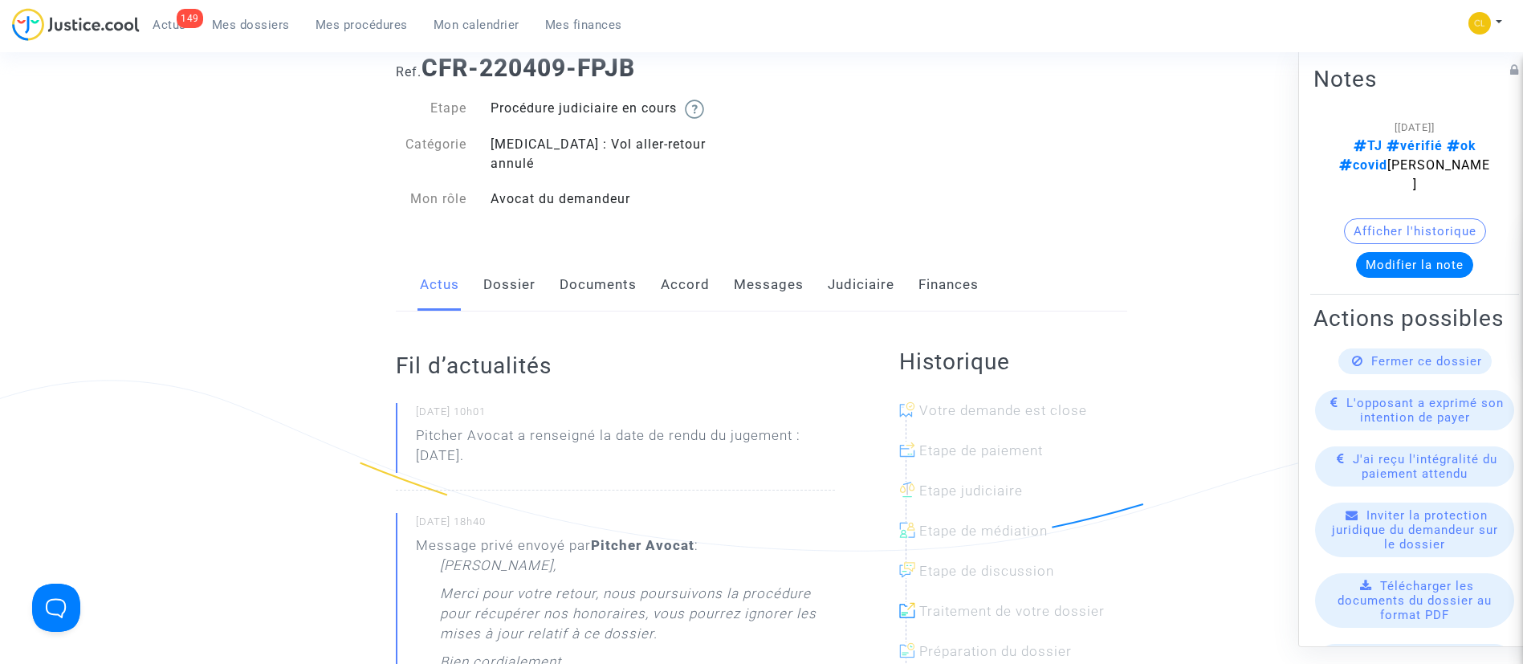
scroll to position [241, 0]
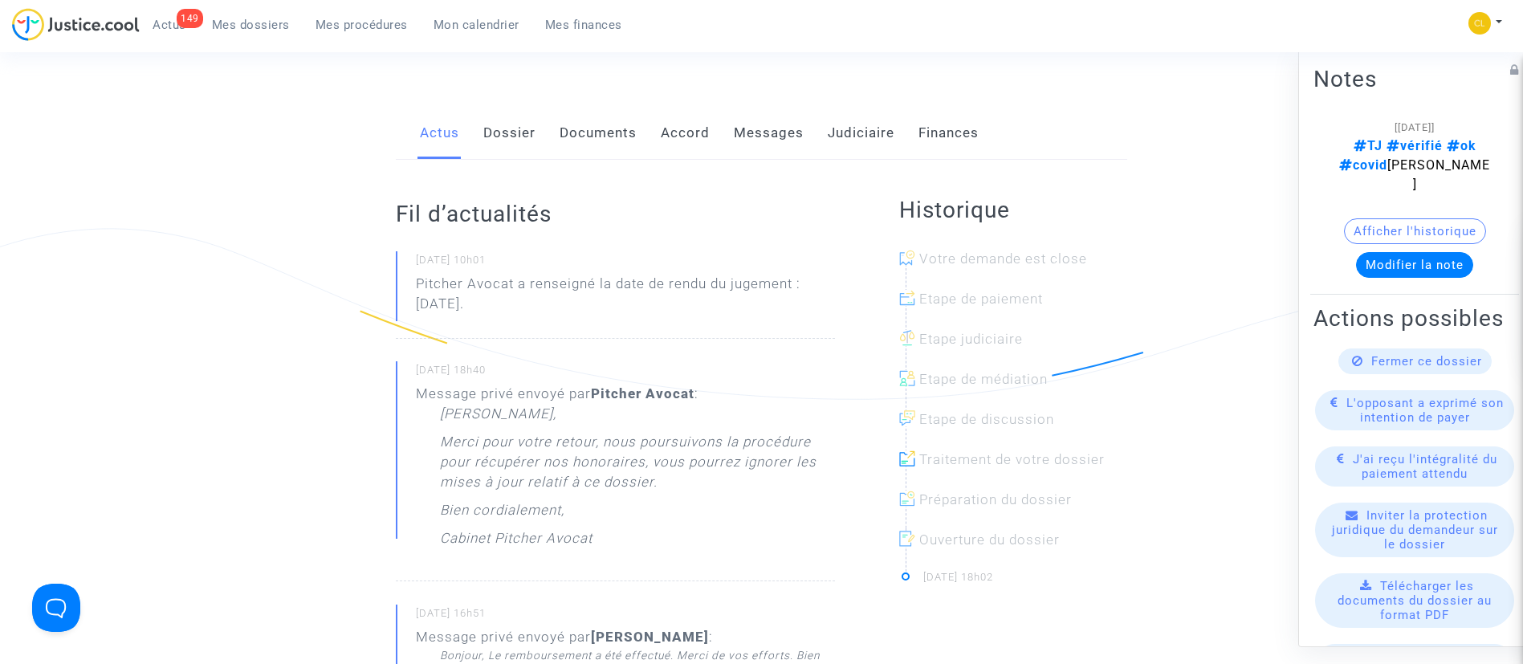
click at [872, 124] on link "Judiciaire" at bounding box center [860, 133] width 67 height 53
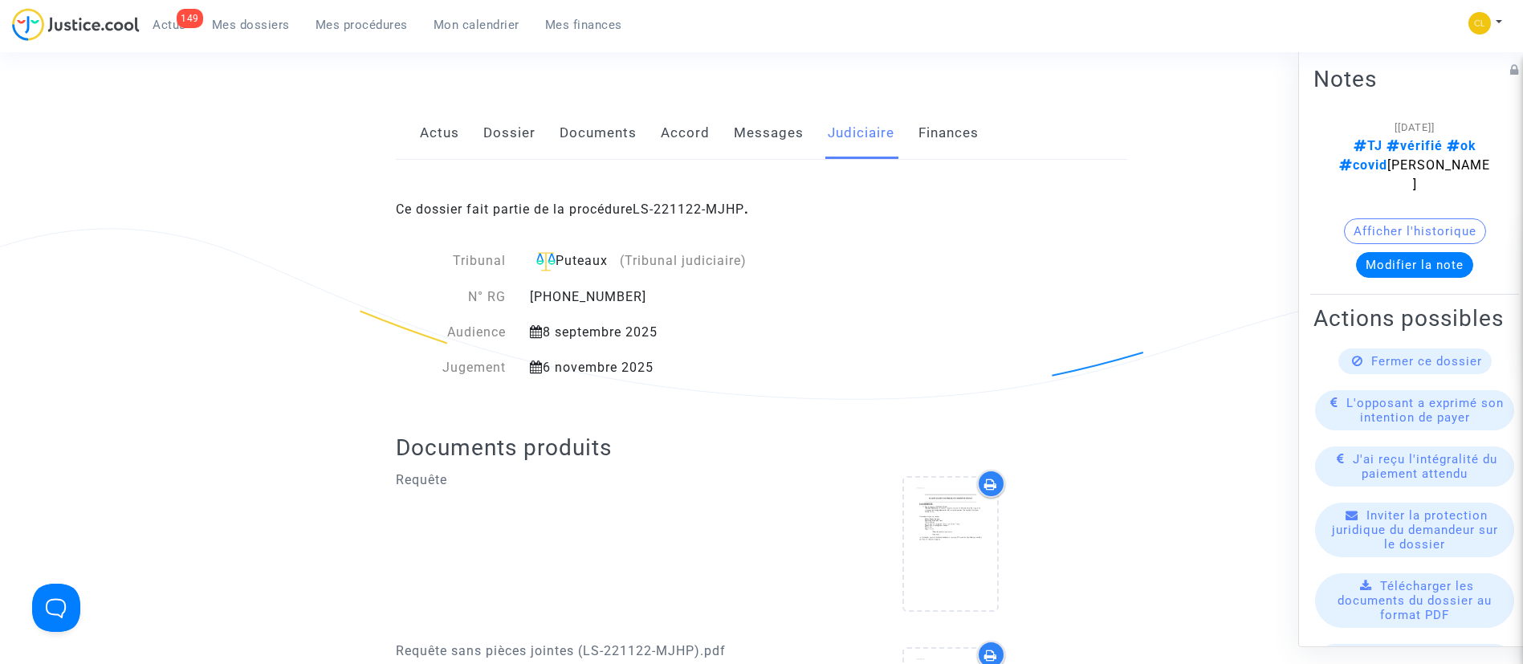
click at [771, 112] on link "Messages" at bounding box center [769, 133] width 70 height 53
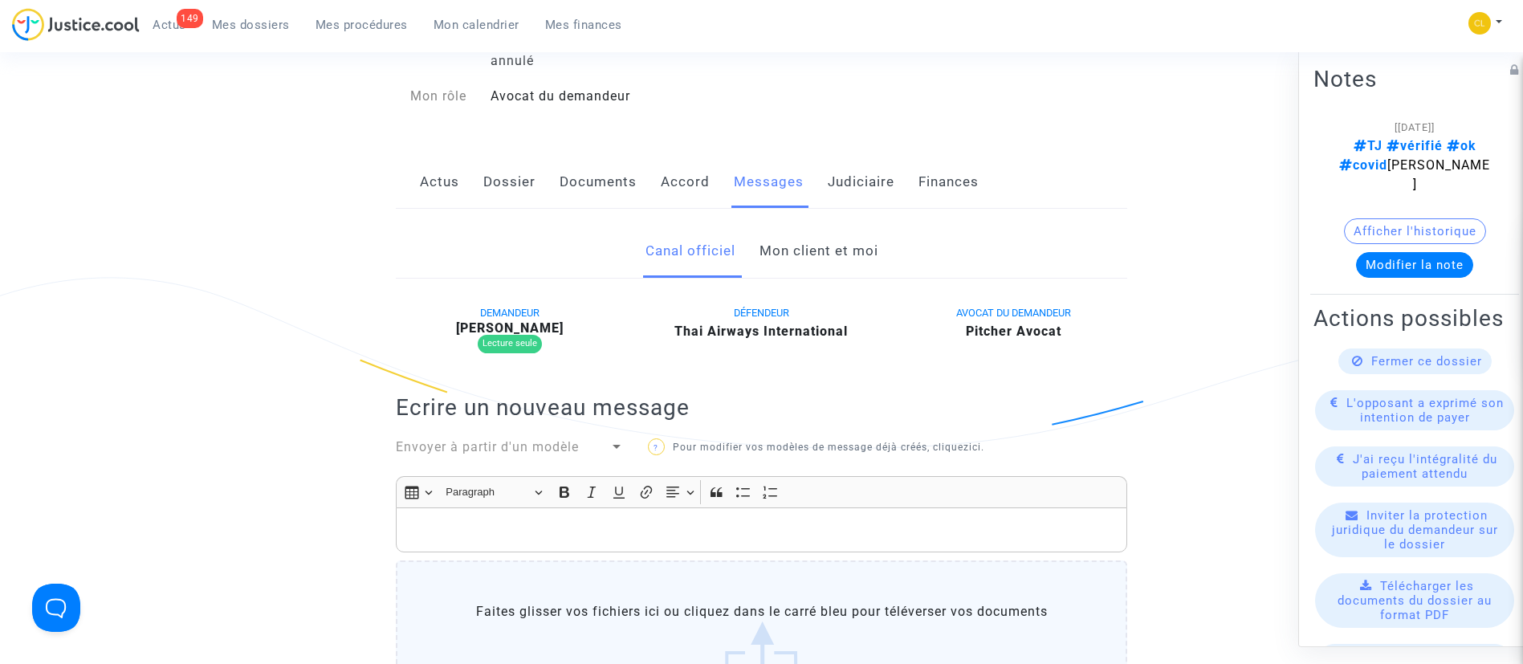
scroll to position [120, 0]
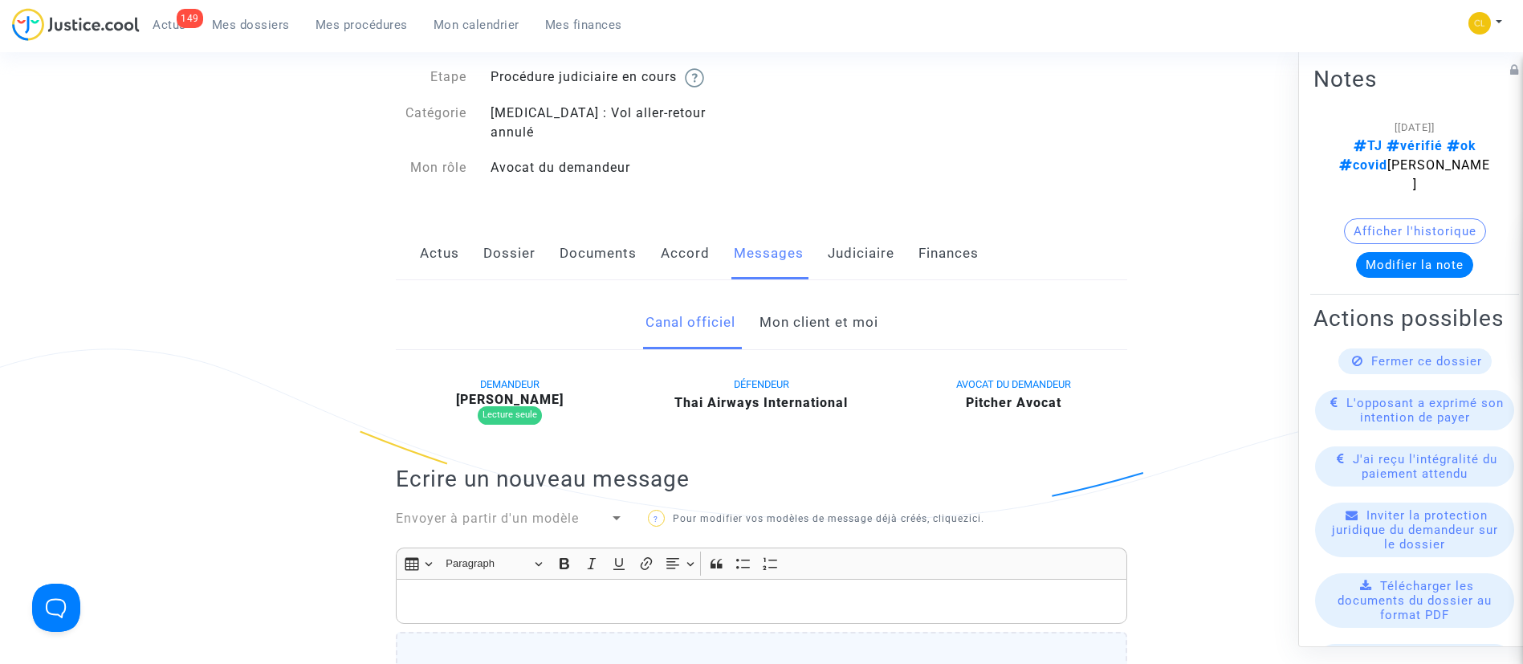
click at [815, 307] on link "Mon client et moi" at bounding box center [818, 322] width 119 height 53
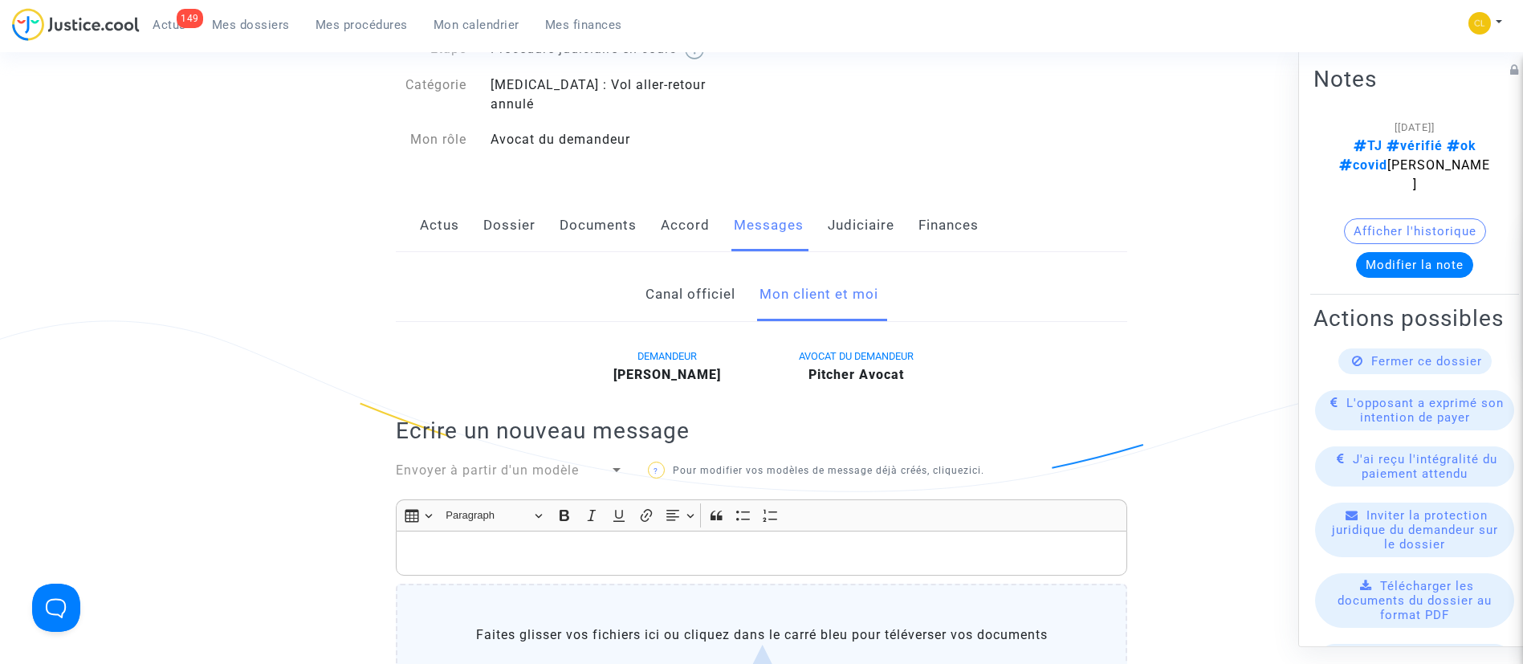
scroll to position [120, 0]
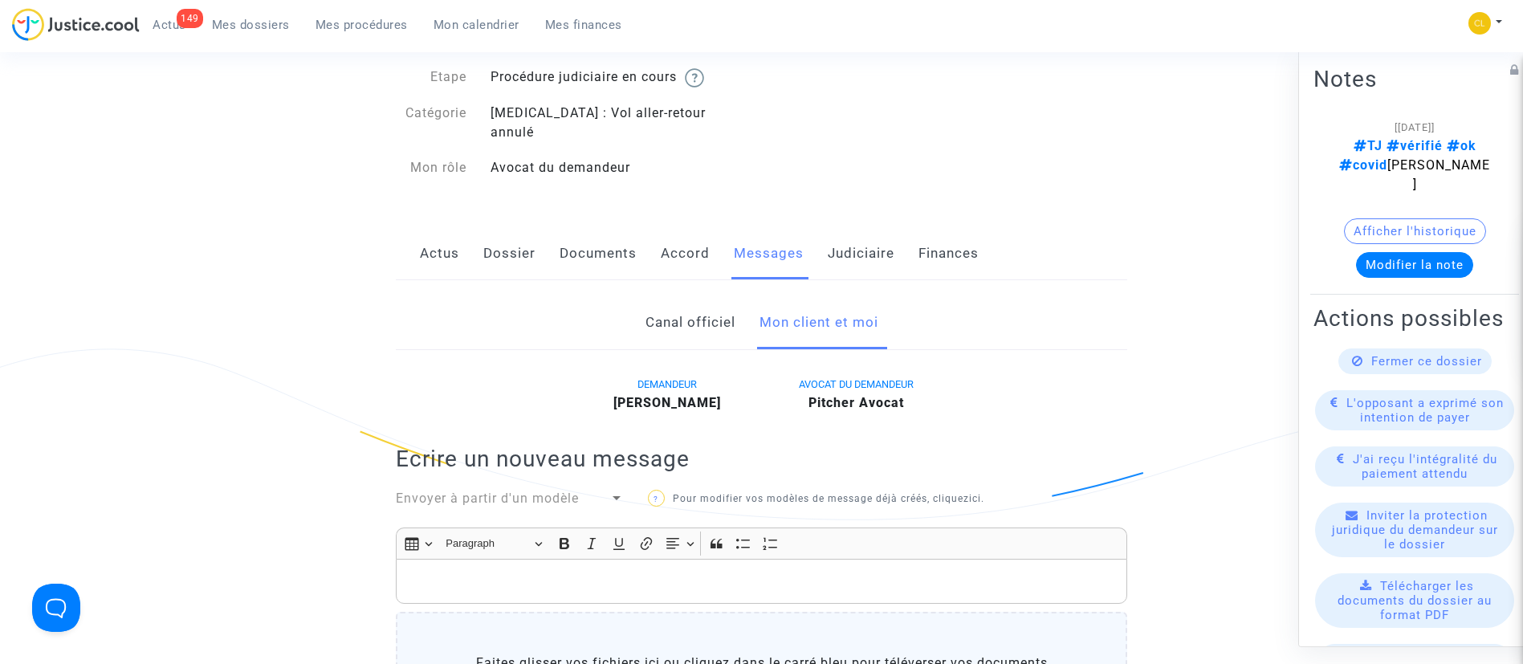
click at [856, 234] on link "Judiciaire" at bounding box center [860, 253] width 67 height 53
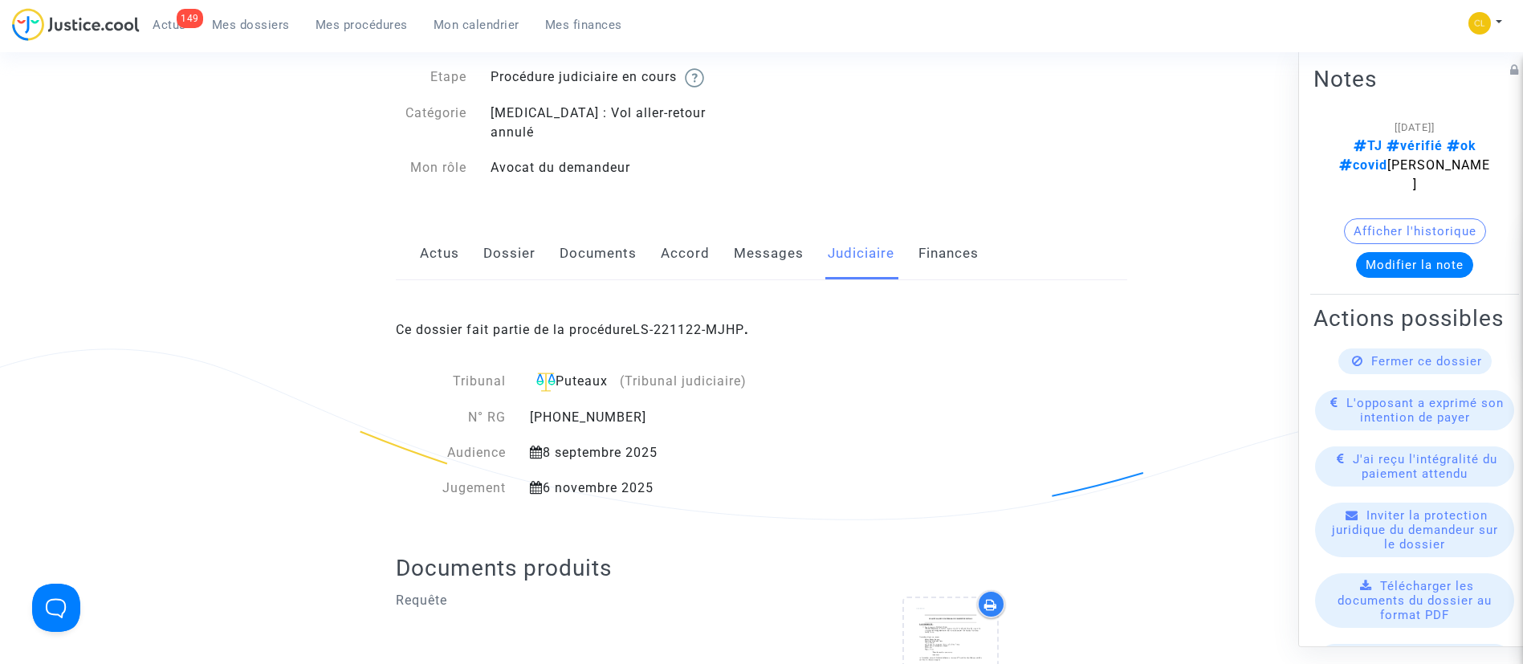
click at [722, 319] on div "Ce dossier fait partie de la procédure LS-221122-MJHP ." at bounding box center [761, 317] width 731 height 75
click at [710, 298] on div "Ce dossier fait partie de la procédure LS-221122-MJHP ." at bounding box center [761, 317] width 731 height 75
drag, startPoint x: 698, startPoint y: 308, endPoint x: 680, endPoint y: 296, distance: 22.0
click at [697, 322] on link "LS-221122-MJHP" at bounding box center [688, 329] width 112 height 15
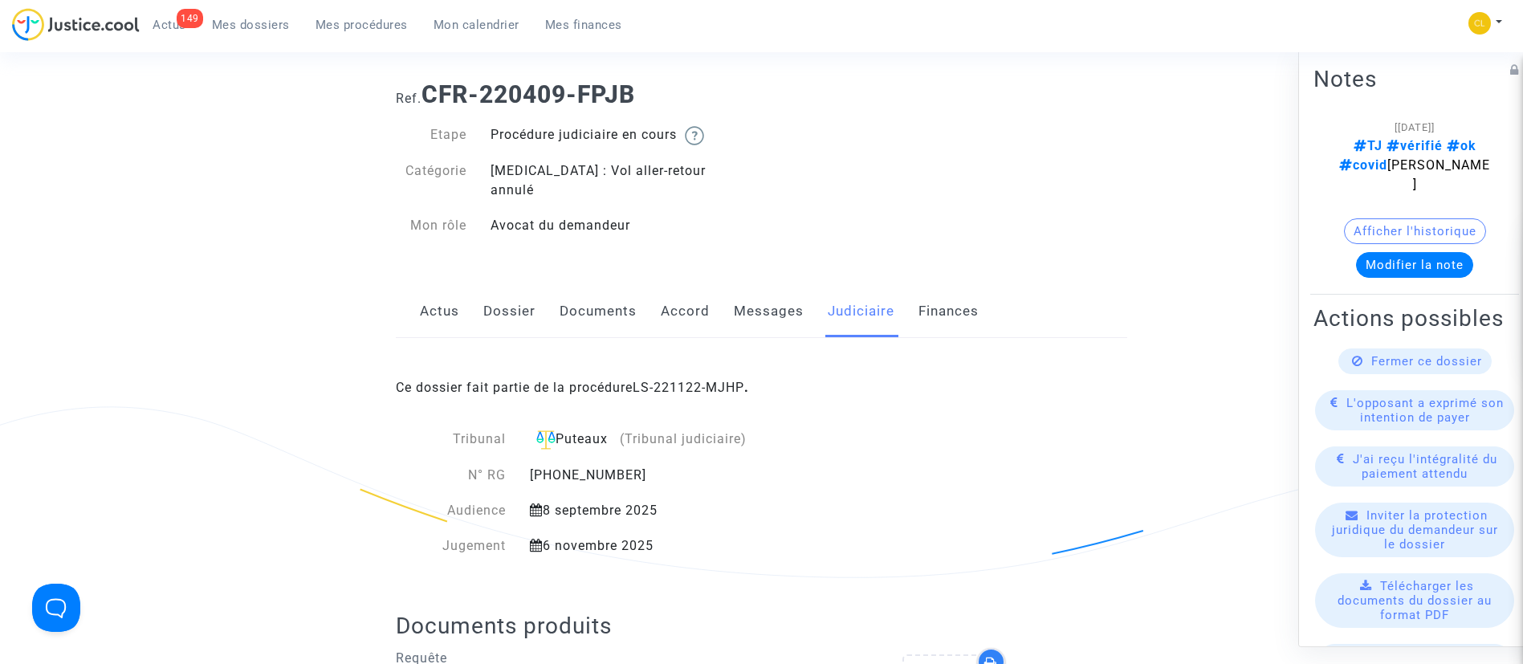
scroll to position [120, 0]
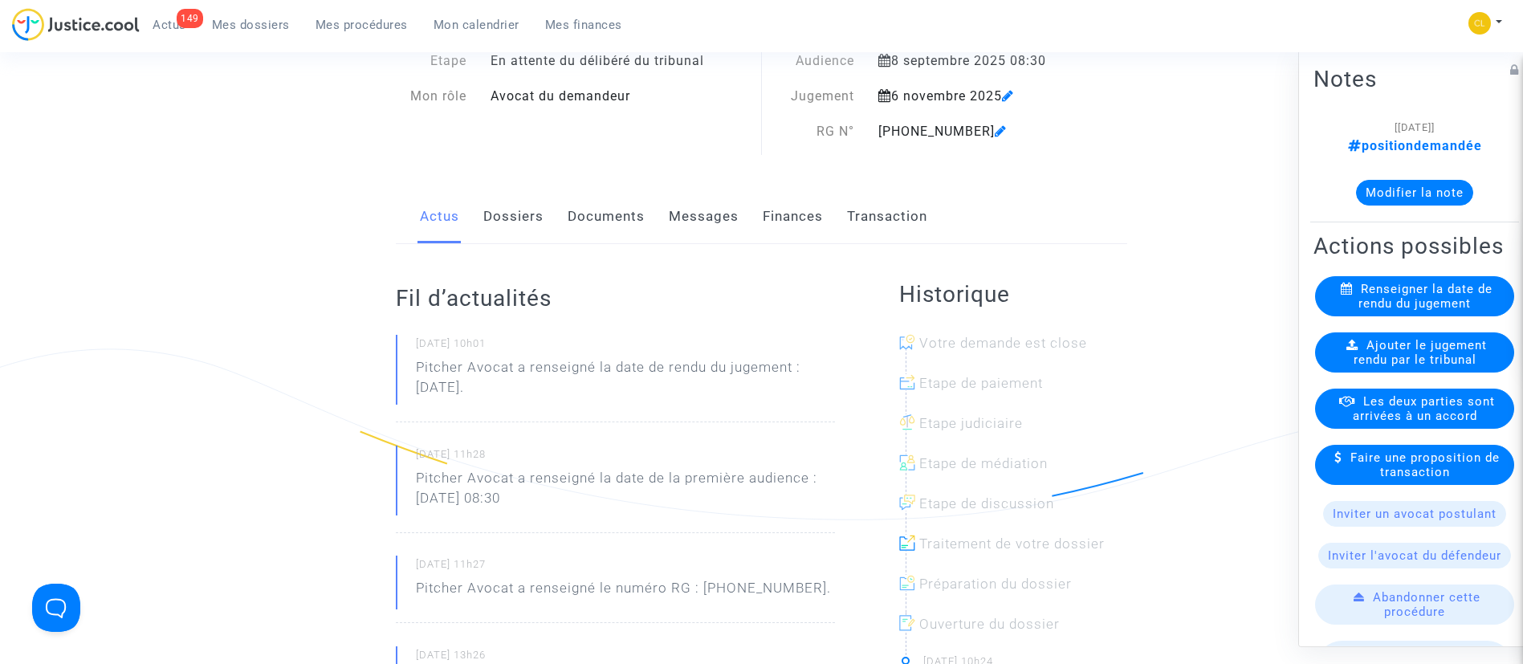
click at [1403, 195] on button "Modifier la note" at bounding box center [1414, 192] width 117 height 26
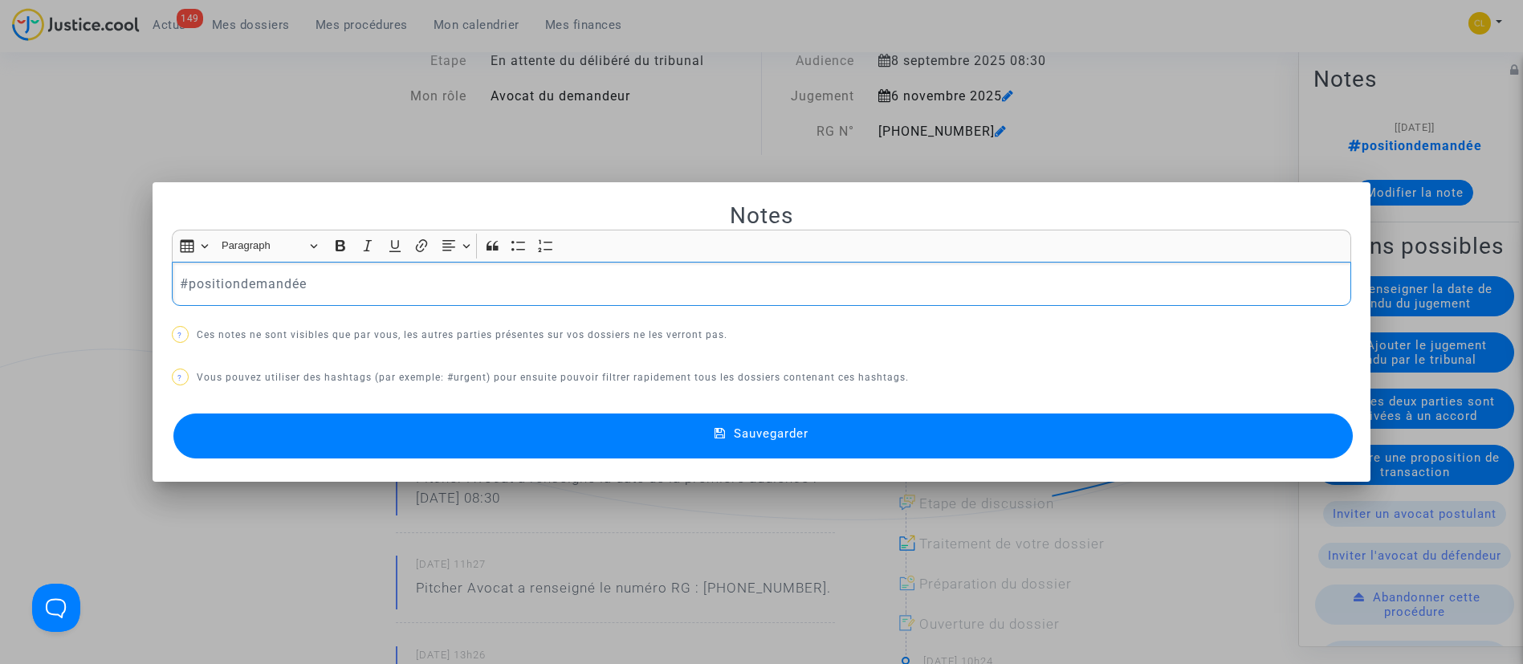
scroll to position [0, 0]
click at [231, 290] on p "#positiondemandée" at bounding box center [761, 284] width 1162 height 20
click at [927, 423] on button "Sauvegarder" at bounding box center [763, 435] width 1180 height 45
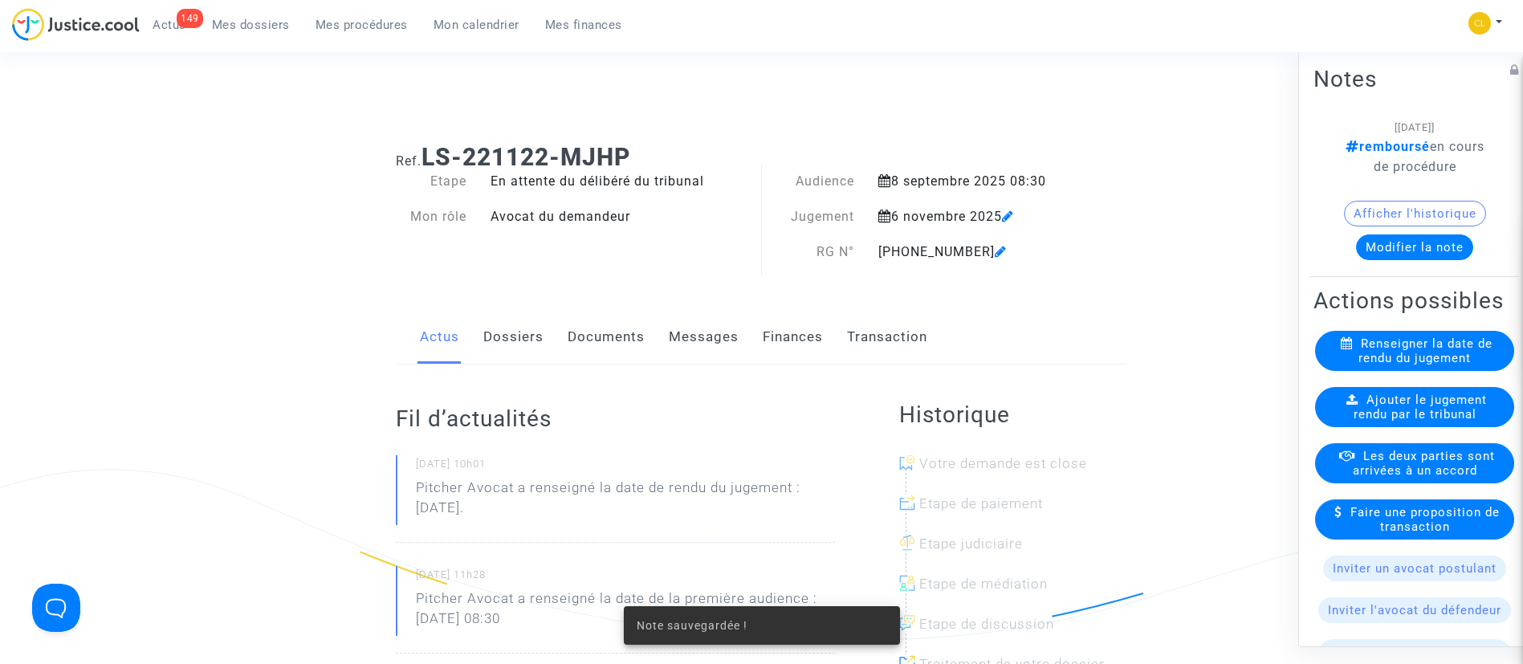
scroll to position [120, 0]
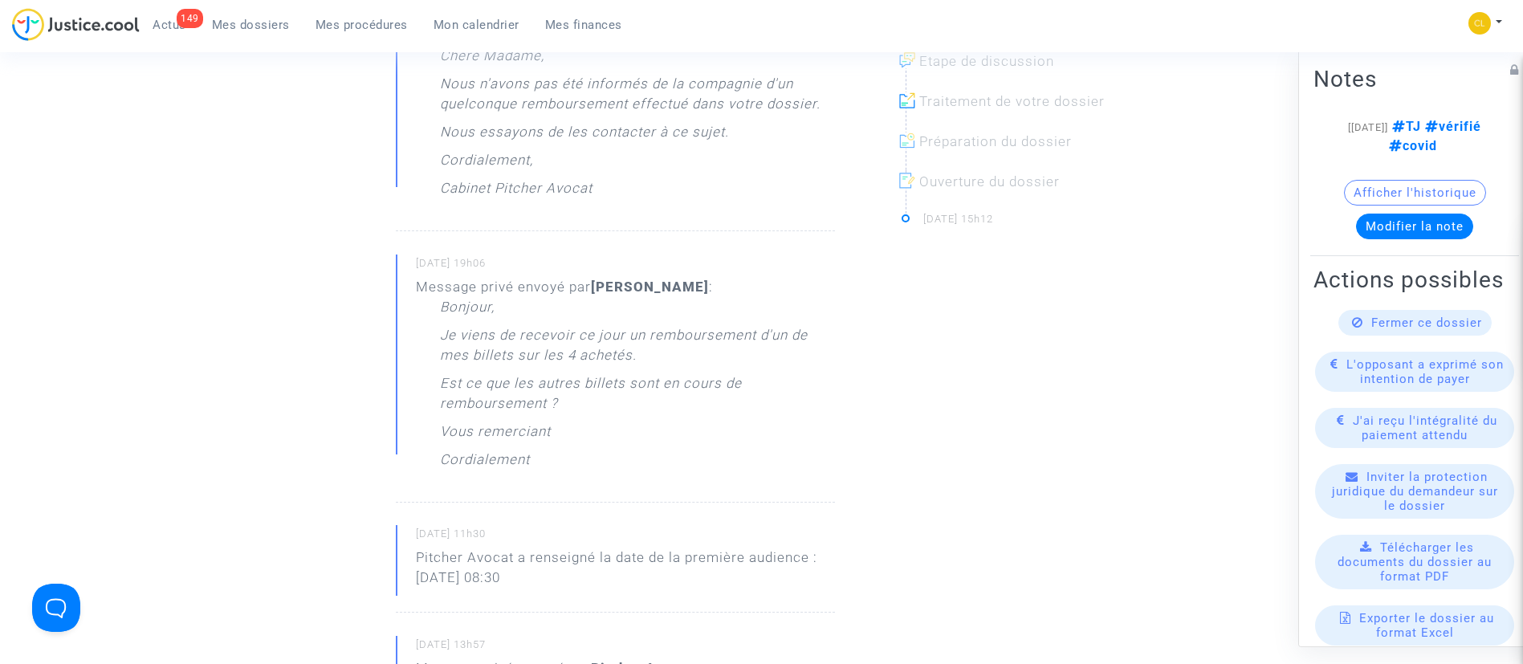
scroll to position [602, 0]
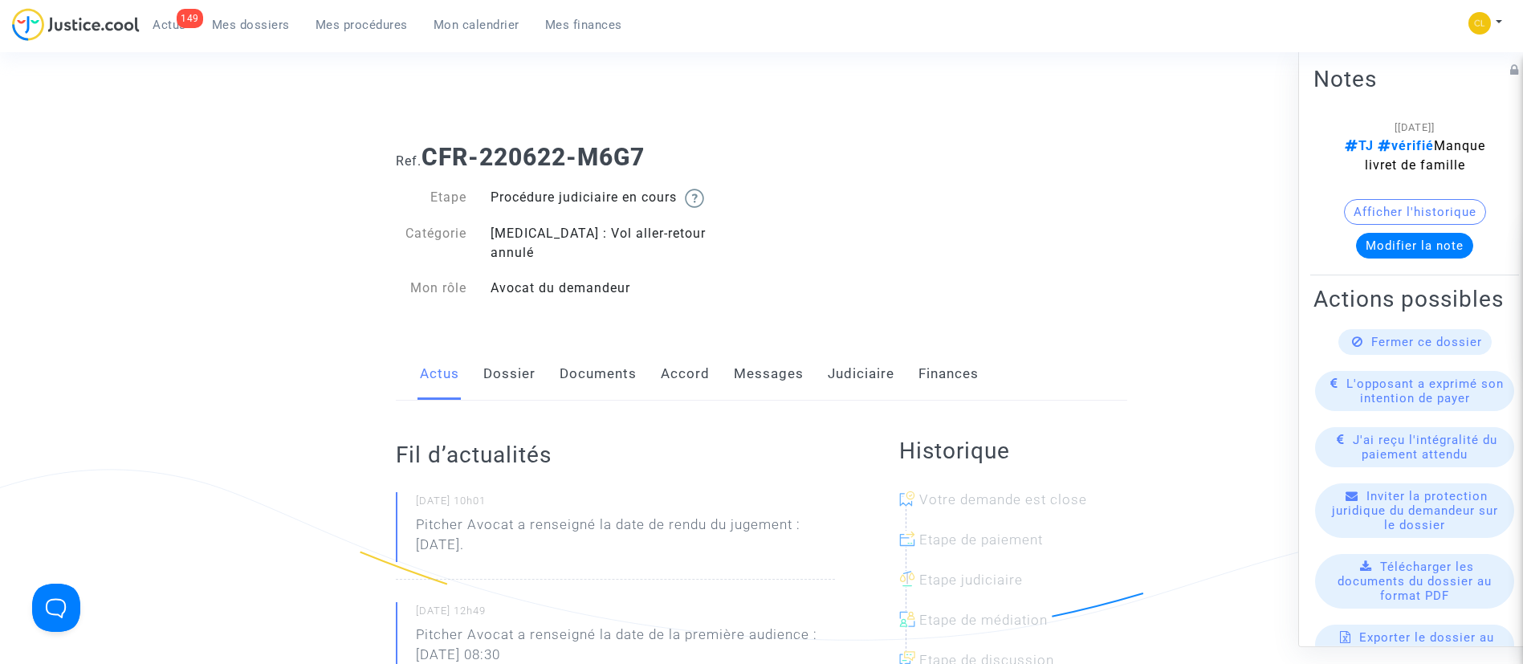
click at [766, 355] on link "Messages" at bounding box center [769, 374] width 70 height 53
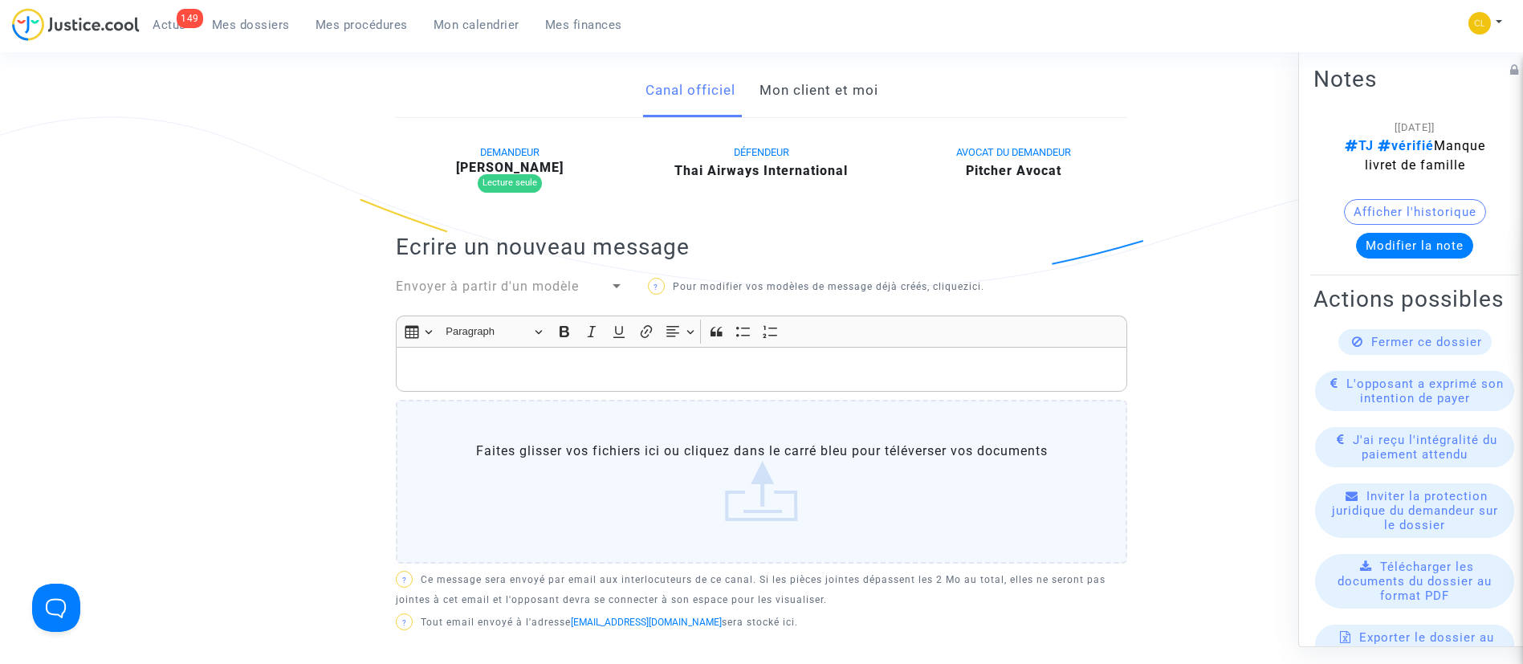
scroll to position [361, 0]
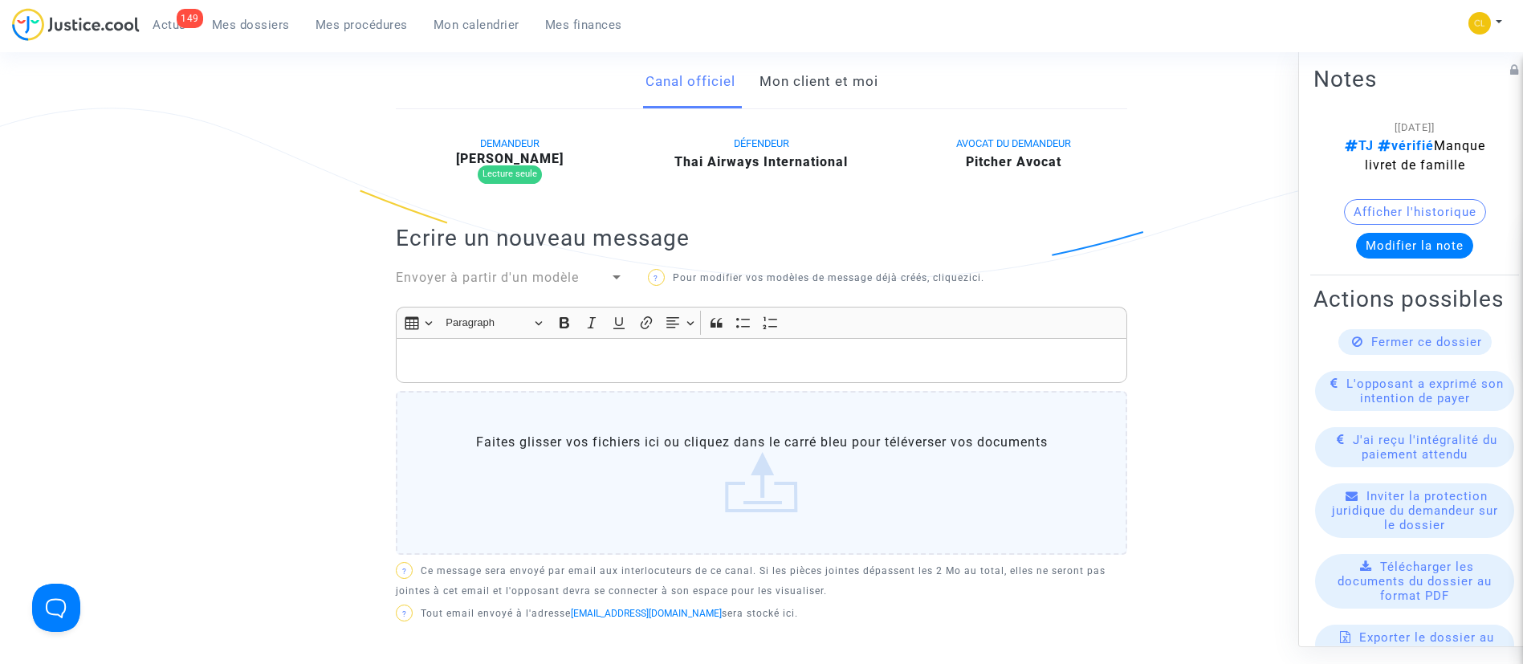
click at [825, 68] on link "Mon client et moi" at bounding box center [818, 81] width 119 height 53
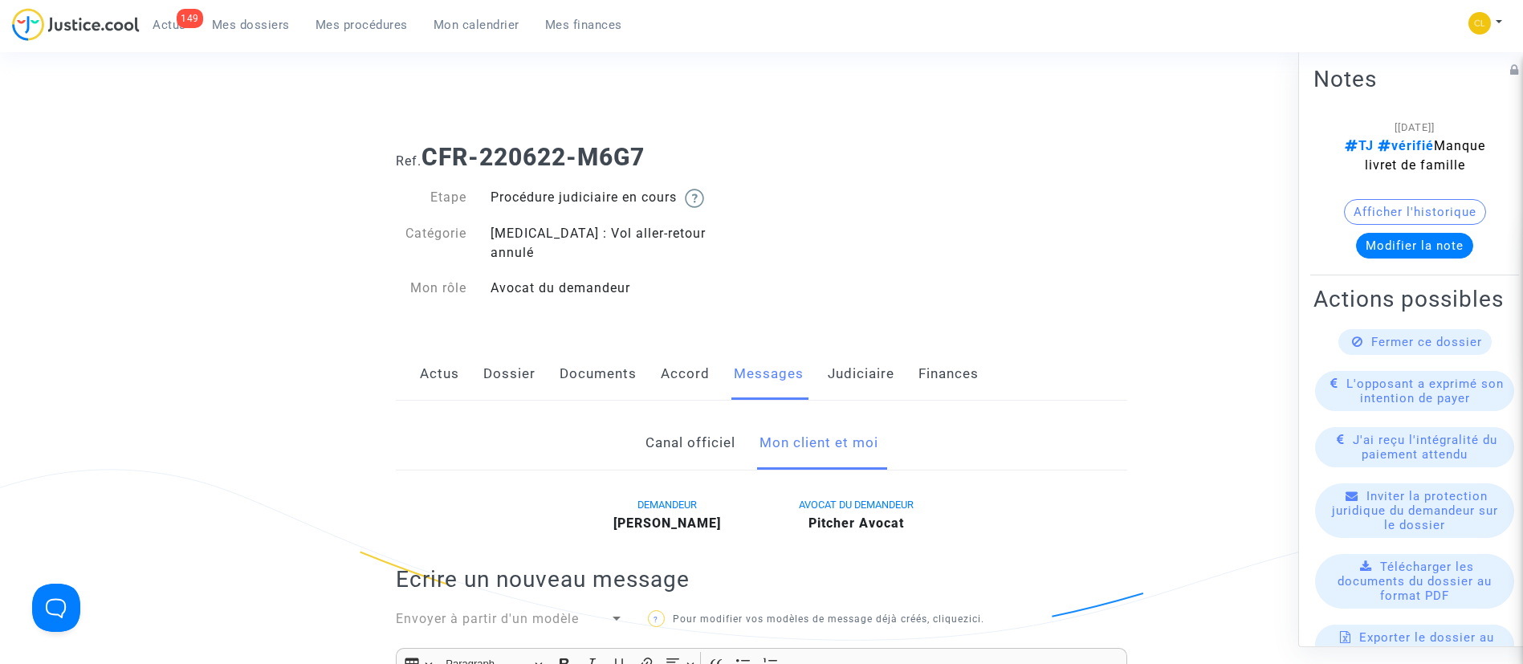
click at [843, 350] on link "Judiciaire" at bounding box center [860, 374] width 67 height 53
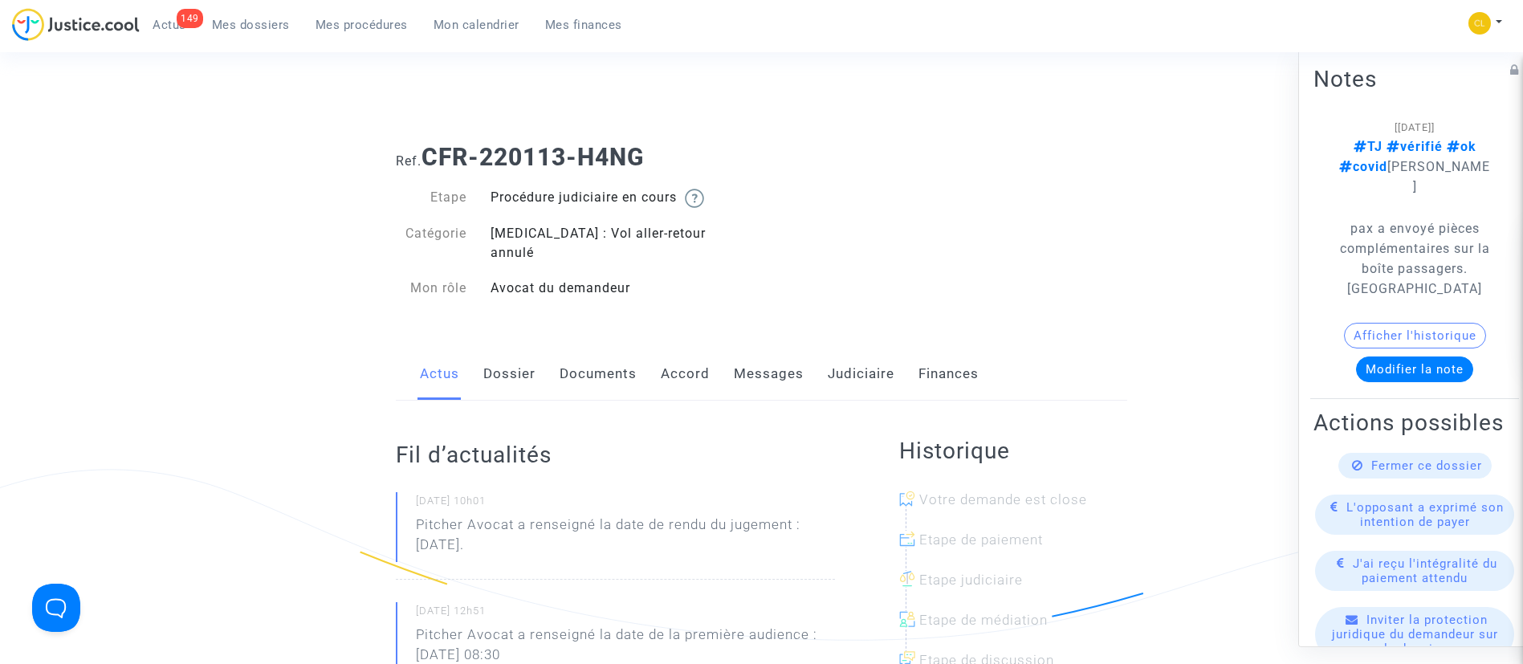
click at [772, 356] on link "Messages" at bounding box center [769, 374] width 70 height 53
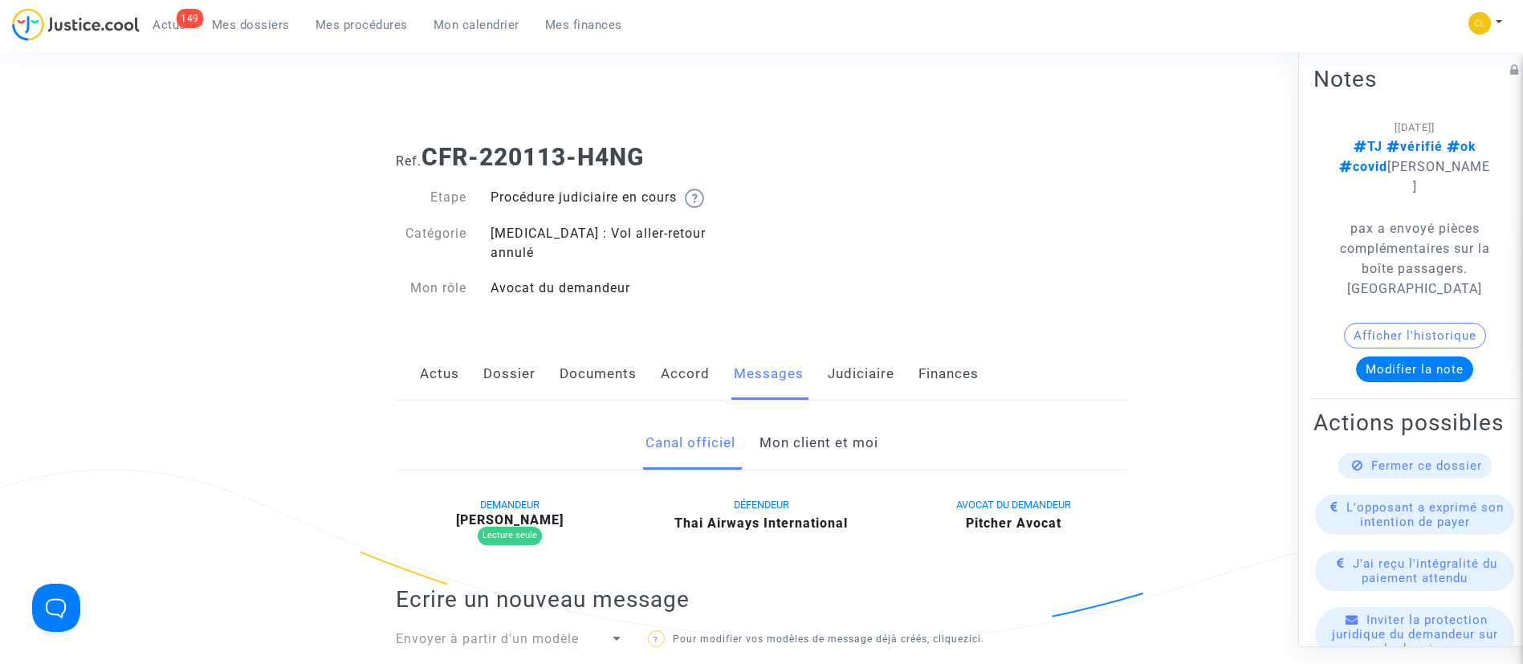
click at [819, 417] on link "Mon client et moi" at bounding box center [818, 443] width 119 height 53
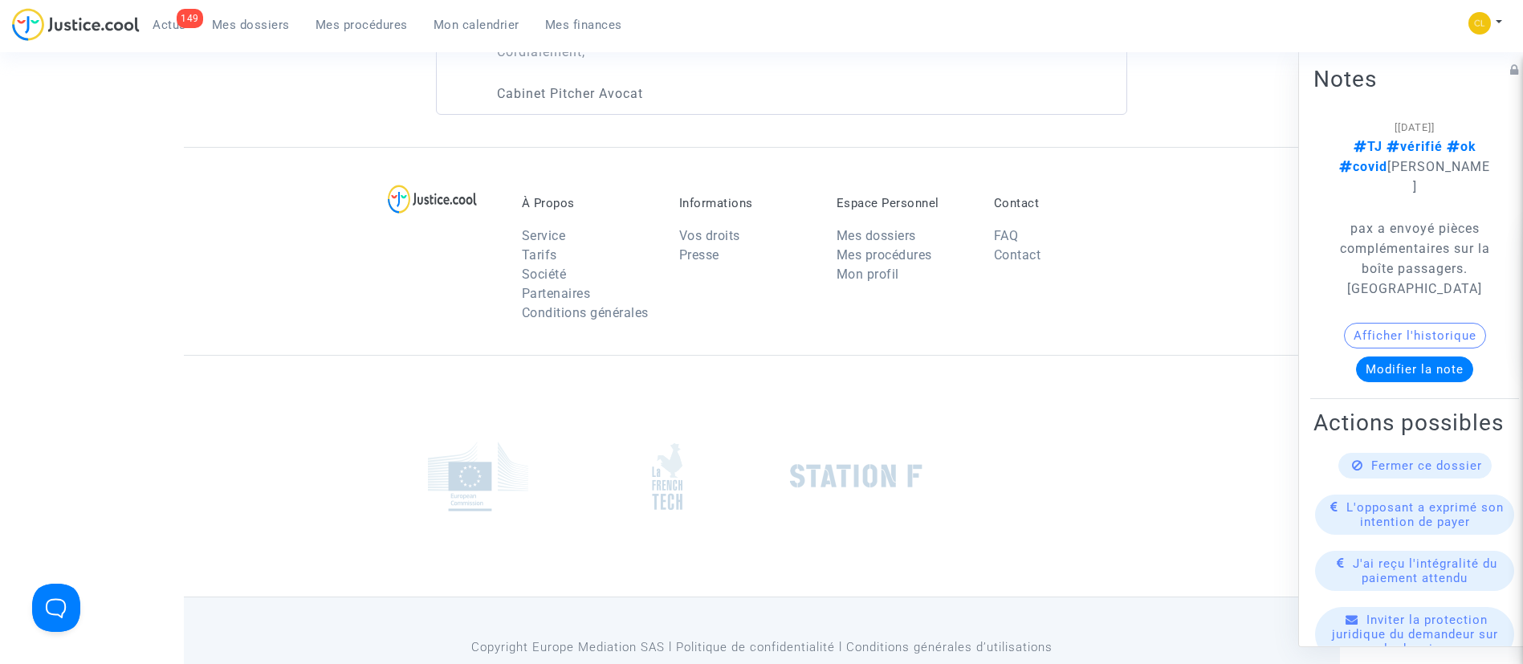
scroll to position [1998, 0]
